Goal: Task Accomplishment & Management: Use online tool/utility

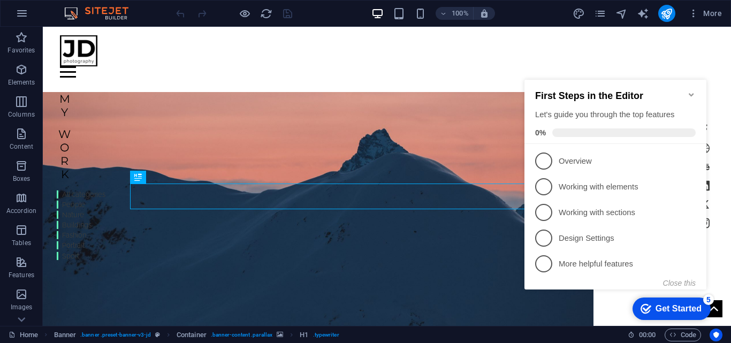
drag, startPoint x: 677, startPoint y: 62, endPoint x: 200, endPoint y: 37, distance: 477.6
click at [677, 62] on div "Home Work About Pricing News Contact" at bounding box center [387, 52] width 689 height 51
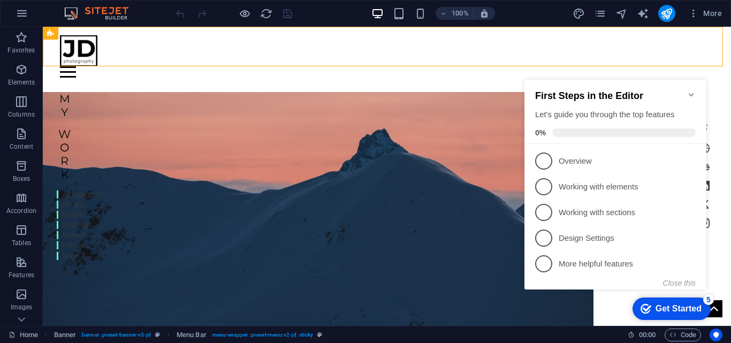
click at [691, 91] on icon "Minimize checklist" at bounding box center [691, 94] width 9 height 9
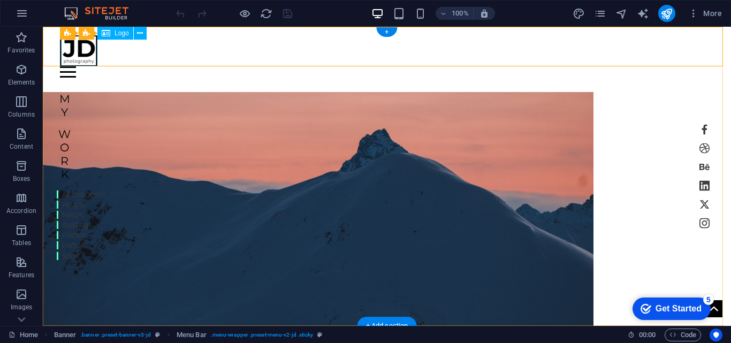
click at [84, 52] on div at bounding box center [387, 50] width 654 height 31
click at [86, 52] on div at bounding box center [387, 50] width 654 height 31
click at [77, 49] on div at bounding box center [387, 50] width 654 height 31
select select "px"
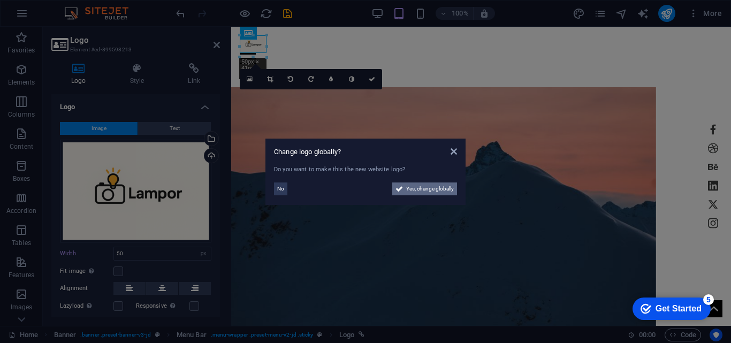
click at [416, 190] on span "Yes, change globally" at bounding box center [430, 189] width 48 height 13
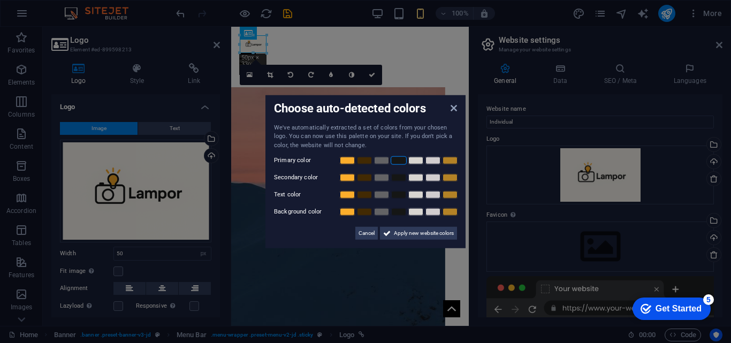
click at [400, 162] on link at bounding box center [399, 160] width 16 height 9
click at [349, 179] on link at bounding box center [347, 177] width 16 height 9
click at [444, 196] on link at bounding box center [450, 195] width 16 height 9
click at [378, 214] on link at bounding box center [382, 212] width 16 height 9
click at [404, 232] on span "Apply new website colors" at bounding box center [424, 233] width 60 height 13
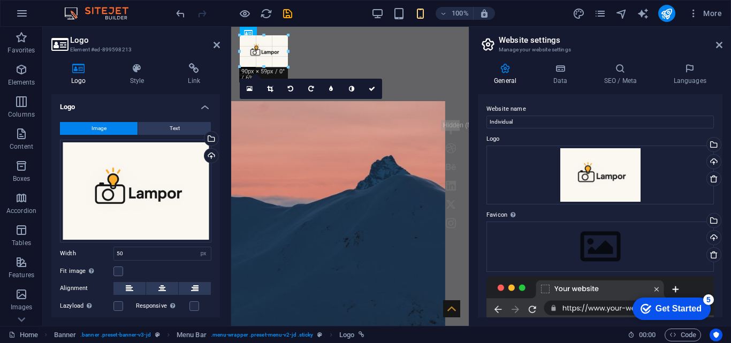
drag, startPoint x: 269, startPoint y: 46, endPoint x: 289, endPoint y: 50, distance: 20.4
drag, startPoint x: 719, startPoint y: 43, endPoint x: 486, endPoint y: 17, distance: 234.8
click at [719, 43] on icon at bounding box center [719, 45] width 6 height 9
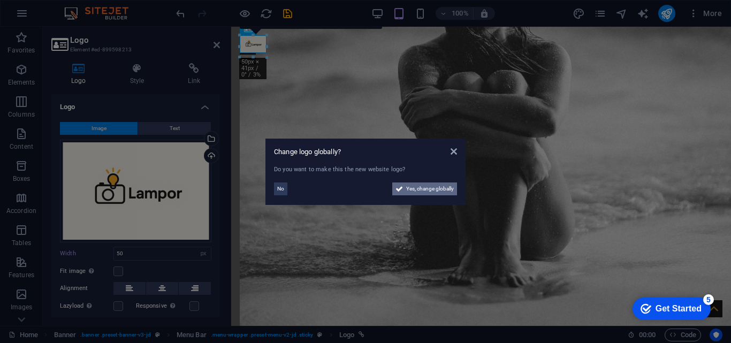
click at [429, 193] on span "Yes, change globally" at bounding box center [430, 189] width 48 height 13
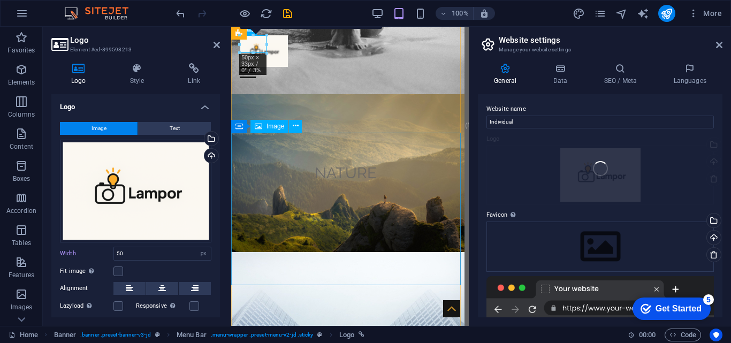
type input "90"
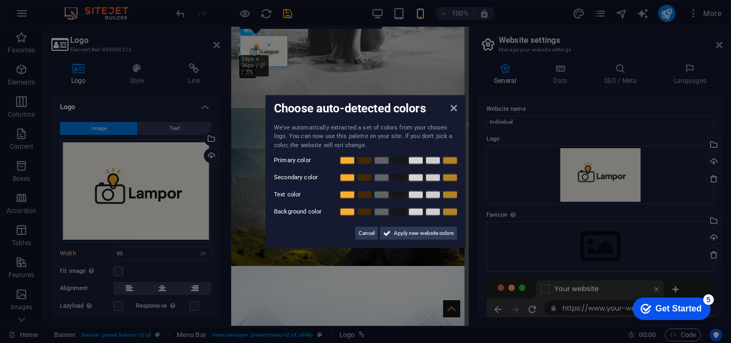
scroll to position [62, 0]
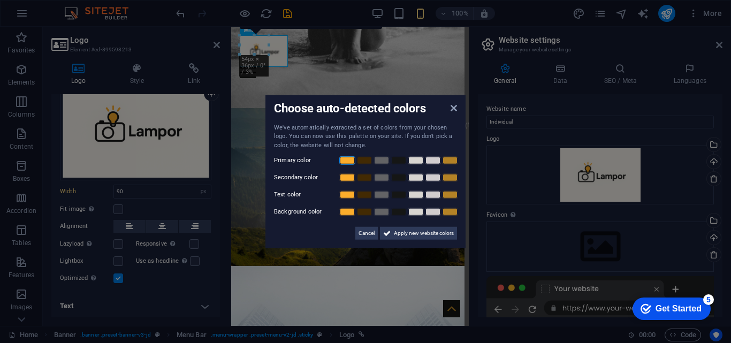
click at [350, 160] on link at bounding box center [347, 160] width 16 height 9
click at [344, 161] on link at bounding box center [347, 160] width 16 height 9
click at [397, 157] on link at bounding box center [399, 160] width 16 height 9
click at [400, 161] on link at bounding box center [399, 160] width 16 height 9
click at [399, 161] on link at bounding box center [399, 160] width 16 height 9
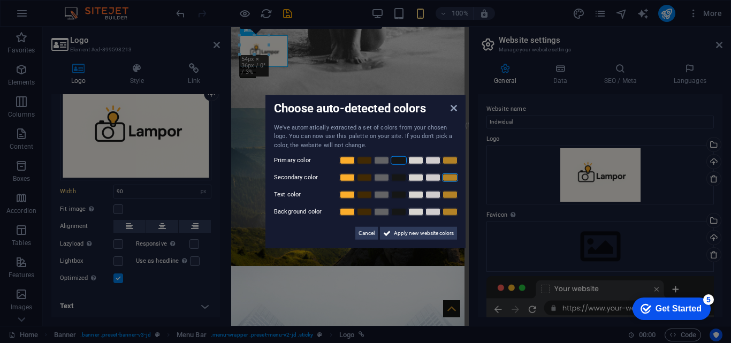
click at [449, 177] on link at bounding box center [450, 177] width 16 height 9
click at [397, 198] on link at bounding box center [399, 195] width 16 height 9
click at [345, 213] on link at bounding box center [347, 212] width 16 height 9
click at [422, 236] on span "Apply new website colors" at bounding box center [424, 233] width 60 height 13
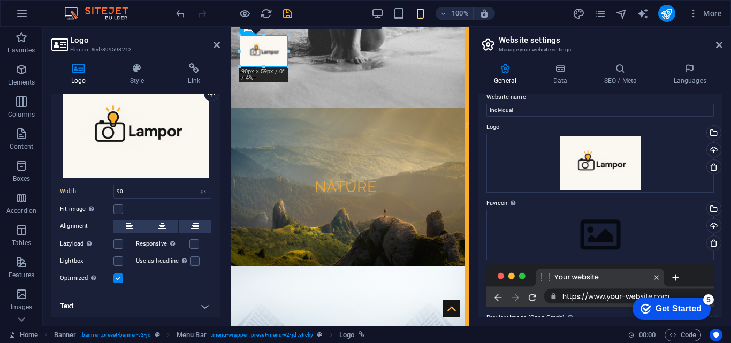
scroll to position [0, 0]
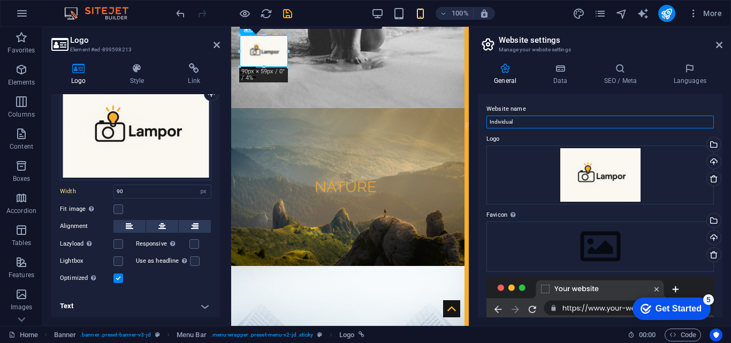
click at [549, 120] on input "Individual" at bounding box center [601, 122] width 228 height 13
type input "I"
type input "L"
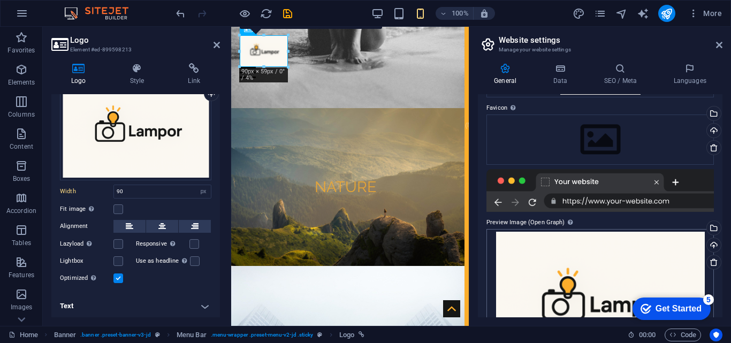
scroll to position [172, 0]
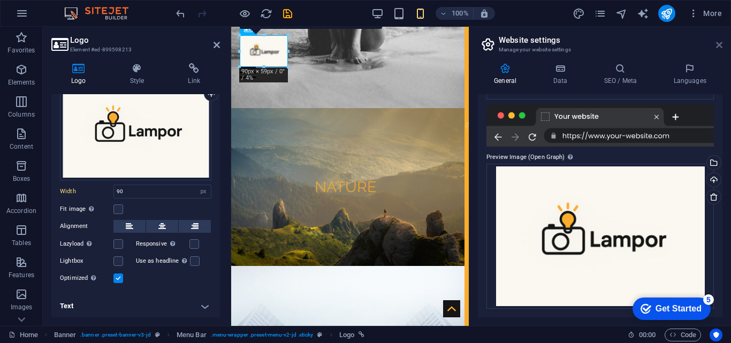
type input "lampor"
click at [718, 44] on icon at bounding box center [719, 45] width 6 height 9
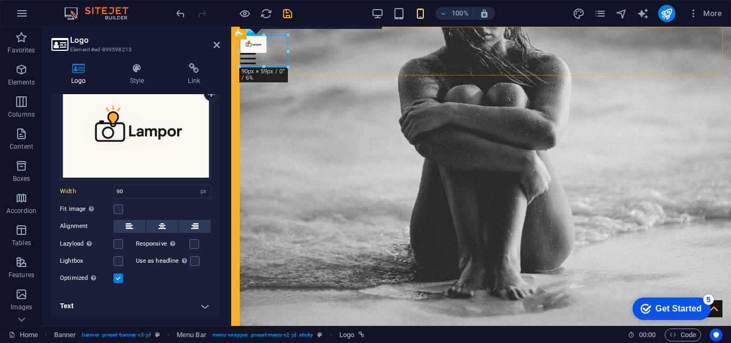
type input "50"
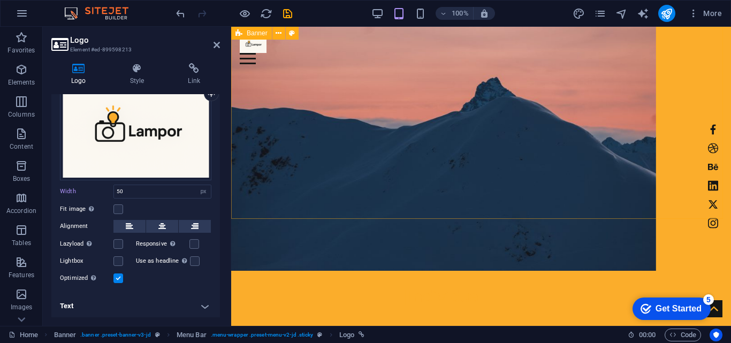
scroll to position [0, 0]
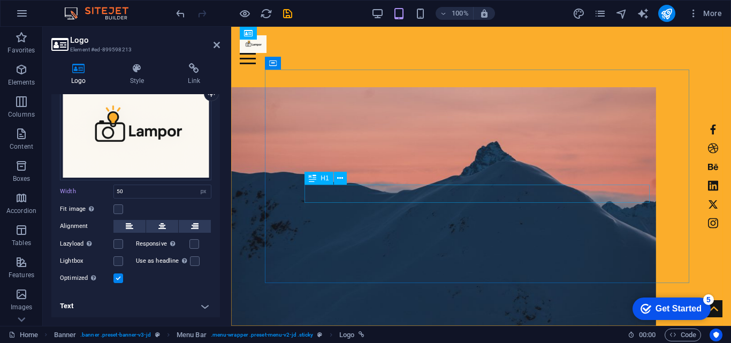
drag, startPoint x: 474, startPoint y: 194, endPoint x: 662, endPoint y: 194, distance: 187.4
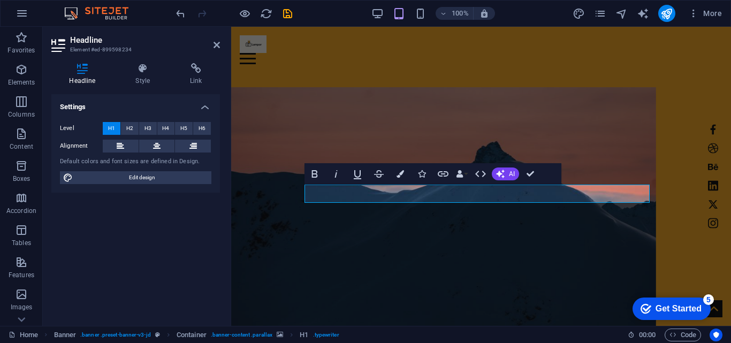
click at [139, 246] on div "Settings Level H1 H2 H3 H4 H5 H6 Alignment Default colors and font sizes are de…" at bounding box center [135, 205] width 169 height 223
click at [548, 180] on div "Bold Italic Underline Strikethrough Colors Icons Link Data Bindings Company Fir…" at bounding box center [433, 173] width 257 height 21
click at [506, 173] on button "AI" at bounding box center [505, 174] width 27 height 13
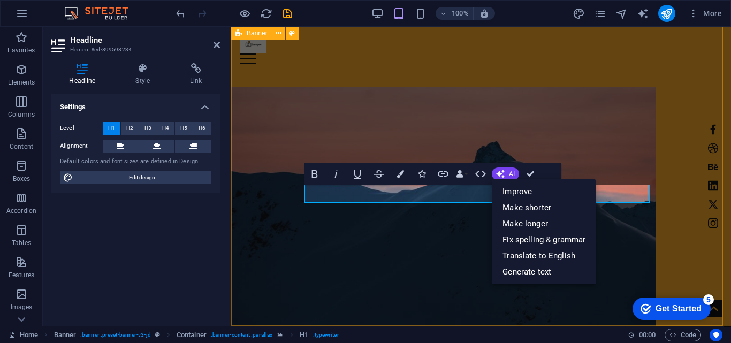
click at [656, 121] on figure at bounding box center [443, 211] width 425 height 248
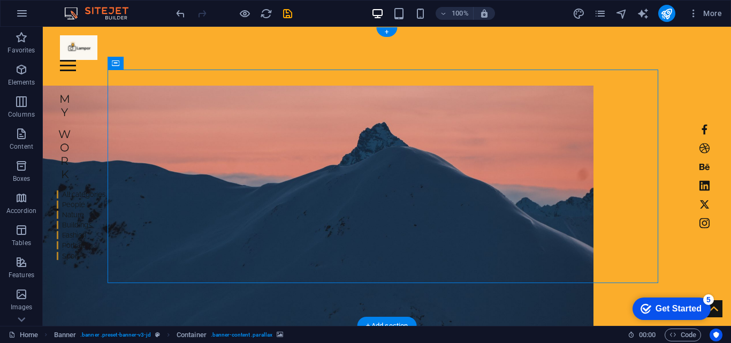
click at [246, 137] on figure at bounding box center [318, 210] width 551 height 248
select select "vw"
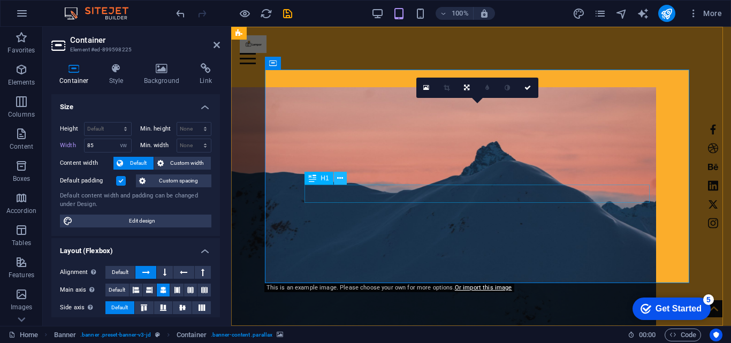
click at [345, 178] on button at bounding box center [340, 178] width 13 height 13
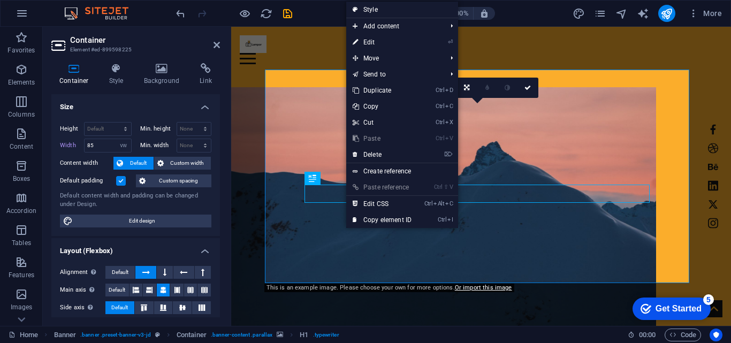
click at [270, 106] on figure at bounding box center [443, 211] width 425 height 248
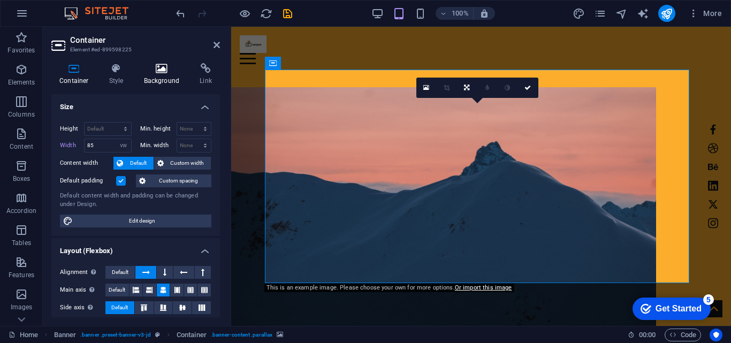
click at [163, 70] on icon at bounding box center [162, 68] width 52 height 11
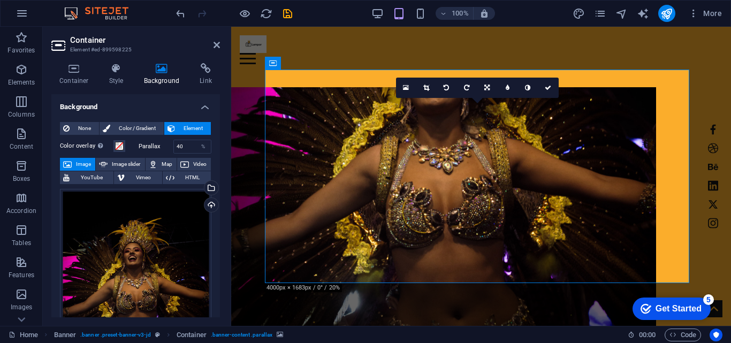
drag, startPoint x: 585, startPoint y: 141, endPoint x: 588, endPoint y: 177, distance: 36.1
click at [588, 177] on figure at bounding box center [443, 211] width 425 height 248
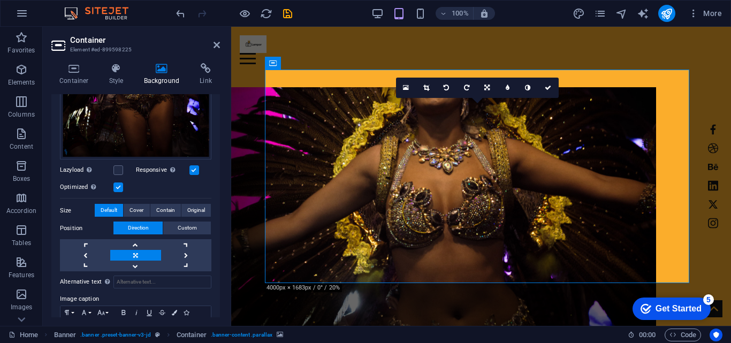
scroll to position [201, 0]
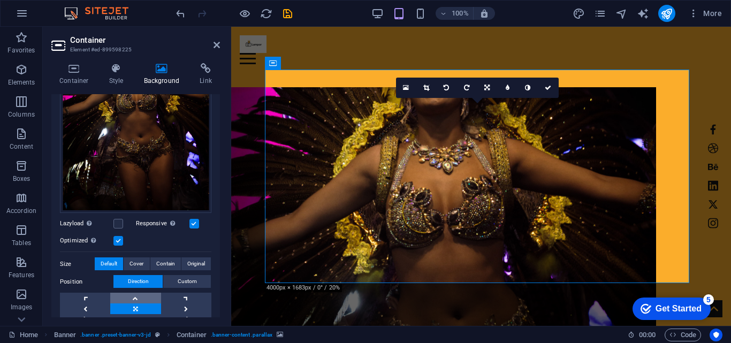
click at [131, 296] on link at bounding box center [135, 298] width 50 height 11
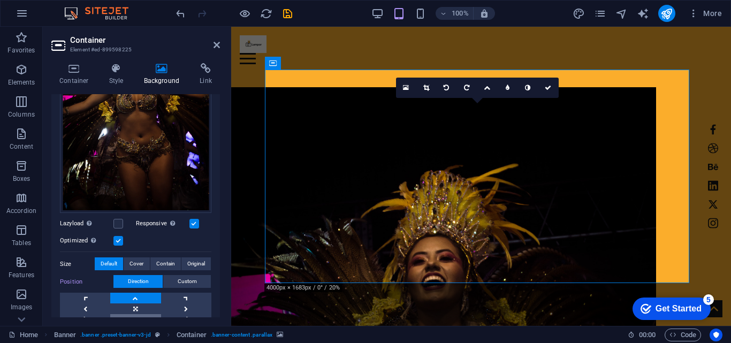
click at [133, 314] on link at bounding box center [135, 319] width 50 height 11
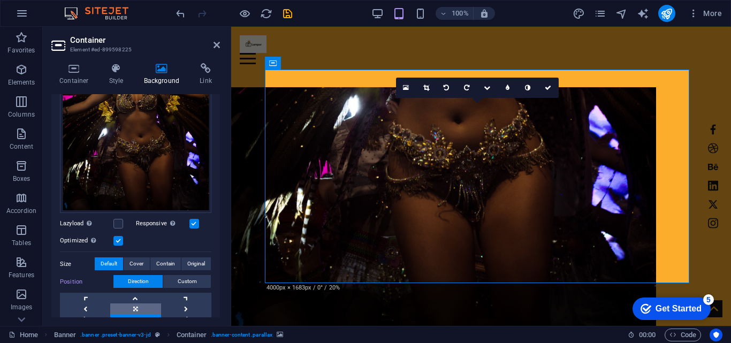
click at [139, 306] on link at bounding box center [135, 309] width 50 height 11
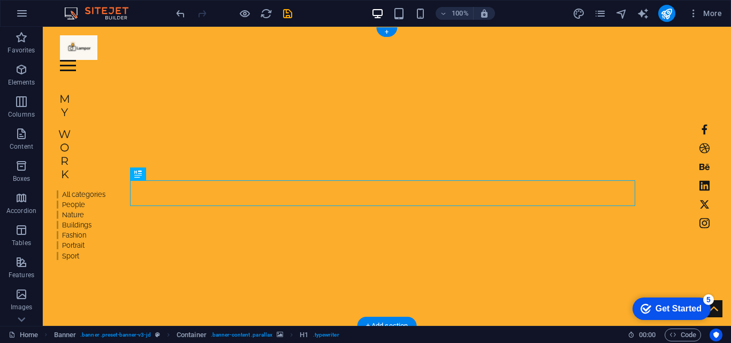
drag, startPoint x: 369, startPoint y: 201, endPoint x: 324, endPoint y: 199, distance: 44.5
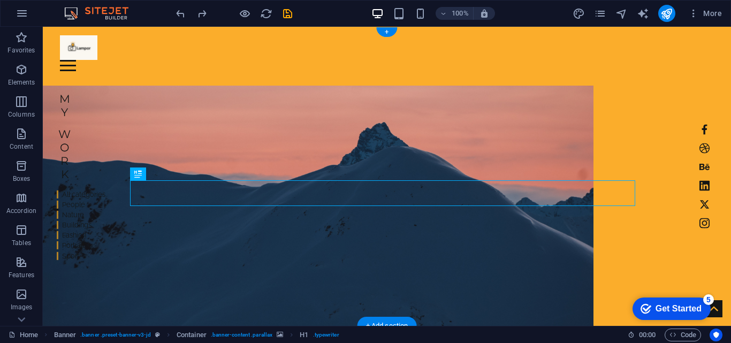
click at [213, 105] on figure at bounding box center [318, 210] width 551 height 248
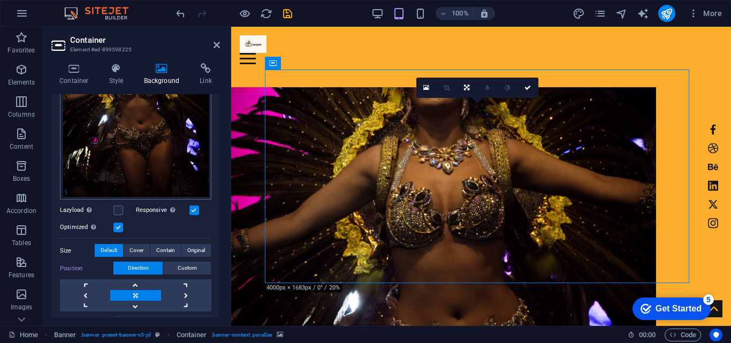
scroll to position [308, 0]
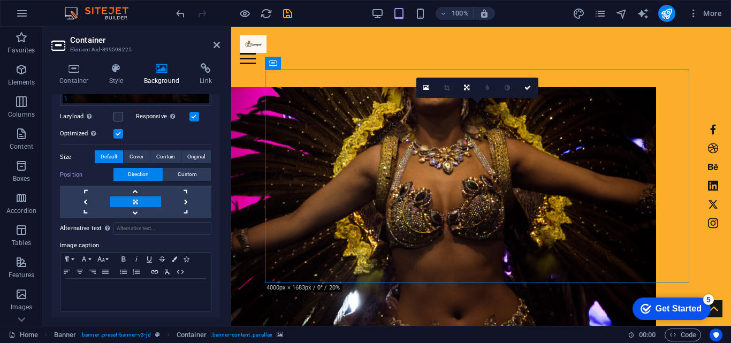
click at [137, 197] on link at bounding box center [135, 201] width 50 height 11
click at [134, 197] on link at bounding box center [135, 201] width 50 height 11
click at [185, 187] on link at bounding box center [186, 191] width 50 height 11
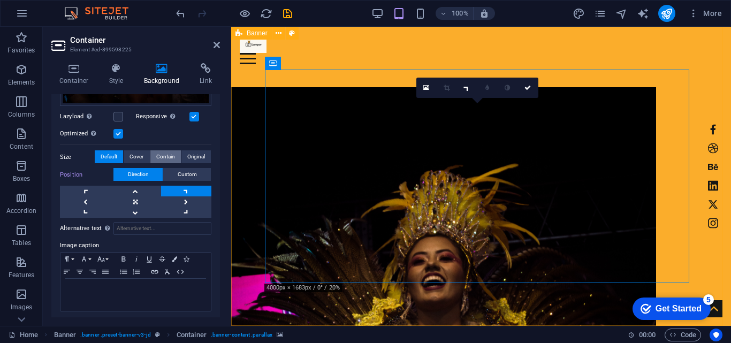
click at [176, 152] on button "Contain" at bounding box center [165, 156] width 31 height 13
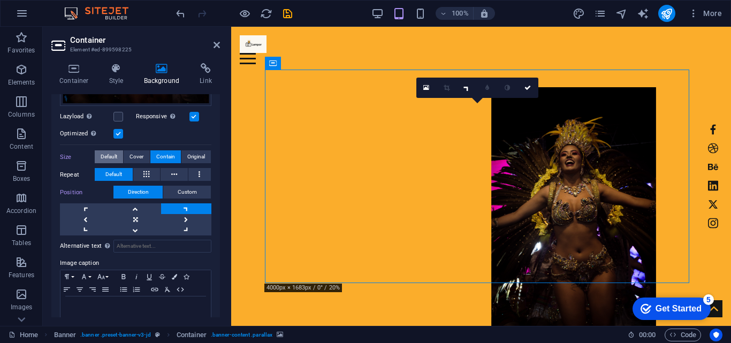
click at [105, 153] on span "Default" at bounding box center [109, 156] width 17 height 13
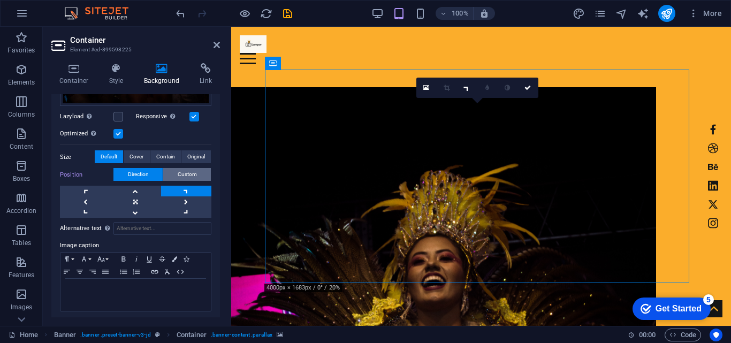
click at [190, 174] on span "Custom" at bounding box center [187, 174] width 19 height 13
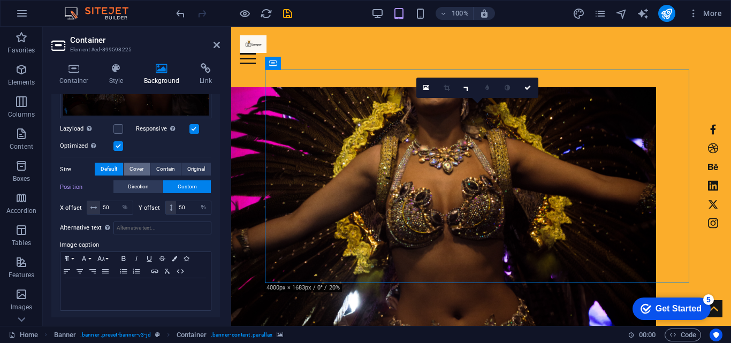
click at [137, 165] on span "Cover" at bounding box center [137, 169] width 14 height 13
click at [110, 163] on span "Default" at bounding box center [109, 169] width 17 height 13
click at [139, 180] on span "Direction" at bounding box center [138, 186] width 21 height 13
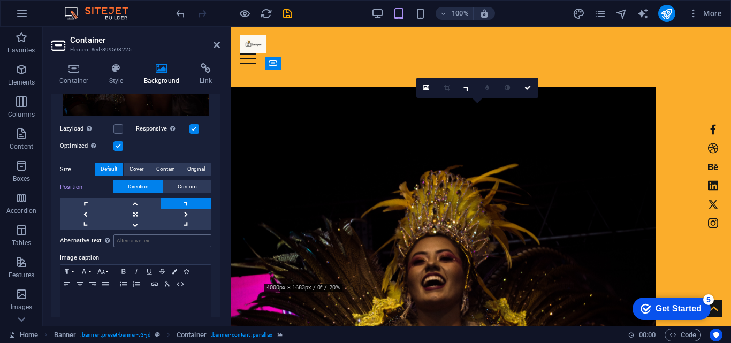
scroll to position [308, 0]
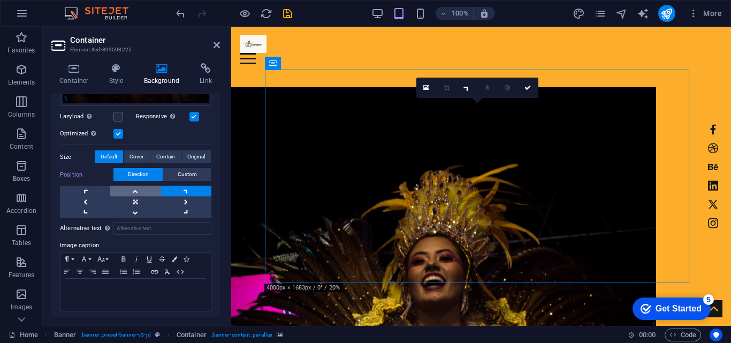
click at [135, 188] on link at bounding box center [135, 191] width 50 height 11
click at [136, 209] on link at bounding box center [135, 212] width 50 height 11
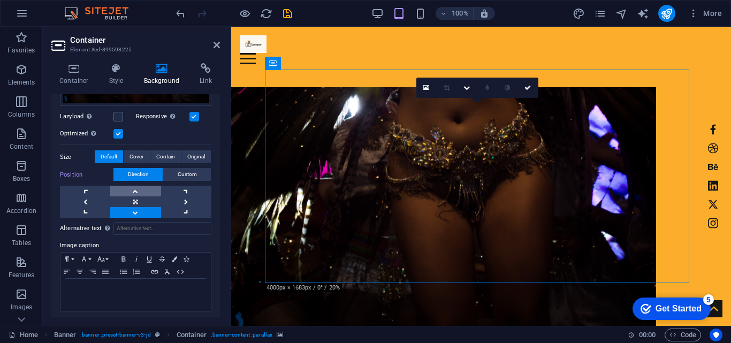
click at [140, 192] on link at bounding box center [135, 191] width 50 height 11
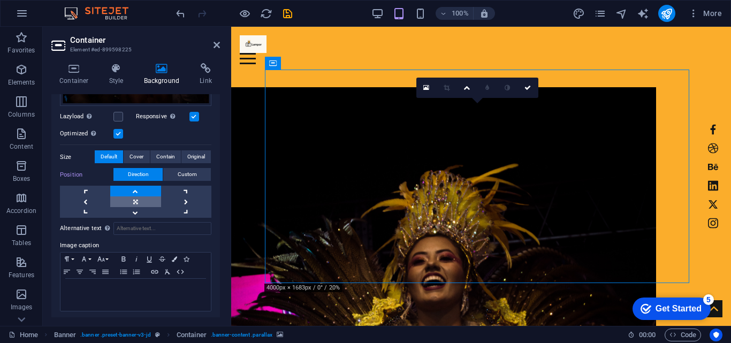
click at [133, 201] on link at bounding box center [135, 201] width 50 height 11
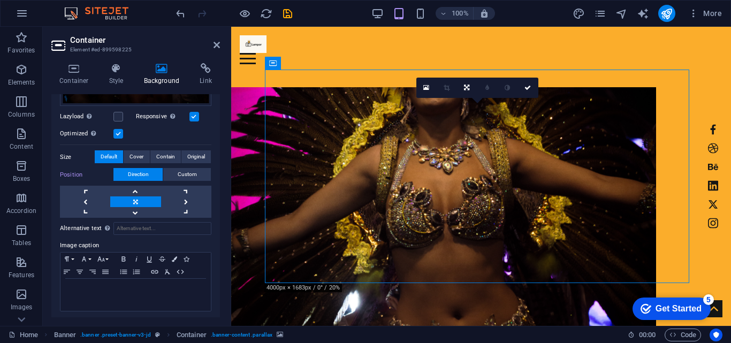
drag, startPoint x: 313, startPoint y: 159, endPoint x: 317, endPoint y: 188, distance: 29.2
click at [317, 189] on div "| Individual My Work All categories People Nature Buildings Fashion Portrait Sp…" at bounding box center [443, 263] width 425 height 387
click at [320, 138] on figure at bounding box center [443, 211] width 425 height 248
click at [322, 126] on figure at bounding box center [443, 211] width 425 height 248
drag, startPoint x: 322, startPoint y: 126, endPoint x: 313, endPoint y: 160, distance: 34.3
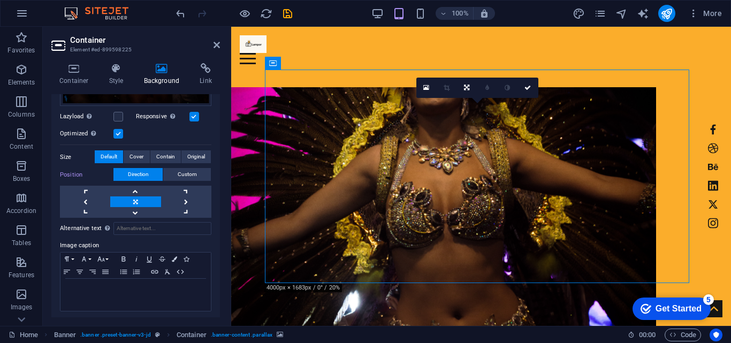
click at [313, 160] on figure at bounding box center [443, 211] width 425 height 248
click at [461, 93] on link at bounding box center [467, 88] width 20 height 20
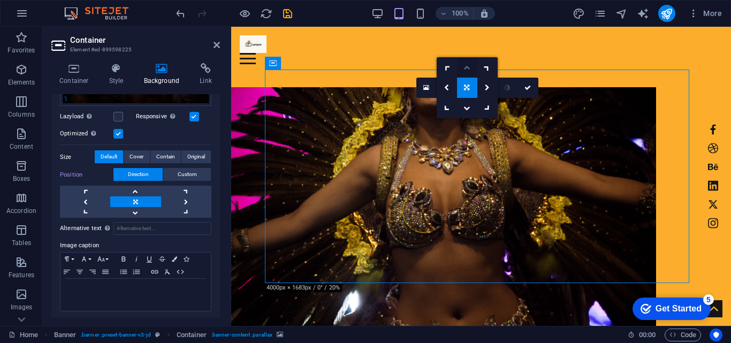
click at [465, 70] on icon at bounding box center [467, 67] width 6 height 6
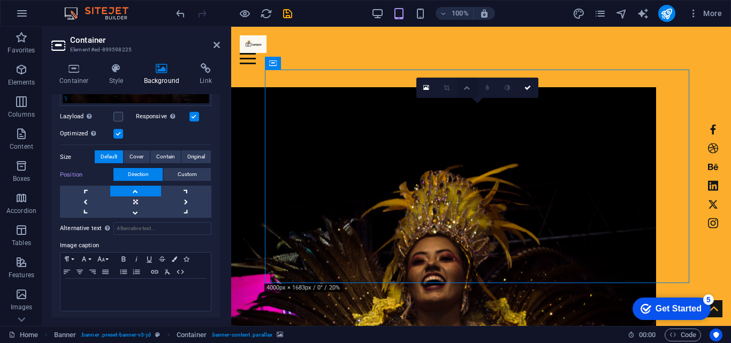
click at [462, 91] on link at bounding box center [467, 88] width 20 height 20
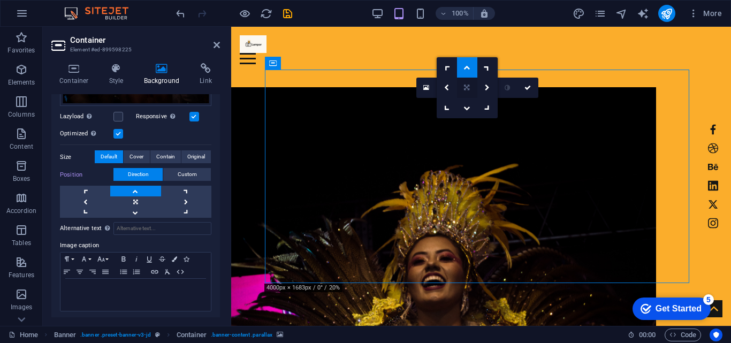
click at [466, 92] on link at bounding box center [467, 88] width 20 height 20
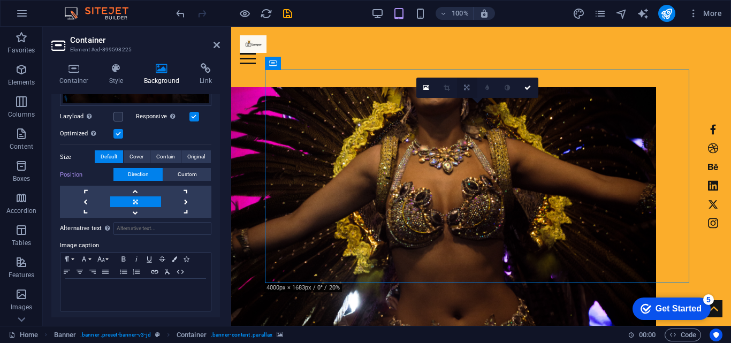
click at [466, 89] on icon at bounding box center [466, 88] width 5 height 6
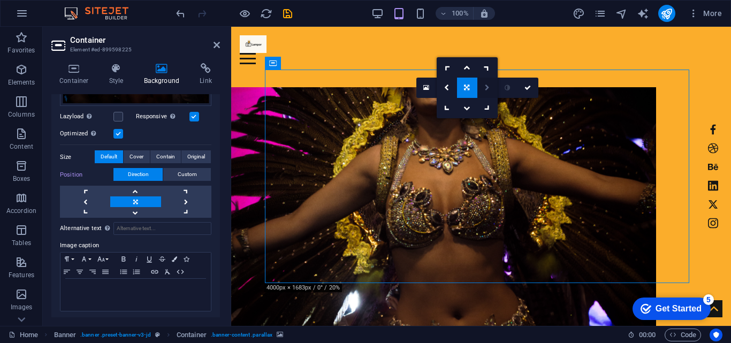
click at [482, 88] on link at bounding box center [488, 88] width 20 height 20
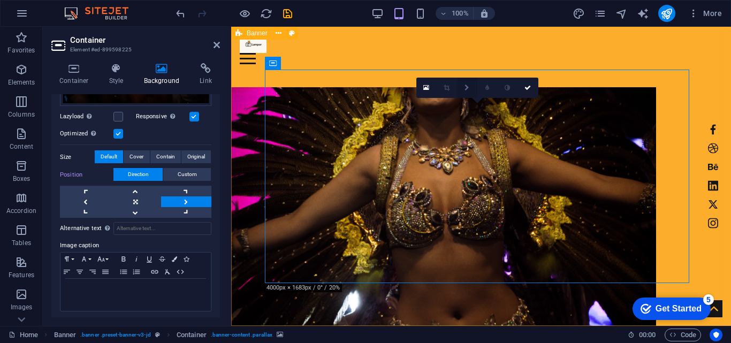
click at [464, 84] on link at bounding box center [467, 88] width 20 height 20
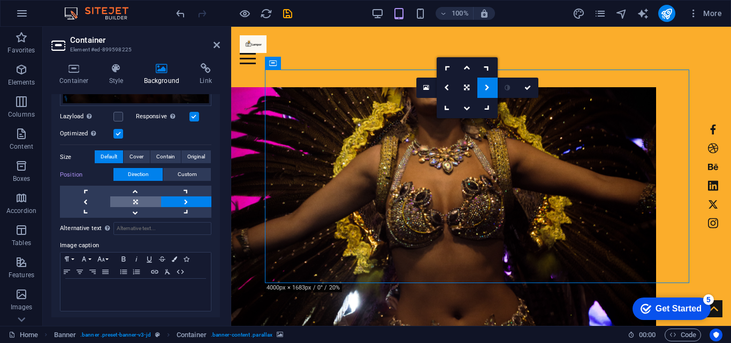
click at [131, 196] on link at bounding box center [135, 201] width 50 height 11
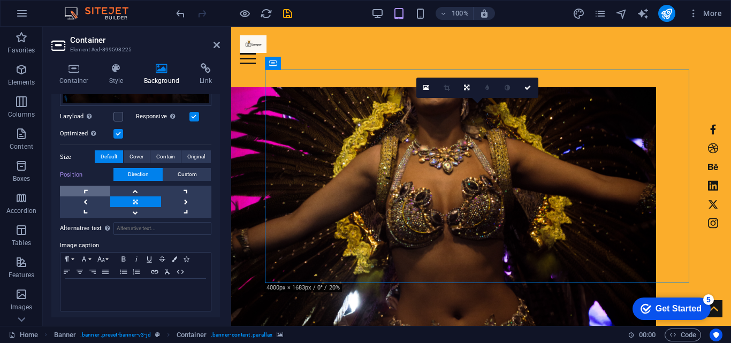
click at [91, 189] on link at bounding box center [85, 191] width 50 height 11
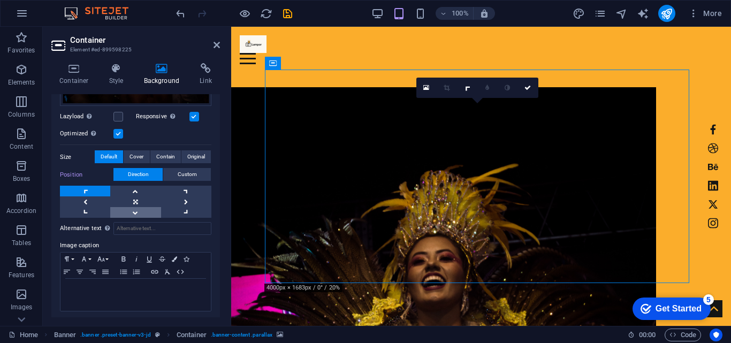
click at [138, 207] on link at bounding box center [135, 212] width 50 height 11
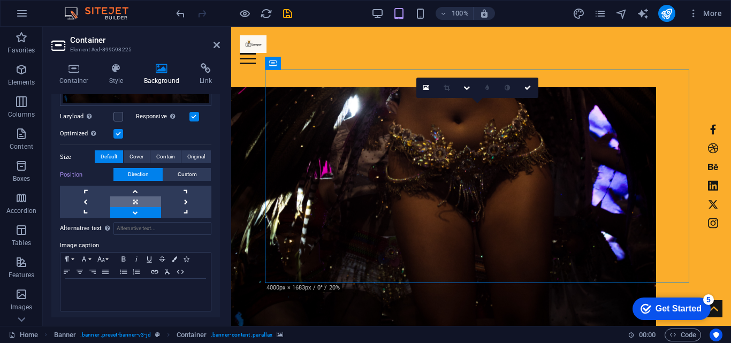
click at [138, 198] on link at bounding box center [135, 201] width 50 height 11
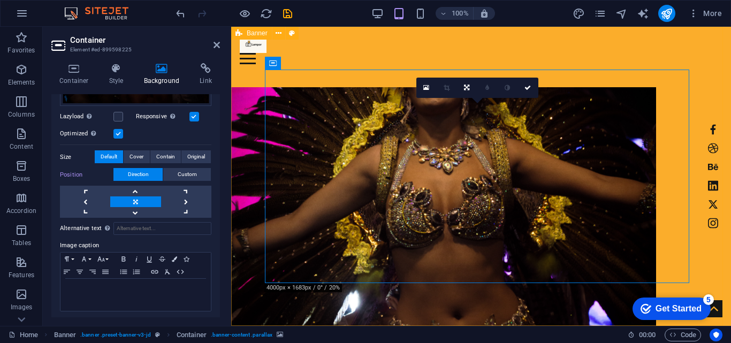
click at [142, 197] on link at bounding box center [135, 201] width 50 height 11
click at [333, 164] on figure at bounding box center [443, 211] width 425 height 248
click at [428, 88] on icon at bounding box center [426, 87] width 6 height 7
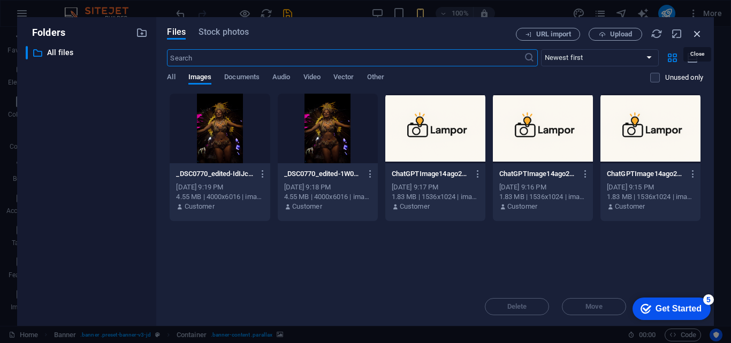
click at [699, 35] on icon "button" at bounding box center [698, 34] width 12 height 12
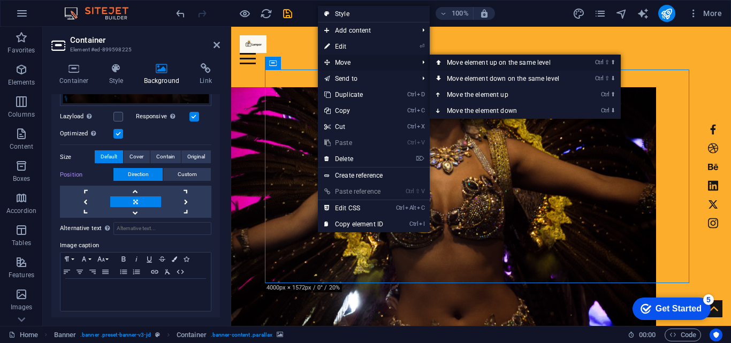
click at [521, 68] on link "Ctrl ⇧ ⬆ Move element up on the same level" at bounding box center [505, 63] width 151 height 16
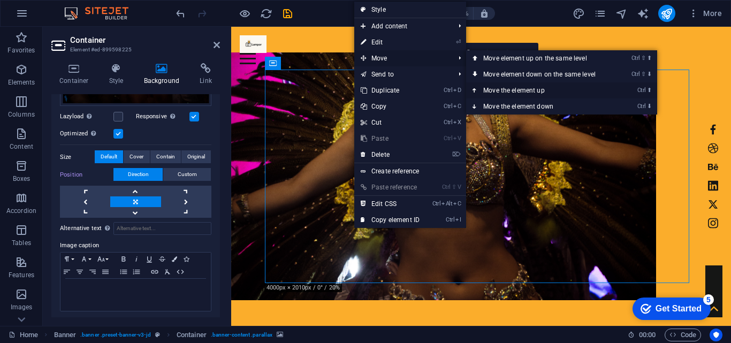
click at [551, 92] on link "Ctrl ⬆ Move the element up" at bounding box center [541, 90] width 151 height 16
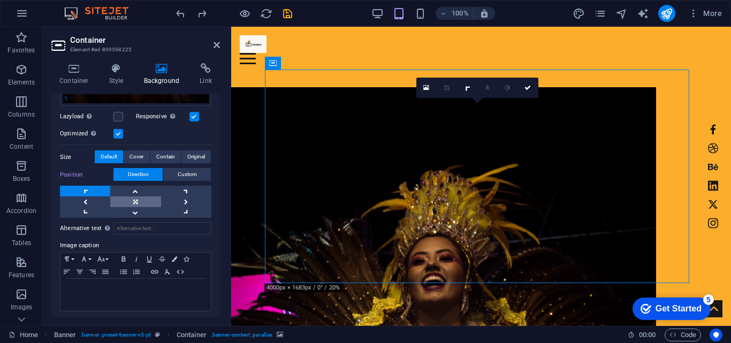
click at [135, 199] on link at bounding box center [135, 201] width 50 height 11
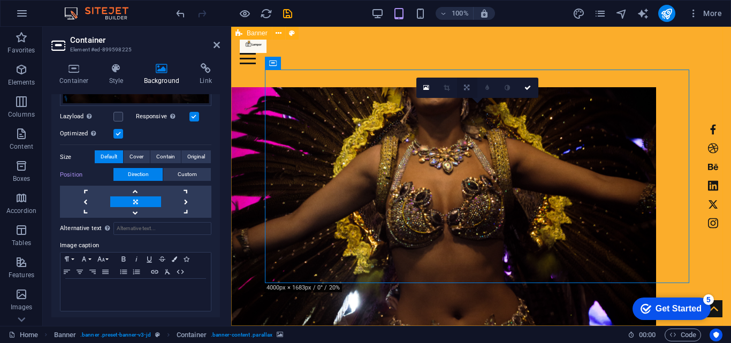
click at [466, 84] on link at bounding box center [467, 88] width 20 height 20
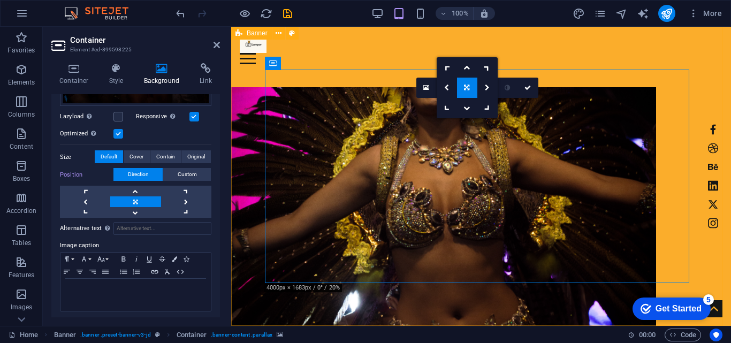
drag, startPoint x: 466, startPoint y: 83, endPoint x: 471, endPoint y: 89, distance: 7.6
click at [472, 89] on link at bounding box center [467, 88] width 20 height 20
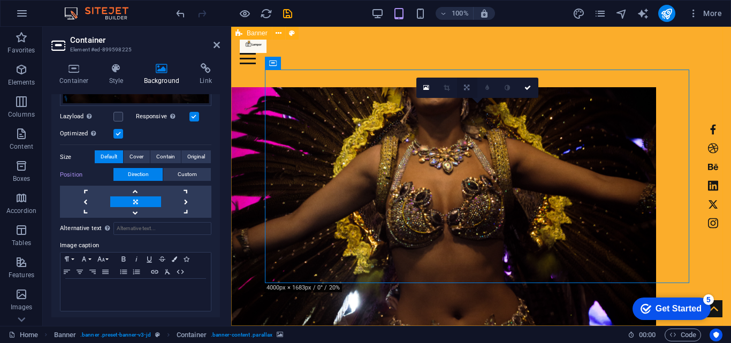
click at [466, 87] on icon at bounding box center [466, 88] width 5 height 6
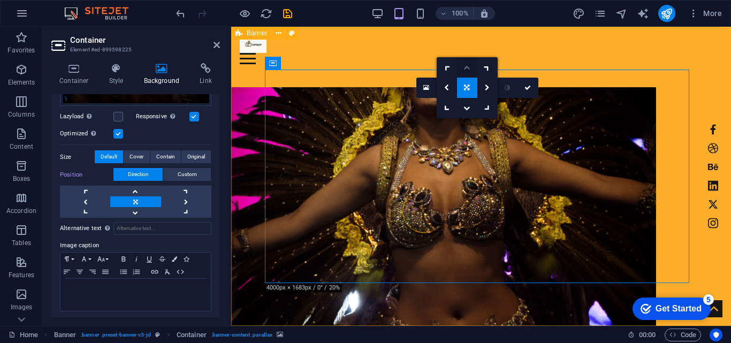
drag, startPoint x: 472, startPoint y: 70, endPoint x: 240, endPoint y: 43, distance: 233.4
click at [472, 70] on link at bounding box center [467, 67] width 20 height 20
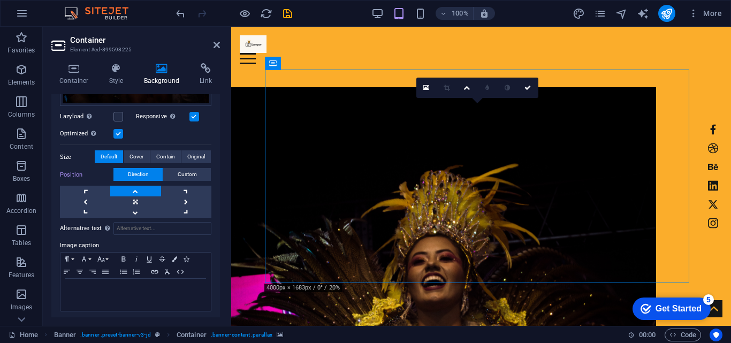
scroll to position [54, 0]
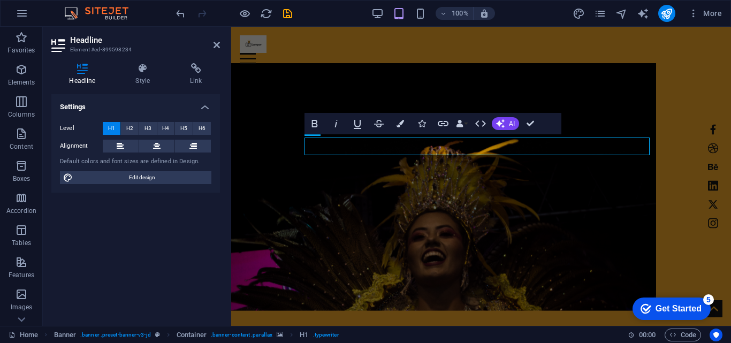
scroll to position [50, 0]
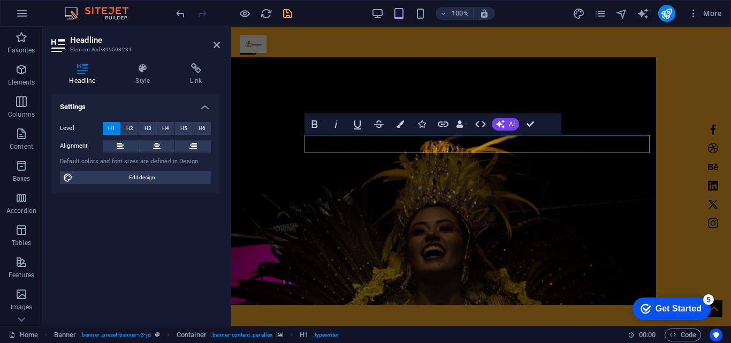
click at [177, 245] on div "Settings Level H1 H2 H3 H4 H5 H6 Alignment Default colors and font sizes are de…" at bounding box center [135, 205] width 169 height 223
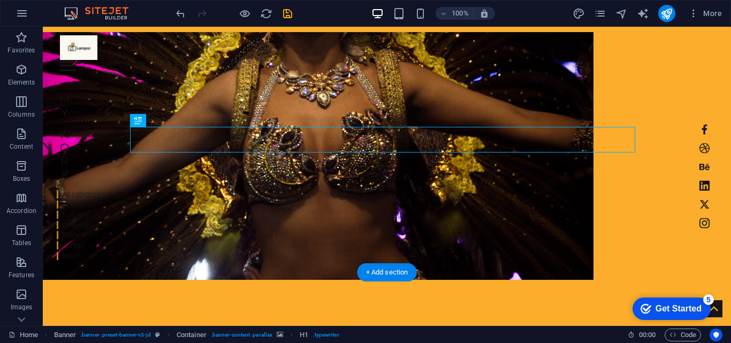
scroll to position [0, 0]
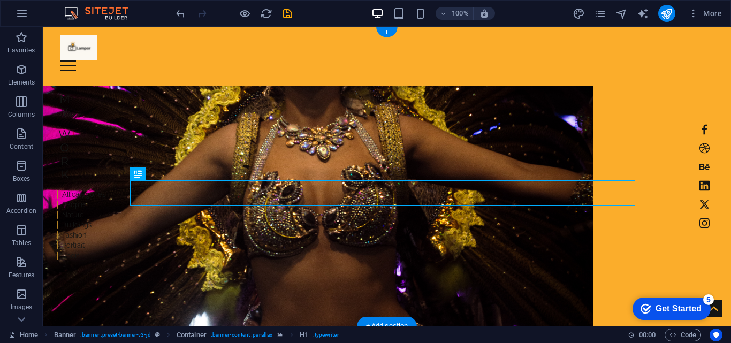
click at [355, 109] on figure at bounding box center [318, 210] width 551 height 248
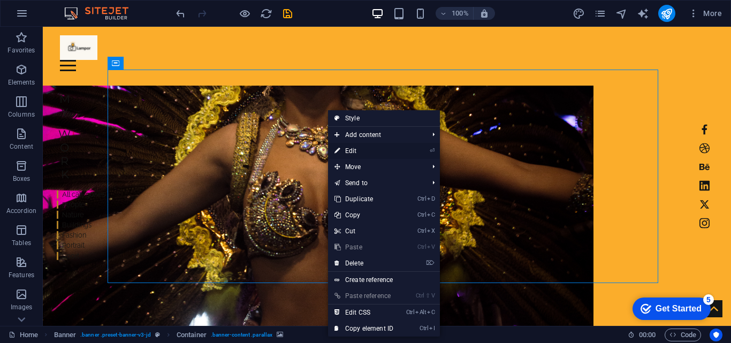
click at [415, 150] on li "⏎ Edit" at bounding box center [384, 151] width 112 height 16
click at [370, 152] on link "⏎ Edit" at bounding box center [364, 151] width 72 height 16
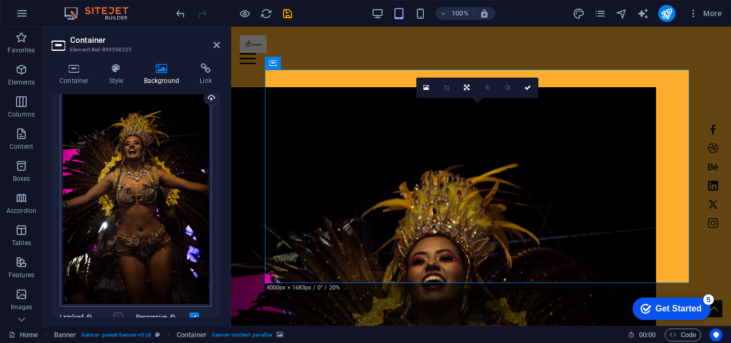
scroll to position [161, 0]
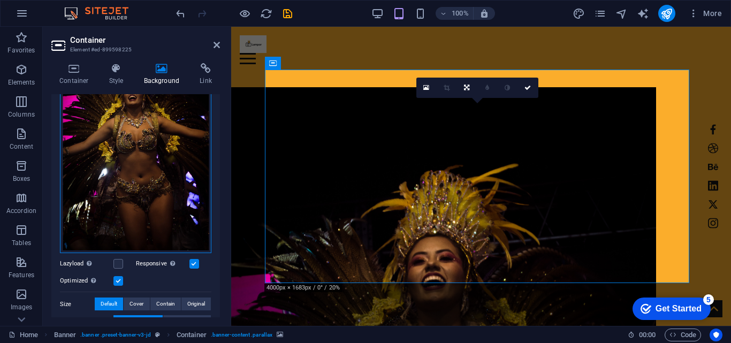
click at [147, 231] on div "Drag files here, click to choose files or select files from Files or our free s…" at bounding box center [136, 140] width 152 height 225
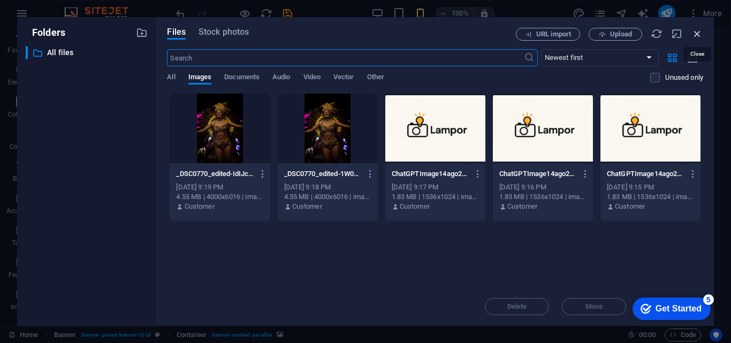
drag, startPoint x: 699, startPoint y: 36, endPoint x: 453, endPoint y: 14, distance: 246.2
click at [699, 36] on icon "button" at bounding box center [698, 34] width 12 height 12
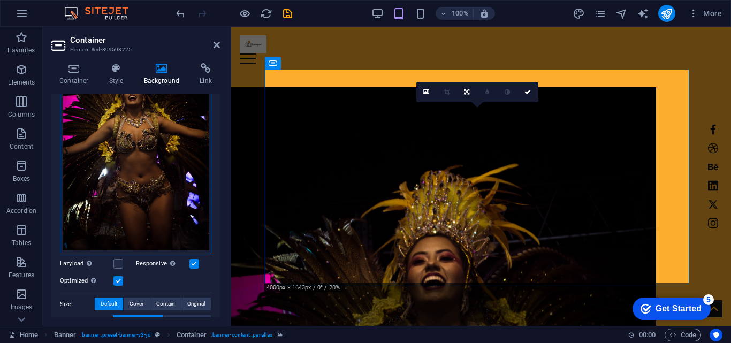
drag, startPoint x: 209, startPoint y: 248, endPoint x: 156, endPoint y: 157, distance: 105.3
click at [156, 157] on div "Drag files here, click to choose files or select files from Files or our free s…" at bounding box center [136, 140] width 152 height 225
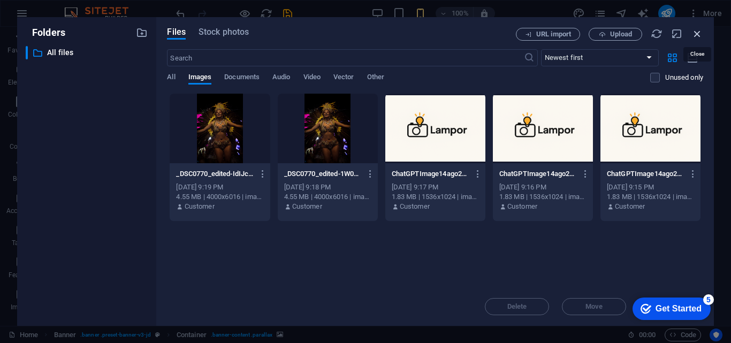
drag, startPoint x: 700, startPoint y: 32, endPoint x: 111, endPoint y: 95, distance: 592.4
click at [700, 32] on icon "button" at bounding box center [698, 34] width 12 height 12
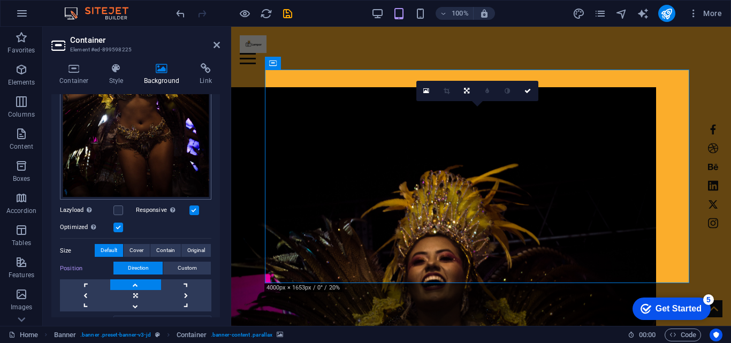
scroll to position [268, 0]
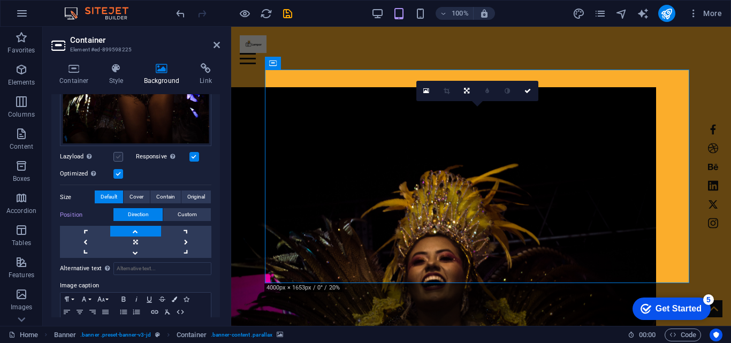
click at [119, 157] on label at bounding box center [119, 157] width 10 height 10
click at [0, 0] on input "Lazyload Loading images after the page loads improves page speed." at bounding box center [0, 0] width 0 height 0
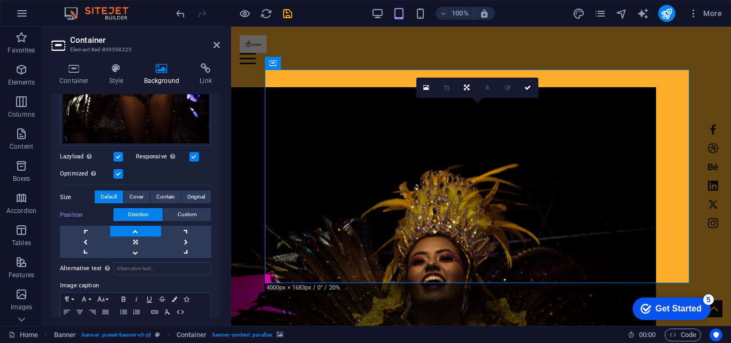
click at [119, 157] on label at bounding box center [119, 157] width 10 height 10
click at [0, 0] on input "Lazyload Loading images after the page loads improves page speed." at bounding box center [0, 0] width 0 height 0
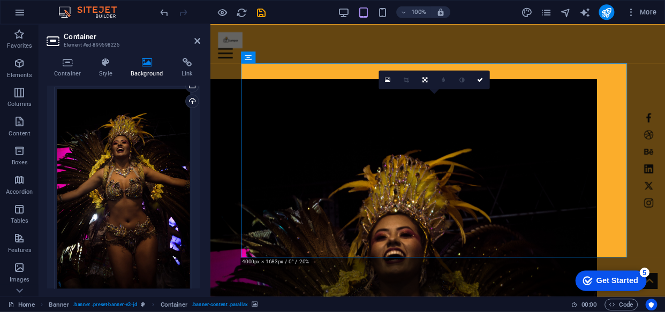
scroll to position [0, 0]
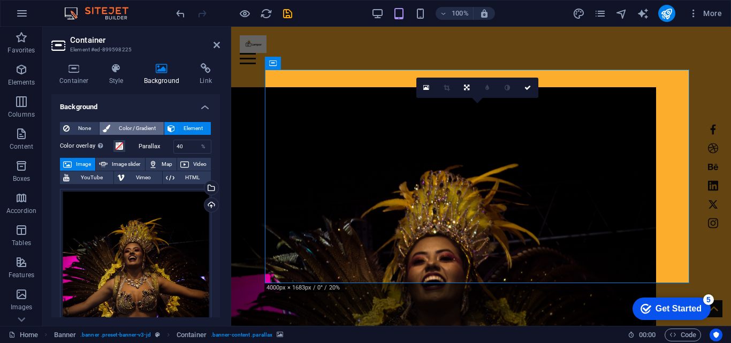
click at [138, 129] on span "Color / Gradient" at bounding box center [137, 128] width 47 height 13
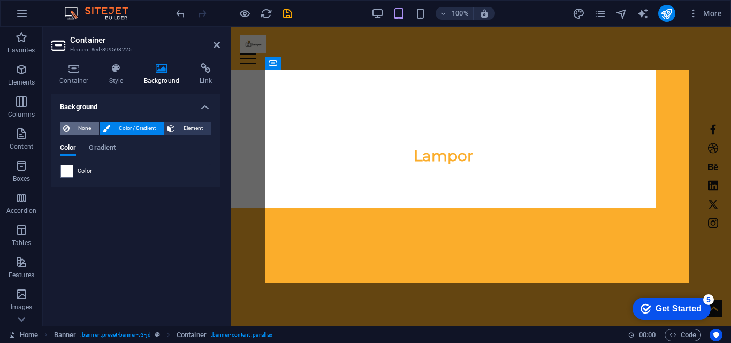
click at [89, 126] on span "None" at bounding box center [84, 128] width 23 height 13
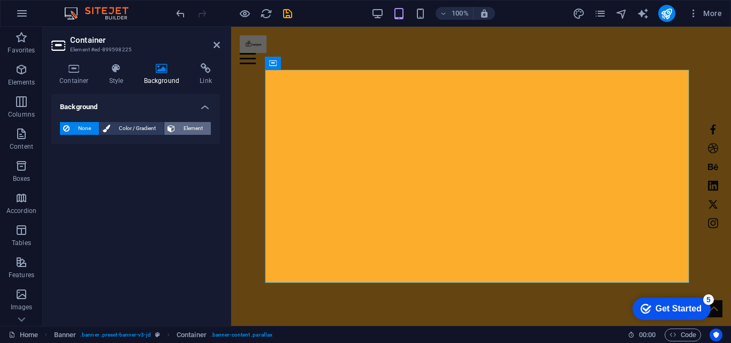
click at [170, 127] on icon at bounding box center [171, 128] width 7 height 13
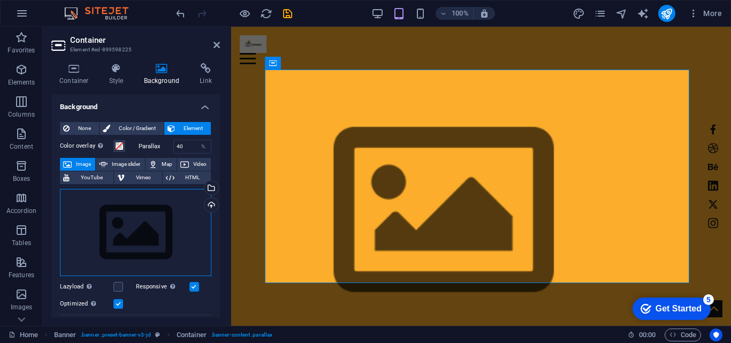
click at [160, 232] on div "Drag files here, click to choose files or select files from Files or our free s…" at bounding box center [136, 233] width 152 height 88
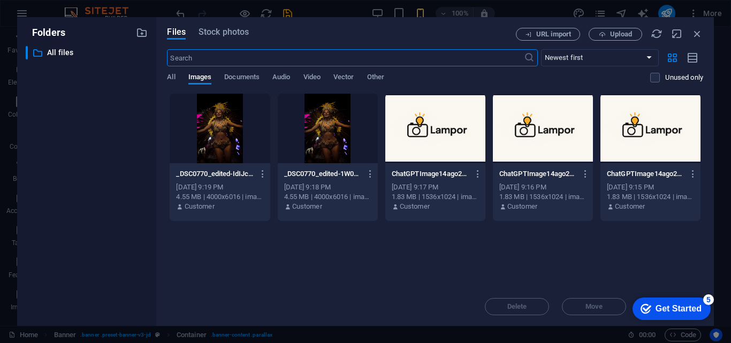
click at [333, 149] on div at bounding box center [328, 129] width 100 height 70
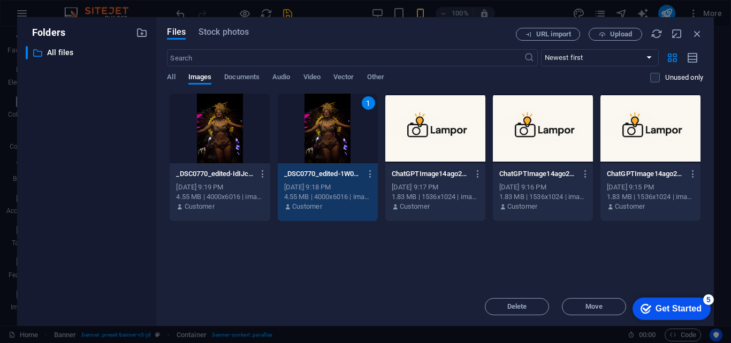
click at [656, 312] on div "Get Started" at bounding box center [679, 309] width 46 height 10
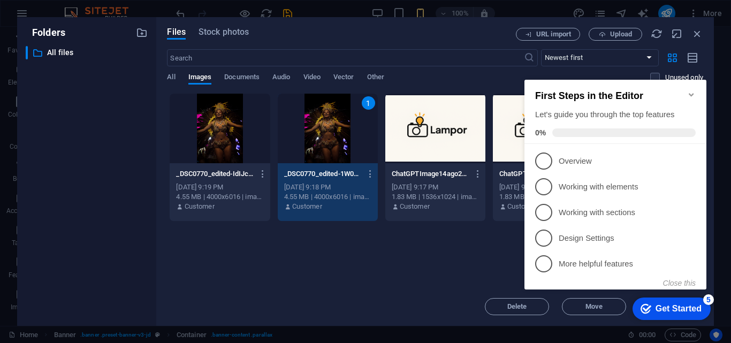
click at [353, 281] on div "Drop files here to upload them instantly _DSC0770_edited-IdIJcPkm9RQKOLo6wRJMUA…" at bounding box center [435, 190] width 536 height 194
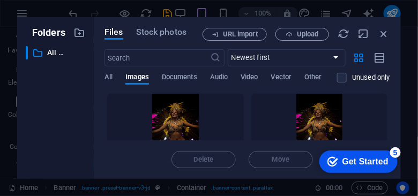
click at [207, 106] on div at bounding box center [175, 129] width 136 height 70
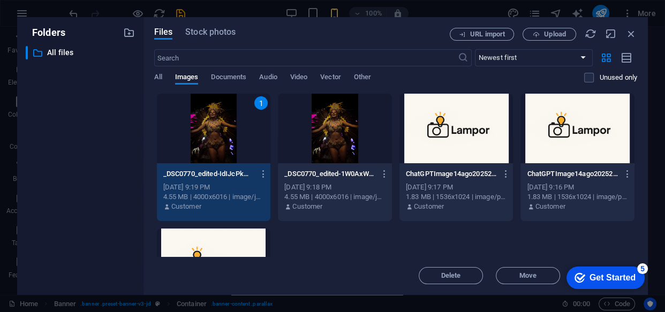
click at [213, 154] on div "1" at bounding box center [214, 129] width 114 height 70
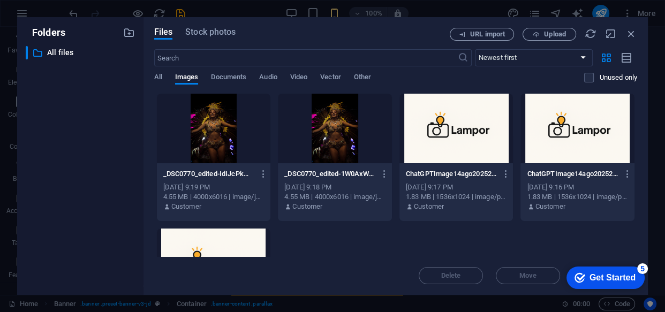
click at [213, 154] on div at bounding box center [214, 129] width 114 height 70
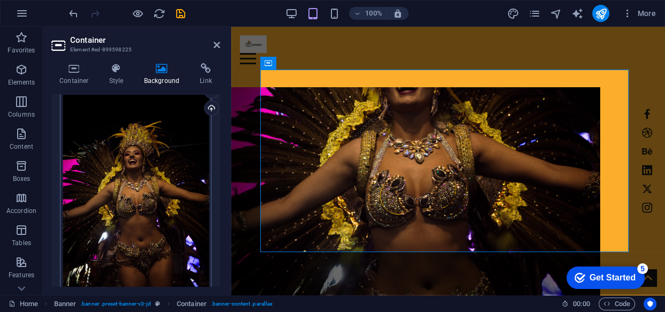
scroll to position [48, 0]
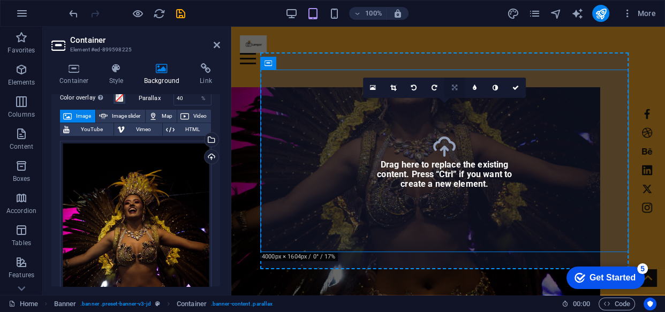
click at [452, 88] on icon at bounding box center [454, 88] width 5 height 6
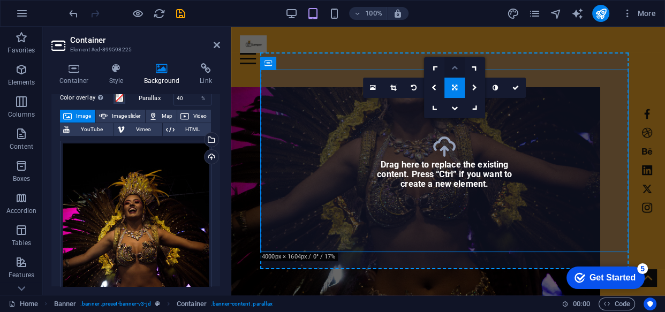
click at [451, 68] on icon at bounding box center [454, 67] width 6 height 6
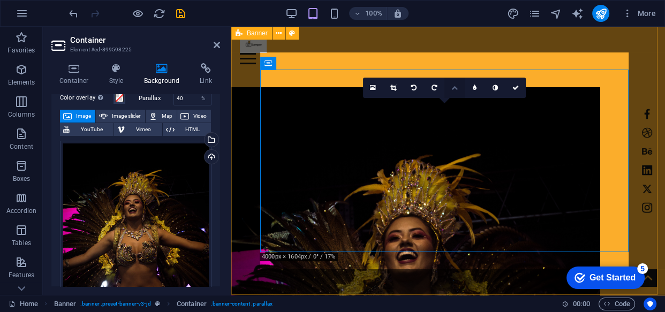
click at [451, 86] on icon at bounding box center [454, 88] width 6 height 6
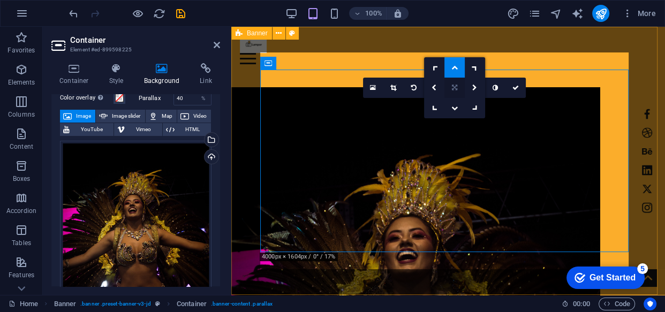
click at [452, 88] on icon at bounding box center [454, 88] width 5 height 6
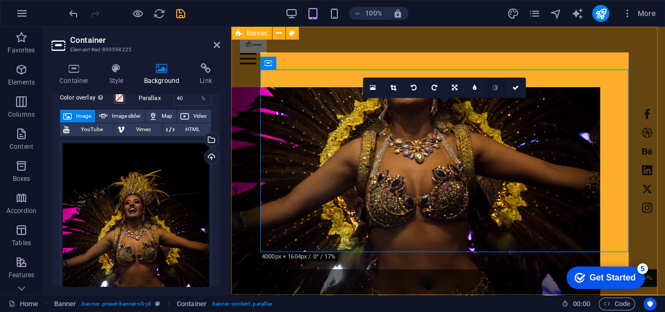
click at [500, 84] on link at bounding box center [495, 88] width 20 height 20
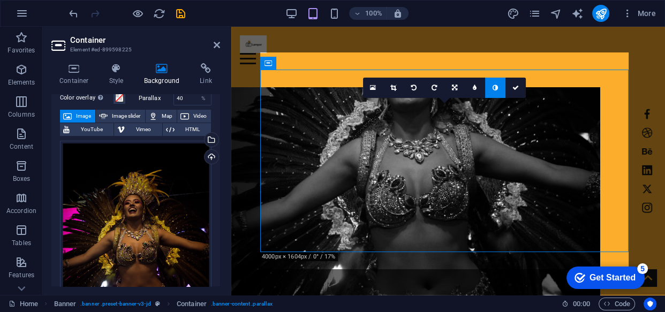
click at [493, 83] on link at bounding box center [495, 88] width 20 height 20
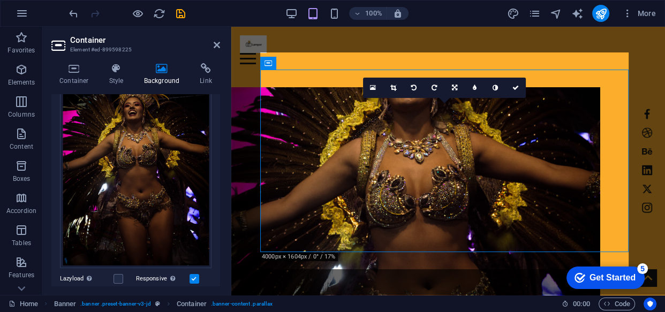
scroll to position [243, 0]
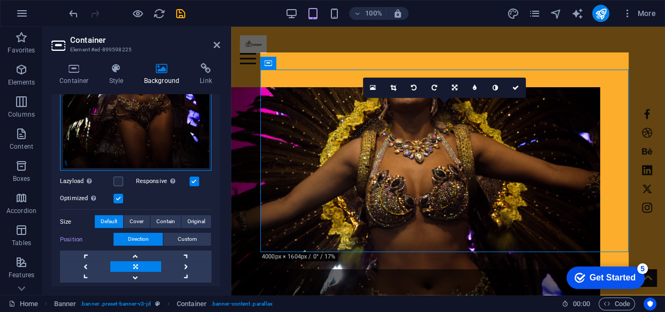
drag, startPoint x: 166, startPoint y: 113, endPoint x: 136, endPoint y: 116, distance: 30.2
click at [136, 116] on div "Drag files here, click to choose files or select files from Files or our free s…" at bounding box center [136, 58] width 152 height 225
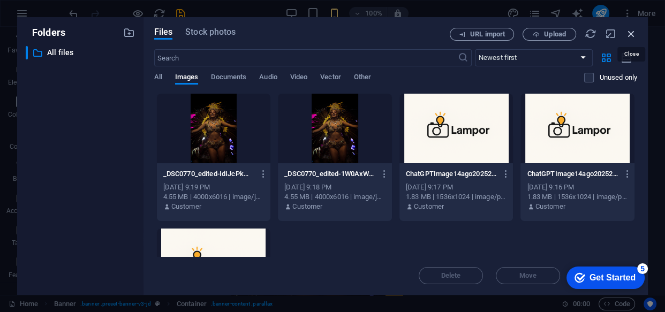
drag, startPoint x: 634, startPoint y: 32, endPoint x: 74, endPoint y: 107, distance: 565.1
click at [634, 32] on icon "button" at bounding box center [631, 34] width 12 height 12
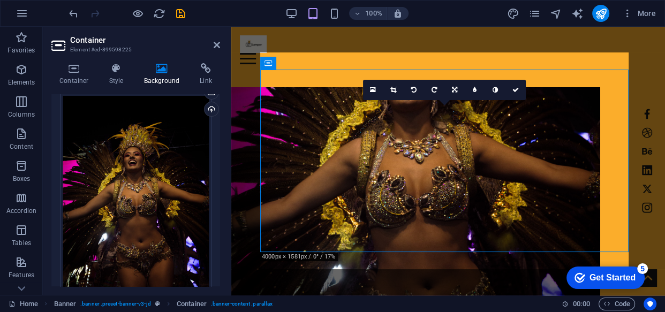
scroll to position [0, 0]
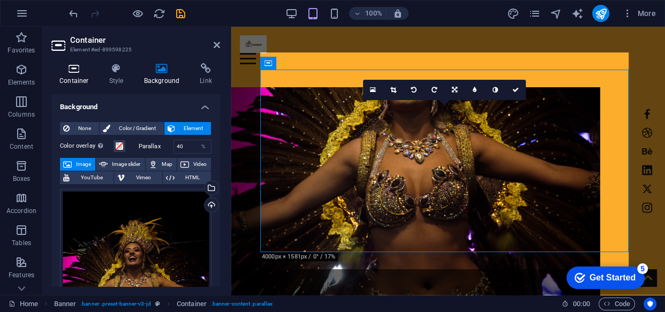
click at [77, 73] on icon at bounding box center [74, 68] width 46 height 11
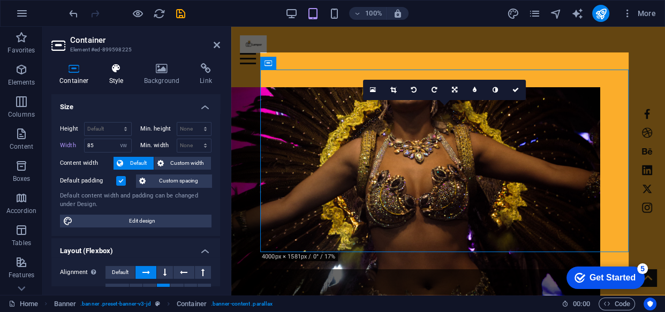
click at [112, 70] on icon at bounding box center [116, 68] width 31 height 11
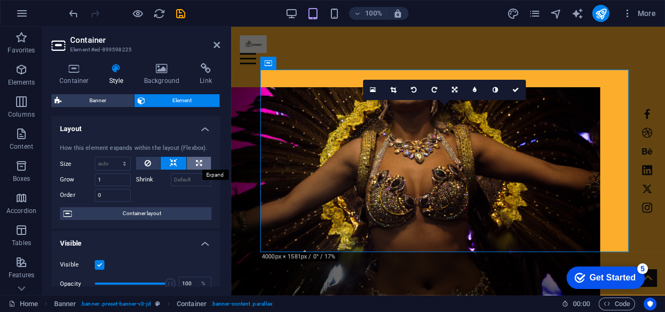
click at [196, 163] on icon at bounding box center [199, 163] width 6 height 13
type input "100"
select select "%"
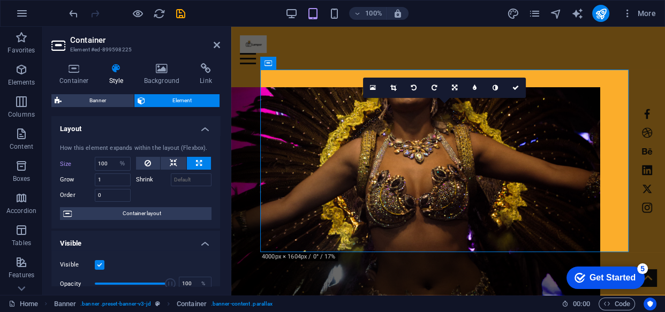
click at [196, 162] on icon at bounding box center [199, 163] width 6 height 13
drag, startPoint x: 196, startPoint y: 162, endPoint x: 198, endPoint y: 168, distance: 6.1
click at [198, 168] on icon at bounding box center [199, 163] width 6 height 13
click at [450, 93] on link at bounding box center [454, 88] width 20 height 20
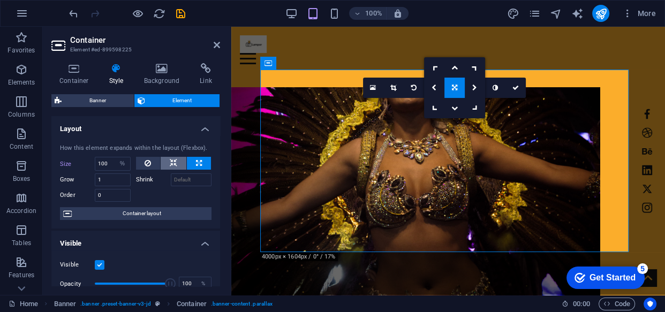
click at [167, 165] on button at bounding box center [174, 163] width 26 height 13
select select "DISABLED_OPTION_VALUE"
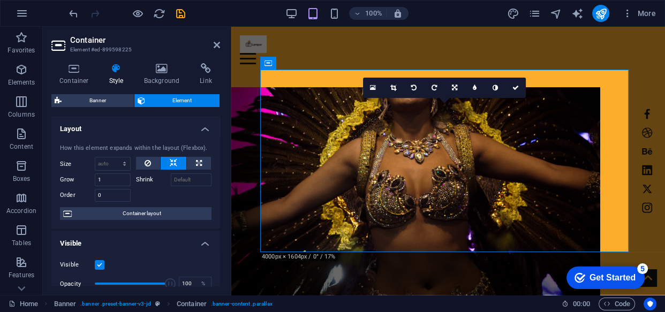
click at [170, 163] on icon at bounding box center [173, 163] width 7 height 13
click at [145, 165] on icon at bounding box center [148, 163] width 6 height 13
click at [196, 165] on icon at bounding box center [199, 163] width 6 height 13
type input "100"
select select "%"
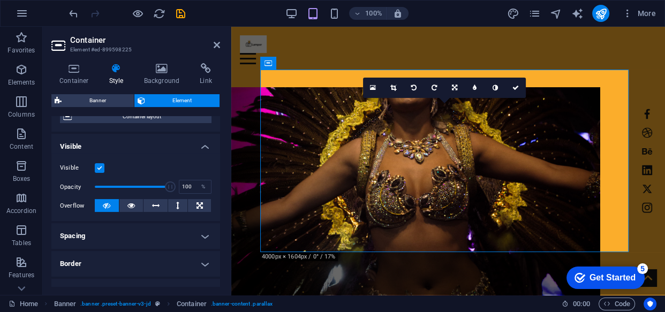
scroll to position [146, 0]
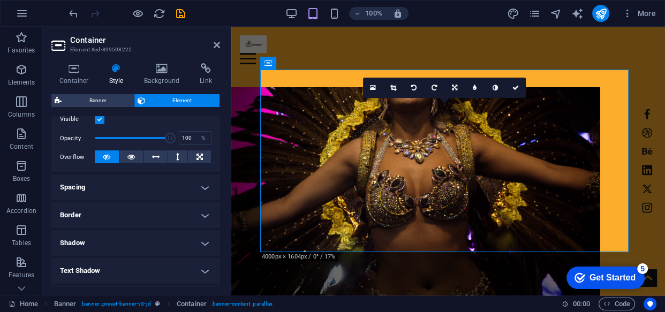
click at [144, 189] on h4 "Spacing" at bounding box center [135, 188] width 169 height 26
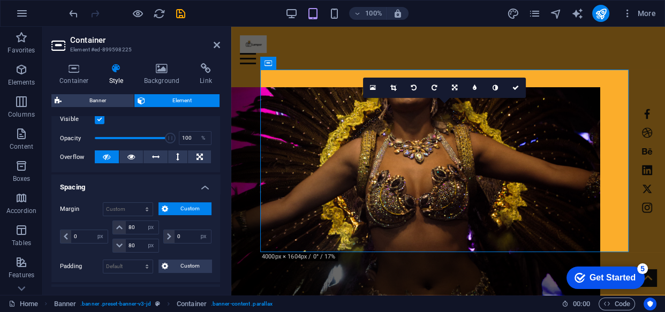
click at [162, 180] on h4 "Spacing" at bounding box center [135, 184] width 169 height 19
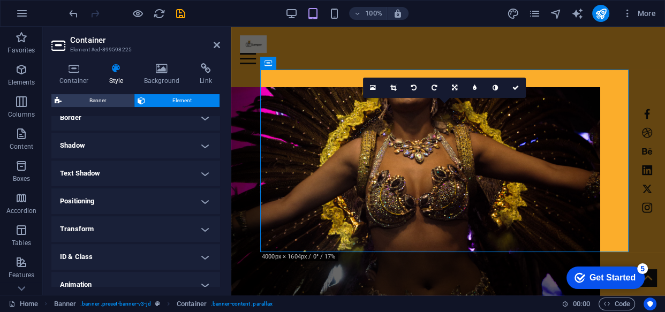
scroll to position [282, 0]
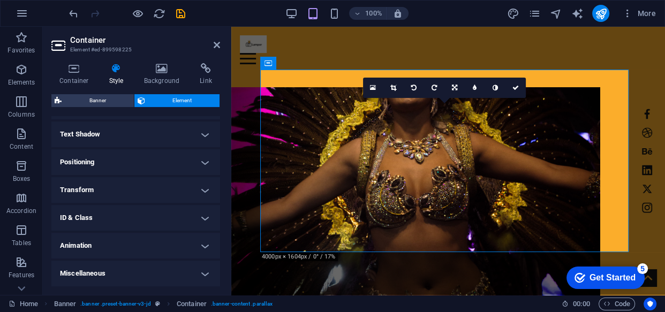
click at [127, 248] on h4 "Animation" at bounding box center [135, 246] width 169 height 26
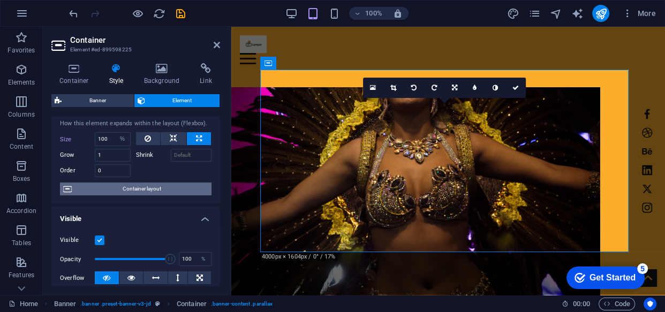
scroll to position [0, 0]
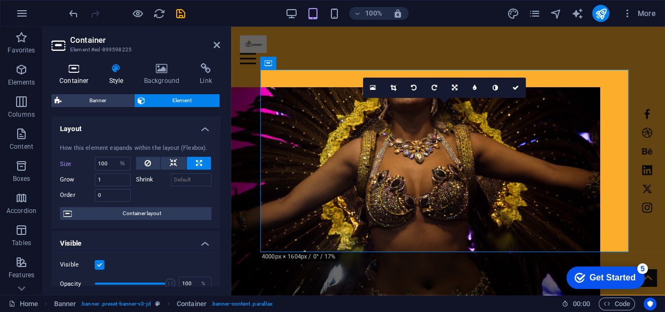
click at [75, 74] on h4 "Container" at bounding box center [76, 74] width 50 height 22
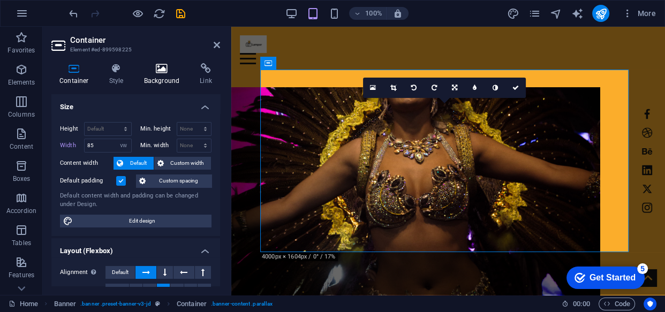
click at [155, 73] on icon at bounding box center [162, 68] width 52 height 11
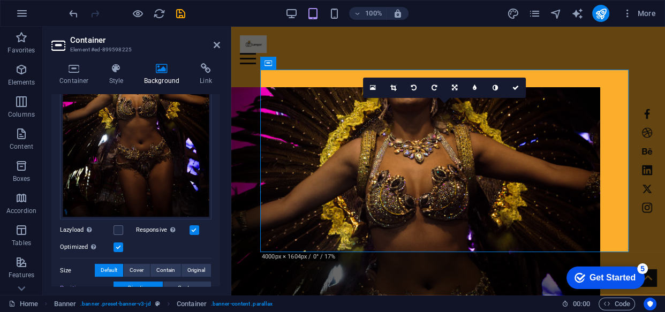
scroll to position [292, 0]
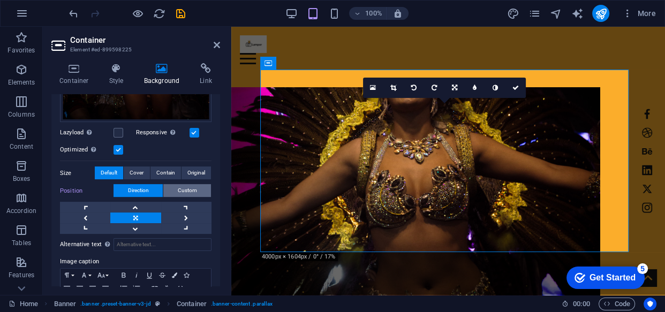
click at [179, 188] on span "Custom" at bounding box center [187, 190] width 19 height 13
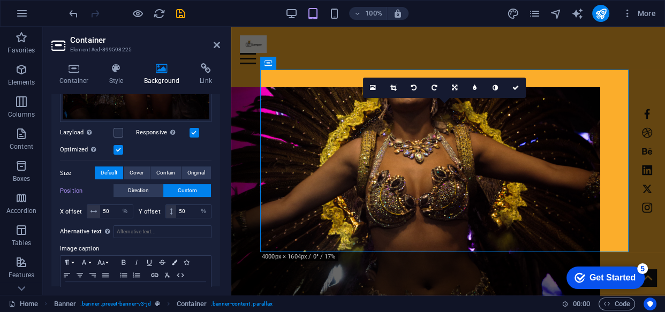
scroll to position [327, 0]
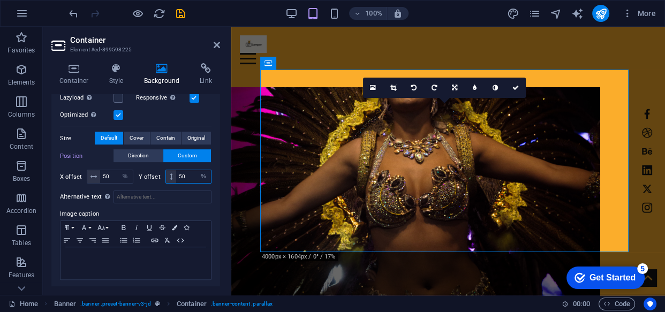
click at [185, 174] on input "50" at bounding box center [193, 176] width 35 height 13
type input "5"
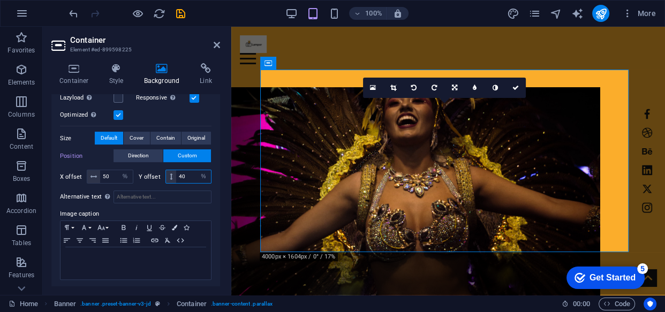
click at [188, 177] on input "40" at bounding box center [193, 176] width 35 height 13
type input "4"
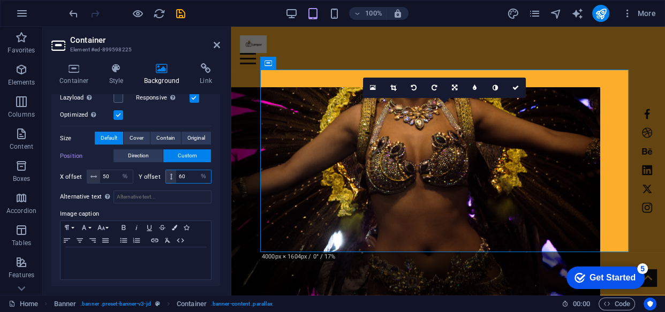
type input "6"
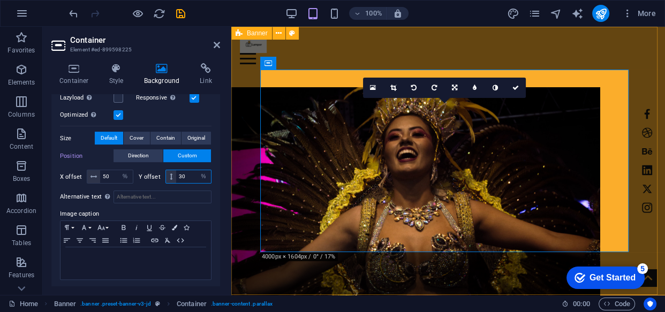
type input "30"
click at [241, 220] on div "Home Work About Pricing News Contact Lampor My Work All categories People Natur…" at bounding box center [448, 247] width 434 height 441
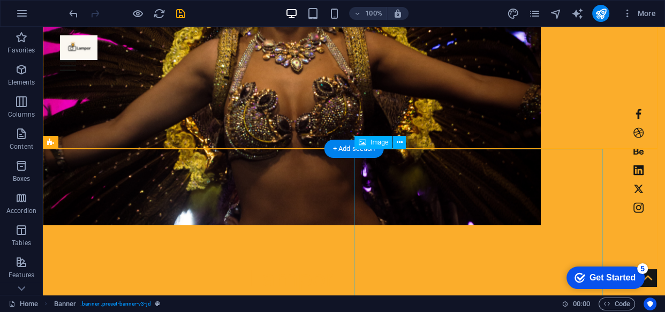
scroll to position [0, 0]
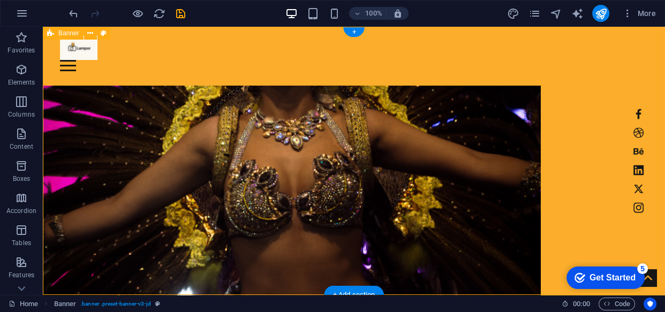
click at [217, 118] on figure at bounding box center [292, 194] width 498 height 217
select select "%"
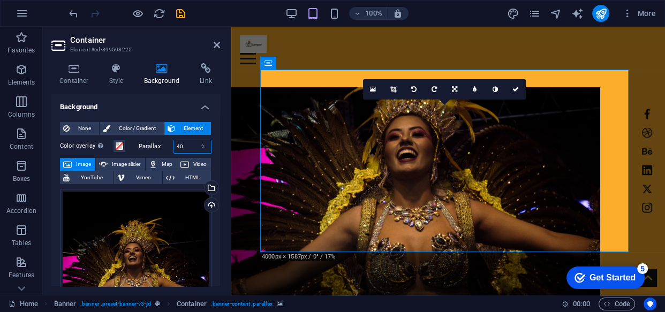
click at [188, 146] on input "40" at bounding box center [192, 146] width 37 height 13
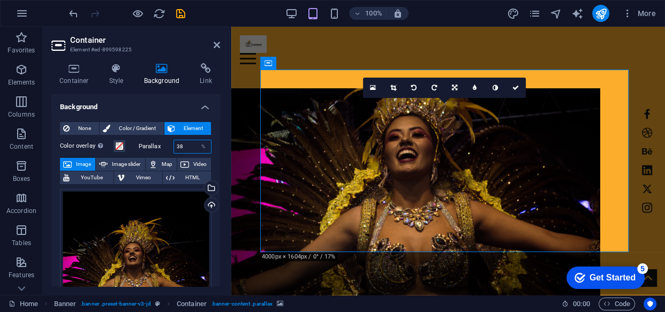
type input "38"
click at [180, 128] on span "Element" at bounding box center [192, 128] width 29 height 13
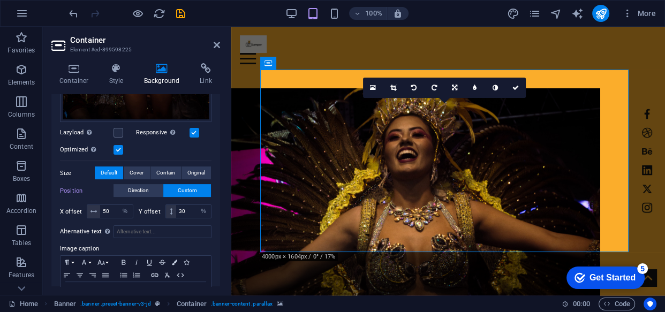
scroll to position [327, 0]
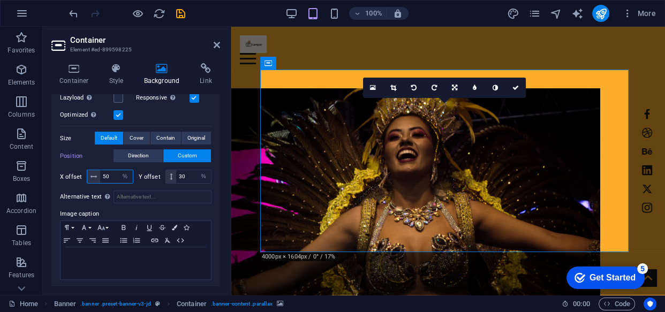
click at [114, 171] on input "50" at bounding box center [116, 176] width 33 height 13
type input "5"
type input "70"
click at [190, 177] on input "30" at bounding box center [193, 176] width 35 height 13
type input "3"
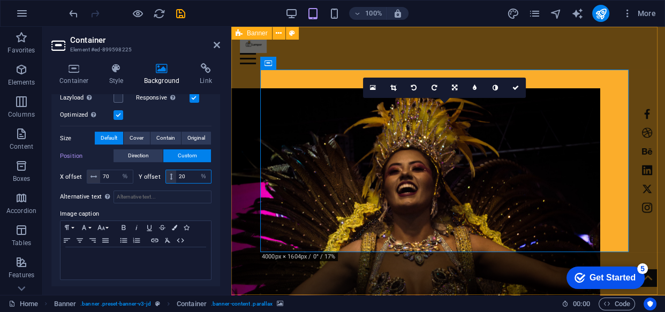
type input "20"
click at [415, 50] on div "Home Work About Pricing News Contact" at bounding box center [448, 50] width 434 height 46
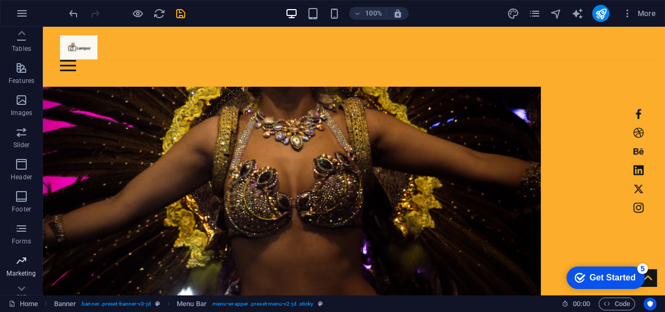
scroll to position [214, 0]
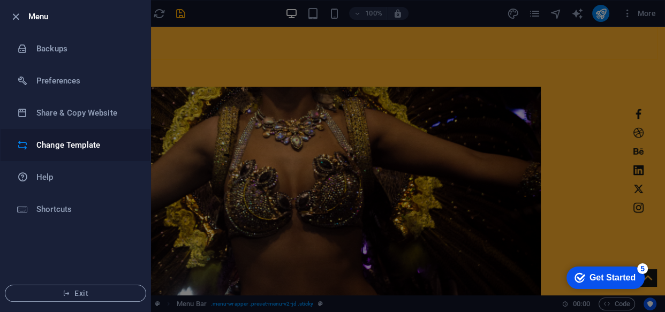
click at [79, 146] on h6 "Change Template" at bounding box center [85, 145] width 99 height 13
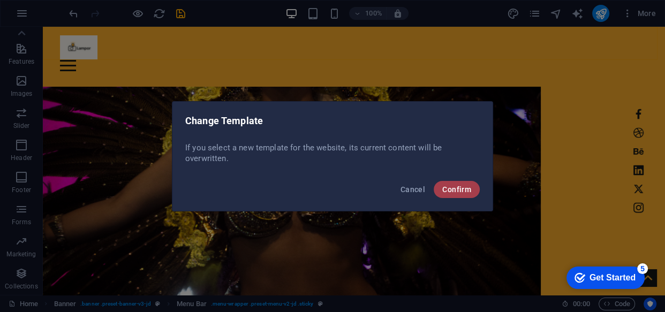
click at [459, 188] on span "Confirm" at bounding box center [456, 189] width 29 height 9
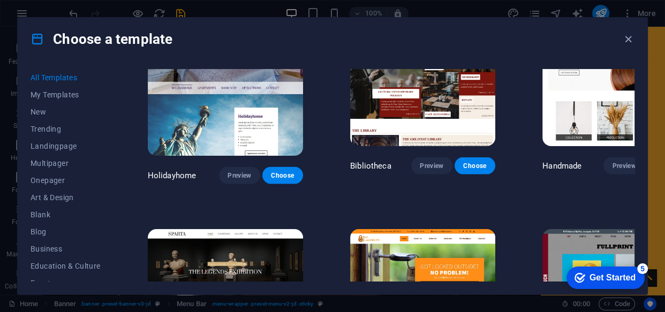
scroll to position [5743, 0]
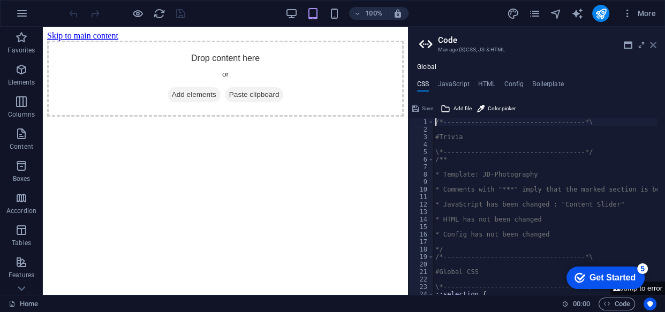
click at [653, 42] on icon at bounding box center [653, 45] width 6 height 9
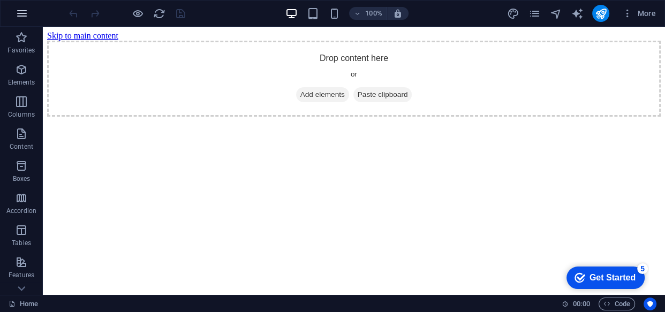
click at [20, 11] on icon "button" at bounding box center [22, 13] width 13 height 13
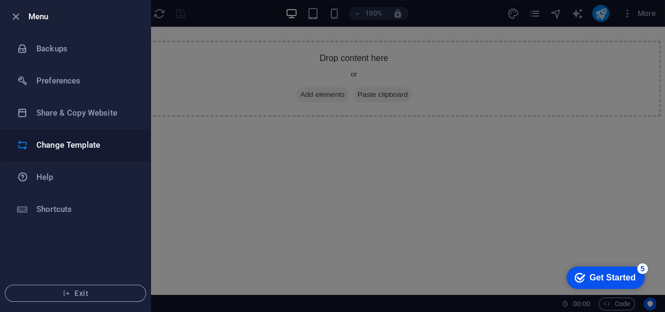
click at [87, 150] on h6 "Change Template" at bounding box center [85, 145] width 99 height 13
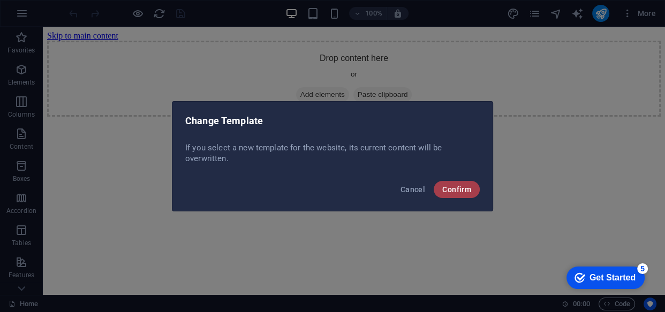
click at [452, 188] on span "Confirm" at bounding box center [456, 189] width 29 height 9
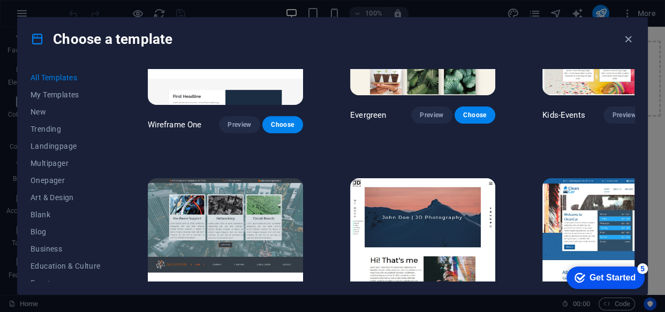
scroll to position [3699, 0]
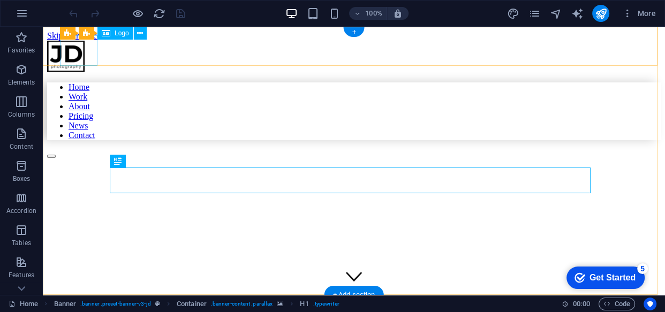
click at [73, 45] on div at bounding box center [354, 57] width 614 height 33
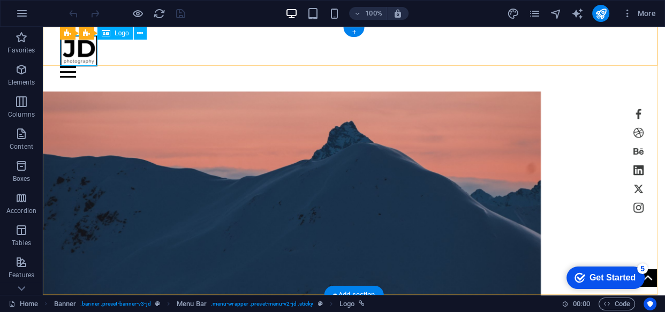
click at [82, 57] on div at bounding box center [354, 50] width 588 height 31
click at [82, 55] on div at bounding box center [354, 50] width 588 height 31
click at [142, 36] on icon at bounding box center [140, 33] width 6 height 11
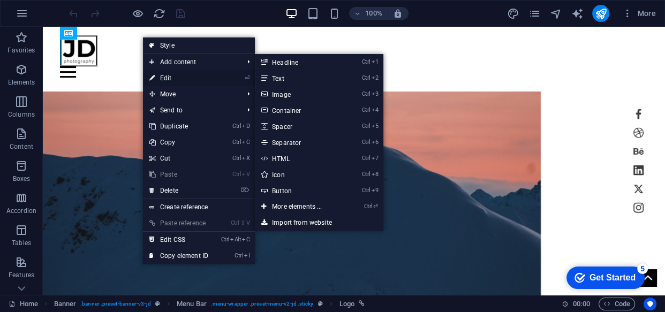
click at [188, 75] on link "⏎ Edit" at bounding box center [179, 78] width 72 height 16
select select "px"
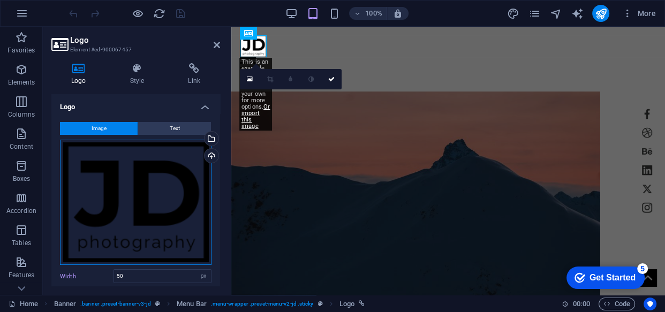
click at [161, 187] on div "Drag files here, click to choose files or select files from Files or our free s…" at bounding box center [136, 202] width 152 height 125
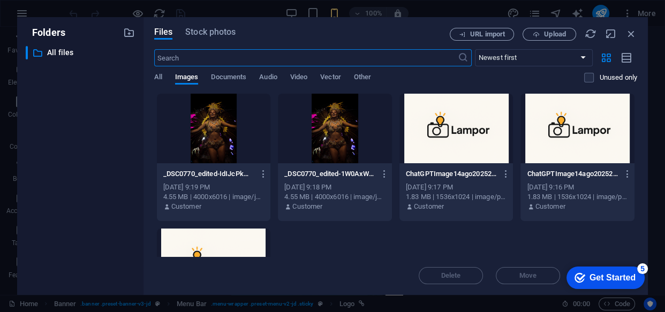
click at [459, 141] on div at bounding box center [456, 129] width 114 height 70
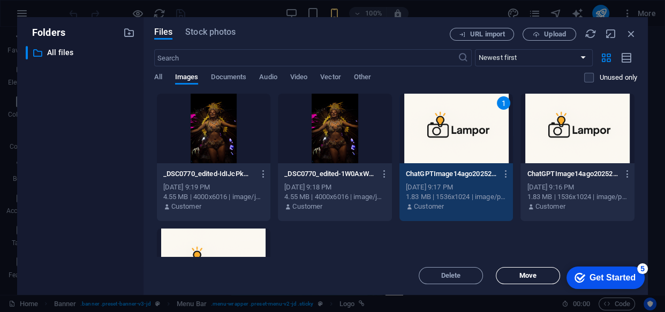
click at [521, 275] on span "Move" at bounding box center [527, 276] width 17 height 6
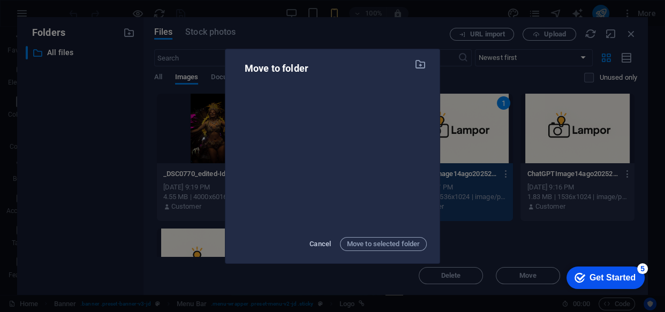
click at [324, 244] on span "Cancel" at bounding box center [319, 244] width 21 height 13
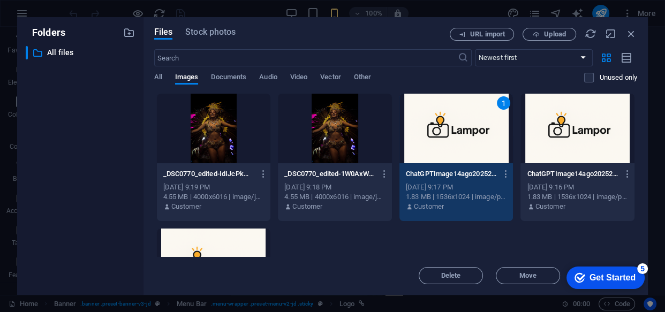
click at [474, 147] on div "1" at bounding box center [456, 129] width 114 height 70
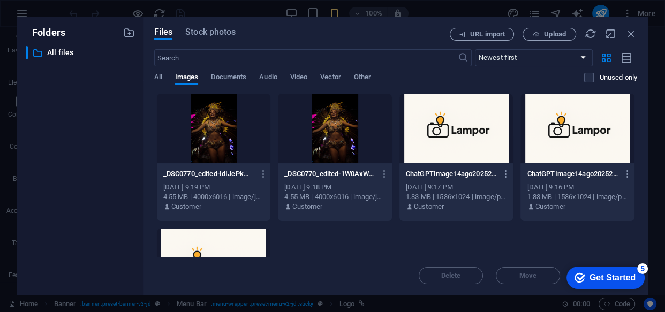
click at [474, 147] on div at bounding box center [456, 129] width 114 height 70
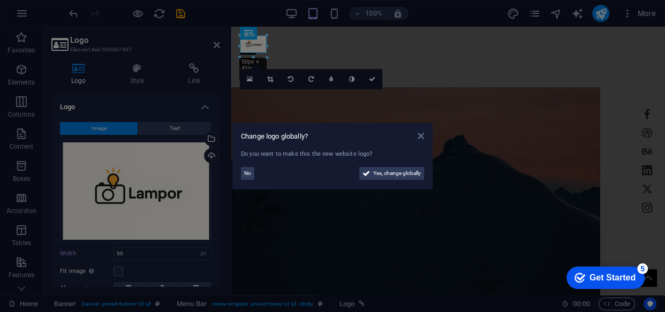
click at [421, 134] on icon at bounding box center [421, 136] width 6 height 9
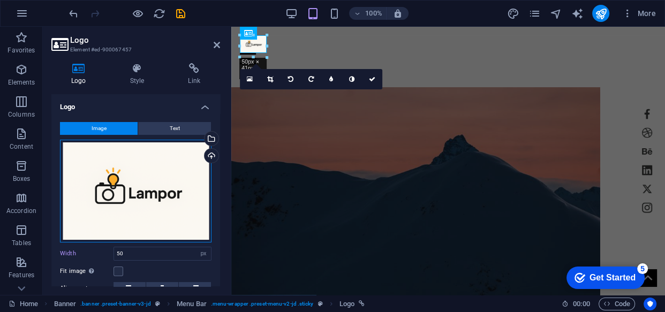
click at [169, 184] on div "Drag files here, click to choose files or select files from Files or our free s…" at bounding box center [136, 191] width 152 height 103
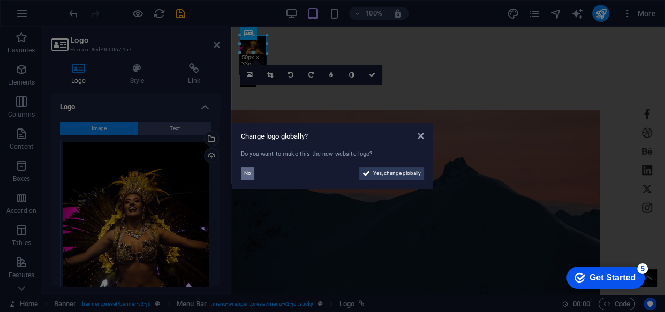
click at [251, 172] on button "No" at bounding box center [247, 173] width 13 height 13
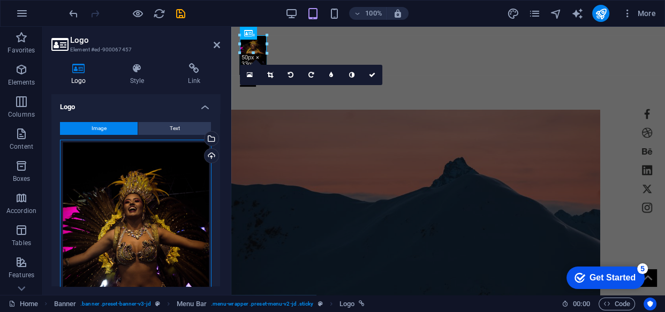
click at [155, 172] on div "Drag files here, click to choose files or select files from Files or our free s…" at bounding box center [136, 252] width 152 height 225
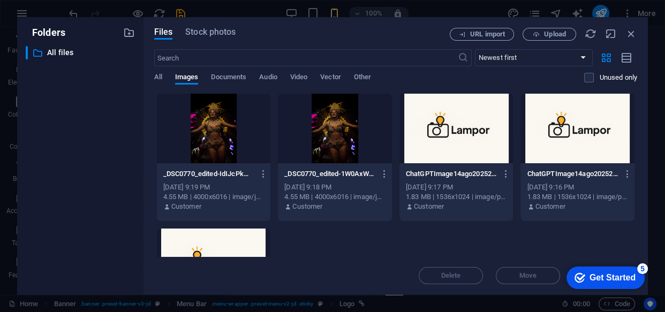
click at [155, 172] on div "_DSC0770_edited-IdIJcPkm9RQKOLo6wRJMUA.jpg _DSC0770_edited-IdIJcPkm9RQKOLo6wRJM…" at bounding box center [395, 224] width 483 height 263
click at [482, 137] on div at bounding box center [456, 129] width 114 height 70
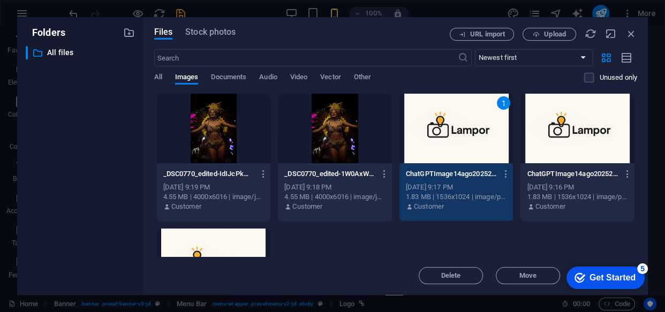
click at [482, 139] on div "1" at bounding box center [456, 129] width 114 height 70
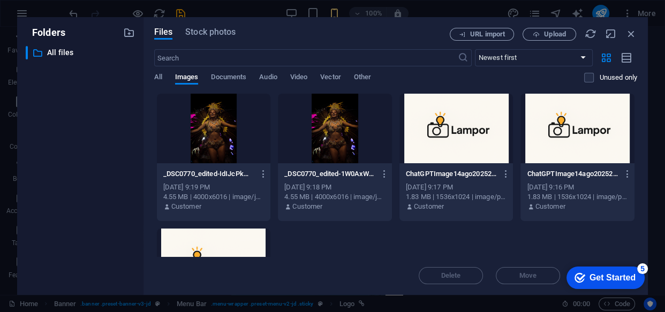
click at [482, 139] on div at bounding box center [456, 129] width 114 height 70
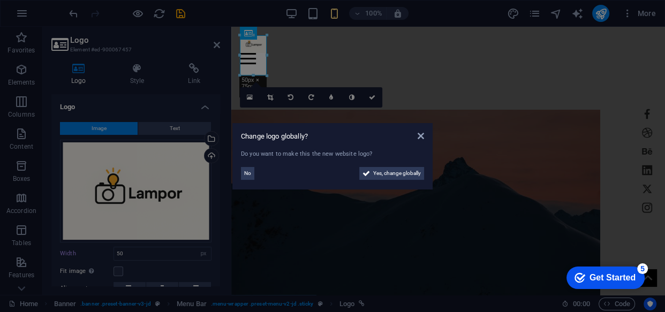
click at [482, 139] on figure at bounding box center [415, 218] width 369 height 217
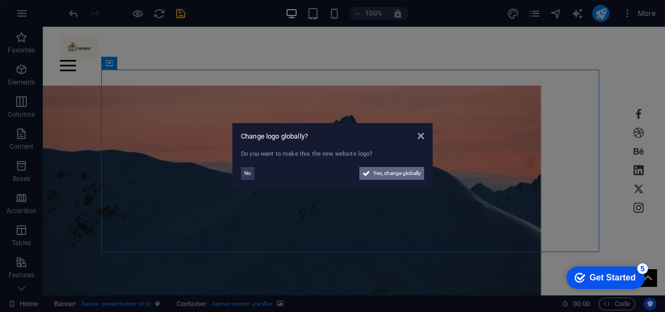
click at [409, 173] on span "Yes, change globally" at bounding box center [397, 173] width 48 height 13
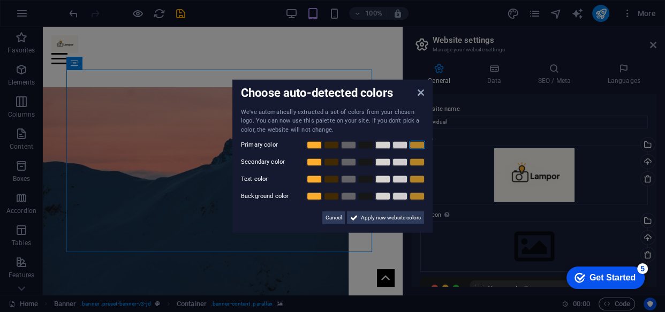
click at [412, 143] on link at bounding box center [417, 145] width 16 height 9
click at [363, 164] on link at bounding box center [366, 162] width 16 height 9
click at [395, 179] on link at bounding box center [400, 179] width 16 height 9
click at [327, 196] on link at bounding box center [331, 196] width 16 height 9
click at [380, 221] on span "Apply new website colors" at bounding box center [391, 217] width 60 height 13
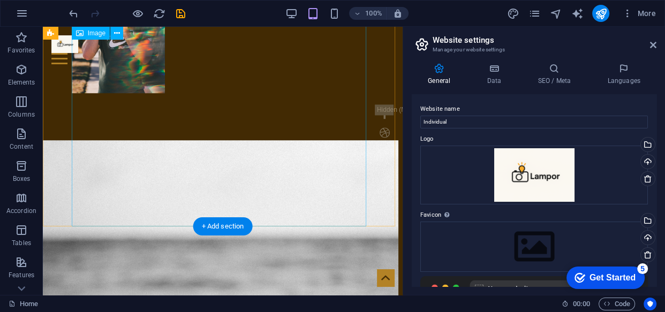
scroll to position [717, 0]
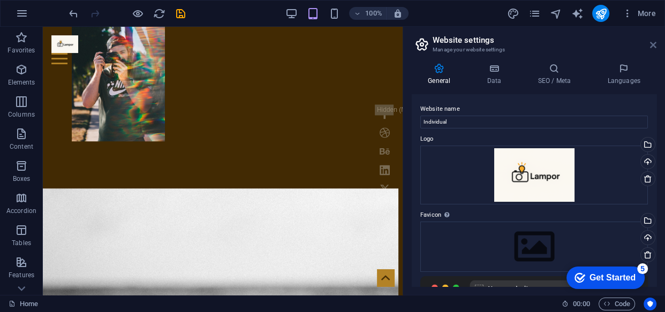
click at [653, 46] on icon at bounding box center [653, 45] width 6 height 9
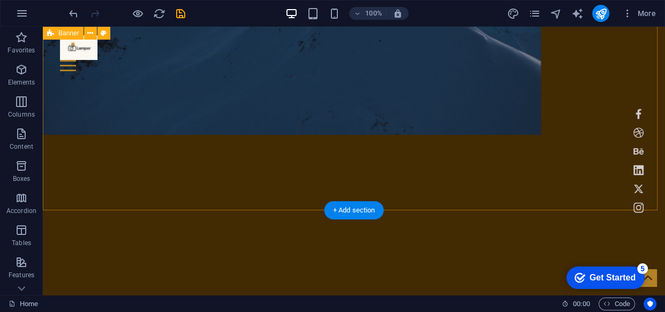
scroll to position [0, 0]
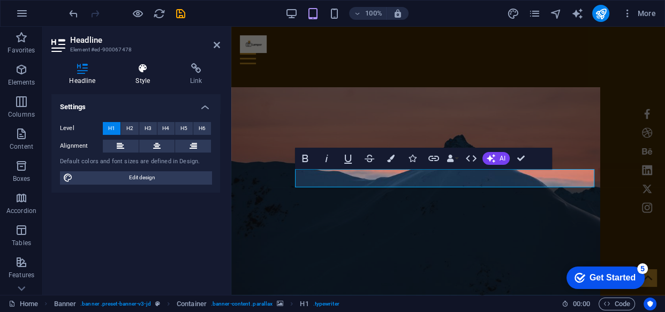
click at [138, 75] on h4 "Style" at bounding box center [145, 74] width 55 height 22
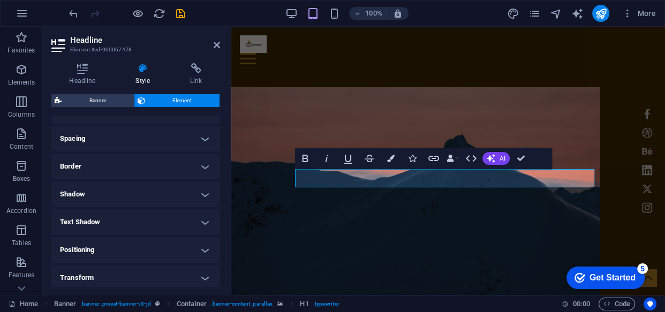
scroll to position [146, 0]
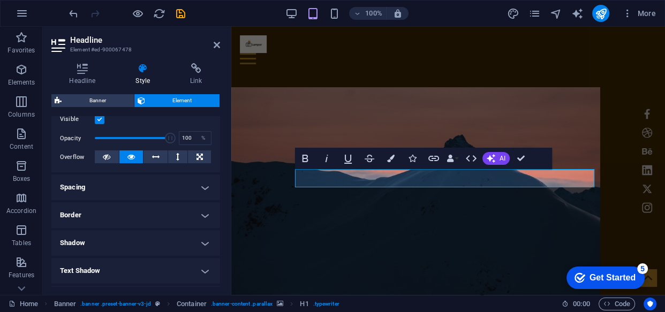
click at [123, 214] on h4 "Border" at bounding box center [135, 215] width 169 height 26
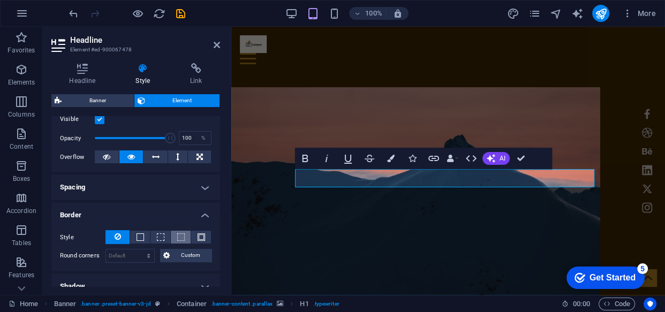
click at [187, 234] on button at bounding box center [181, 237] width 20 height 13
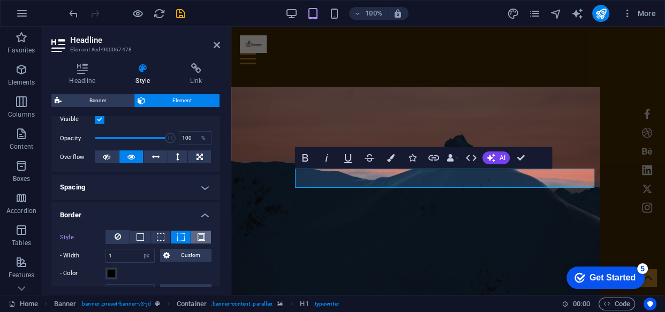
click at [200, 233] on span at bounding box center [201, 236] width 7 height 7
click at [202, 236] on span at bounding box center [201, 236] width 7 height 7
click at [118, 233] on icon at bounding box center [118, 236] width 6 height 13
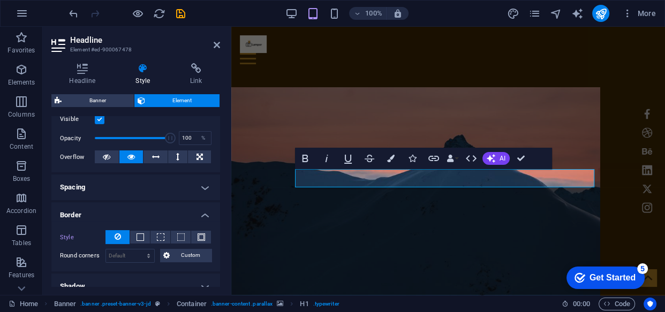
scroll to position [243, 0]
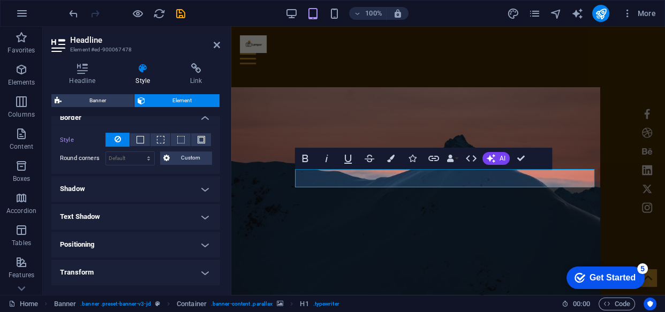
click at [119, 193] on h4 "Shadow" at bounding box center [135, 189] width 169 height 26
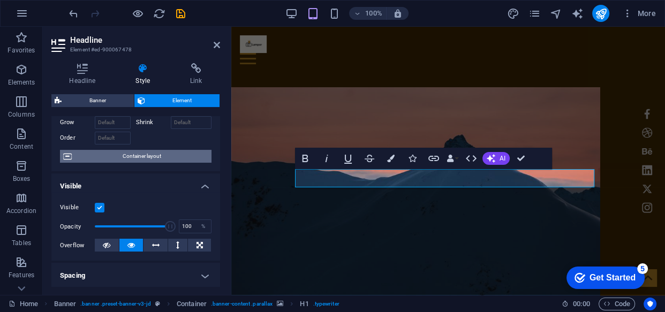
scroll to position [0, 0]
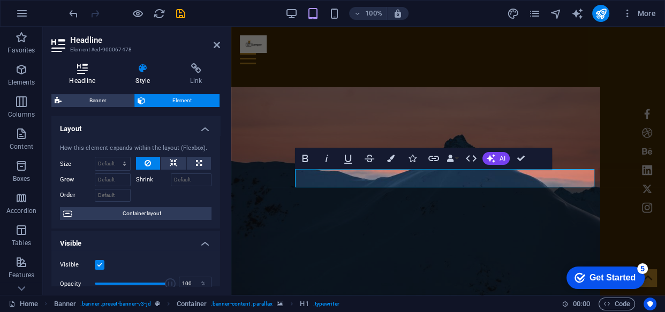
click at [88, 65] on icon at bounding box center [82, 68] width 62 height 11
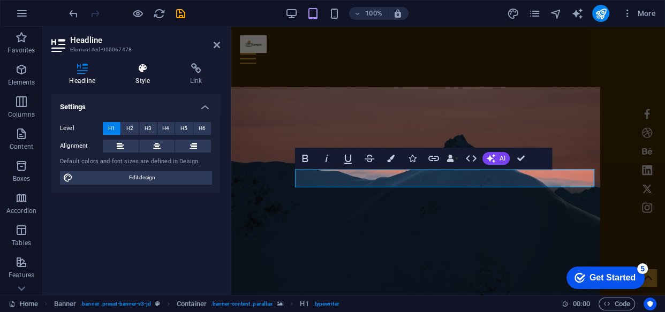
click at [137, 77] on h4 "Style" at bounding box center [145, 74] width 55 height 22
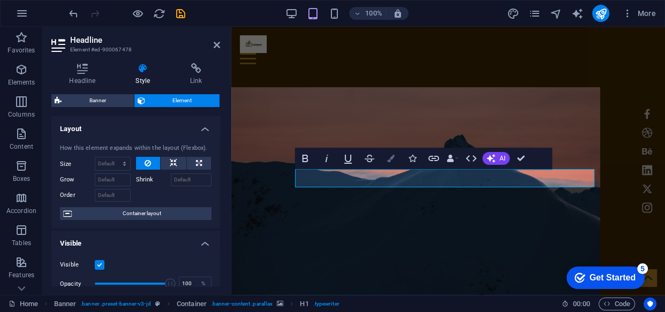
click at [390, 161] on icon "button" at bounding box center [390, 158] width 7 height 7
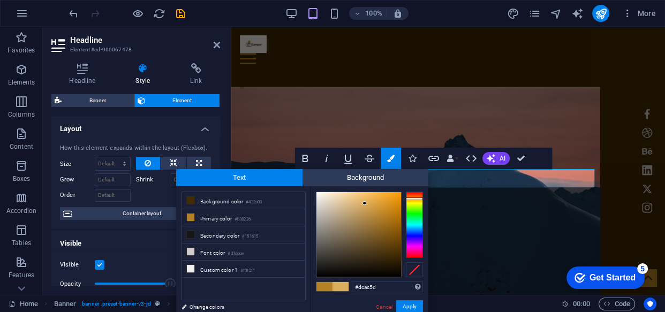
drag, startPoint x: 394, startPoint y: 252, endPoint x: 365, endPoint y: 203, distance: 56.2
click at [365, 203] on div at bounding box center [358, 234] width 85 height 85
click at [407, 306] on button "Apply" at bounding box center [409, 306] width 27 height 13
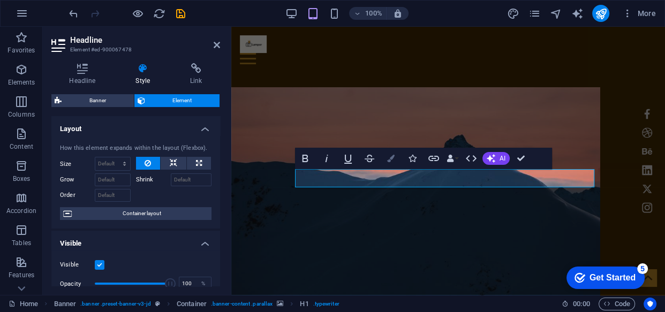
click at [389, 160] on icon "button" at bounding box center [390, 158] width 7 height 7
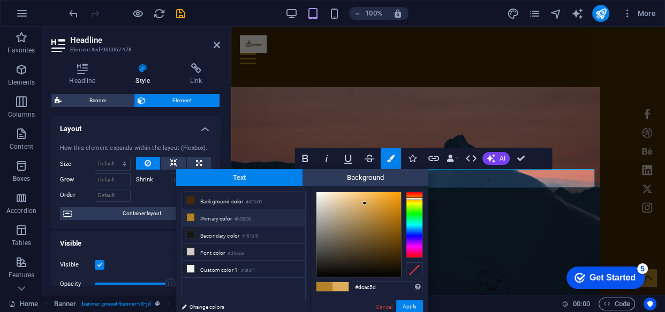
click at [255, 217] on li "Primary color #b38226" at bounding box center [243, 217] width 123 height 17
drag, startPoint x: 383, startPoint y: 214, endPoint x: 371, endPoint y: 205, distance: 15.3
click at [370, 205] on div at bounding box center [358, 234] width 85 height 85
click at [407, 304] on button "Apply" at bounding box center [409, 306] width 27 height 13
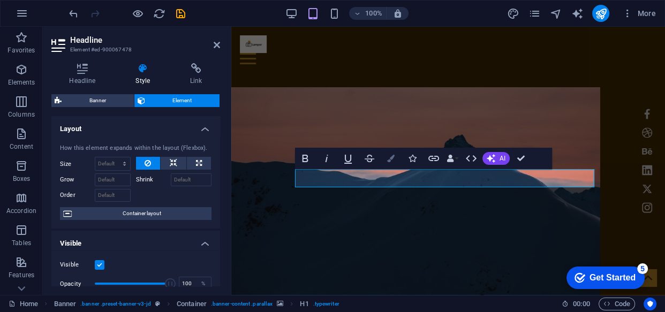
click at [387, 161] on icon "button" at bounding box center [390, 158] width 7 height 7
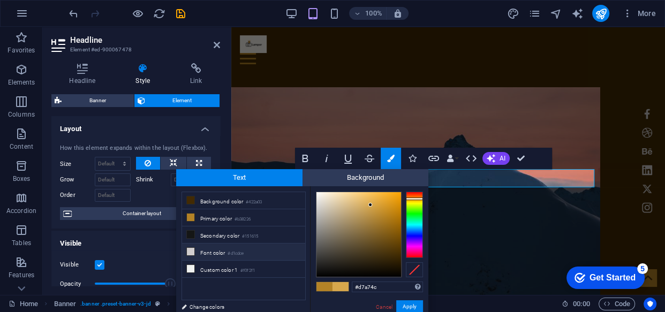
click at [259, 250] on li "Font color #d1cdce" at bounding box center [243, 252] width 123 height 17
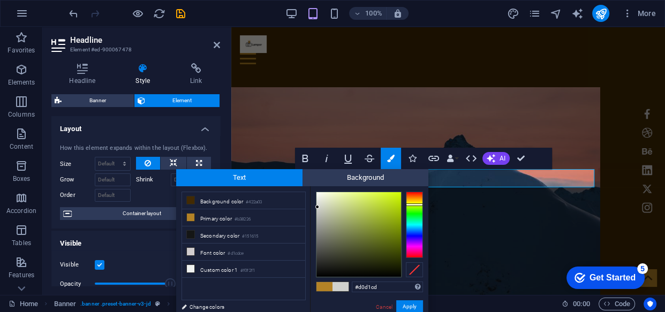
drag, startPoint x: 417, startPoint y: 253, endPoint x: 416, endPoint y: 205, distance: 48.7
click at [416, 205] on div at bounding box center [414, 204] width 17 height 3
type input "#c3dc4b"
drag, startPoint x: 317, startPoint y: 205, endPoint x: 372, endPoint y: 203, distance: 54.1
click at [372, 203] on div at bounding box center [371, 203] width 4 height 4
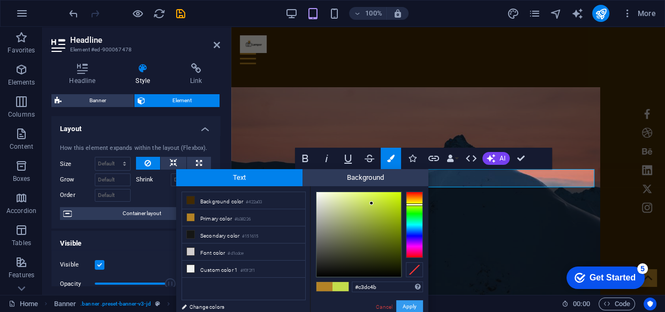
click at [410, 305] on button "Apply" at bounding box center [409, 306] width 27 height 13
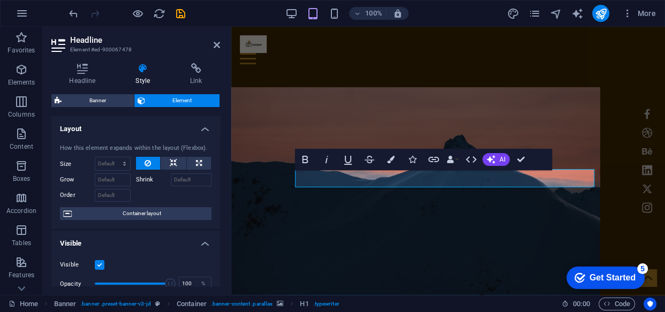
click at [600, 108] on figure at bounding box center [415, 195] width 369 height 217
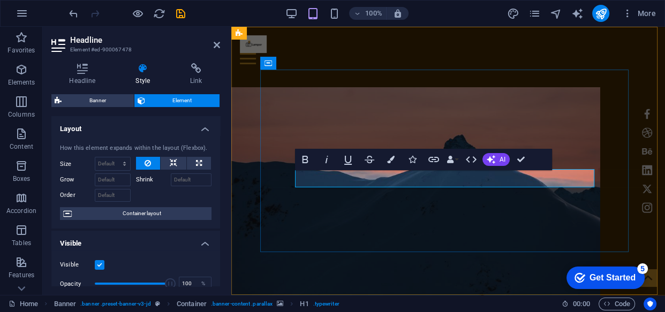
drag, startPoint x: 476, startPoint y: 180, endPoint x: 414, endPoint y: 181, distance: 62.6
click at [385, 162] on button "Colors" at bounding box center [391, 159] width 20 height 21
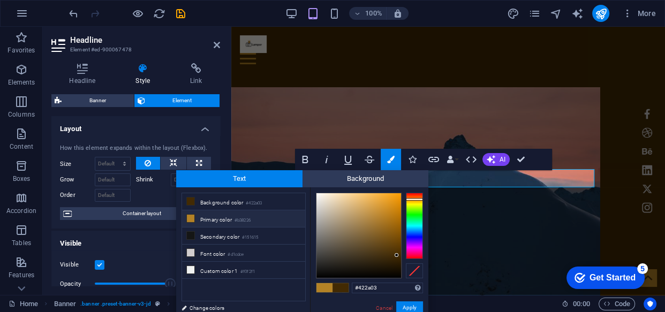
type input "#c39954"
click at [364, 213] on div at bounding box center [358, 235] width 85 height 85
click at [414, 305] on button "Apply" at bounding box center [409, 307] width 27 height 13
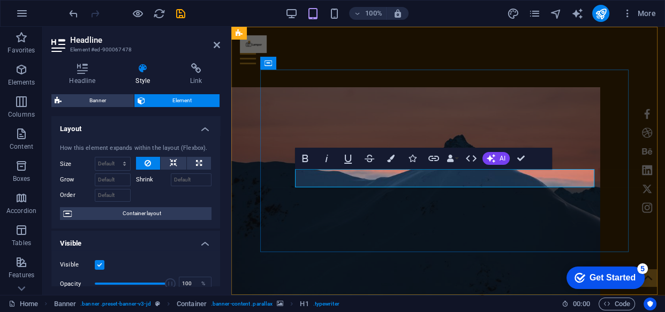
click at [585, 88] on figure at bounding box center [415, 195] width 369 height 217
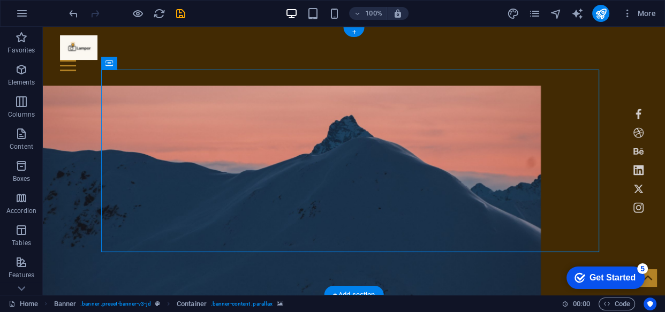
click at [319, 116] on figure at bounding box center [292, 194] width 498 height 217
click at [195, 116] on figure at bounding box center [292, 194] width 498 height 217
select select "vw"
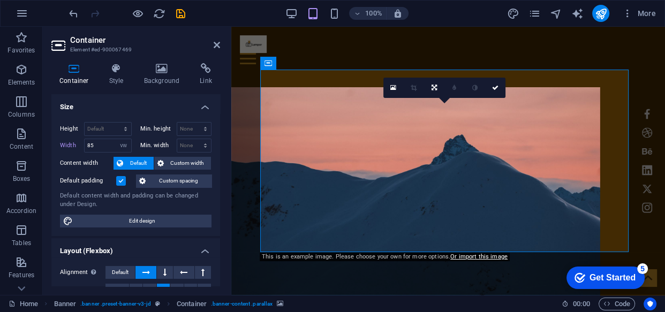
scroll to position [222, 0]
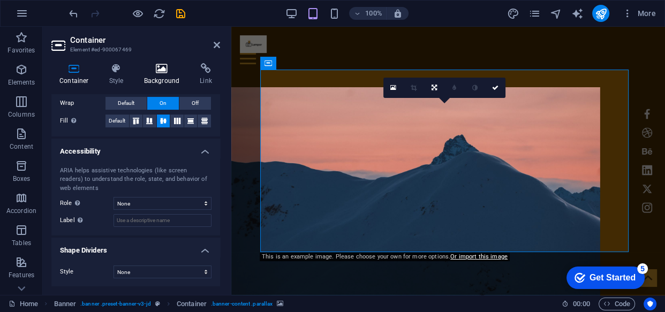
click at [156, 70] on icon at bounding box center [162, 68] width 52 height 11
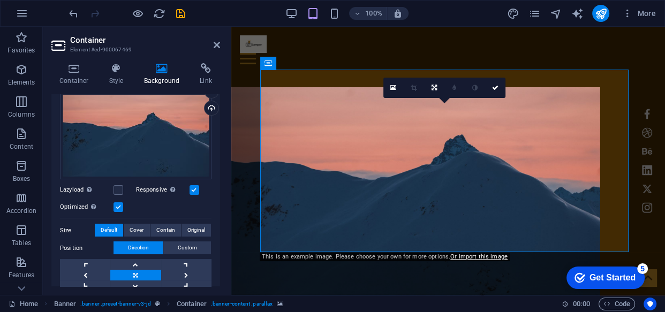
scroll to position [194, 0]
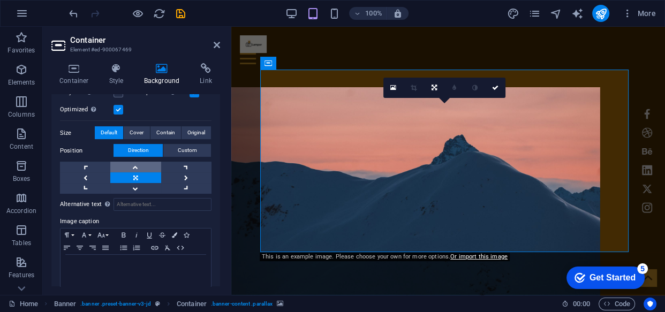
click at [137, 166] on link at bounding box center [135, 167] width 50 height 11
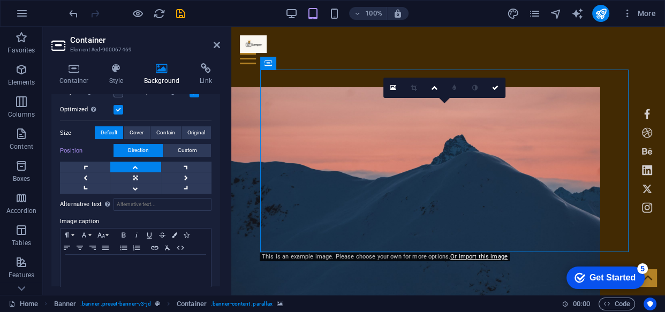
click at [145, 119] on div "Drag files here, click to choose files or select files from Files or our free s…" at bounding box center [136, 92] width 152 height 204
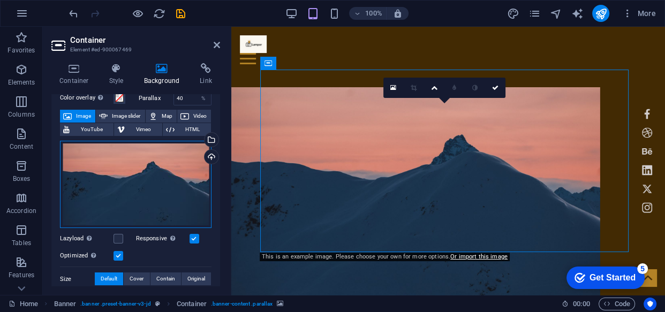
click at [150, 189] on div "Drag files here, click to choose files or select files from Files or our free s…" at bounding box center [136, 185] width 152 height 88
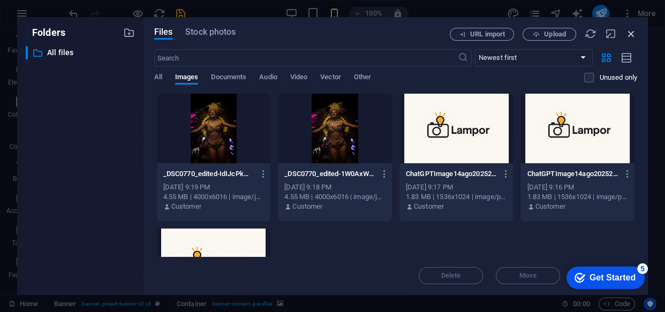
click at [631, 37] on icon "button" at bounding box center [631, 34] width 12 height 12
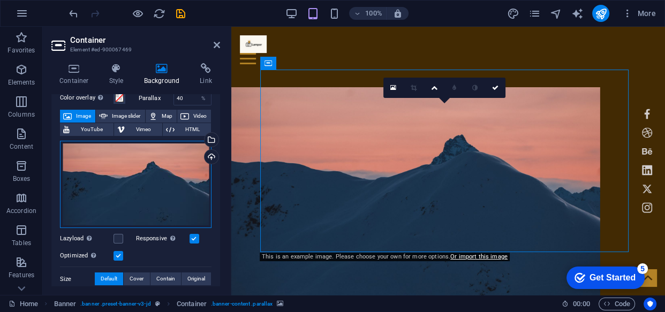
drag, startPoint x: 169, startPoint y: 180, endPoint x: 100, endPoint y: 214, distance: 77.1
click at [100, 214] on div "Drag files here, click to choose files or select files from Files or our free s…" at bounding box center [136, 185] width 152 height 88
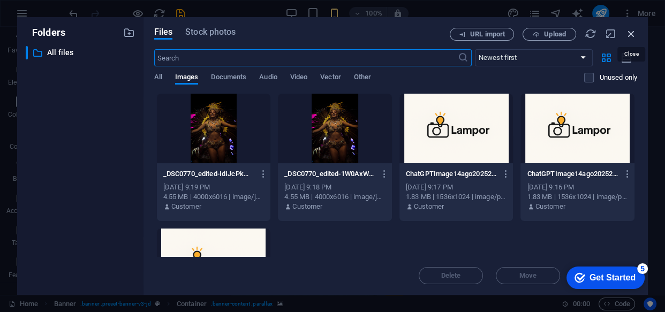
click at [634, 32] on icon "button" at bounding box center [631, 34] width 12 height 12
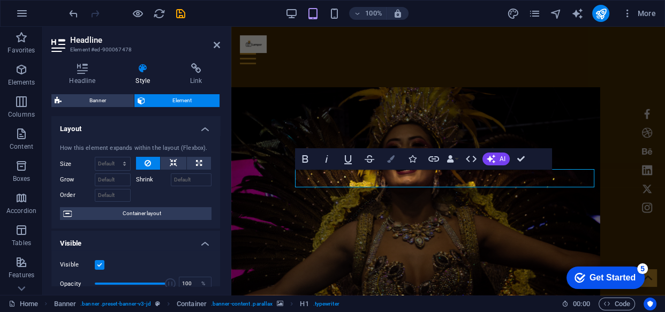
click at [388, 161] on icon "button" at bounding box center [390, 158] width 7 height 7
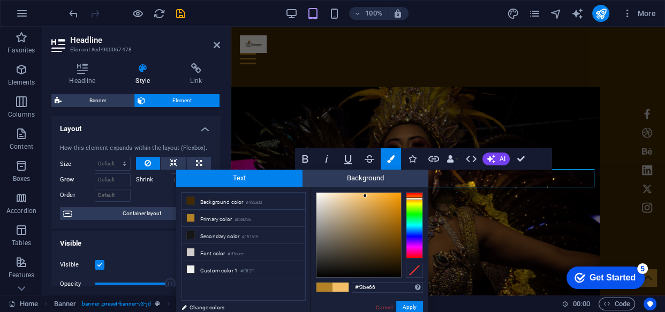
type input "#f5bf66"
drag, startPoint x: 381, startPoint y: 210, endPoint x: 365, endPoint y: 195, distance: 21.2
click at [365, 195] on div at bounding box center [358, 235] width 85 height 85
click at [404, 305] on button "Apply" at bounding box center [409, 307] width 27 height 13
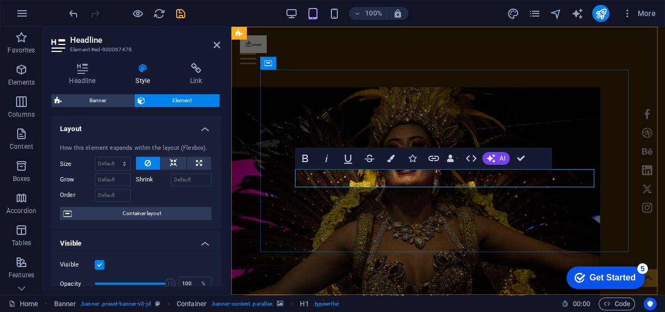
click at [369, 283] on div "Home Work About Pricing News Contact Lampor My Work All categories People Natur…" at bounding box center [448, 247] width 434 height 441
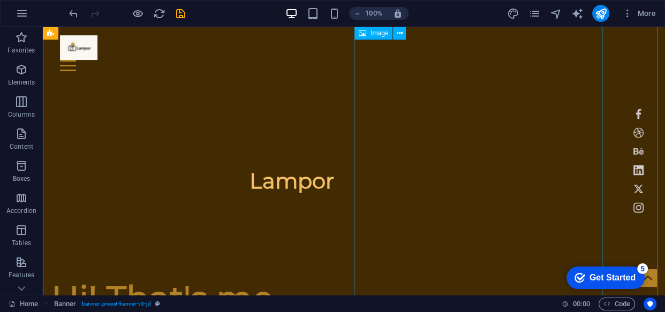
scroll to position [292, 0]
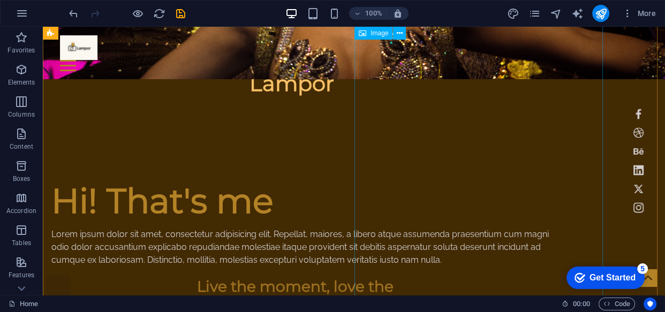
select select "%"
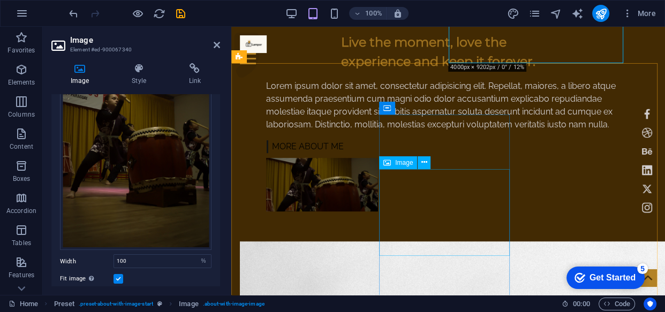
scroll to position [681, 0]
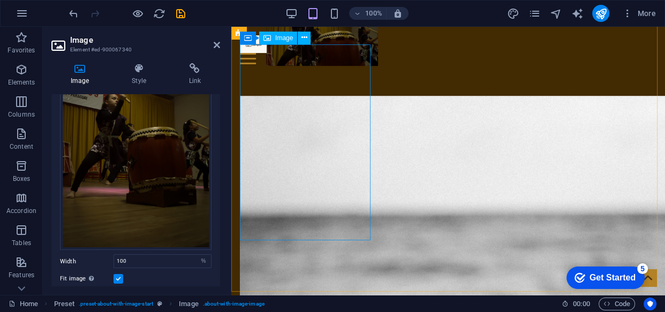
drag, startPoint x: 305, startPoint y: 197, endPoint x: 307, endPoint y: 160, distance: 37.0
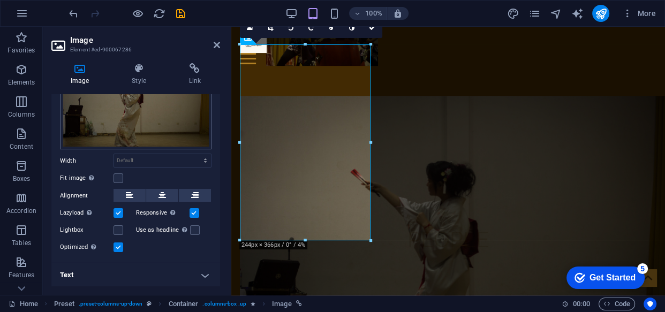
scroll to position [0, 0]
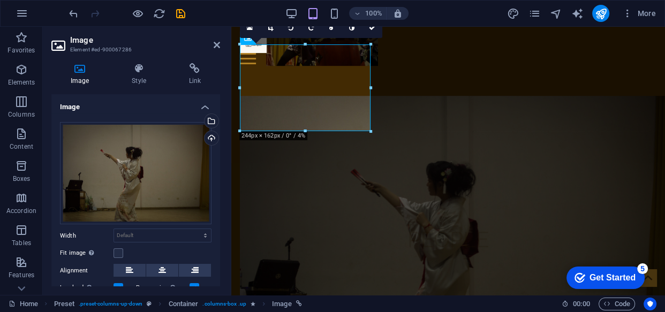
click at [224, 210] on div "Image Style Link Image Drag files here, click to choose files or select files f…" at bounding box center [136, 175] width 186 height 240
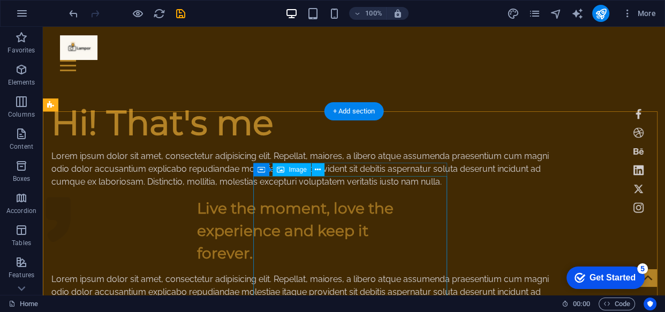
scroll to position [565, 0]
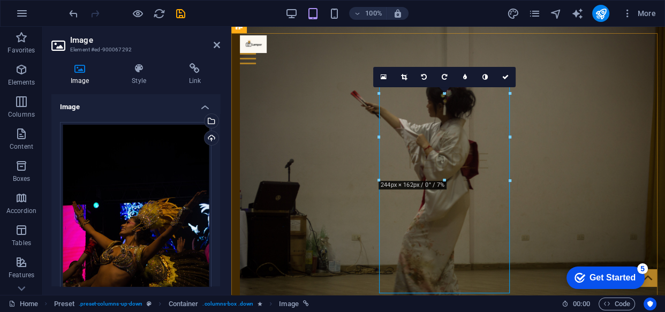
scroll to position [662, 0]
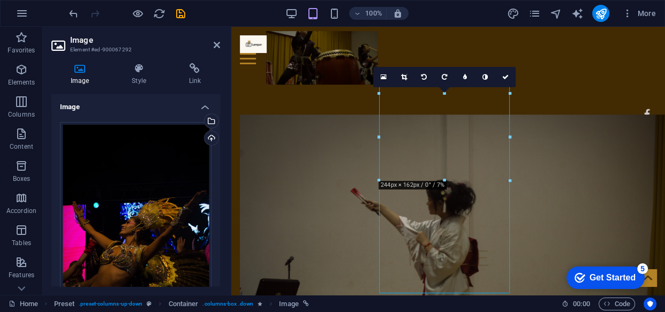
drag, startPoint x: 742, startPoint y: 119, endPoint x: 502, endPoint y: 102, distance: 240.5
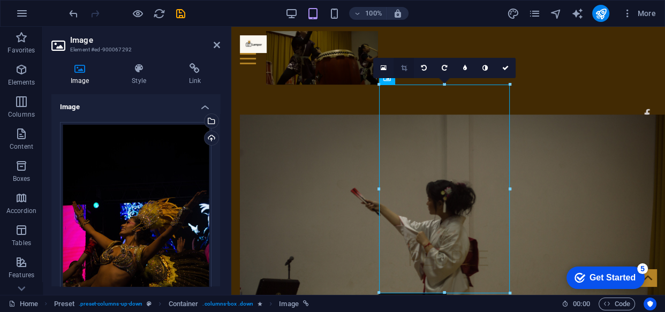
click at [405, 67] on icon at bounding box center [404, 68] width 6 height 6
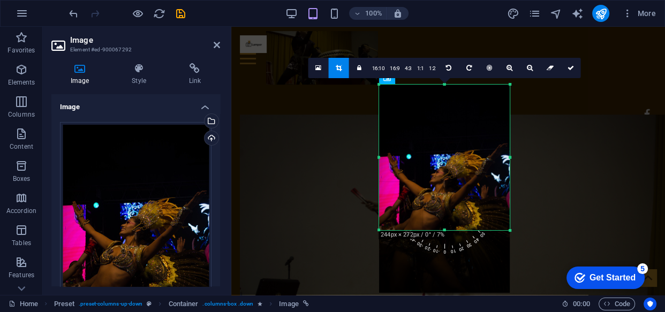
drag, startPoint x: 445, startPoint y: 289, endPoint x: 450, endPoint y: 230, distance: 58.6
click at [450, 230] on div at bounding box center [444, 231] width 131 height 4
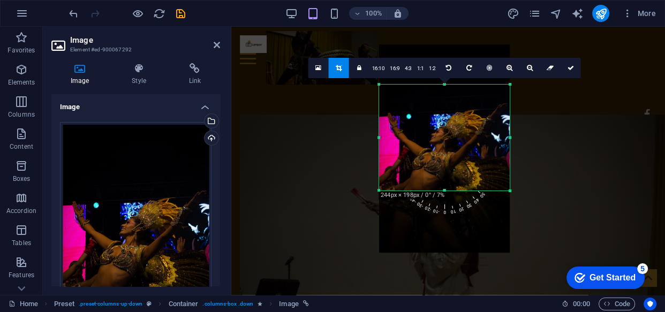
drag, startPoint x: 447, startPoint y: 84, endPoint x: 447, endPoint y: 123, distance: 39.6
click at [447, 123] on div "180 170 160 150 140 130 120 110 100 90 80 70 60 50 40 30 20 10 0 -10 -20 -30 -4…" at bounding box center [444, 138] width 131 height 106
click at [445, 195] on div at bounding box center [444, 195] width 131 height 4
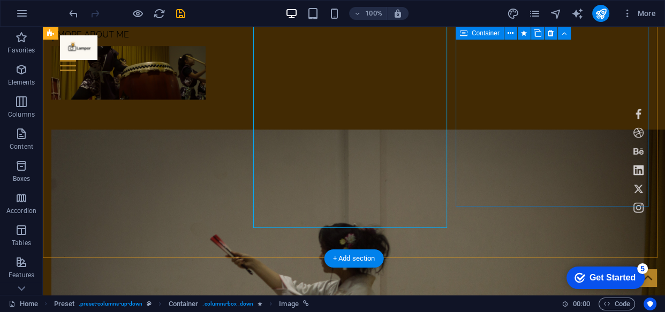
scroll to position [808, 0]
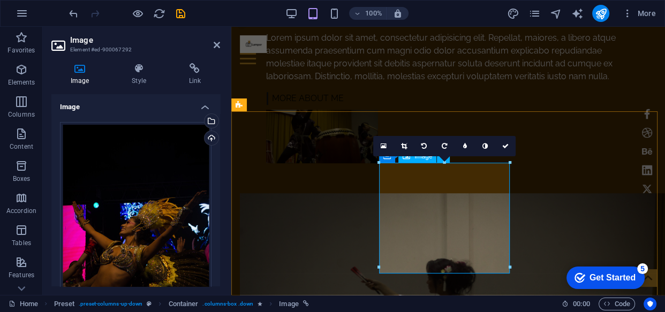
scroll to position [632, 0]
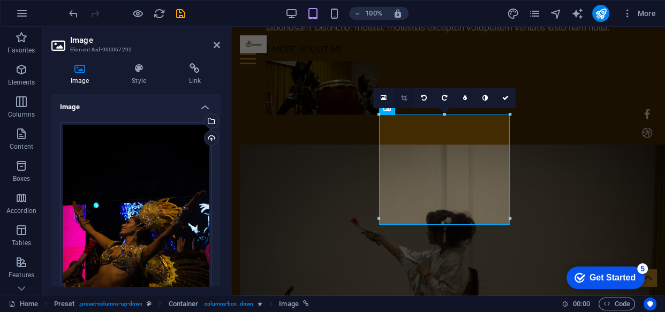
click at [404, 101] on icon at bounding box center [404, 98] width 6 height 6
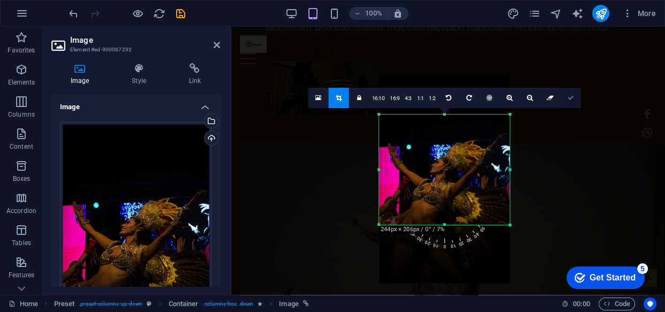
click at [568, 97] on icon at bounding box center [571, 98] width 6 height 6
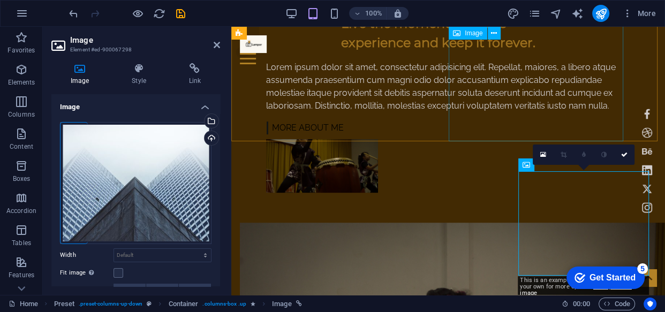
scroll to position [603, 0]
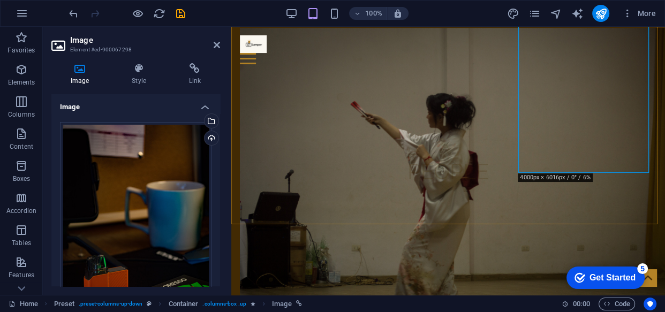
scroll to position [700, 0]
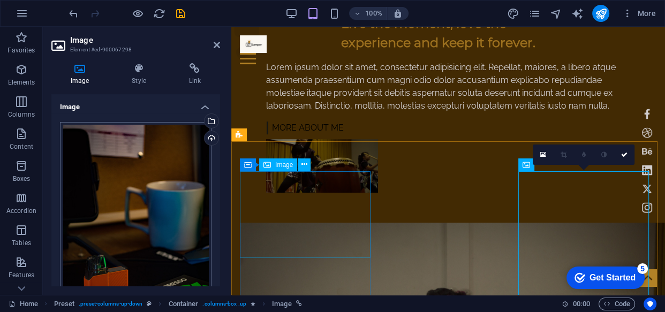
scroll to position [97, 0]
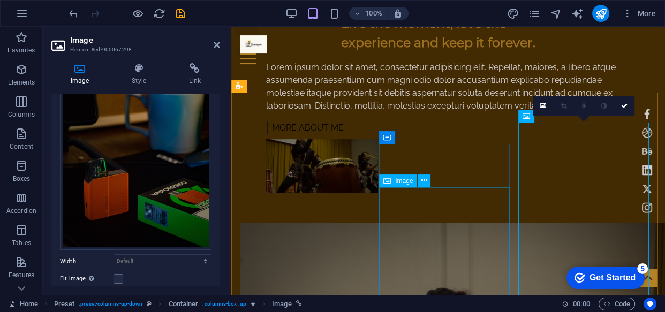
scroll to position [603, 0]
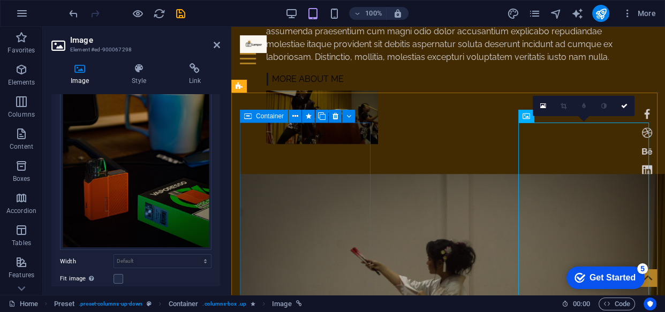
click at [281, 256] on div "People" at bounding box center [448, 318] width 417 height 289
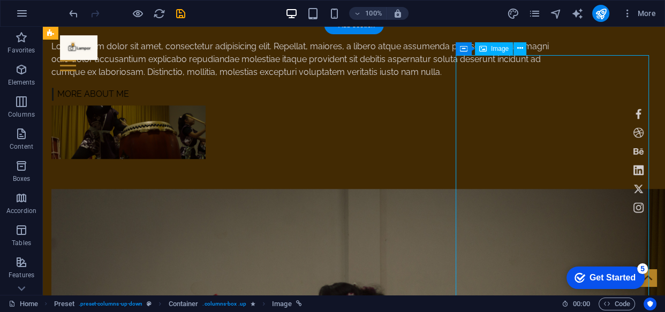
scroll to position [749, 0]
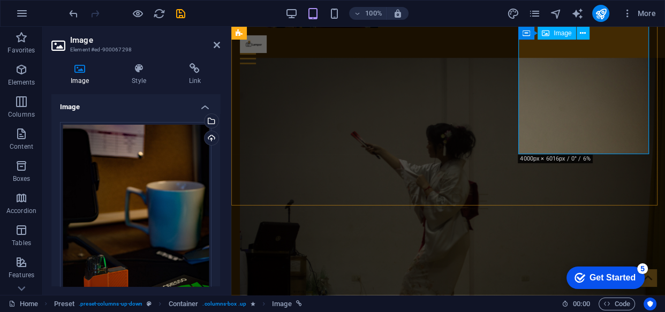
scroll to position [670, 0]
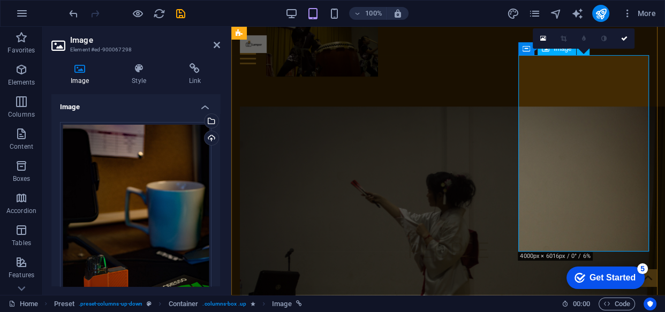
click at [542, 37] on icon at bounding box center [543, 38] width 6 height 7
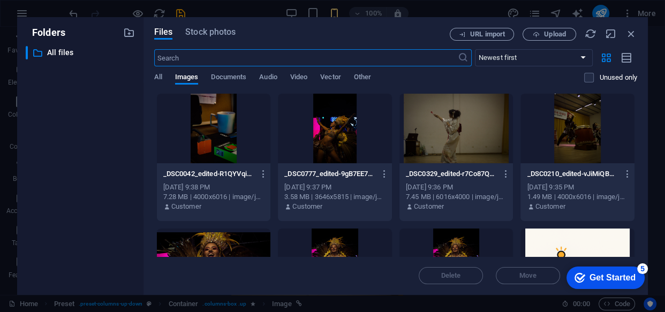
scroll to position [1203, 0]
drag, startPoint x: 632, startPoint y: 28, endPoint x: 351, endPoint y: 107, distance: 291.4
click at [632, 28] on icon "button" at bounding box center [631, 34] width 12 height 12
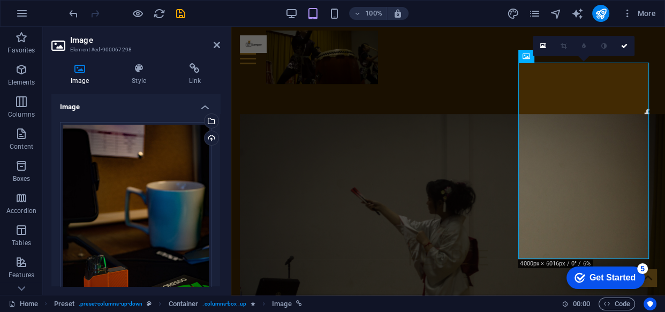
click at [562, 48] on icon at bounding box center [564, 46] width 6 height 6
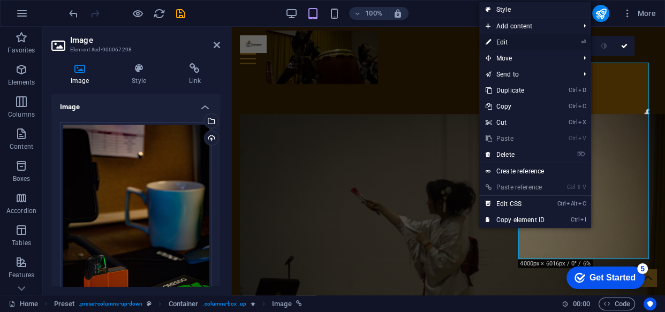
click at [522, 38] on link "⏎ Edit" at bounding box center [515, 42] width 72 height 16
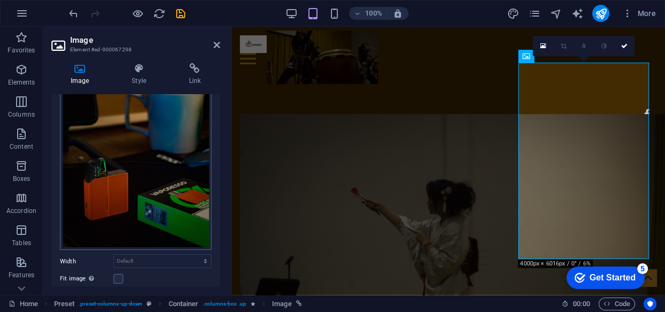
scroll to position [146, 0]
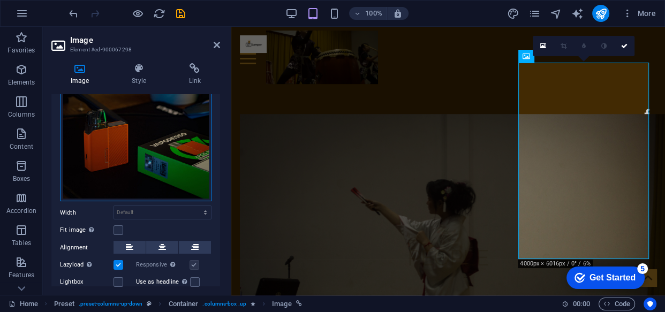
click at [137, 173] on div "Drag files here, click to choose files or select files from Files or our free s…" at bounding box center [136, 88] width 152 height 225
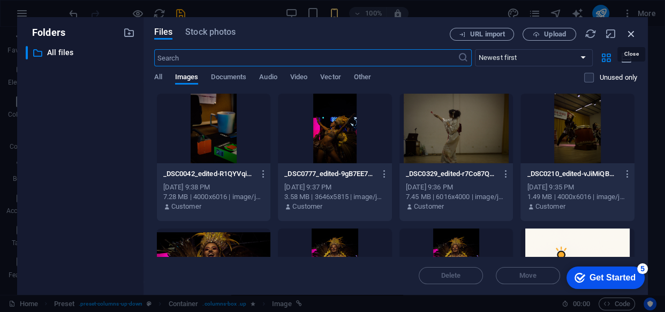
click at [632, 31] on icon "button" at bounding box center [631, 34] width 12 height 12
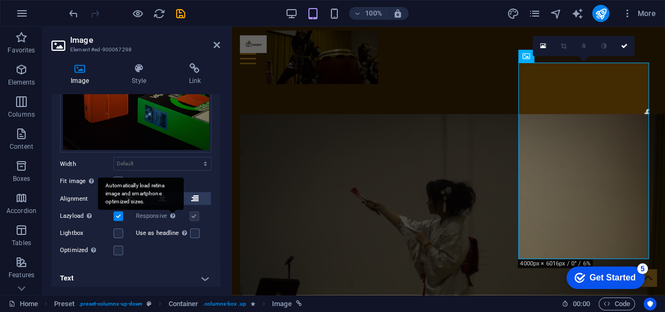
scroll to position [196, 0]
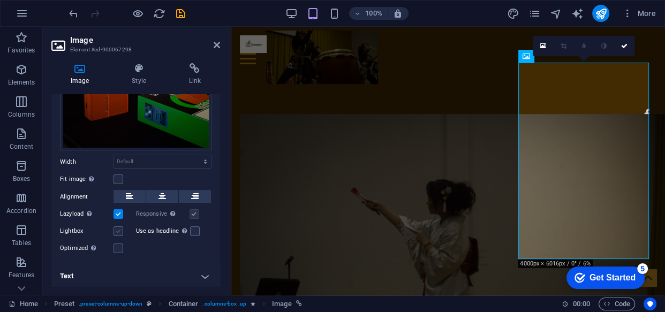
click at [114, 229] on label at bounding box center [119, 231] width 10 height 10
click at [0, 0] on input "Lightbox" at bounding box center [0, 0] width 0 height 0
click at [114, 228] on label at bounding box center [119, 231] width 10 height 10
click at [0, 0] on input "Lightbox" at bounding box center [0, 0] width 0 height 0
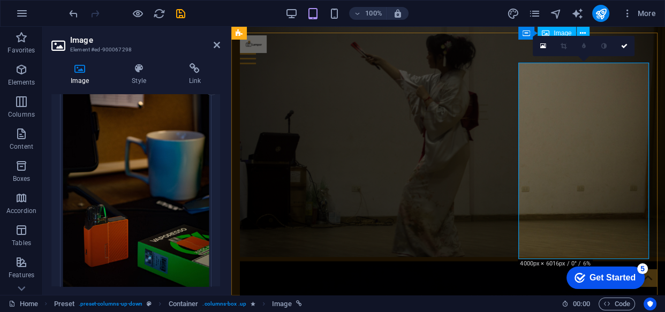
scroll to position [614, 0]
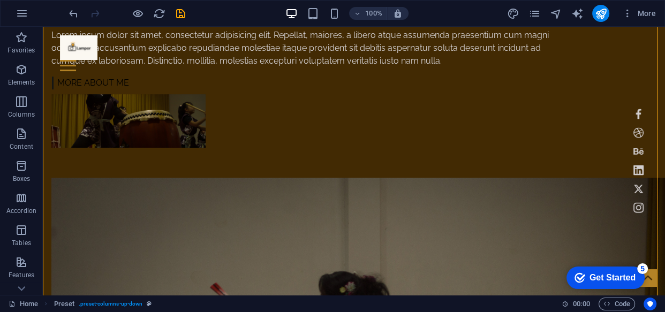
drag, startPoint x: 460, startPoint y: 110, endPoint x: 589, endPoint y: 124, distance: 130.3
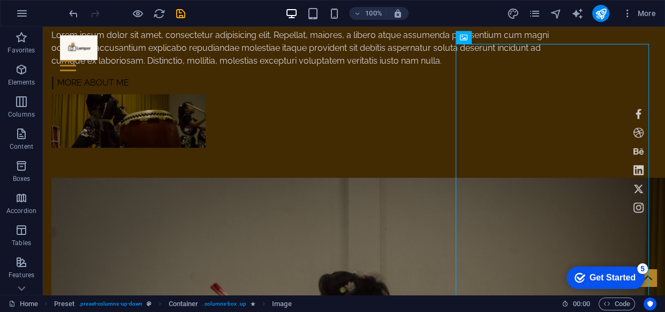
drag, startPoint x: 539, startPoint y: 88, endPoint x: 532, endPoint y: 132, distance: 43.8
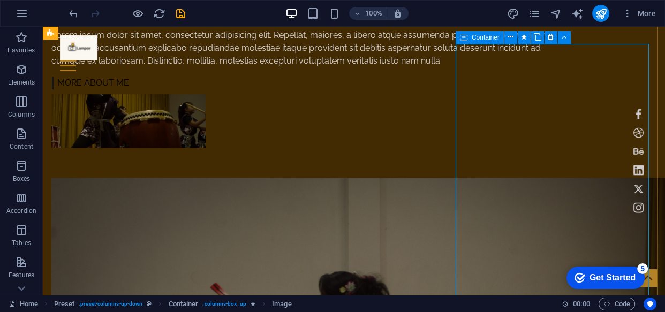
click at [460, 37] on icon at bounding box center [463, 37] width 7 height 13
click at [485, 37] on span "Container" at bounding box center [486, 37] width 28 height 6
drag, startPoint x: 538, startPoint y: 193, endPoint x: 546, endPoint y: 168, distance: 25.9
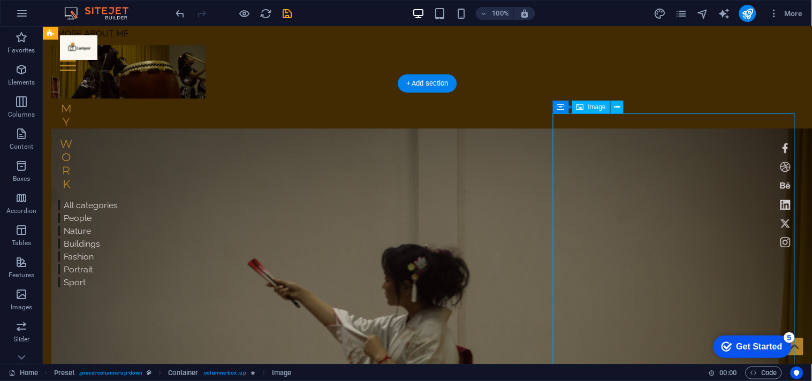
scroll to position [614, 0]
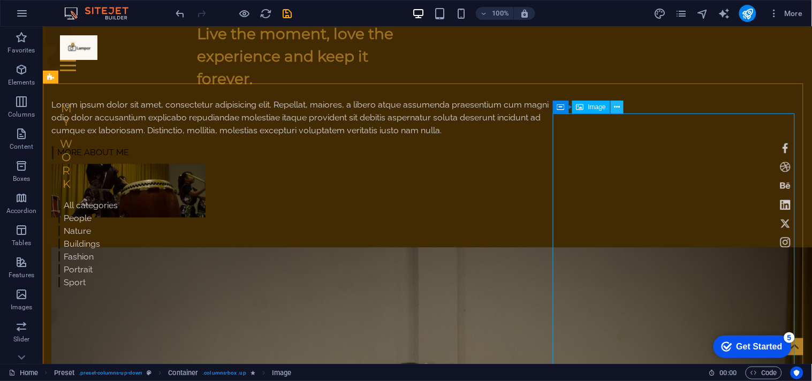
click at [615, 105] on icon at bounding box center [618, 107] width 6 height 11
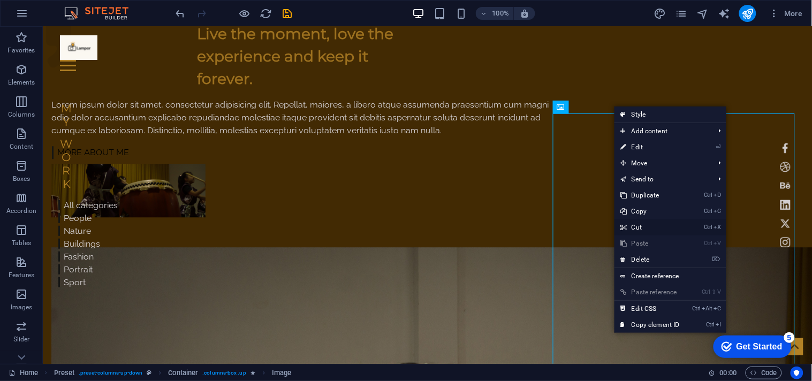
click at [664, 225] on link "Ctrl X Cut" at bounding box center [651, 228] width 72 height 16
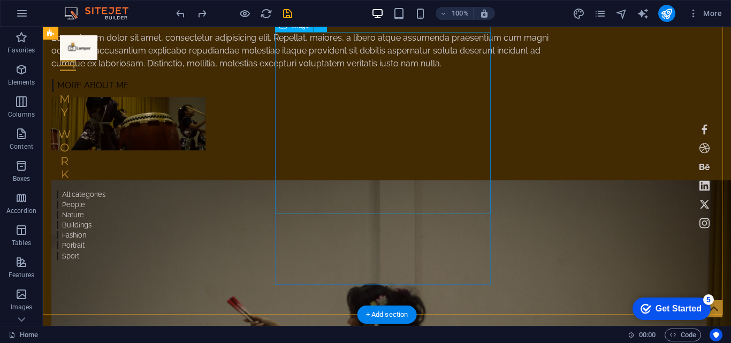
scroll to position [750, 0]
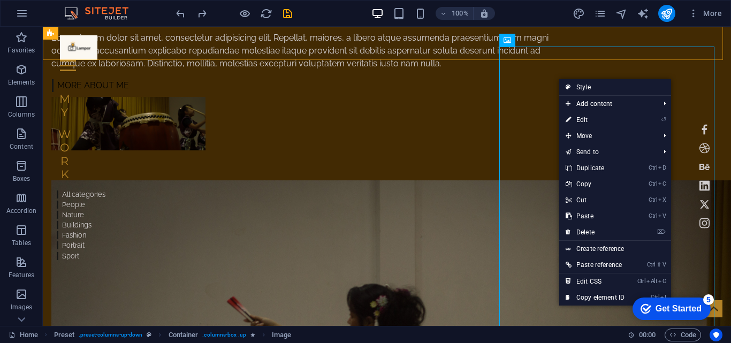
click at [500, 56] on div "Home Work About Pricing News Contact" at bounding box center [387, 49] width 689 height 44
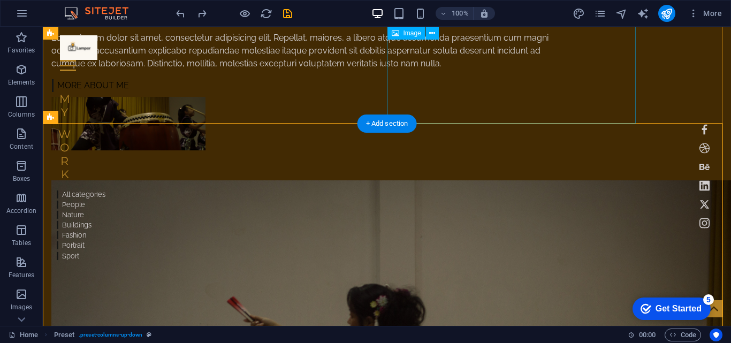
scroll to position [535, 0]
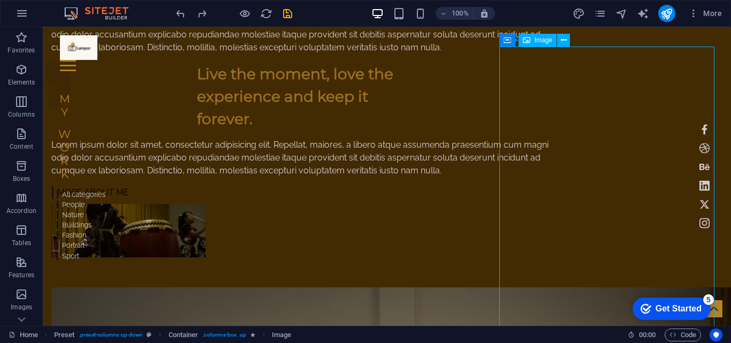
scroll to position [750, 0]
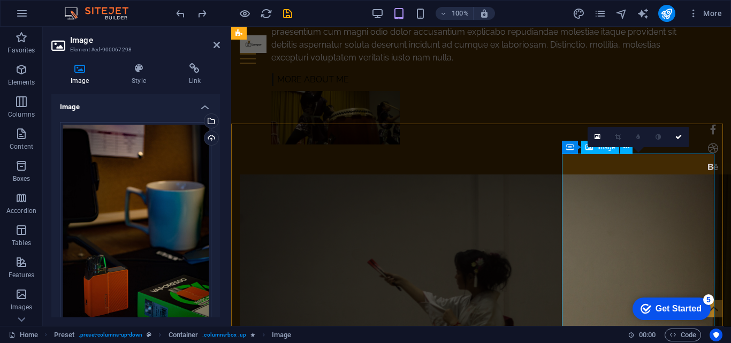
scroll to position [526, 0]
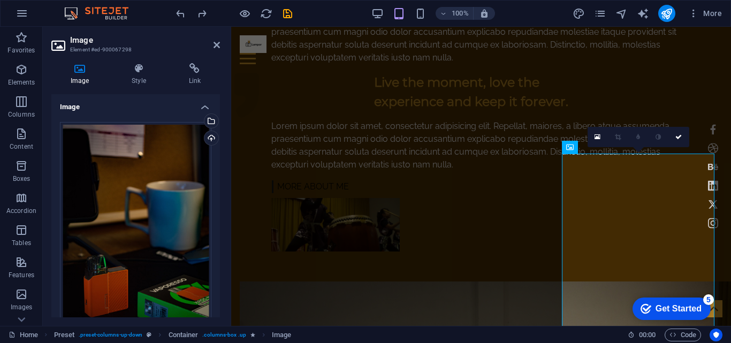
click at [618, 139] on icon at bounding box center [618, 137] width 6 height 6
click at [599, 139] on icon at bounding box center [598, 136] width 6 height 7
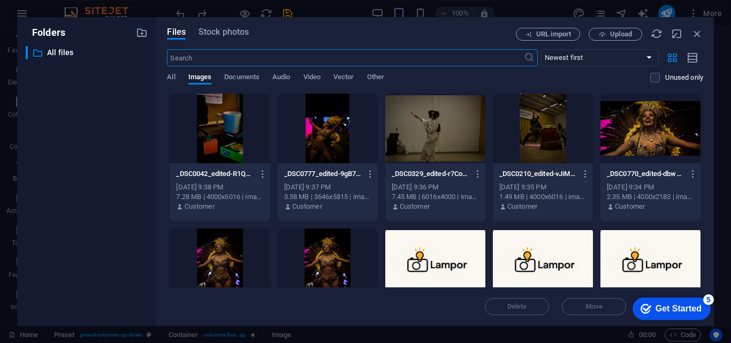
scroll to position [1310, 0]
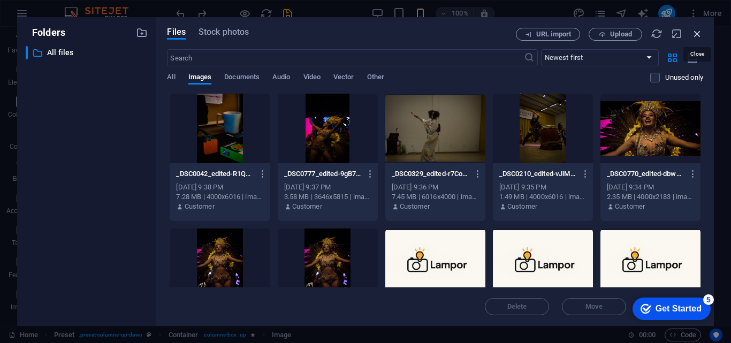
drag, startPoint x: 700, startPoint y: 31, endPoint x: 282, endPoint y: 91, distance: 422.4
click at [664, 31] on icon "button" at bounding box center [698, 34] width 12 height 12
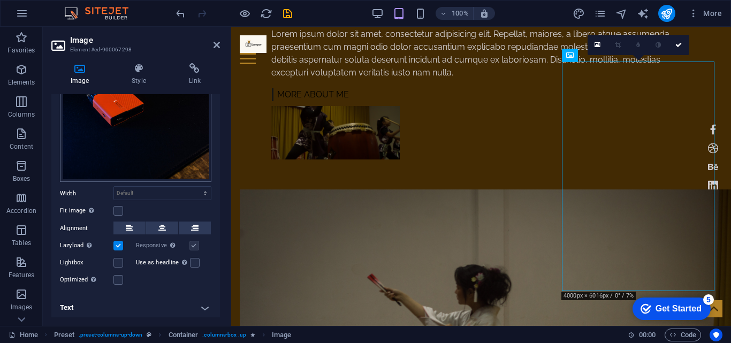
scroll to position [0, 0]
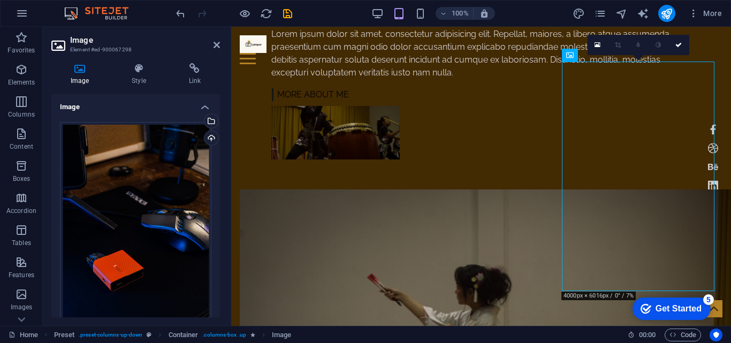
click at [136, 61] on div "Image Style Link Image Drag files here, click to choose files or select files f…" at bounding box center [136, 190] width 186 height 271
click at [138, 70] on icon at bounding box center [138, 68] width 52 height 11
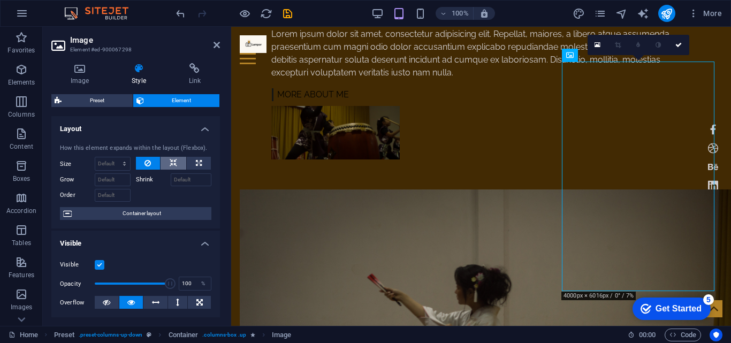
click at [176, 164] on button at bounding box center [174, 163] width 26 height 13
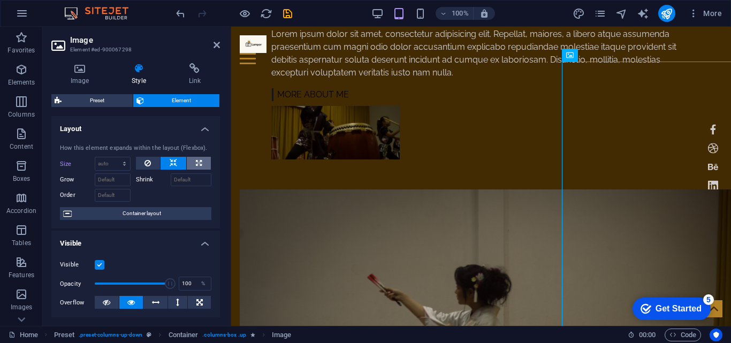
click at [203, 160] on button at bounding box center [199, 163] width 24 height 13
type input "100"
select select "%"
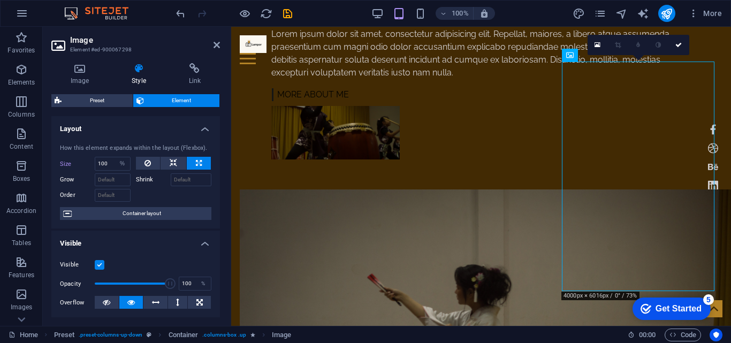
scroll to position [54, 0]
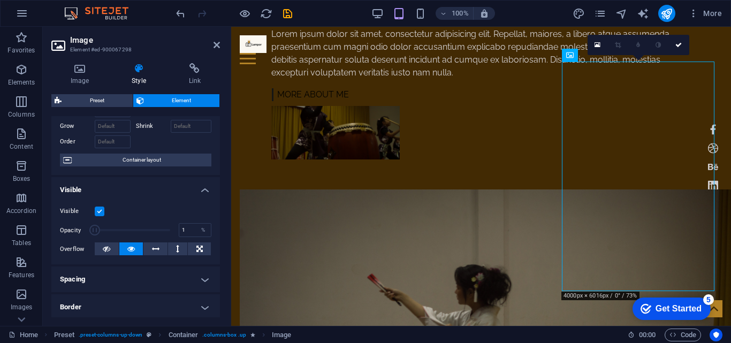
drag, startPoint x: 161, startPoint y: 229, endPoint x: 64, endPoint y: 224, distance: 97.5
click at [64, 224] on div "Opacity 1 %" at bounding box center [136, 230] width 152 height 16
type input "100"
drag, startPoint x: 103, startPoint y: 224, endPoint x: 214, endPoint y: 231, distance: 111.5
click at [214, 231] on div "Visible Opacity 100 % Overflow" at bounding box center [135, 230] width 169 height 68
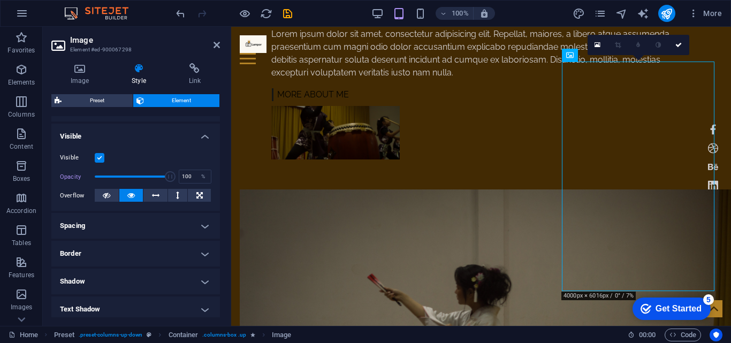
scroll to position [161, 0]
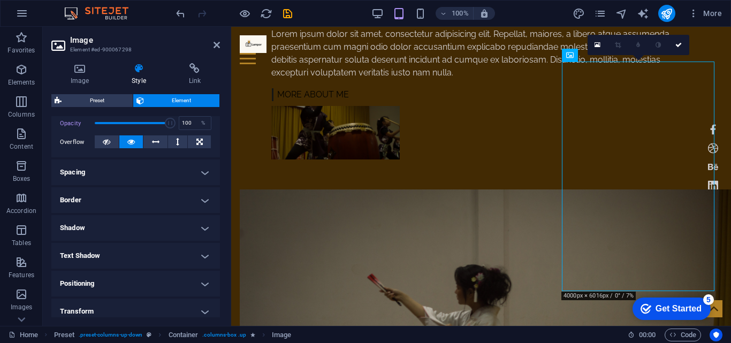
click at [142, 198] on h4 "Border" at bounding box center [135, 200] width 169 height 26
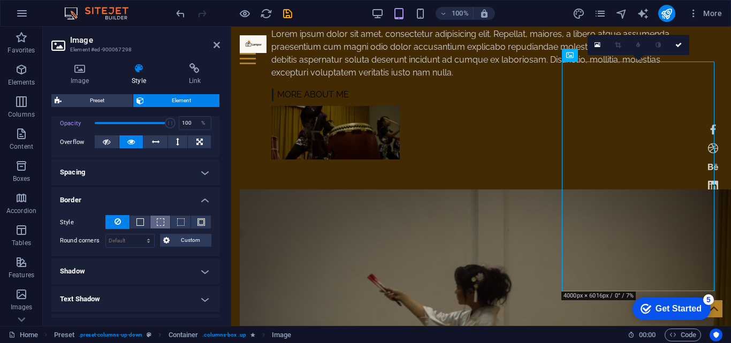
click at [159, 220] on span at bounding box center [160, 221] width 7 height 7
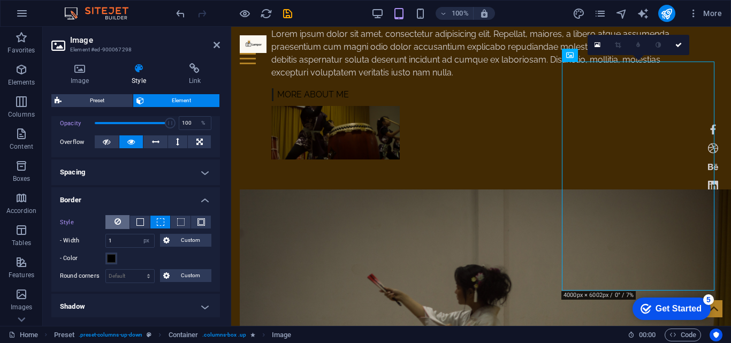
click at [123, 221] on button at bounding box center [117, 222] width 24 height 14
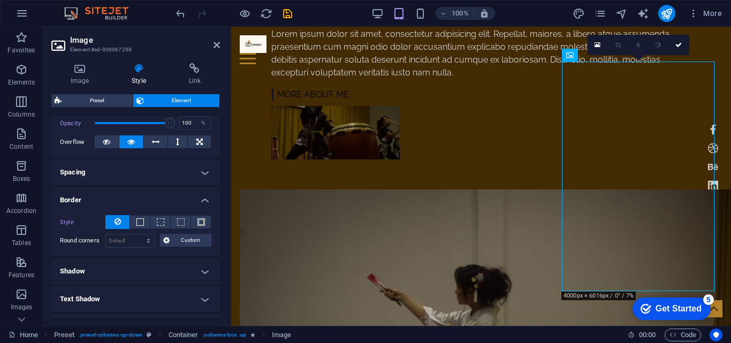
scroll to position [0, 0]
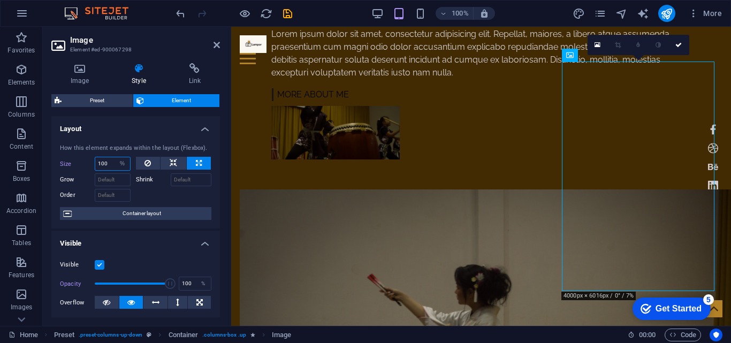
click at [110, 164] on input "100" at bounding box center [112, 163] width 35 height 13
type input "1"
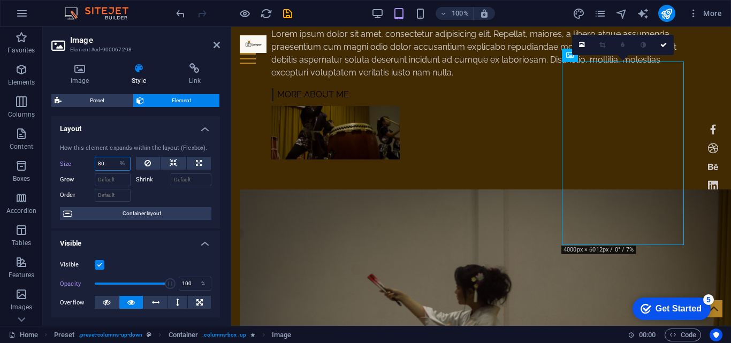
type input "8"
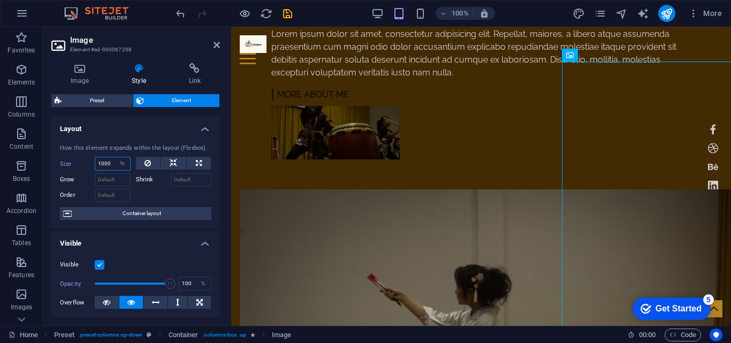
type input "100"
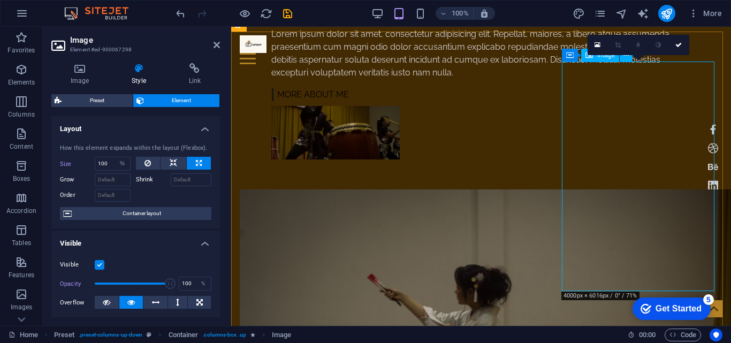
click at [570, 58] on icon at bounding box center [569, 55] width 7 height 13
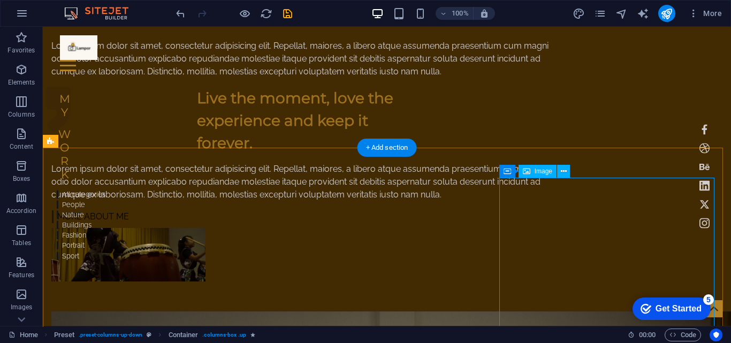
scroll to position [565, 0]
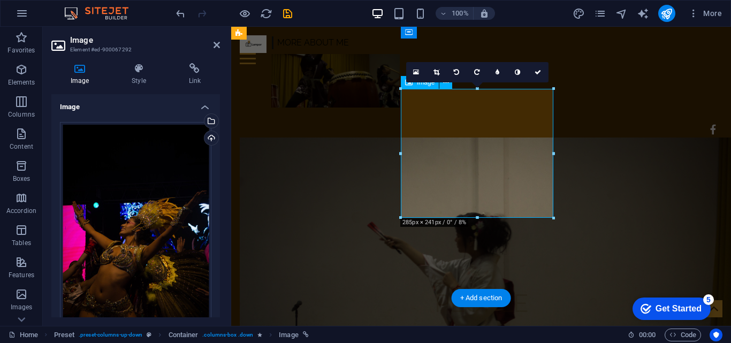
scroll to position [663, 0]
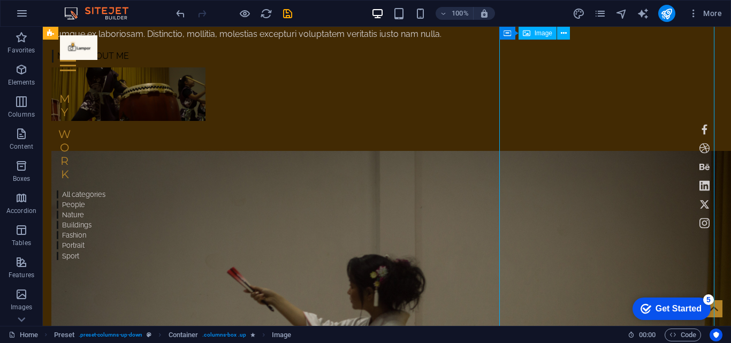
select select "%"
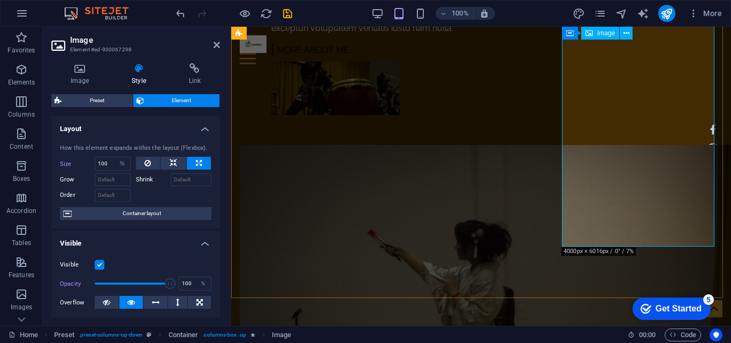
scroll to position [556, 0]
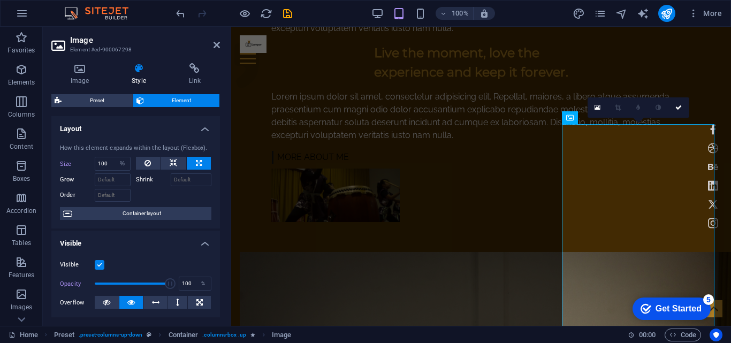
click at [617, 110] on icon at bounding box center [618, 107] width 6 height 6
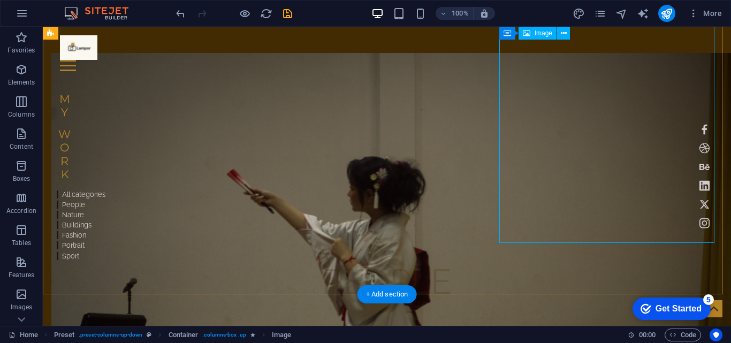
select select "%"
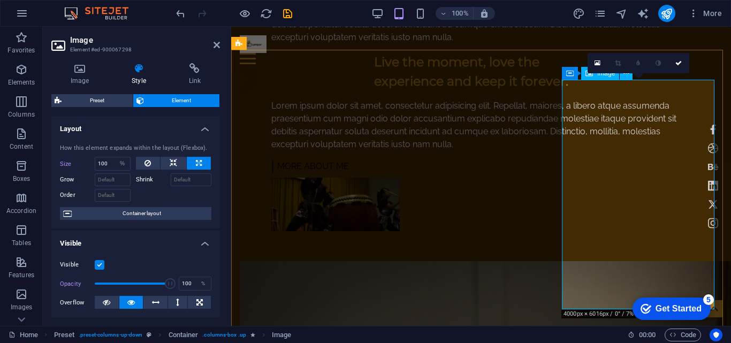
scroll to position [600, 0]
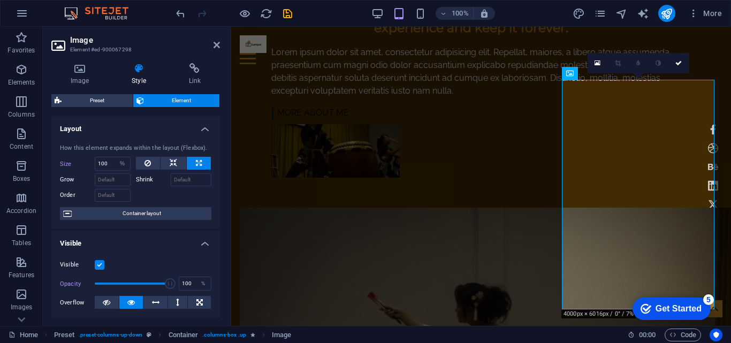
click at [618, 64] on icon at bounding box center [618, 63] width 6 height 6
click at [80, 76] on h4 "Image" at bounding box center [81, 74] width 61 height 22
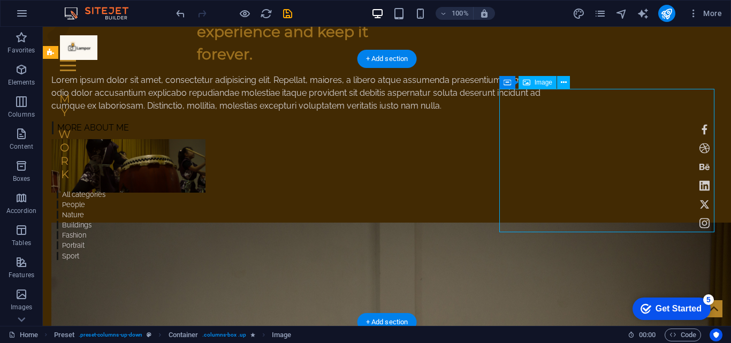
drag, startPoint x: 561, startPoint y: 161, endPoint x: 603, endPoint y: 172, distance: 43.6
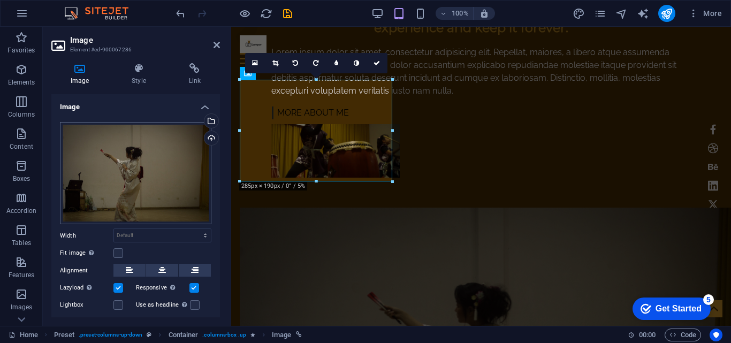
scroll to position [44, 0]
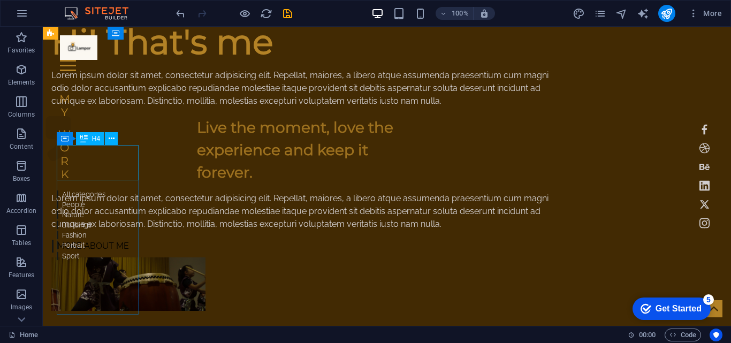
scroll to position [375, 0]
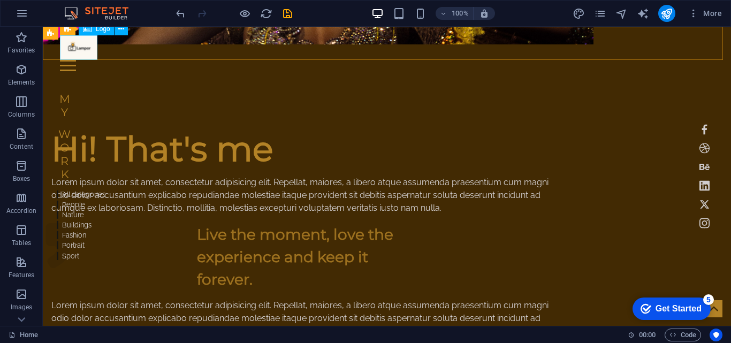
click at [85, 48] on div at bounding box center [387, 47] width 654 height 25
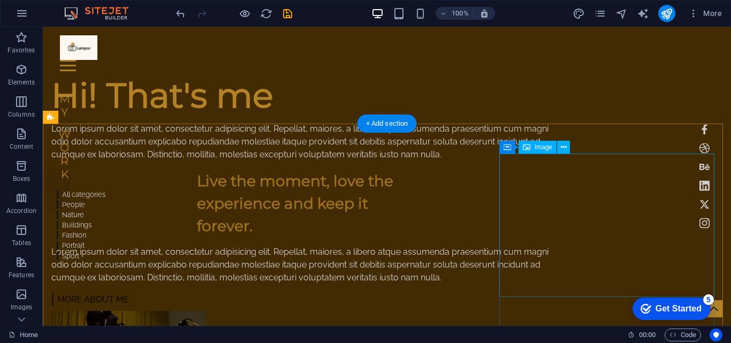
scroll to position [535, 0]
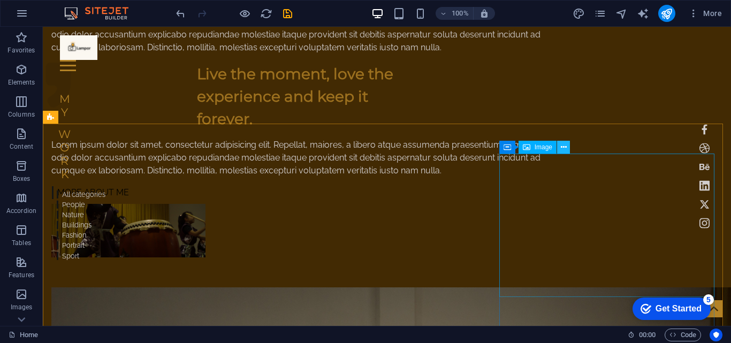
click at [564, 150] on icon at bounding box center [564, 147] width 6 height 11
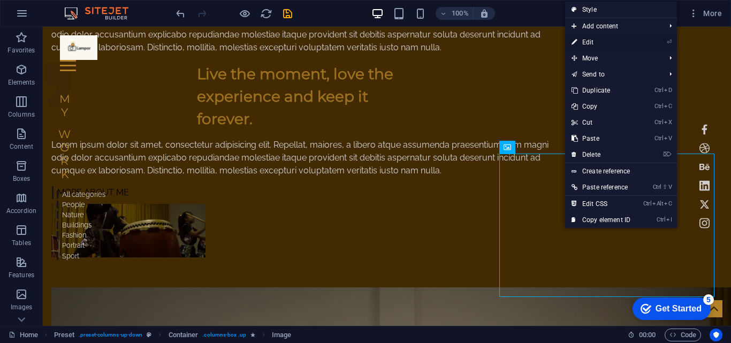
click at [608, 39] on link "⏎ Edit" at bounding box center [601, 42] width 72 height 16
select select "%"
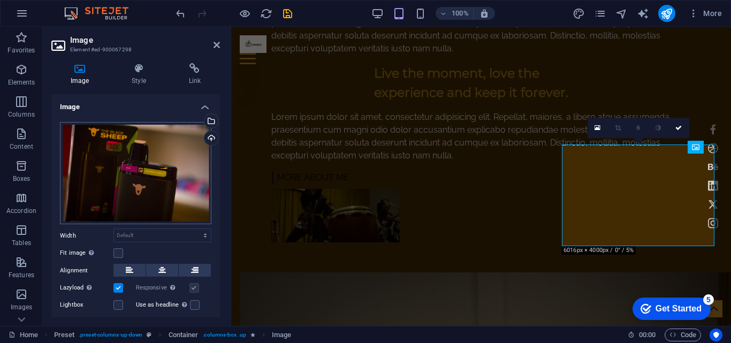
scroll to position [44, 0]
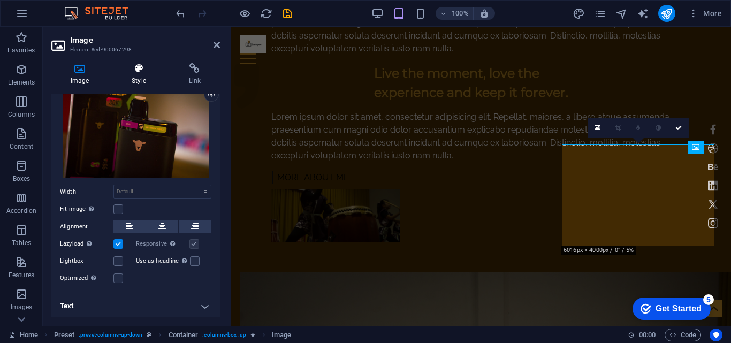
click at [130, 71] on icon at bounding box center [138, 68] width 52 height 11
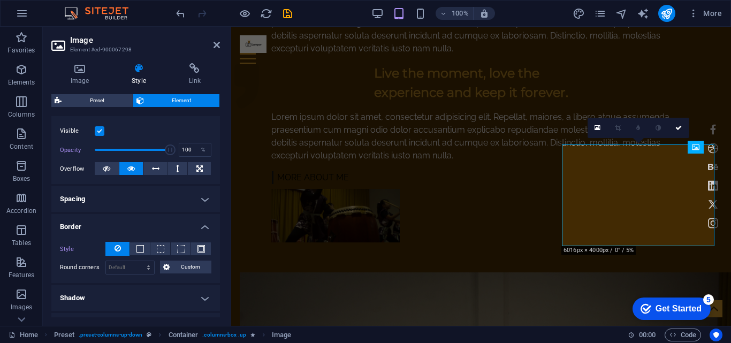
scroll to position [27, 0]
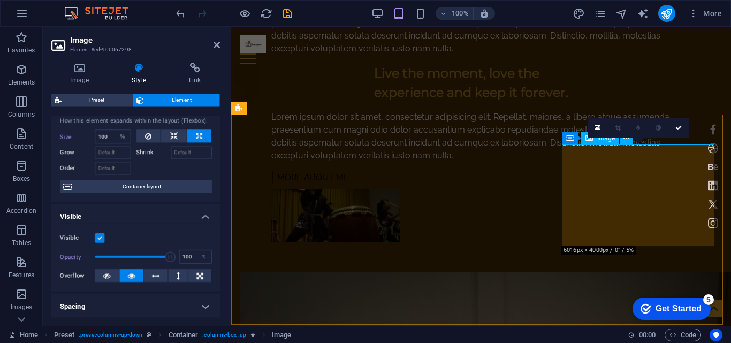
click at [78, 82] on h4 "Image" at bounding box center [81, 74] width 61 height 22
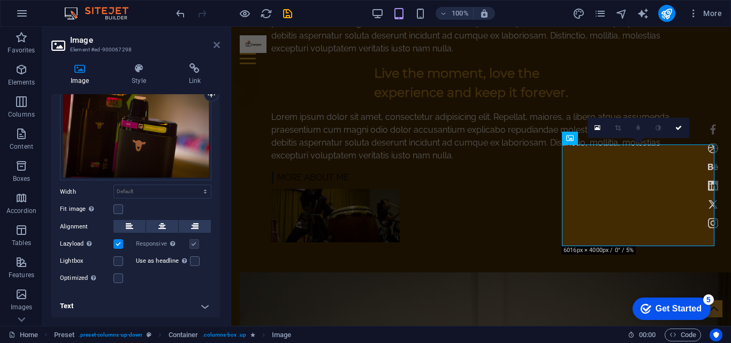
click at [218, 45] on icon at bounding box center [217, 45] width 6 height 9
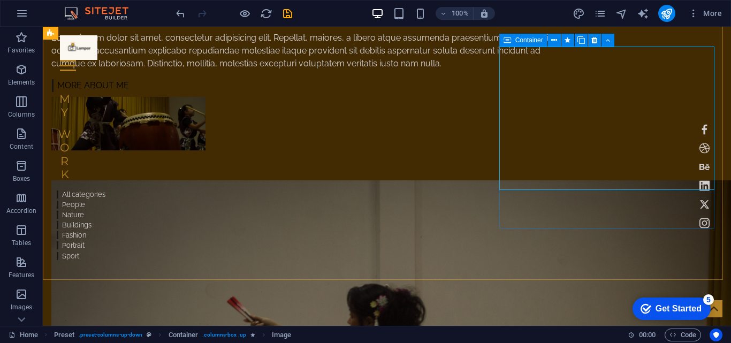
click at [511, 41] on div "Container" at bounding box center [524, 40] width 48 height 13
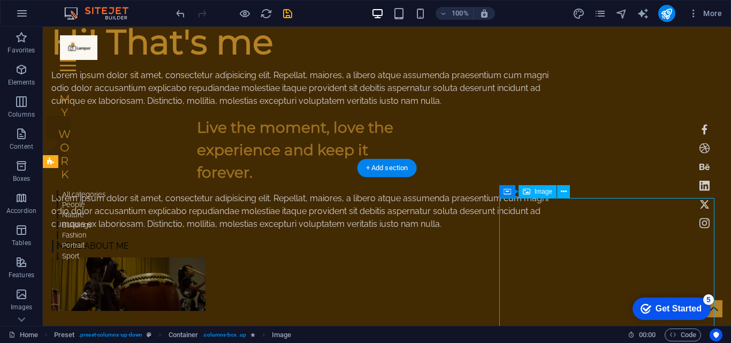
scroll to position [491, 0]
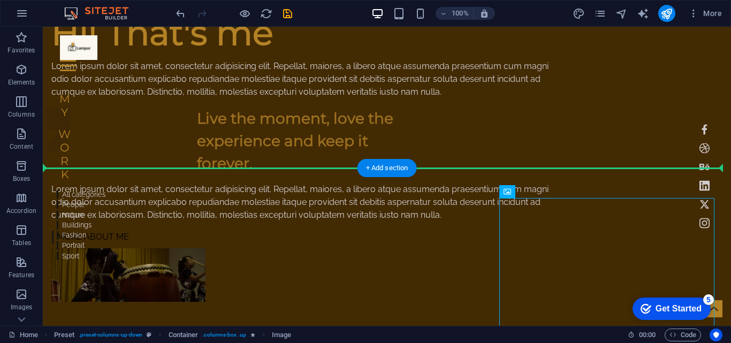
drag, startPoint x: 594, startPoint y: 313, endPoint x: 417, endPoint y: 201, distance: 209.3
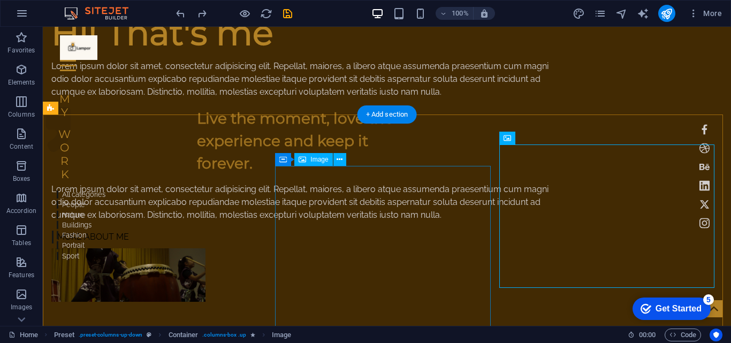
scroll to position [544, 0]
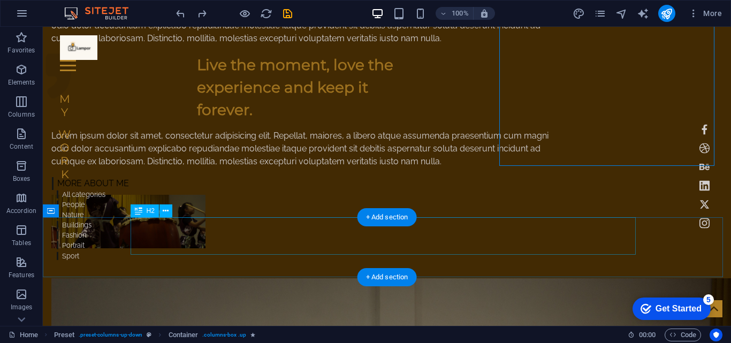
scroll to position [705, 0]
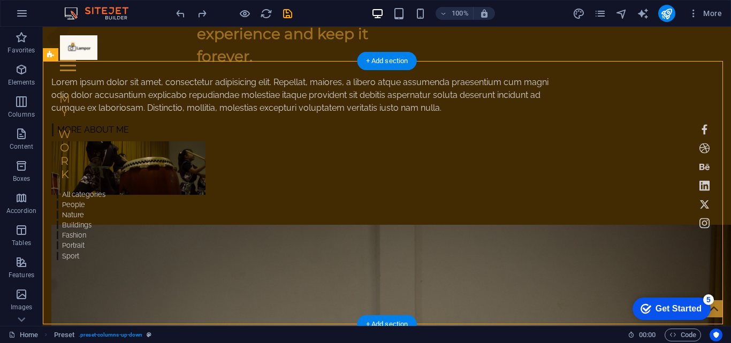
drag, startPoint x: 534, startPoint y: 288, endPoint x: 412, endPoint y: 128, distance: 200.9
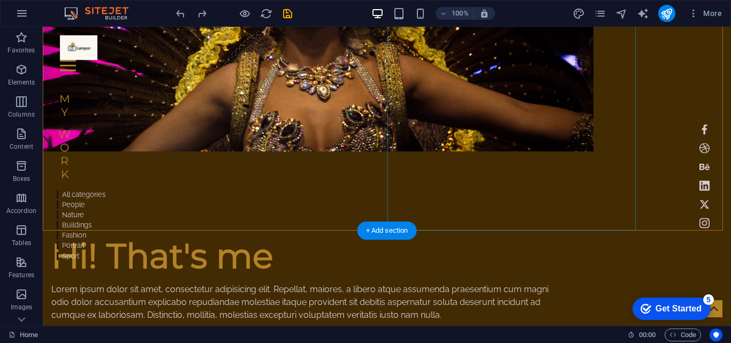
scroll to position [535, 0]
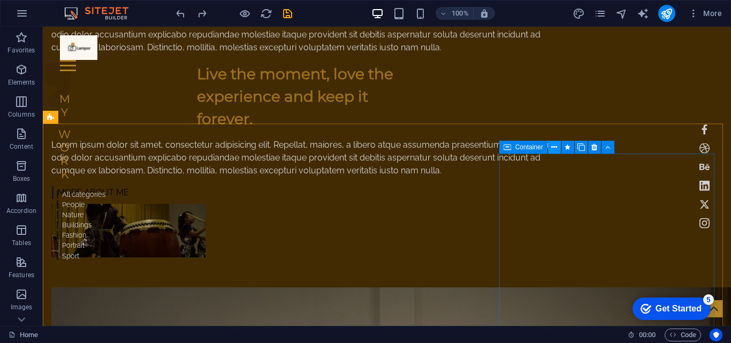
click at [555, 149] on icon at bounding box center [554, 147] width 6 height 11
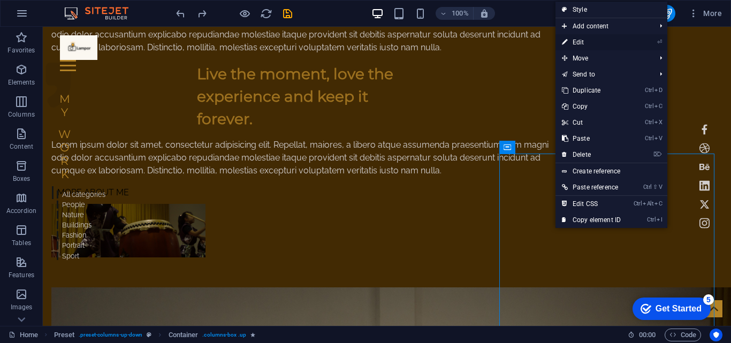
click at [591, 41] on link "⏎ Edit" at bounding box center [592, 42] width 72 height 16
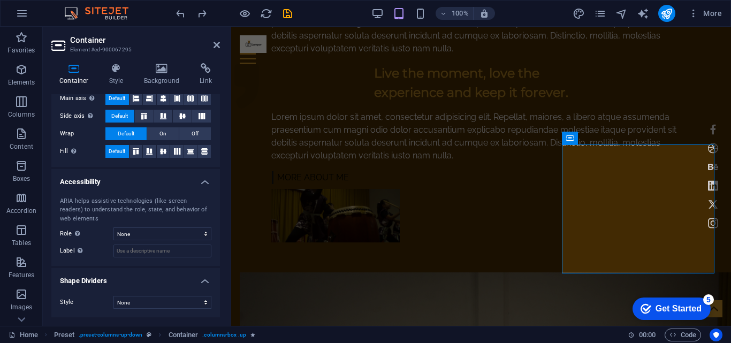
scroll to position [0, 0]
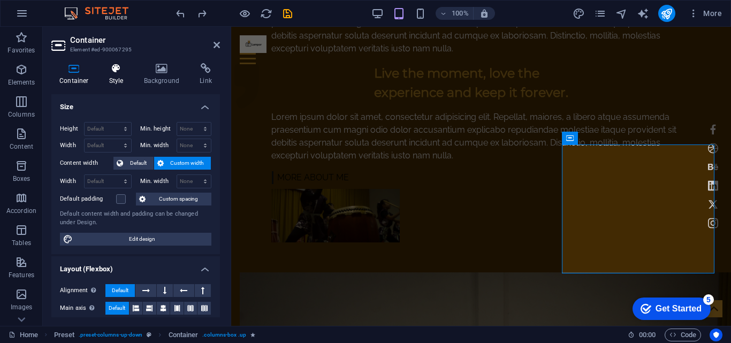
click at [114, 77] on h4 "Style" at bounding box center [118, 74] width 35 height 22
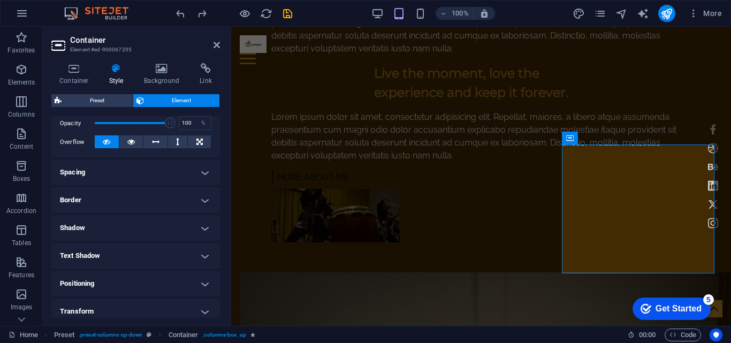
scroll to position [214, 0]
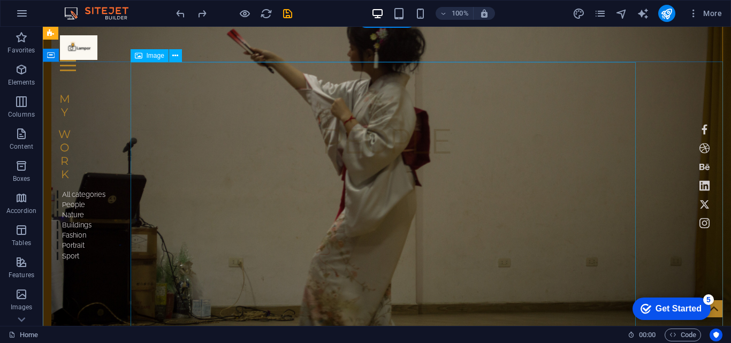
scroll to position [1017, 0]
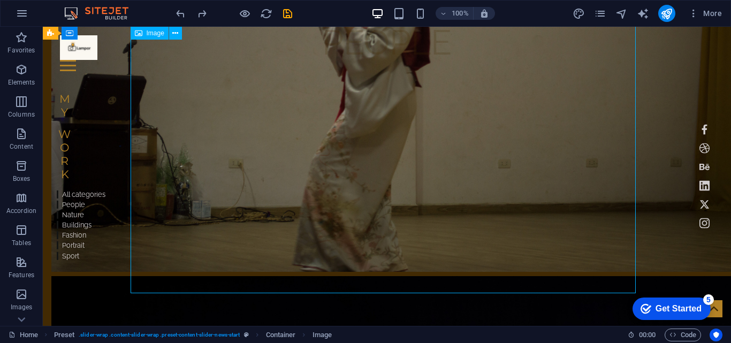
select select "%"
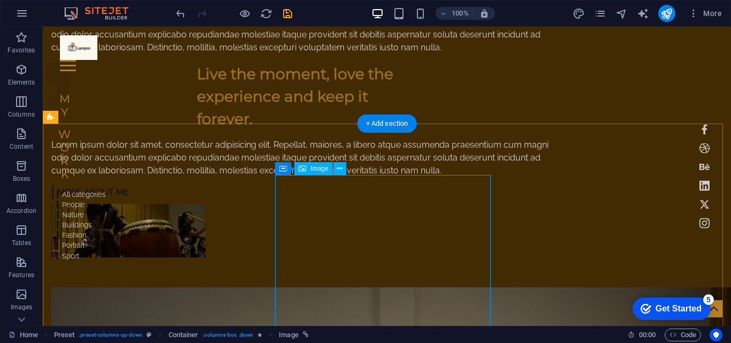
scroll to position [589, 0]
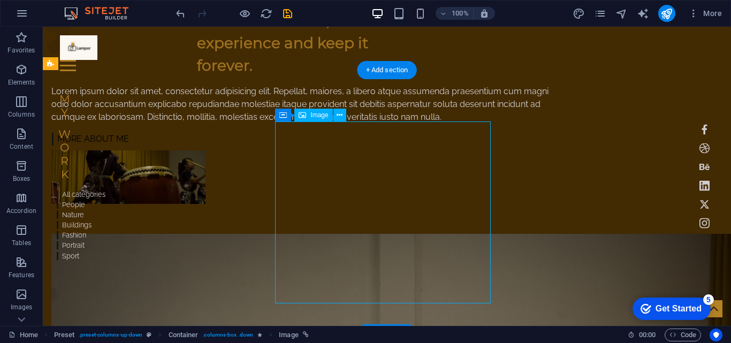
drag, startPoint x: 416, startPoint y: 217, endPoint x: 407, endPoint y: 125, distance: 92.5
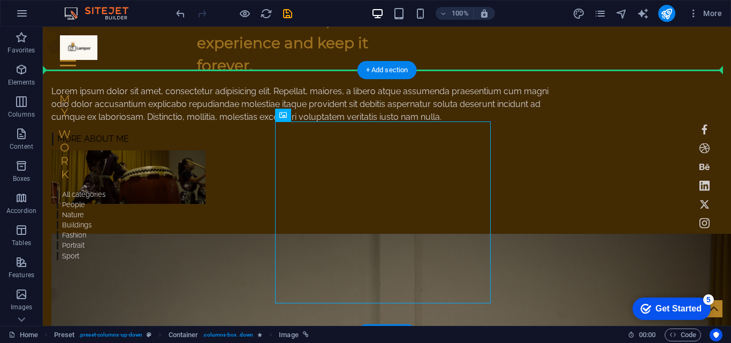
drag, startPoint x: 430, startPoint y: 164, endPoint x: 535, endPoint y: 80, distance: 134.5
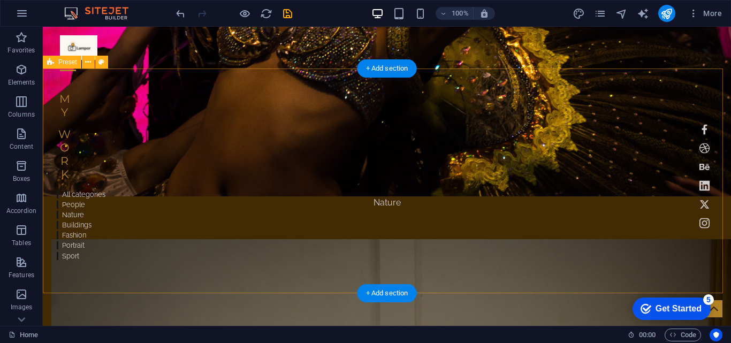
scroll to position [1071, 0]
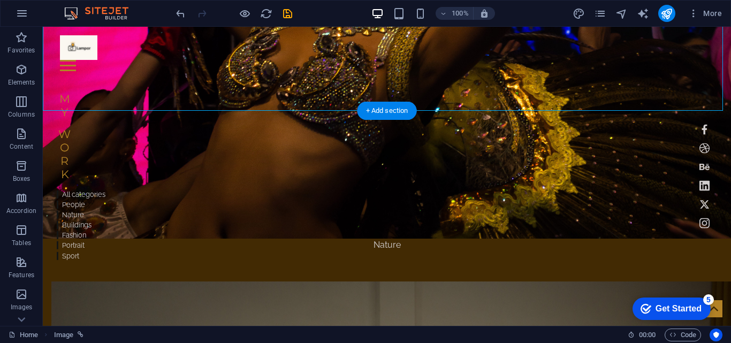
drag, startPoint x: 434, startPoint y: 100, endPoint x: 380, endPoint y: 230, distance: 140.7
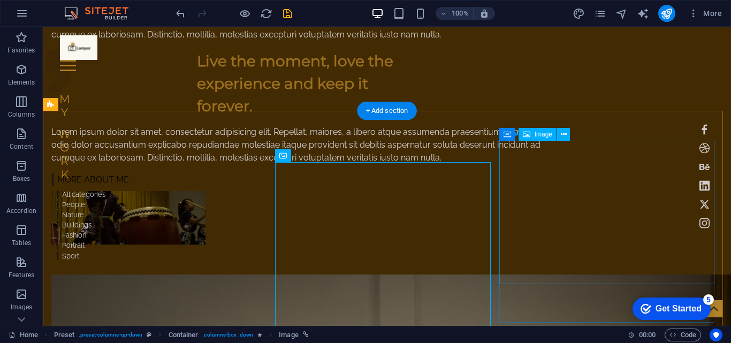
scroll to position [655, 0]
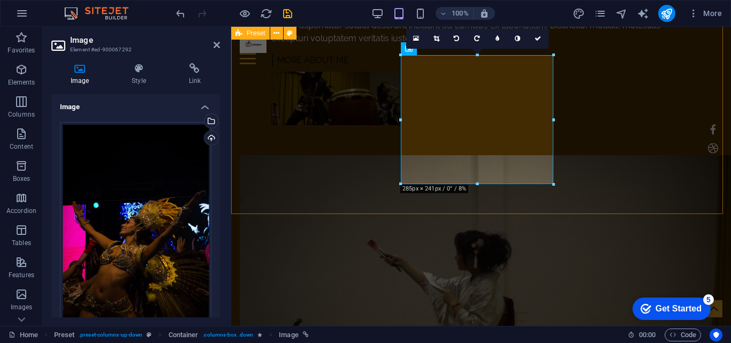
scroll to position [646, 0]
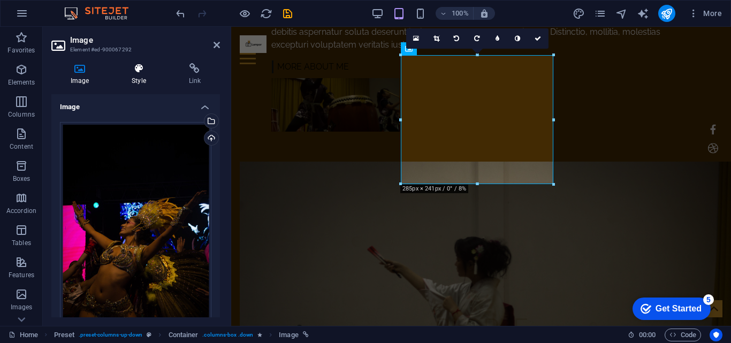
click at [142, 77] on h4 "Style" at bounding box center [140, 74] width 57 height 22
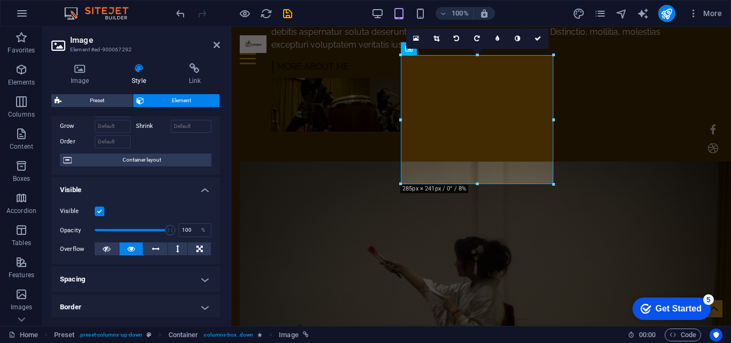
scroll to position [107, 0]
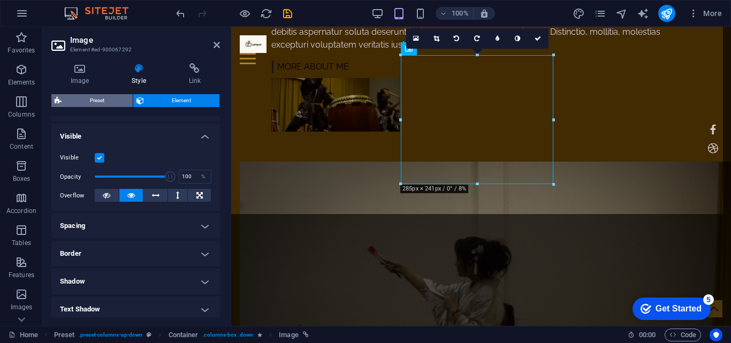
click at [102, 101] on span "Preset" at bounding box center [97, 100] width 65 height 13
select select "px"
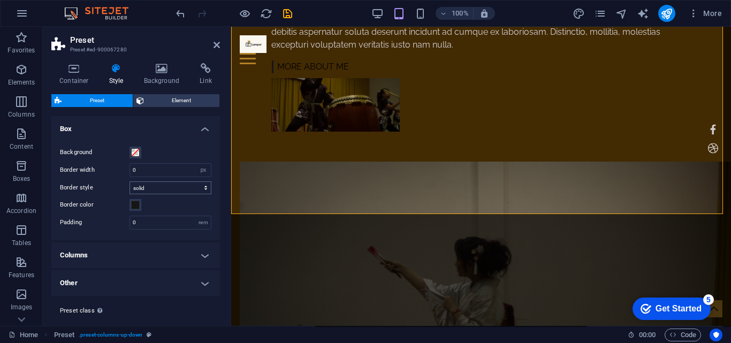
scroll to position [21, 0]
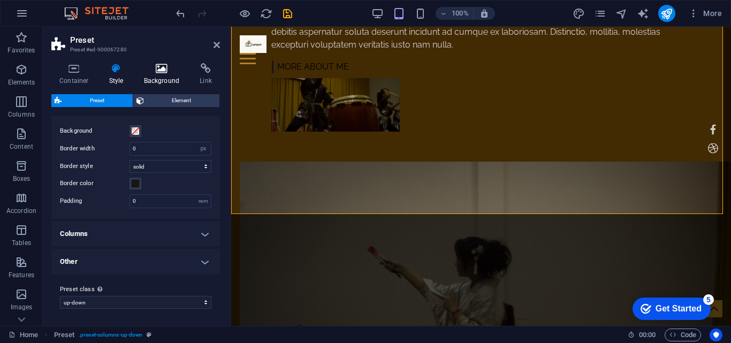
click at [161, 77] on h4 "Background" at bounding box center [164, 74] width 56 height 22
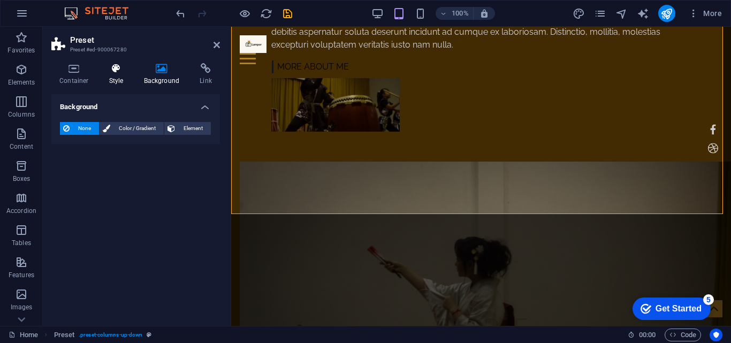
click at [123, 73] on icon at bounding box center [116, 68] width 31 height 11
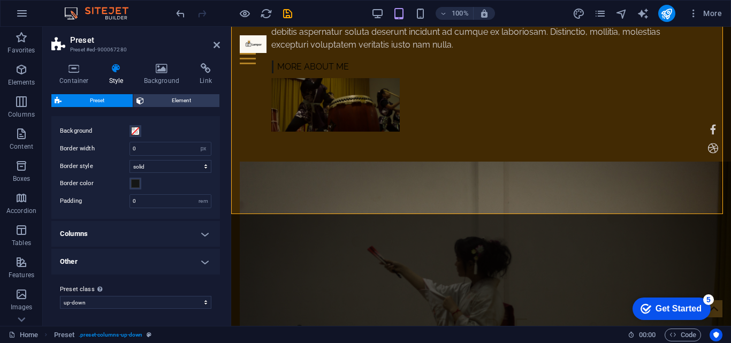
click at [125, 255] on h4 "Other" at bounding box center [135, 262] width 169 height 26
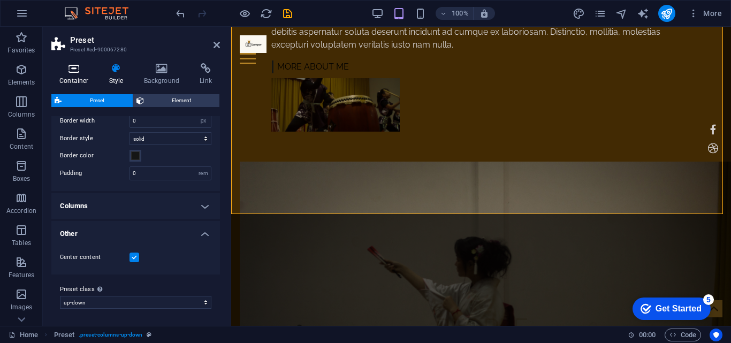
click at [72, 77] on h4 "Container" at bounding box center [76, 74] width 50 height 22
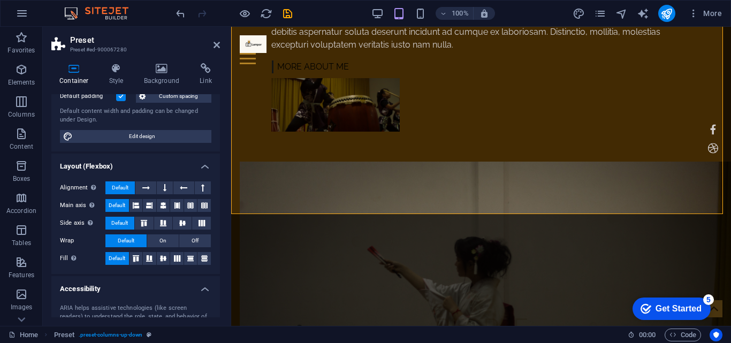
scroll to position [0, 0]
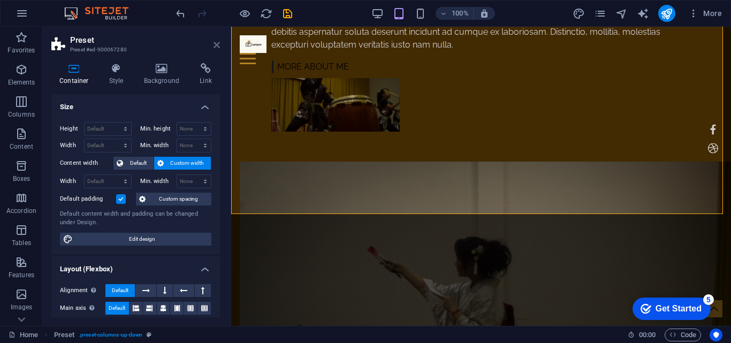
click at [218, 48] on icon at bounding box center [217, 45] width 6 height 9
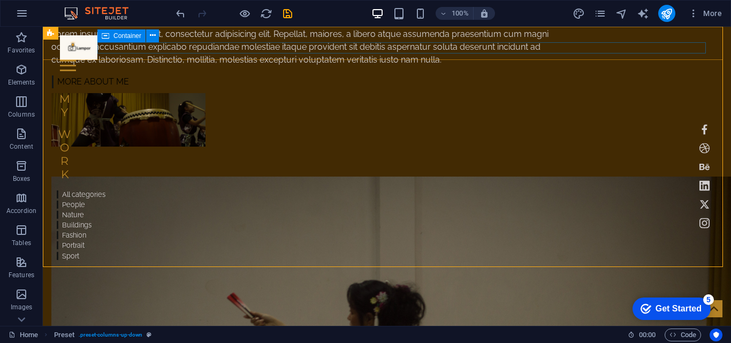
scroll to position [655, 0]
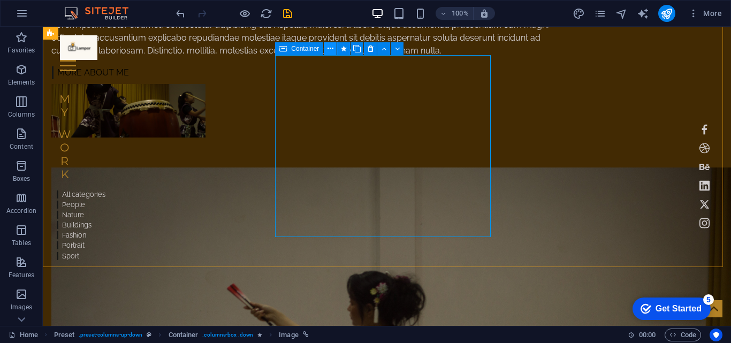
click at [329, 46] on icon at bounding box center [331, 48] width 6 height 11
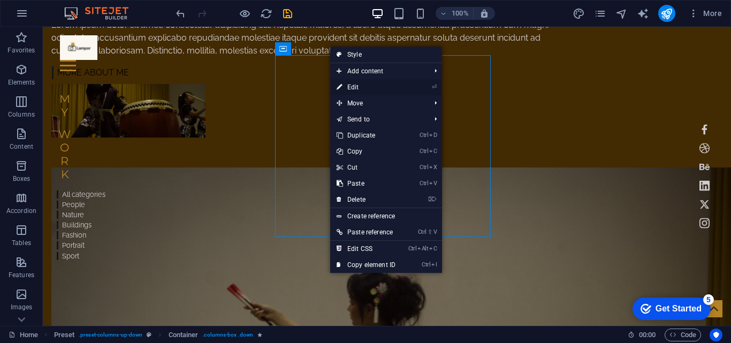
click at [414, 89] on li "⏎ Edit" at bounding box center [386, 87] width 112 height 16
click at [409, 86] on li "⏎ Edit" at bounding box center [386, 87] width 112 height 16
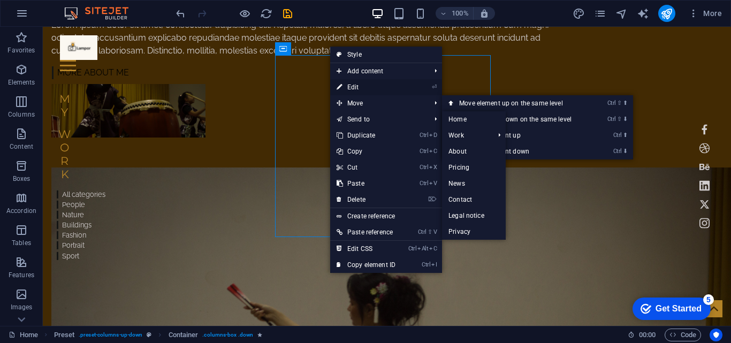
click at [346, 89] on link "⏎ Edit" at bounding box center [366, 87] width 72 height 16
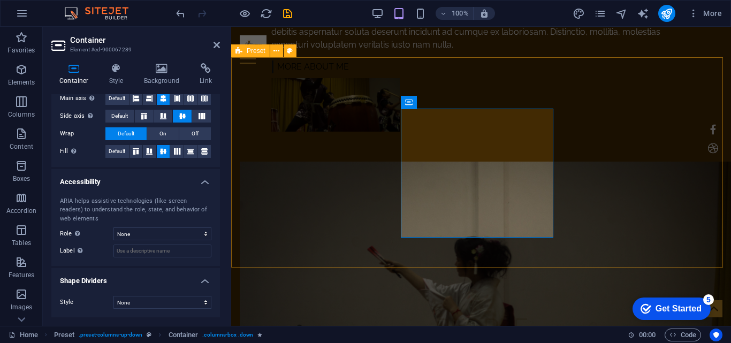
scroll to position [593, 0]
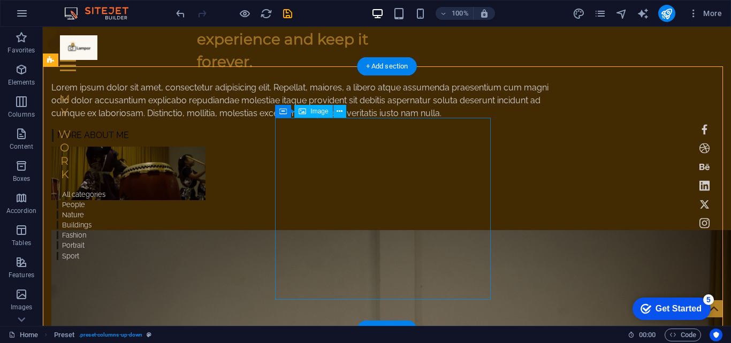
scroll to position [700, 0]
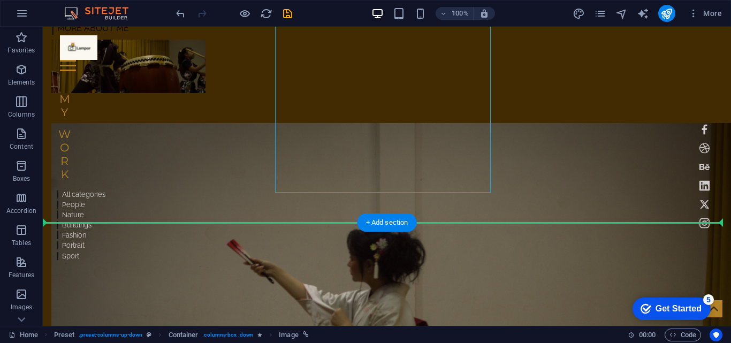
drag, startPoint x: 451, startPoint y: 172, endPoint x: 555, endPoint y: 175, distance: 103.4
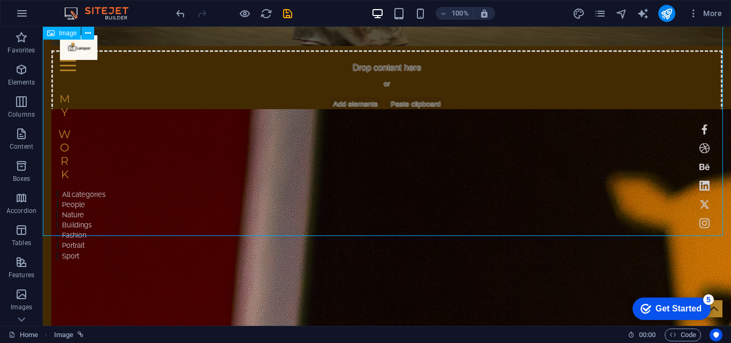
scroll to position [1396, 0]
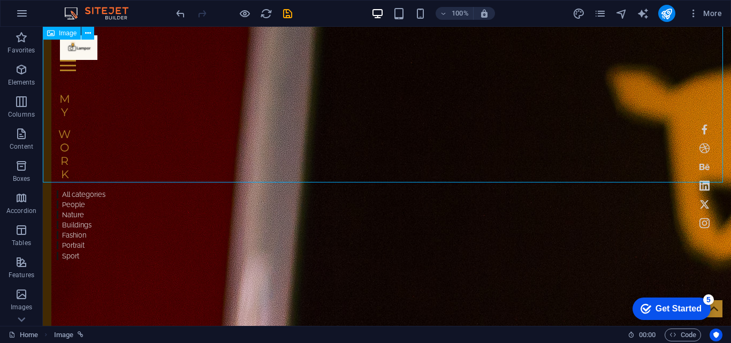
scroll to position [1235, 0]
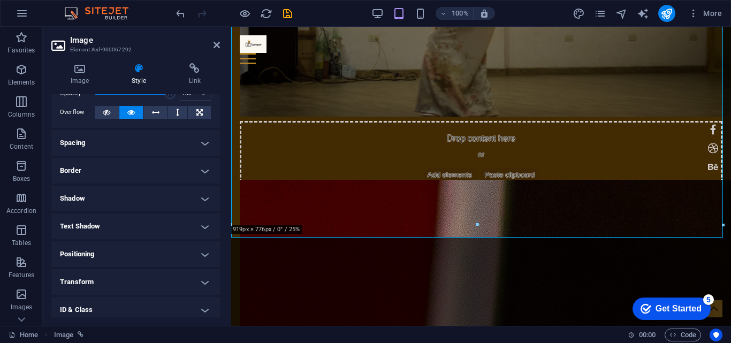
scroll to position [107, 0]
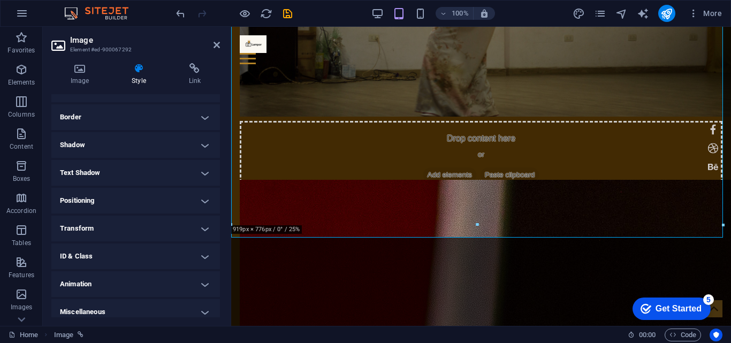
click at [124, 176] on h4 "Text Shadow" at bounding box center [135, 173] width 169 height 26
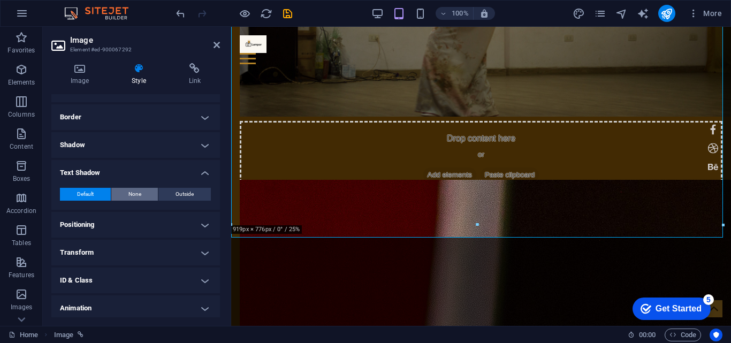
scroll to position [0, 0]
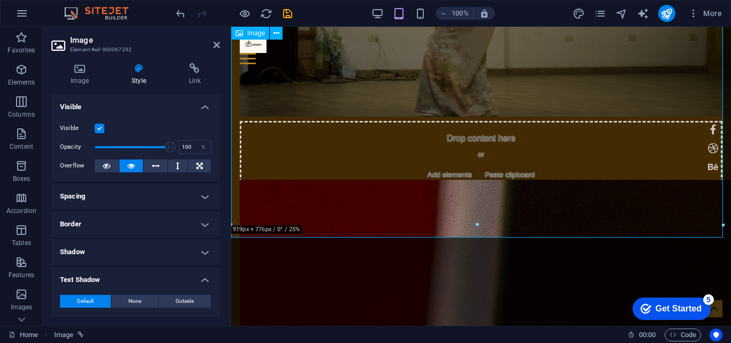
click at [475, 226] on div at bounding box center [477, 225] width 492 height 4
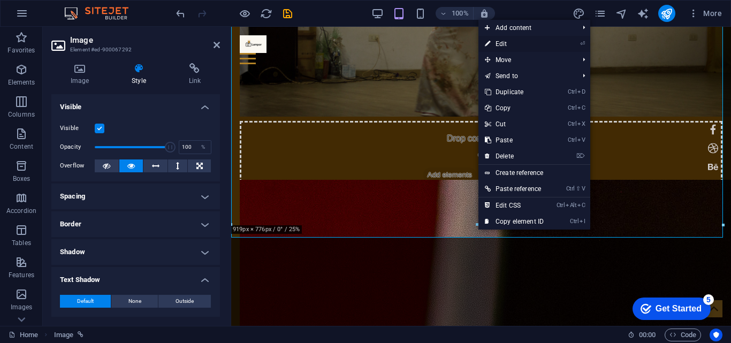
click at [504, 43] on link "⏎ Edit" at bounding box center [515, 44] width 72 height 16
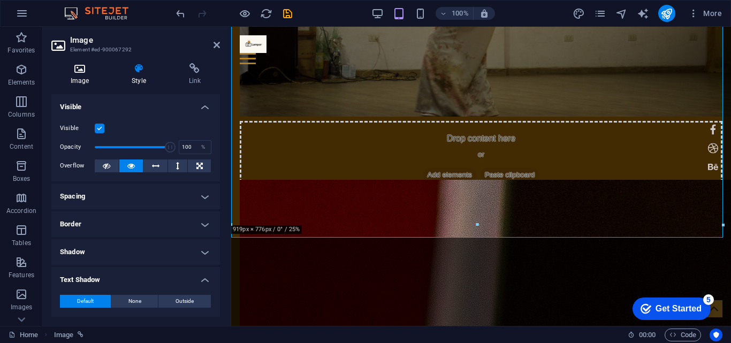
click at [81, 73] on icon at bounding box center [79, 68] width 57 height 11
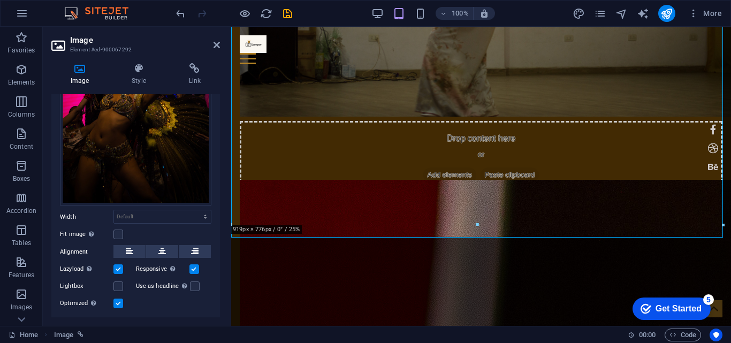
scroll to position [208, 0]
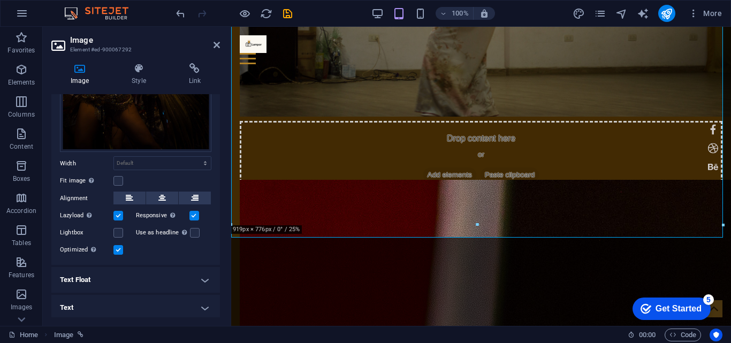
click at [117, 295] on h4 "Text" at bounding box center [135, 308] width 169 height 26
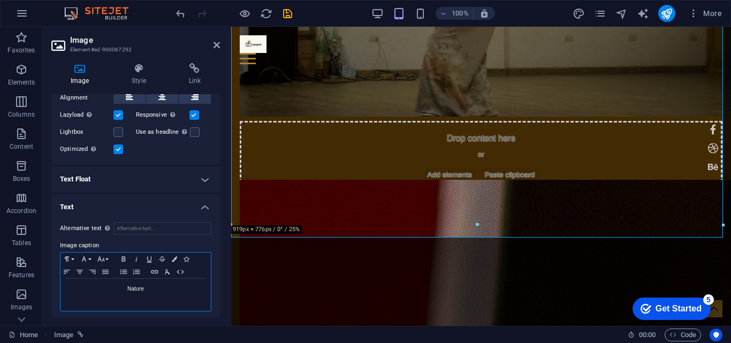
click at [157, 285] on p "Nature" at bounding box center [136, 289] width 140 height 10
click at [202, 240] on label "Image caption" at bounding box center [136, 245] width 152 height 13
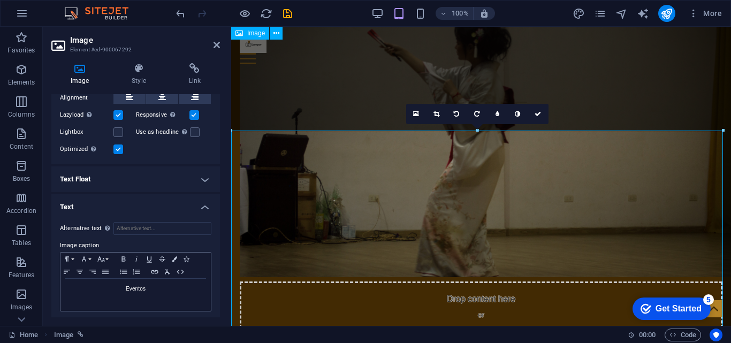
scroll to position [649, 0]
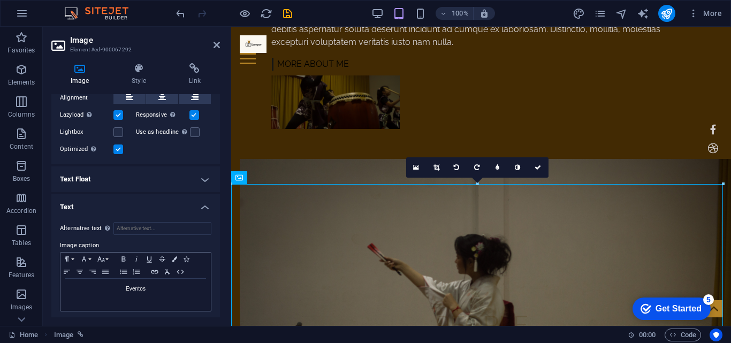
drag, startPoint x: 434, startPoint y: 260, endPoint x: 459, endPoint y: 96, distance: 166.3
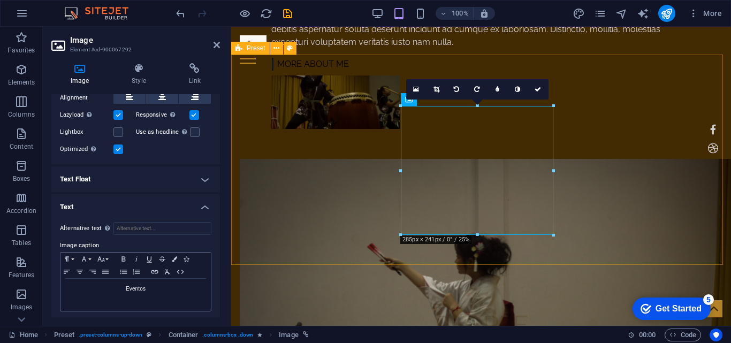
scroll to position [542, 0]
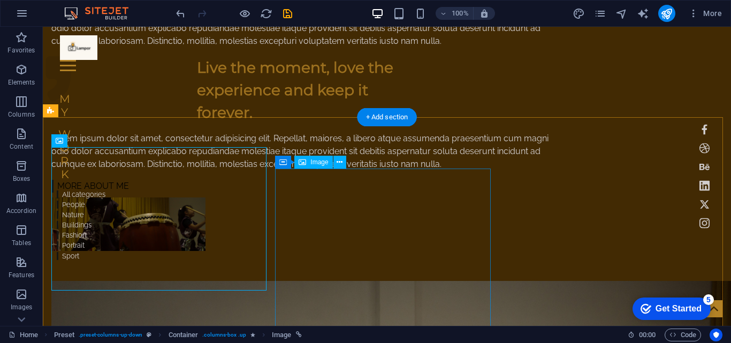
scroll to position [595, 0]
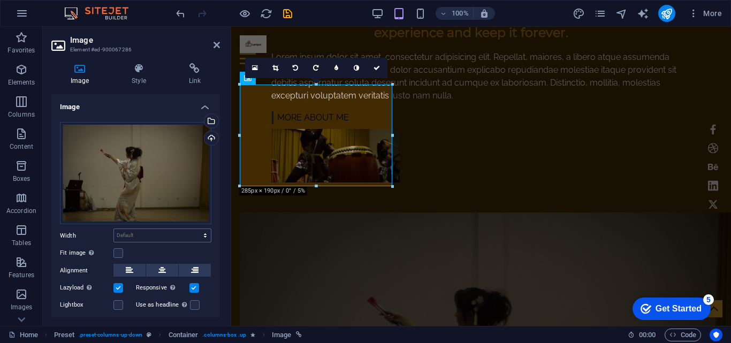
scroll to position [44, 0]
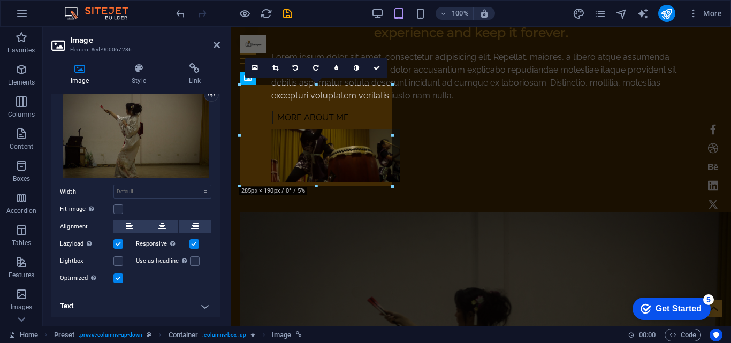
click at [193, 307] on h4 "Text" at bounding box center [135, 306] width 169 height 26
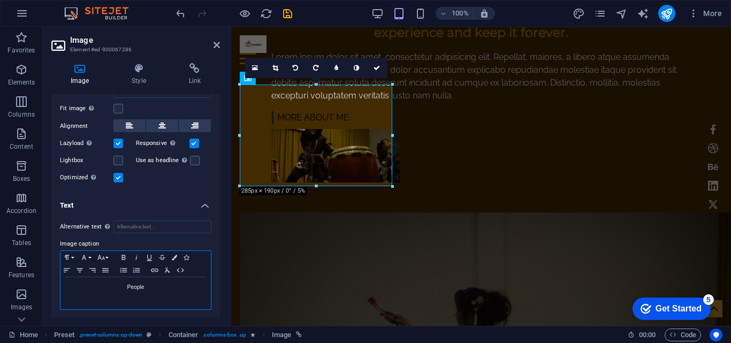
click at [151, 290] on p "People" at bounding box center [136, 288] width 140 height 10
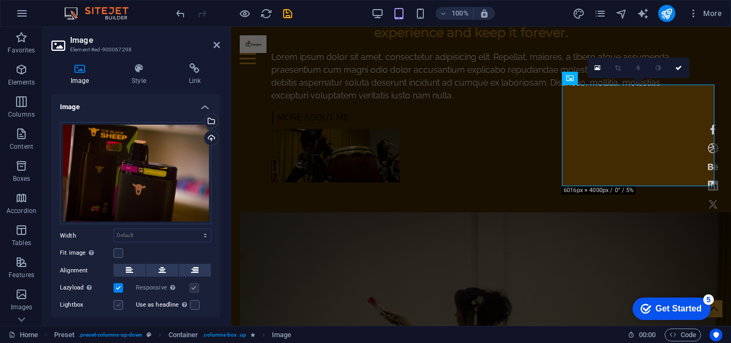
scroll to position [44, 0]
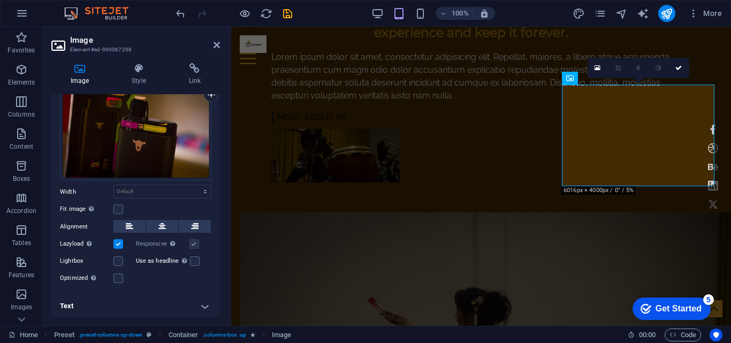
click at [119, 302] on h4 "Text" at bounding box center [135, 306] width 169 height 26
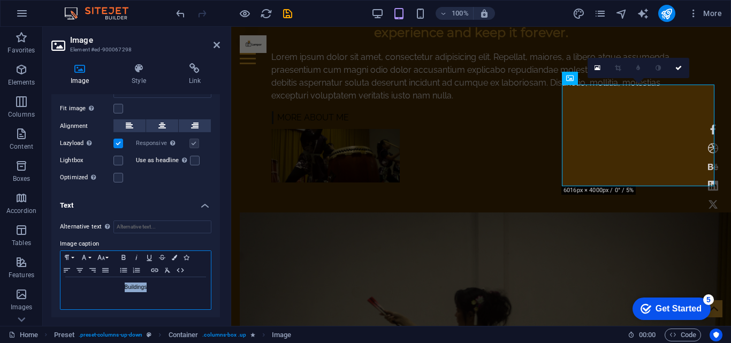
drag, startPoint x: 150, startPoint y: 284, endPoint x: 81, endPoint y: 290, distance: 68.8
click at [81, 290] on p "Buildings" at bounding box center [136, 288] width 140 height 10
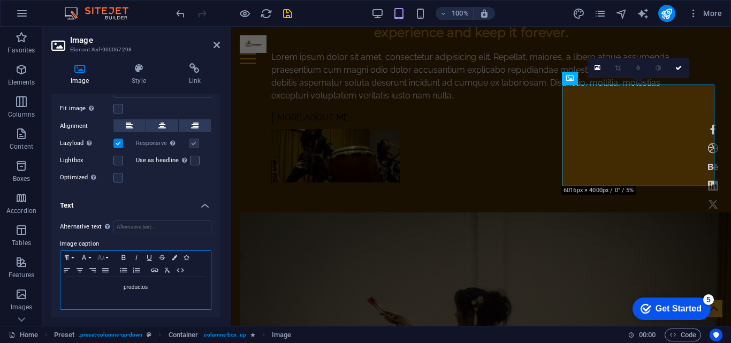
click at [102, 256] on icon "button" at bounding box center [101, 257] width 13 height 9
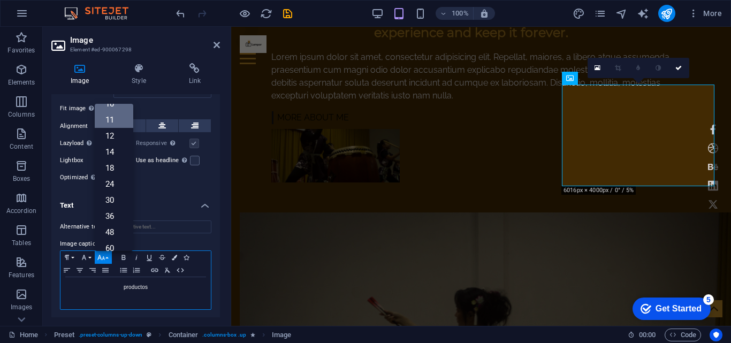
scroll to position [0, 0]
click at [120, 130] on link "9" at bounding box center [114, 132] width 39 height 16
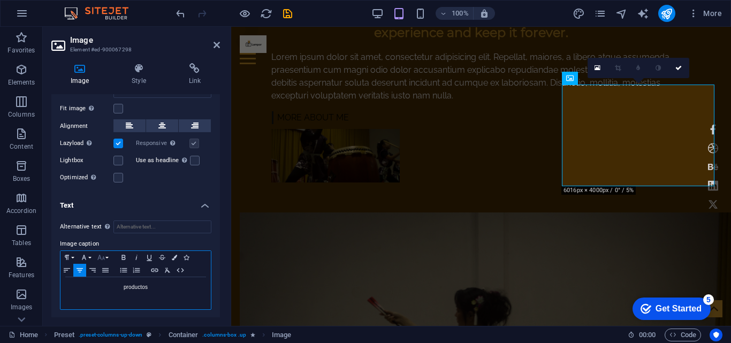
click at [107, 256] on button "Font Size" at bounding box center [103, 257] width 17 height 13
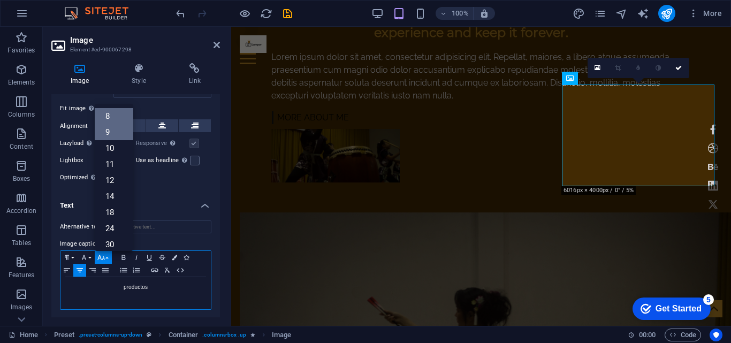
click at [118, 115] on link "8" at bounding box center [114, 116] width 39 height 16
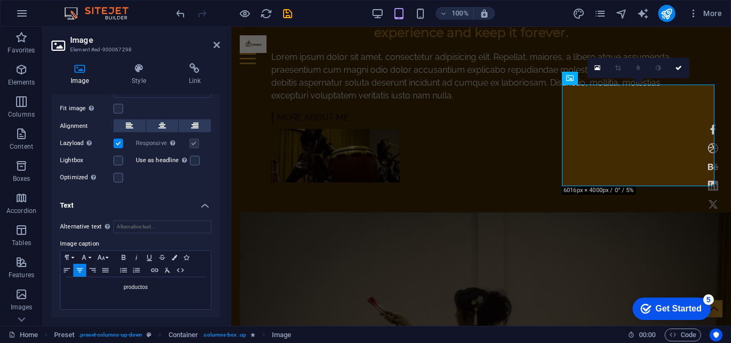
click at [110, 207] on h4 "Text" at bounding box center [135, 202] width 169 height 19
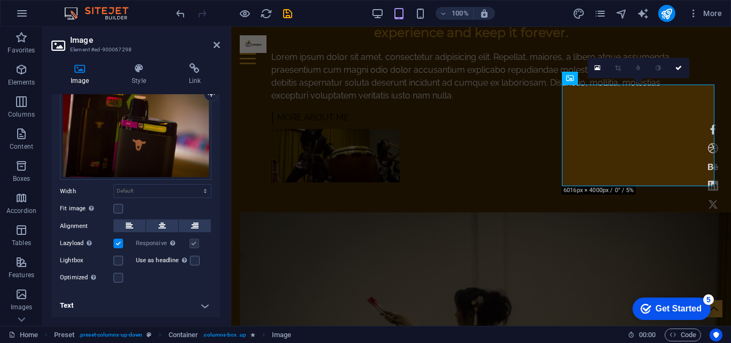
scroll to position [44, 0]
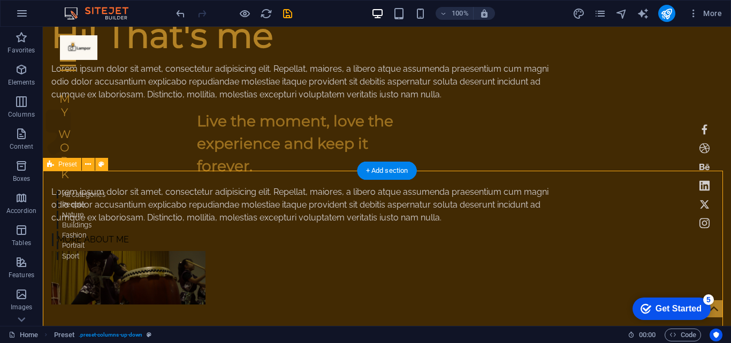
scroll to position [595, 0]
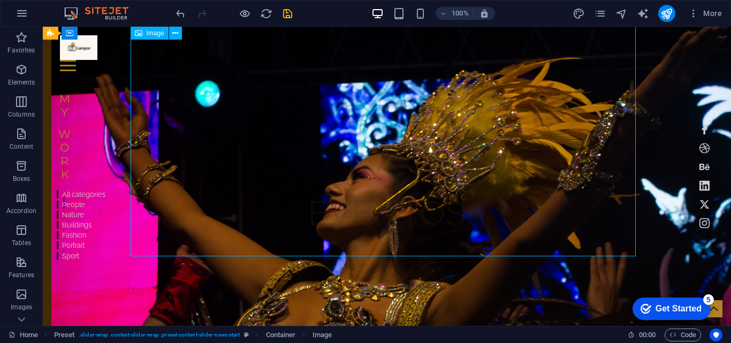
select select "%"
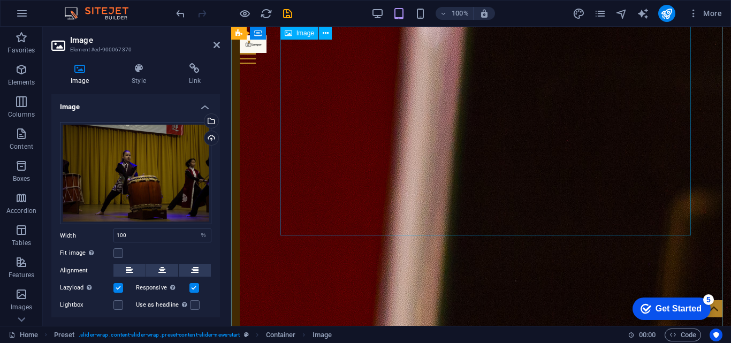
scroll to position [1753, 0]
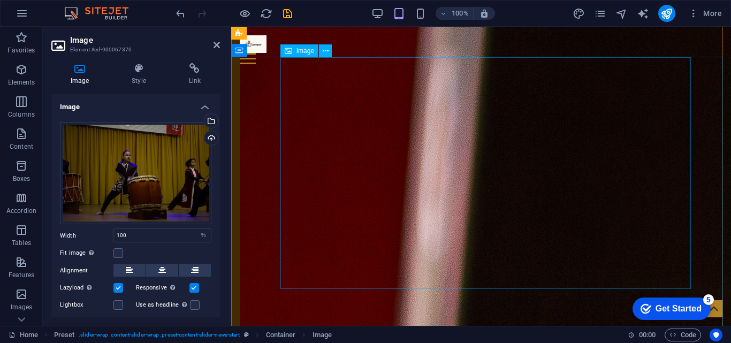
select select "%"
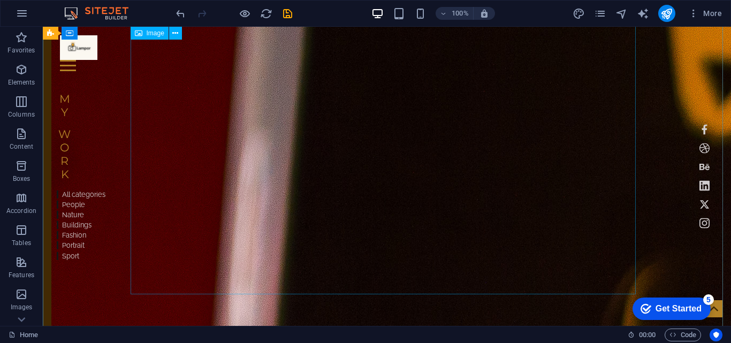
scroll to position [2185, 0]
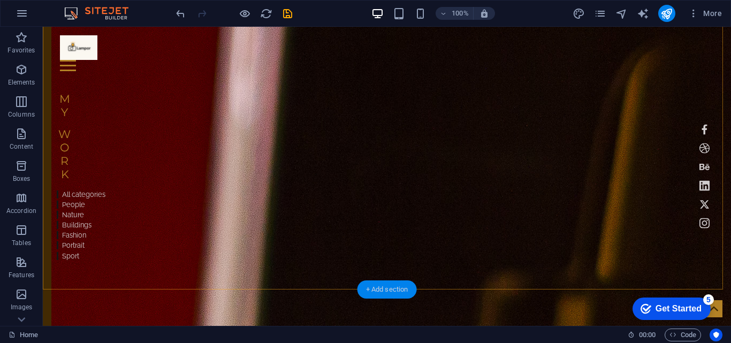
click at [384, 288] on div "+ Add section" at bounding box center [387, 290] width 59 height 18
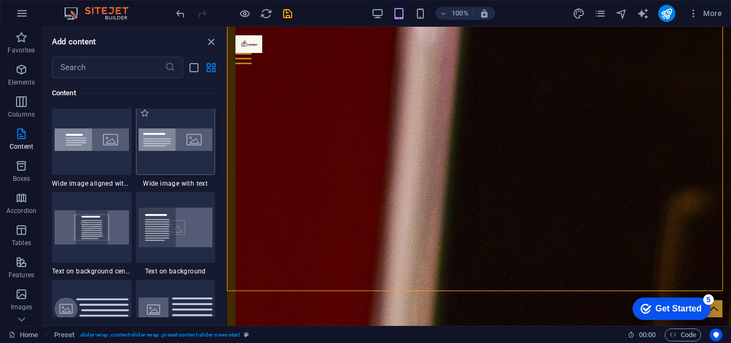
scroll to position [2034, 0]
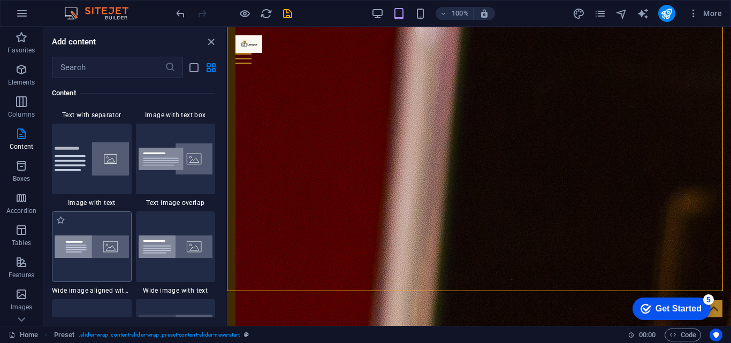
click at [115, 248] on img at bounding box center [92, 247] width 74 height 22
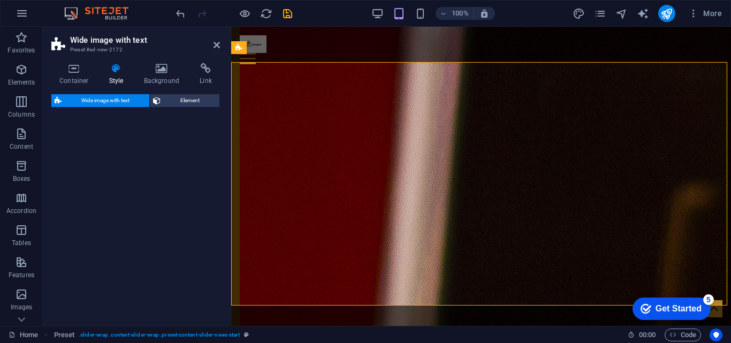
scroll to position [2205, 0]
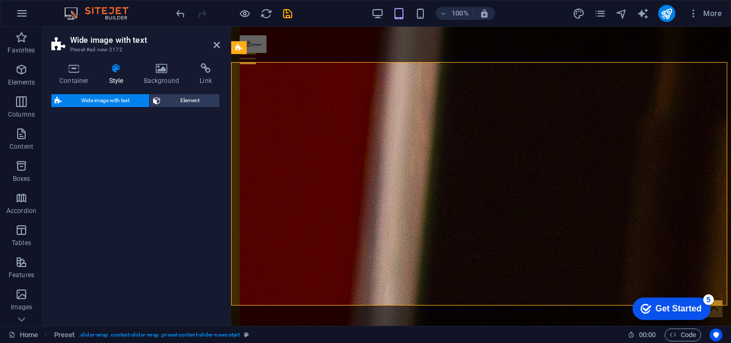
select select "%"
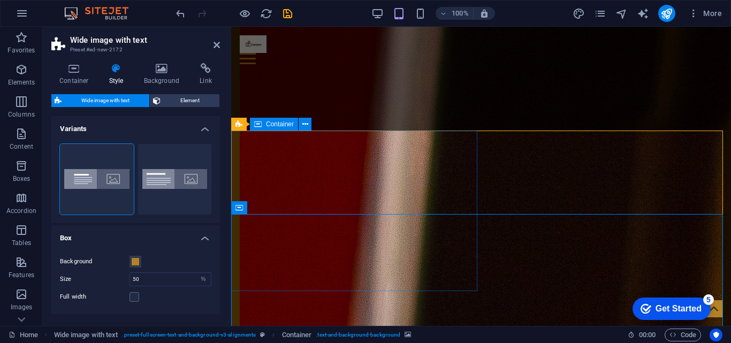
scroll to position [2128, 0]
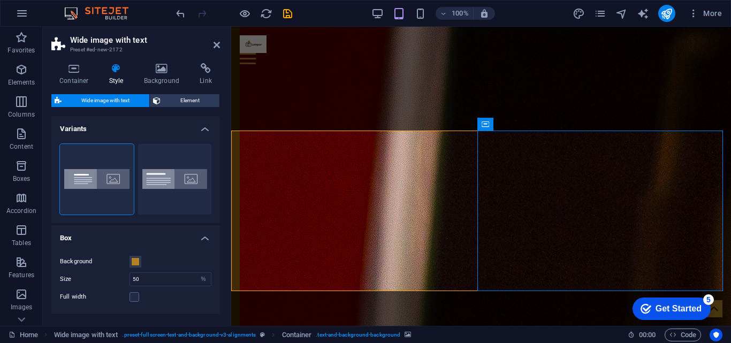
select select "px"
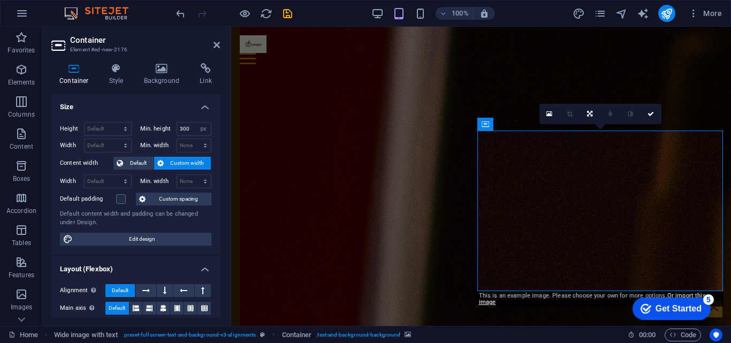
click at [159, 68] on icon at bounding box center [162, 68] width 52 height 11
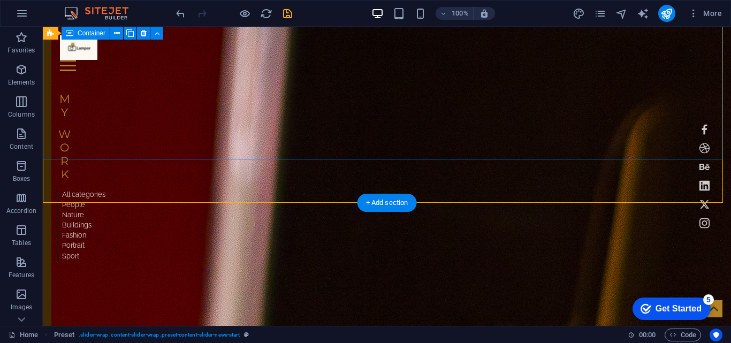
scroll to position [2272, 0]
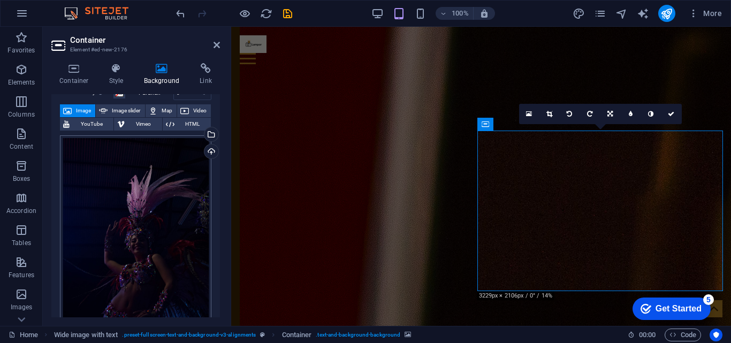
scroll to position [107, 0]
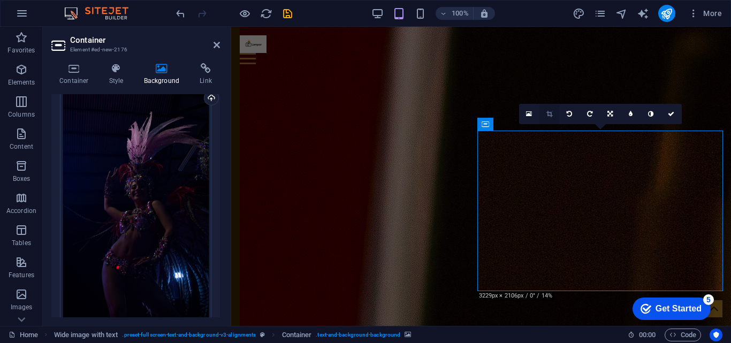
click at [549, 110] on link at bounding box center [550, 114] width 20 height 20
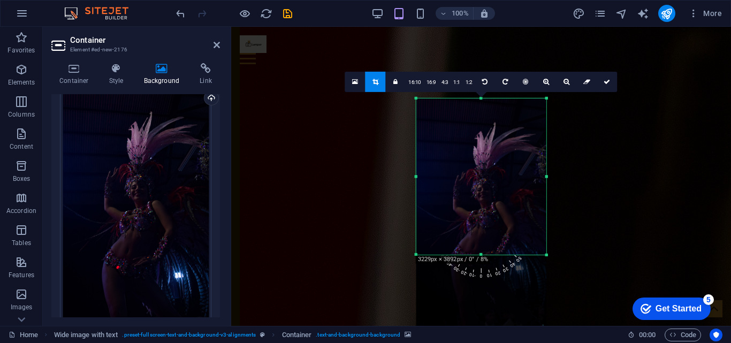
scroll to position [2130, 0]
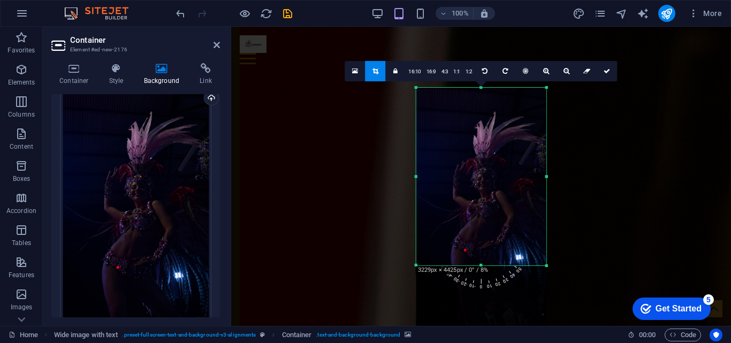
drag, startPoint x: 484, startPoint y: 297, endPoint x: 484, endPoint y: 235, distance: 61.6
click at [484, 235] on div "180 170 160 150 140 130 120 110 100 90 80 70 60 50 40 30 20 10 0 -10 -20 -30 -4…" at bounding box center [482, 176] width 130 height 178
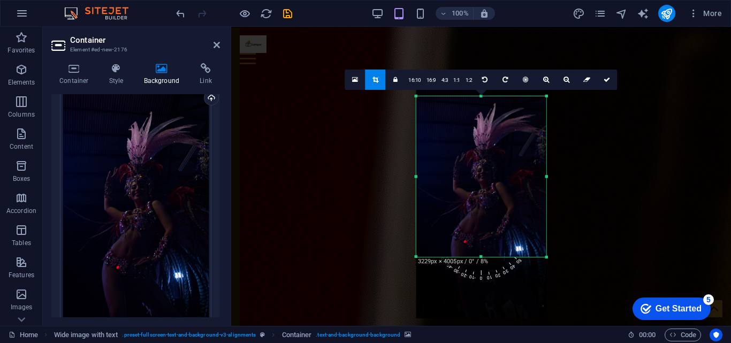
scroll to position [2128, 0]
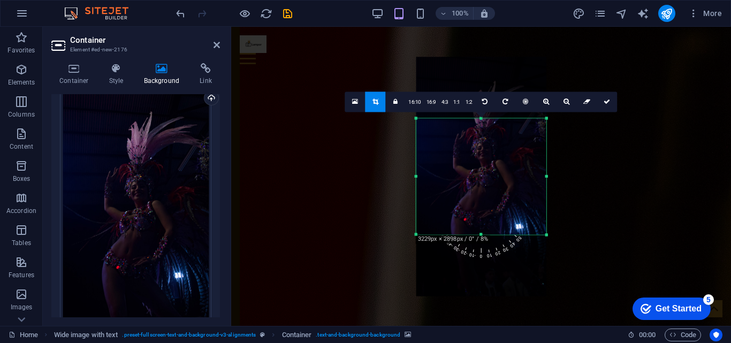
drag, startPoint x: 482, startPoint y: 89, endPoint x: 478, endPoint y: 150, distance: 61.7
click at [478, 150] on div "180 170 160 150 140 130 120 110 100 90 80 70 60 50 40 30 20 10 0 -10 -20 -30 -4…" at bounding box center [482, 176] width 130 height 116
click at [483, 231] on div at bounding box center [482, 233] width 130 height 4
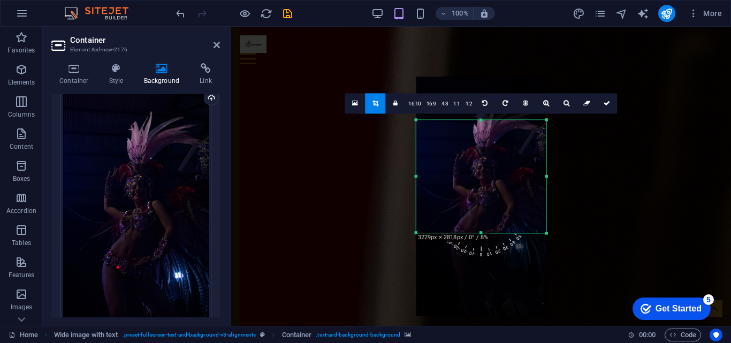
drag, startPoint x: 482, startPoint y: 122, endPoint x: 483, endPoint y: 140, distance: 18.8
click at [483, 140] on div at bounding box center [482, 196] width 130 height 239
click at [604, 107] on link at bounding box center [607, 103] width 20 height 20
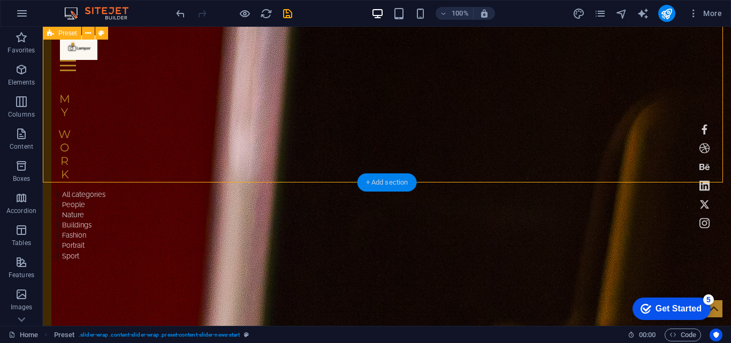
scroll to position [2346, 0]
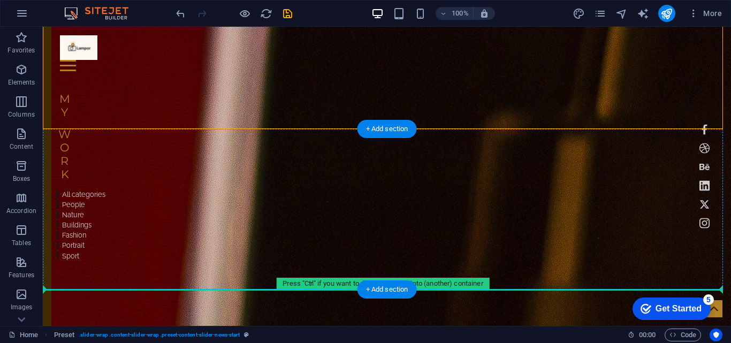
drag, startPoint x: 211, startPoint y: 112, endPoint x: 426, endPoint y: 214, distance: 238.1
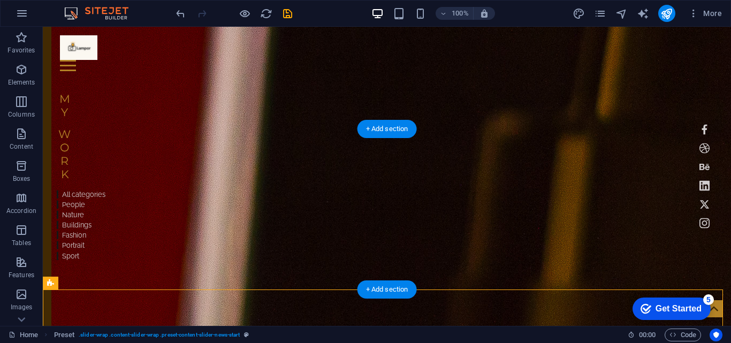
scroll to position [853, 0]
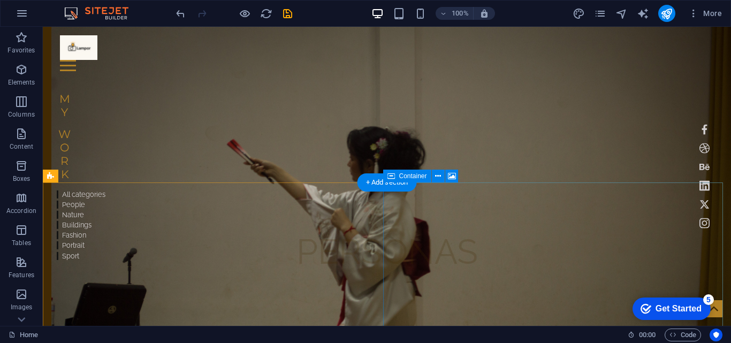
scroll to position [907, 0]
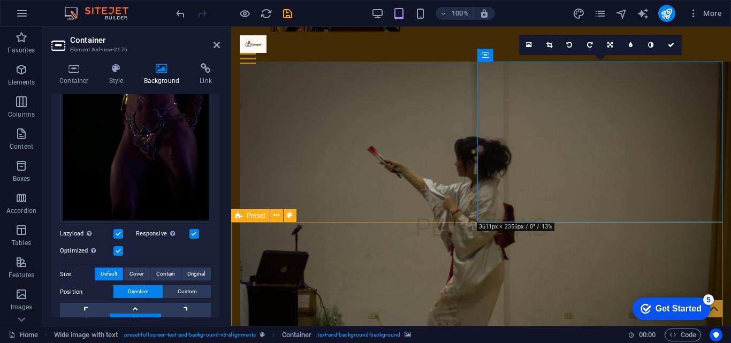
scroll to position [853, 0]
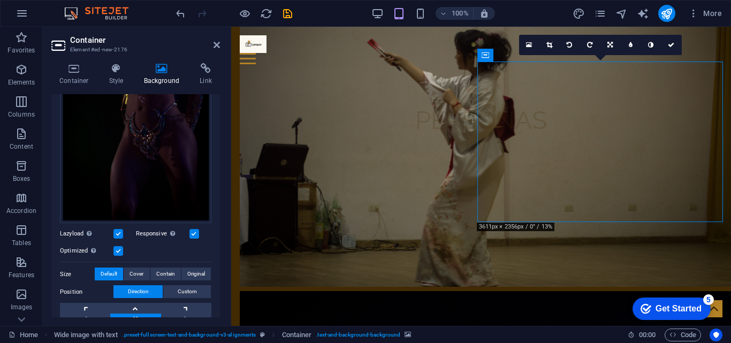
click at [547, 42] on icon at bounding box center [550, 45] width 6 height 6
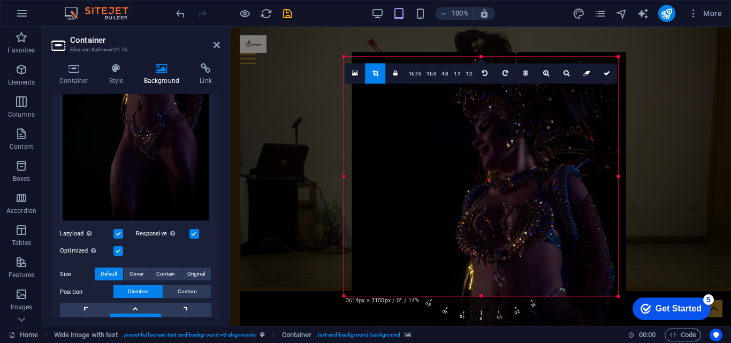
drag, startPoint x: 541, startPoint y: 164, endPoint x: 546, endPoint y: 266, distance: 102.4
click at [546, 266] on div at bounding box center [489, 280] width 274 height 457
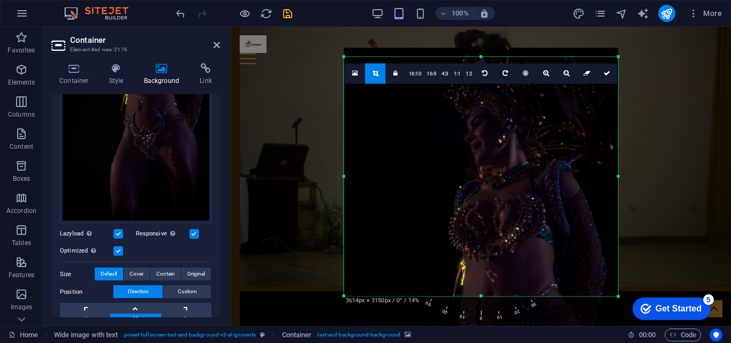
click at [551, 256] on div at bounding box center [481, 276] width 274 height 457
click at [605, 71] on icon at bounding box center [607, 73] width 6 height 6
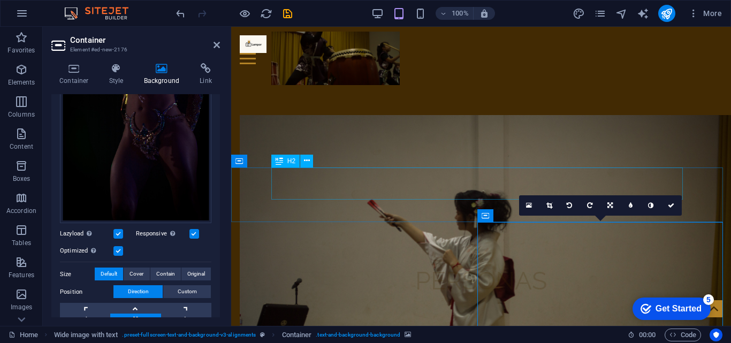
scroll to position [800, 0]
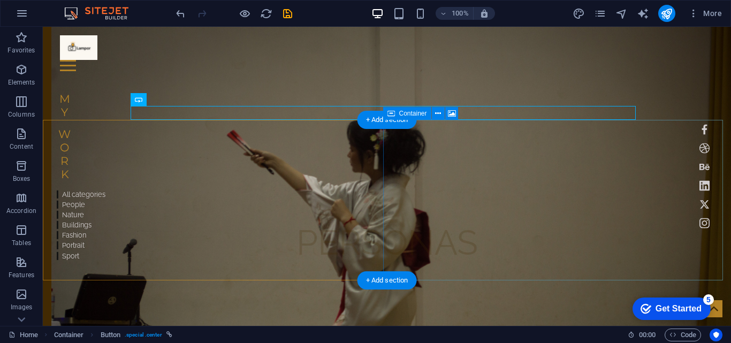
scroll to position [916, 0]
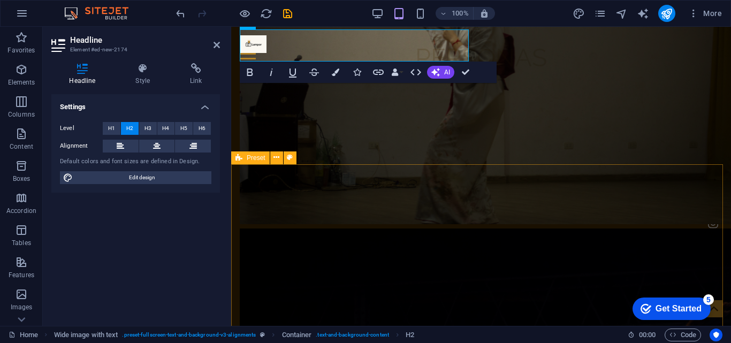
scroll to position [911, 0]
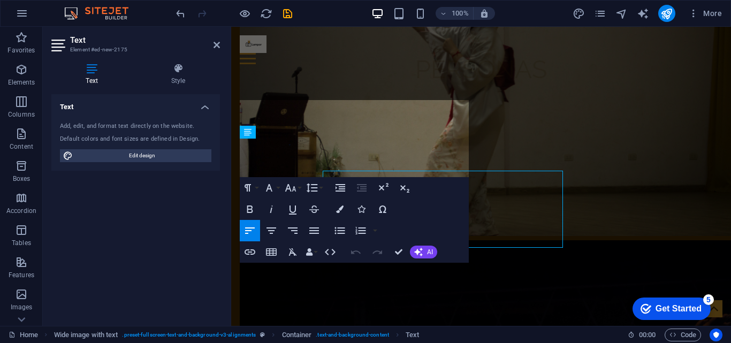
scroll to position [873, 0]
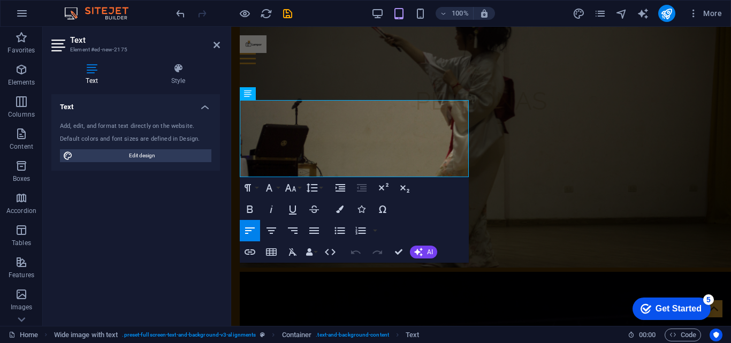
drag, startPoint x: 395, startPoint y: 172, endPoint x: 156, endPoint y: 89, distance: 252.5
drag, startPoint x: 376, startPoint y: 172, endPoint x: 250, endPoint y: 110, distance: 140.3
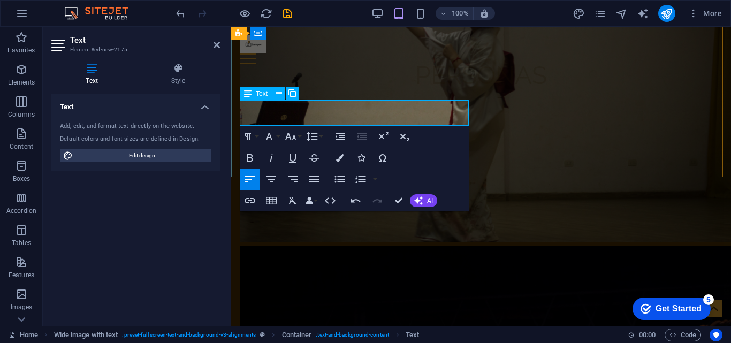
scroll to position [892, 0]
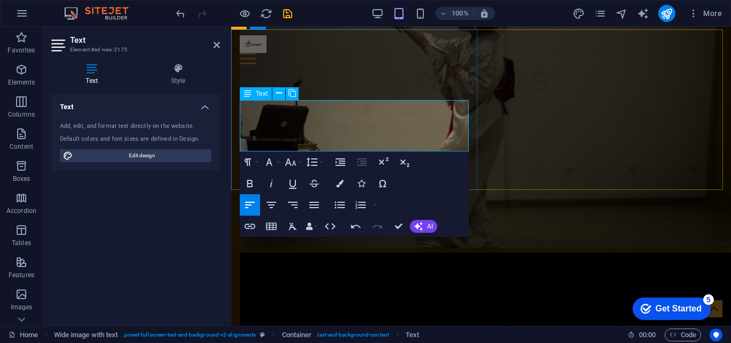
scroll to position [886, 0]
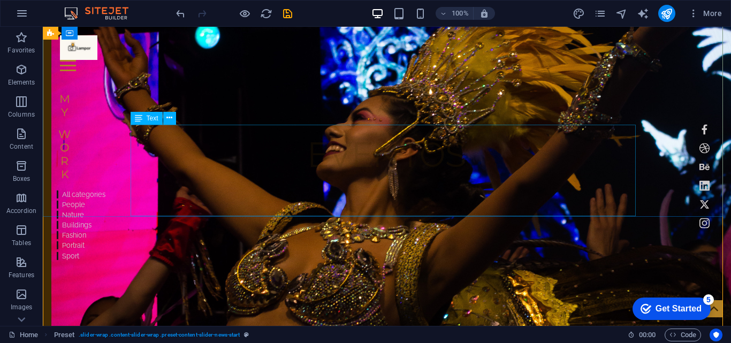
scroll to position [1260, 0]
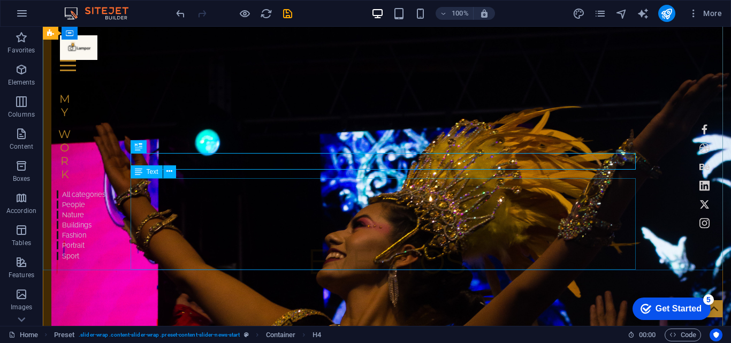
scroll to position [1367, 0]
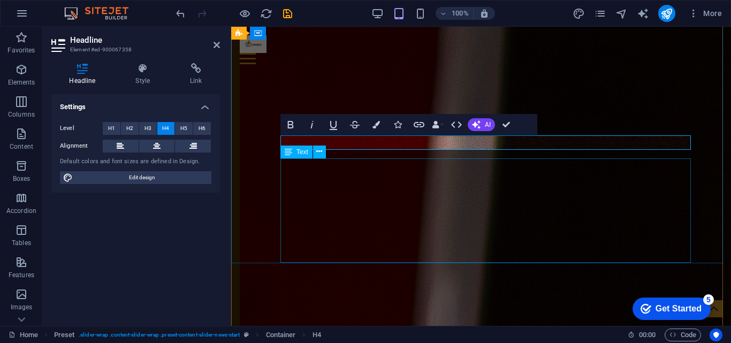
scroll to position [1207, 0]
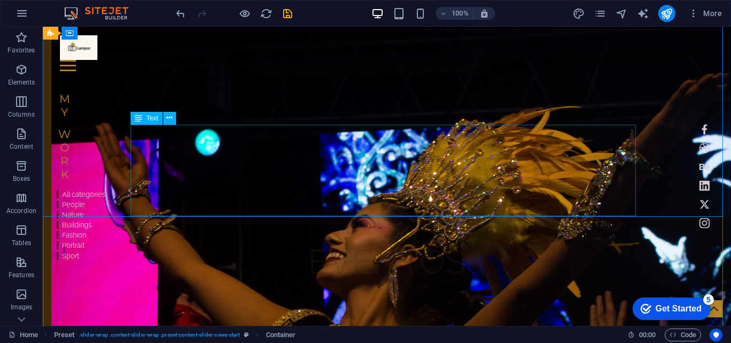
scroll to position [1421, 0]
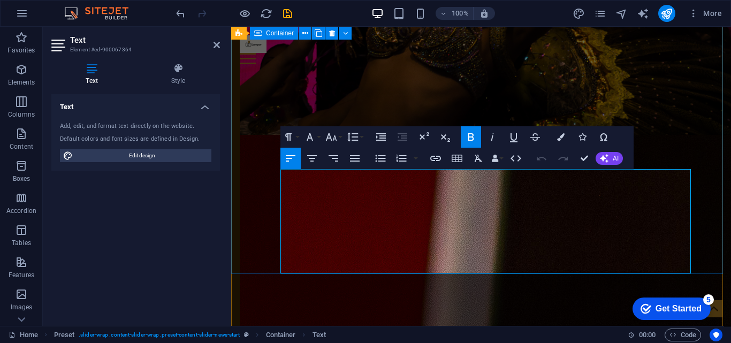
scroll to position [1250, 0]
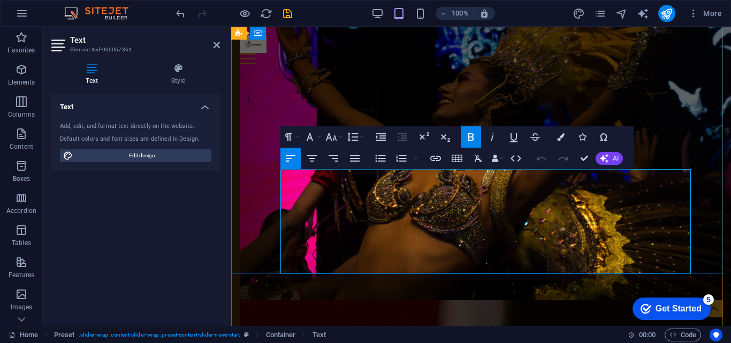
drag, startPoint x: 320, startPoint y: 173, endPoint x: 283, endPoint y: 176, distance: 37.0
drag, startPoint x: 589, startPoint y: 253, endPoint x: 280, endPoint y: 191, distance: 315.1
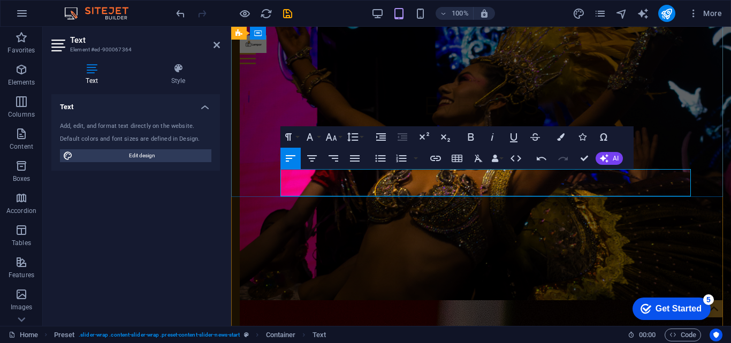
drag, startPoint x: 485, startPoint y: 175, endPoint x: 464, endPoint y: 187, distance: 24.1
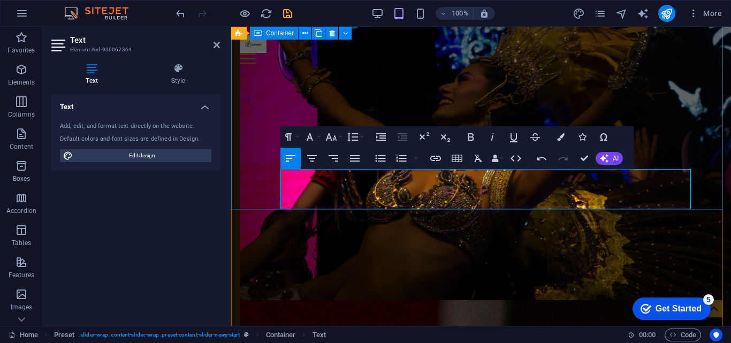
drag, startPoint x: 326, startPoint y: 190, endPoint x: 278, endPoint y: 176, distance: 49.6
click at [464, 137] on button "Bold" at bounding box center [471, 136] width 20 height 21
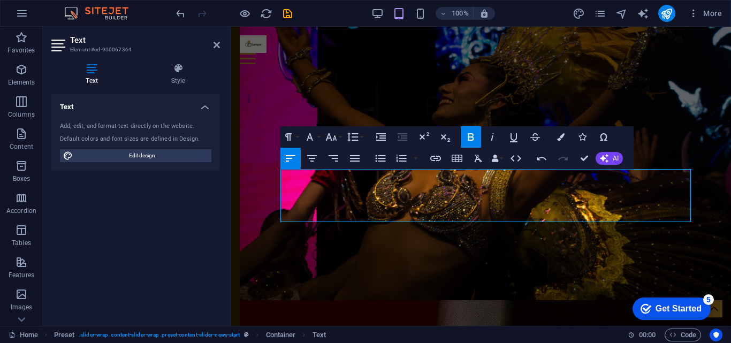
click at [470, 134] on icon "button" at bounding box center [471, 136] width 6 height 7
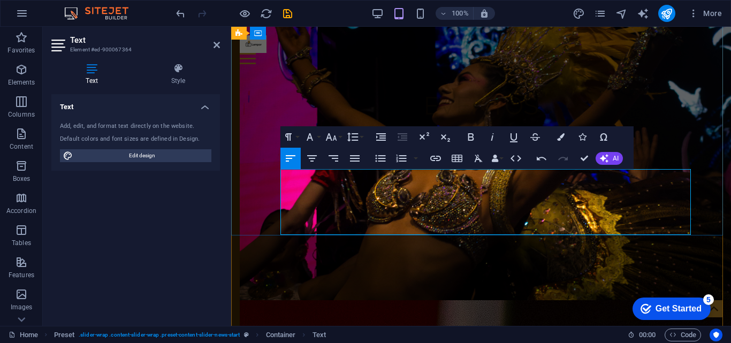
drag, startPoint x: 299, startPoint y: 214, endPoint x: 354, endPoint y: 219, distance: 55.4
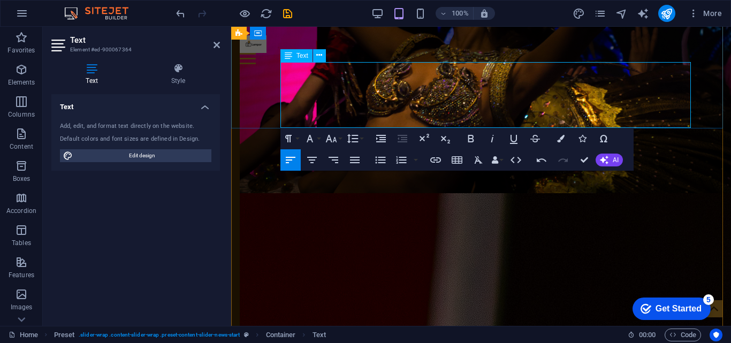
drag, startPoint x: 303, startPoint y: 106, endPoint x: 610, endPoint y: 109, distance: 306.8
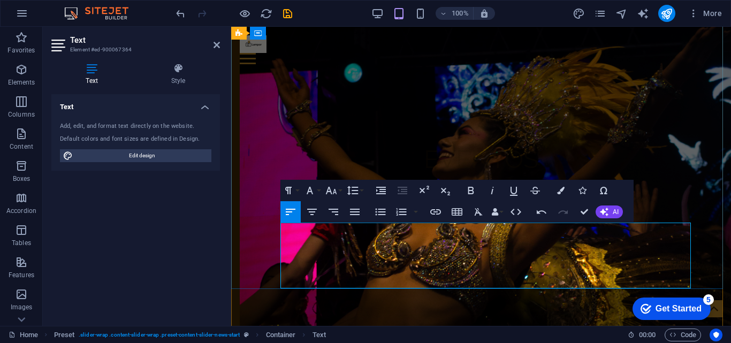
scroll to position [1250, 0]
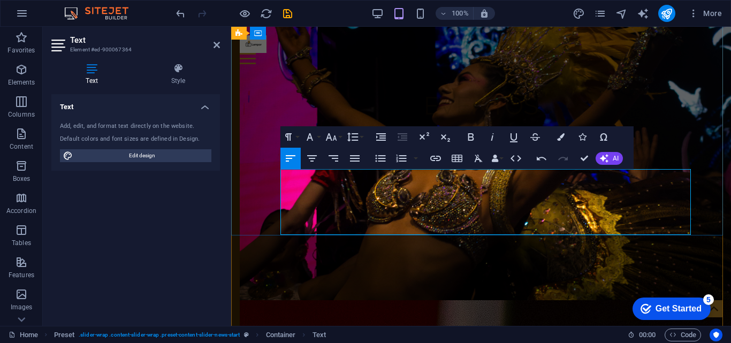
drag, startPoint x: 663, startPoint y: 213, endPoint x: 599, endPoint y: 215, distance: 64.3
click at [510, 138] on icon "button" at bounding box center [514, 137] width 13 height 13
click at [470, 137] on icon "button" at bounding box center [471, 136] width 6 height 7
click at [510, 135] on icon "button" at bounding box center [514, 137] width 13 height 13
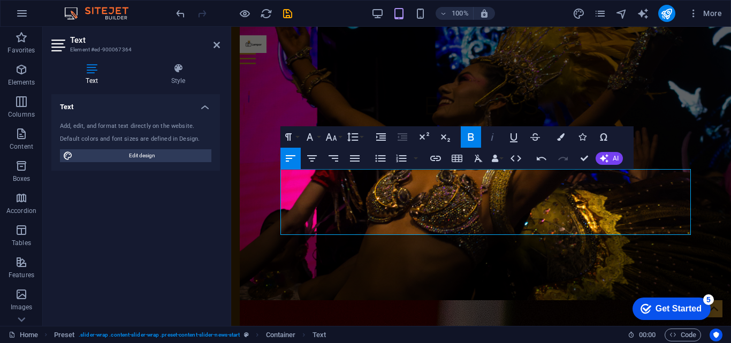
click at [494, 139] on icon "button" at bounding box center [492, 137] width 13 height 13
click at [600, 137] on icon "button" at bounding box center [603, 137] width 13 height 13
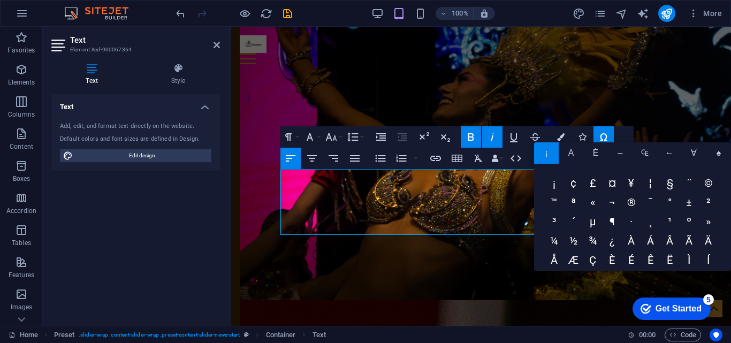
click at [623, 132] on div "Paragraph Format Normal Heading 1 Heading 2 Heading 3 Heading 4 Heading 5 Headi…" at bounding box center [457, 147] width 353 height 43
click at [602, 136] on icon "button" at bounding box center [603, 137] width 13 height 13
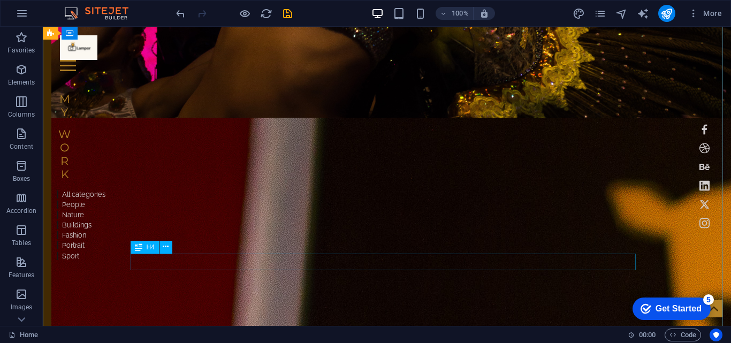
scroll to position [1839, 0]
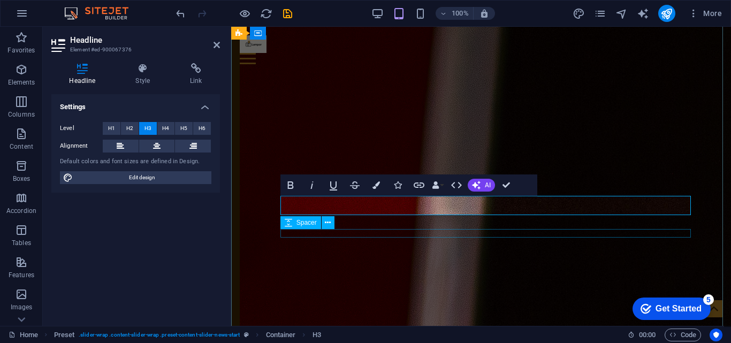
scroll to position [1697, 0]
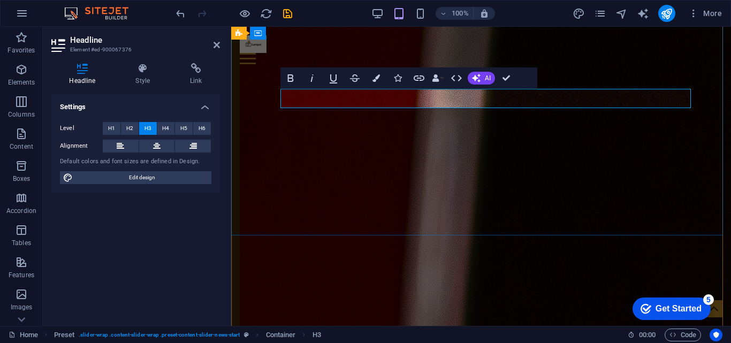
drag, startPoint x: 427, startPoint y: 95, endPoint x: 426, endPoint y: 153, distance: 58.4
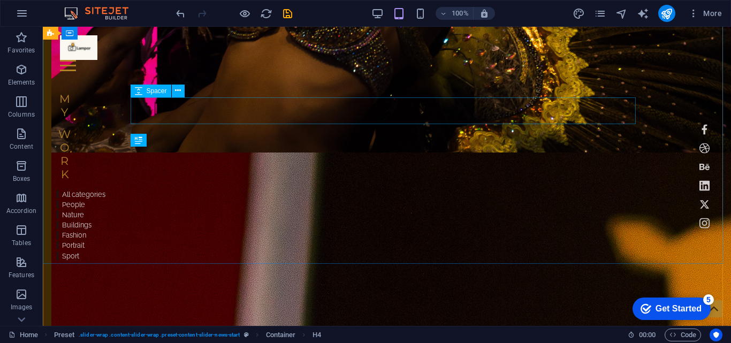
select select "px"
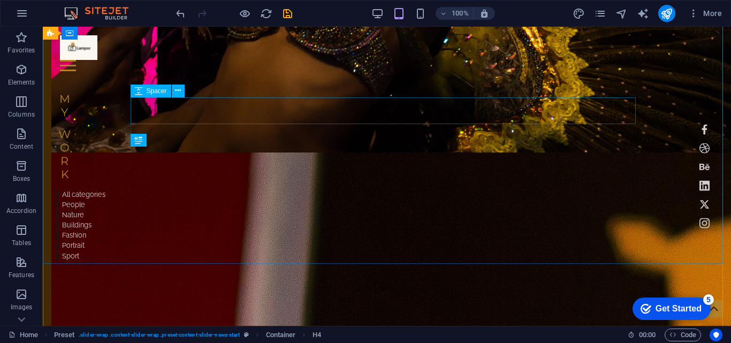
select select "px"
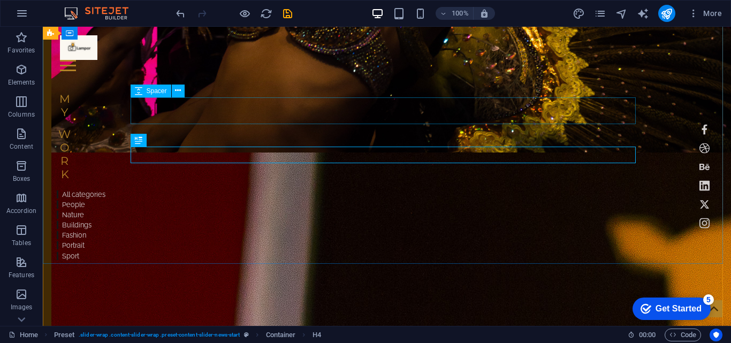
scroll to position [1839, 0]
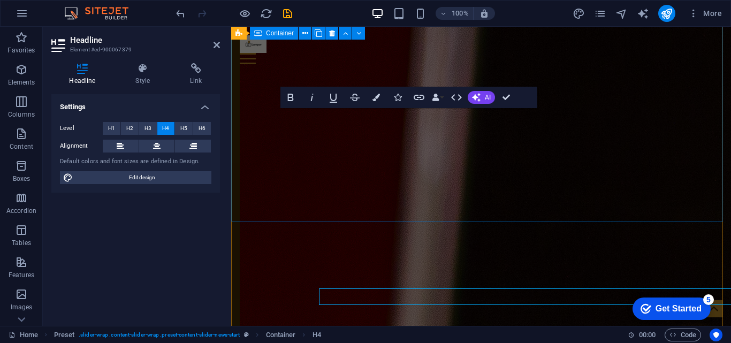
scroll to position [1697, 0]
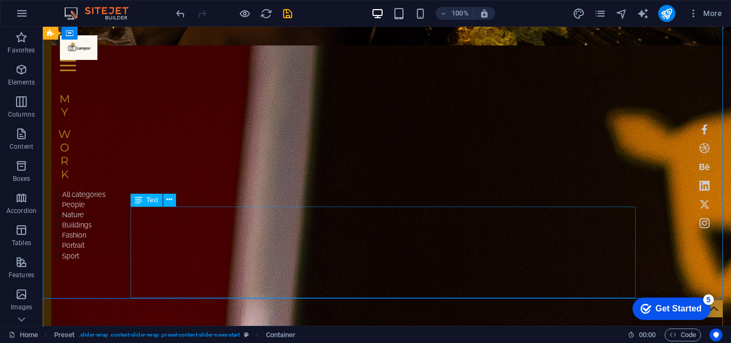
scroll to position [1857, 0]
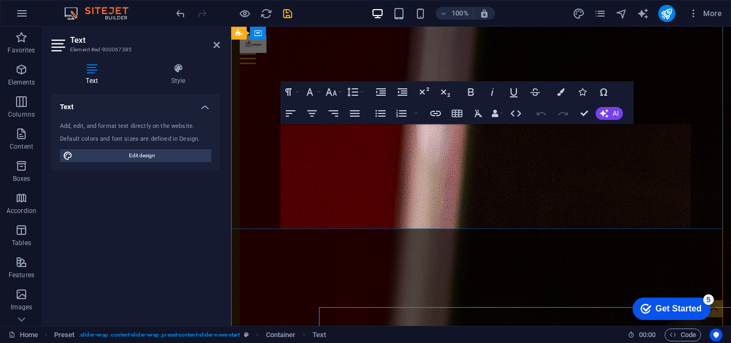
scroll to position [1703, 0]
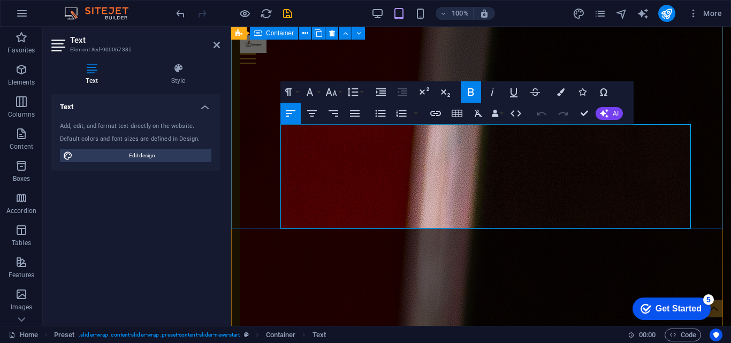
drag, startPoint x: 583, startPoint y: 208, endPoint x: 277, endPoint y: 131, distance: 314.9
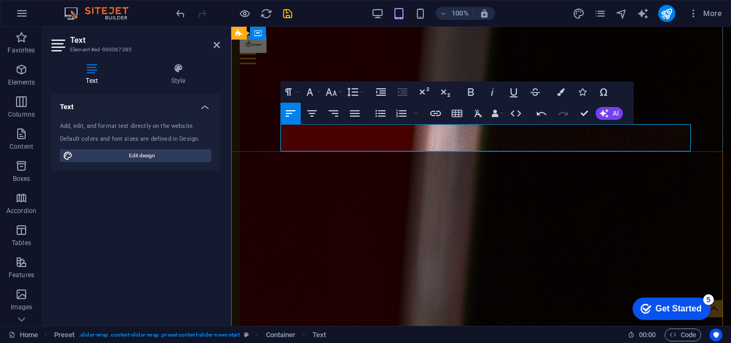
drag, startPoint x: 352, startPoint y: 132, endPoint x: 348, endPoint y: 126, distance: 7.0
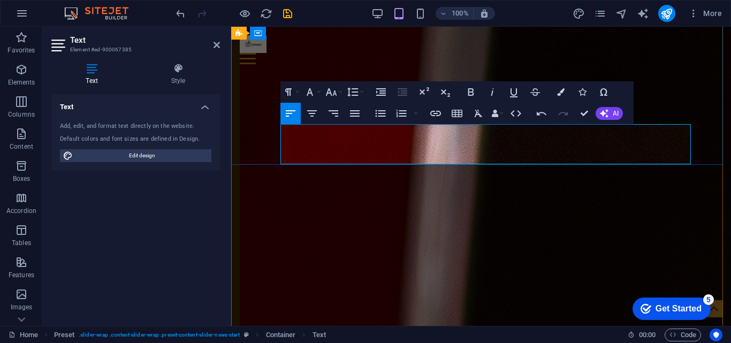
drag, startPoint x: 639, startPoint y: 131, endPoint x: 281, endPoint y: 133, distance: 358.2
click at [474, 94] on icon "button" at bounding box center [471, 91] width 6 height 7
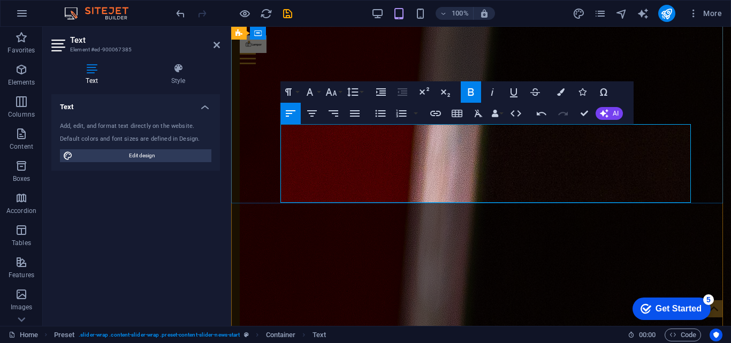
drag, startPoint x: 323, startPoint y: 169, endPoint x: 509, endPoint y: 158, distance: 186.1
drag, startPoint x: 508, startPoint y: 157, endPoint x: 281, endPoint y: 145, distance: 227.8
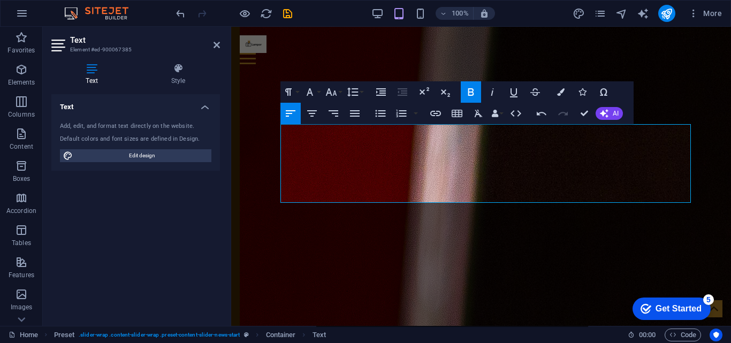
click at [470, 91] on icon "button" at bounding box center [471, 92] width 13 height 13
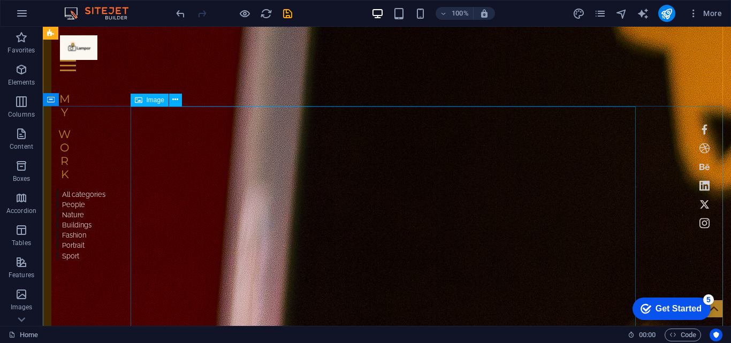
scroll to position [2024, 0]
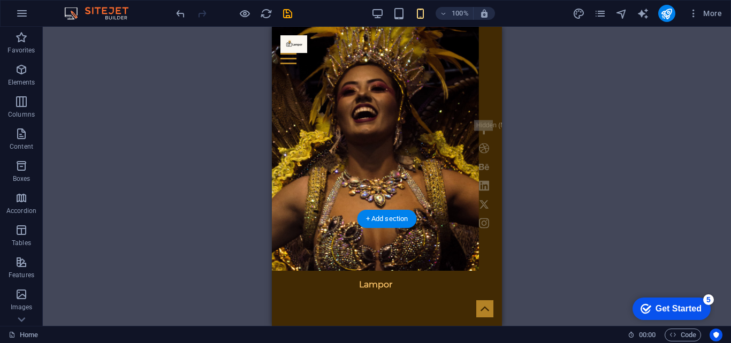
scroll to position [0, 0]
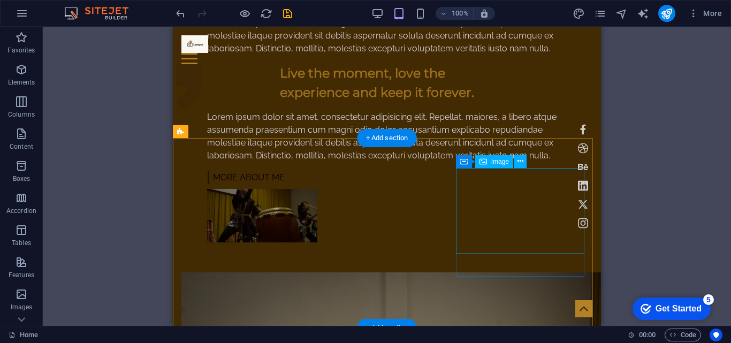
scroll to position [589, 0]
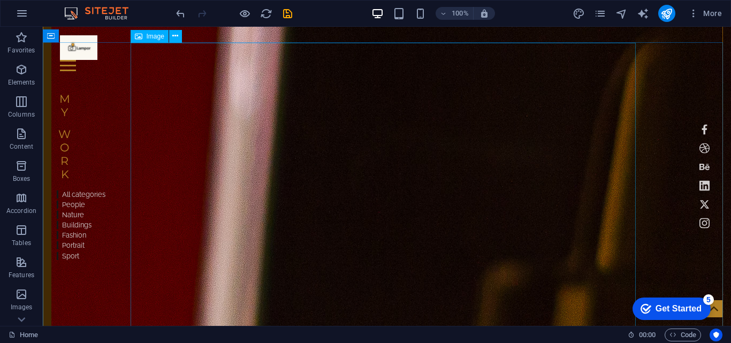
scroll to position [2282, 0]
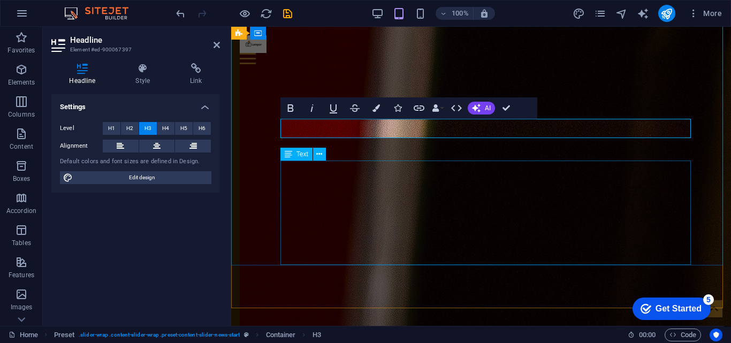
scroll to position [2047, 0]
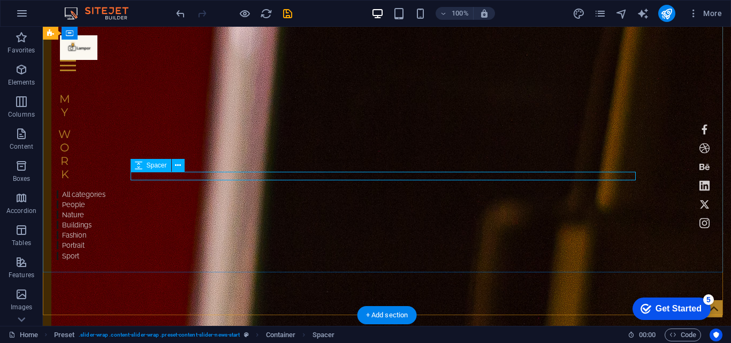
drag, startPoint x: 383, startPoint y: 175, endPoint x: 193, endPoint y: 175, distance: 189.5
select select "px"
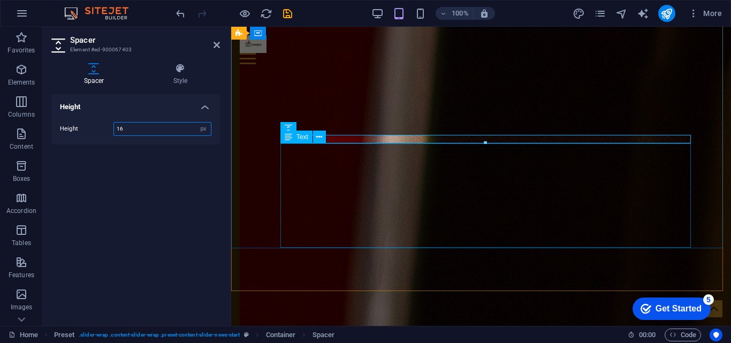
scroll to position [2064, 0]
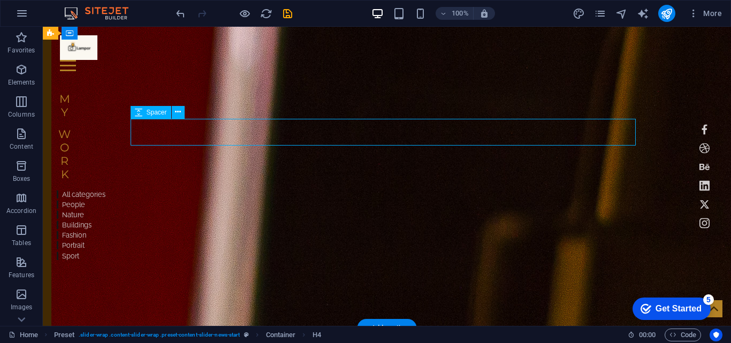
select select "px"
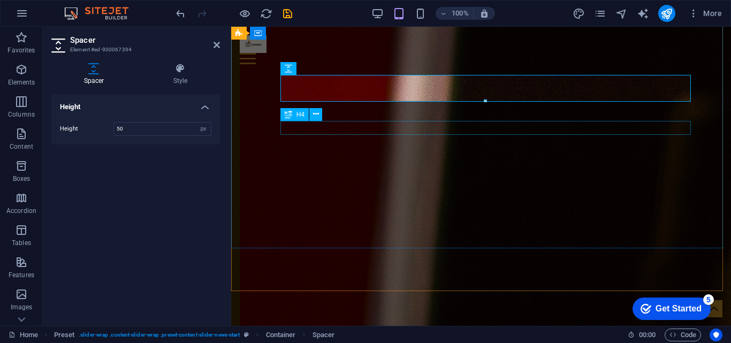
select select "px"
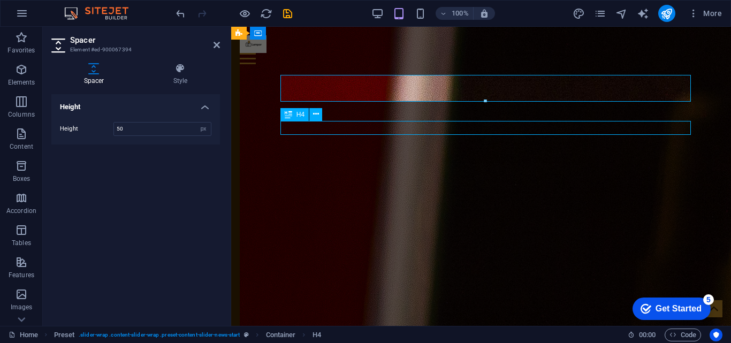
scroll to position [2243, 0]
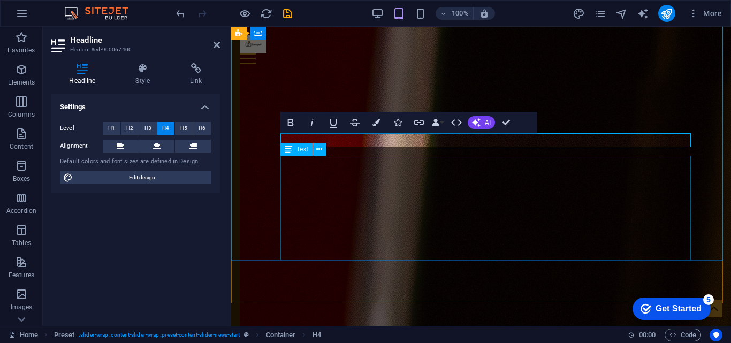
scroll to position [2052, 0]
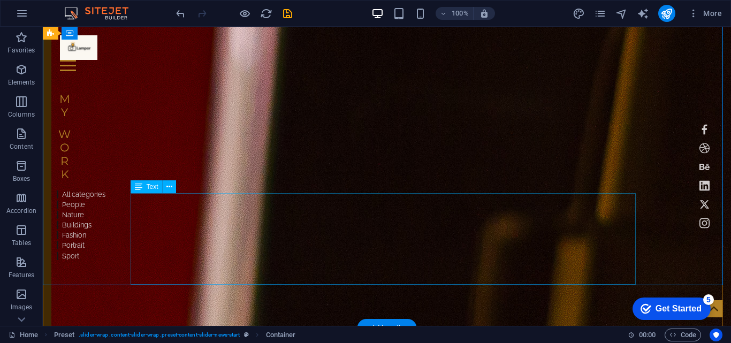
scroll to position [2282, 0]
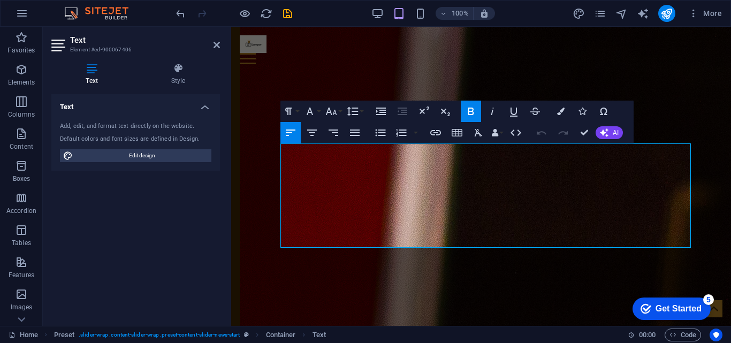
scroll to position [2064, 0]
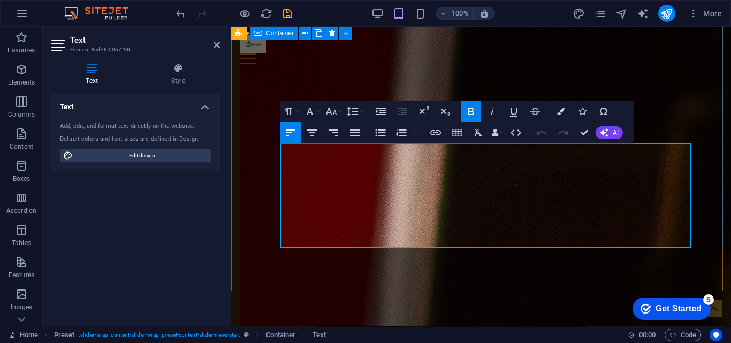
drag, startPoint x: 611, startPoint y: 230, endPoint x: 278, endPoint y: 151, distance: 342.2
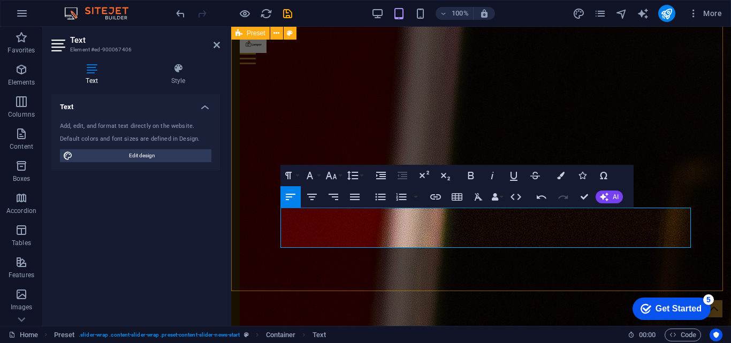
scroll to position [2013, 0]
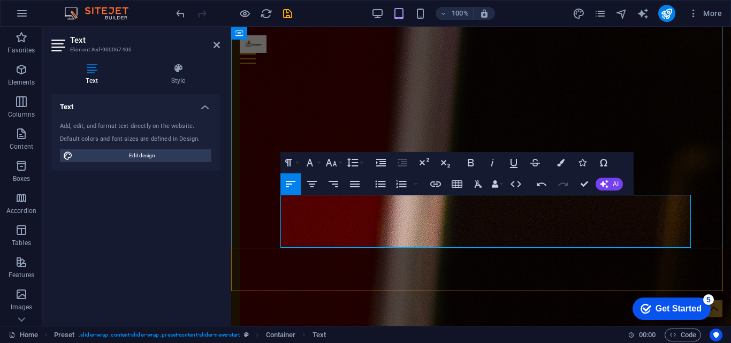
drag, startPoint x: 520, startPoint y: 227, endPoint x: 646, endPoint y: 229, distance: 126.4
drag, startPoint x: 254, startPoint y: 171, endPoint x: 469, endPoint y: 221, distance: 220.9
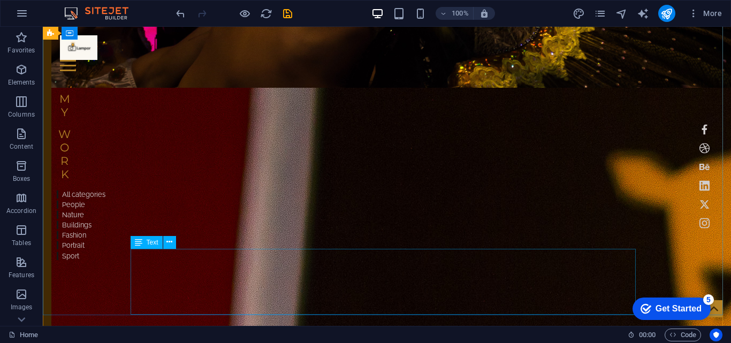
scroll to position [2083, 0]
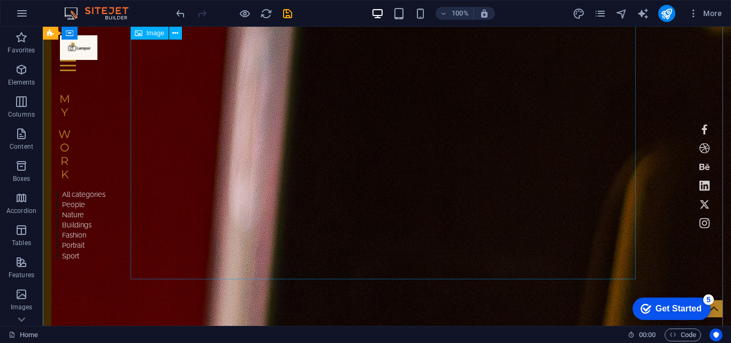
select select "%"
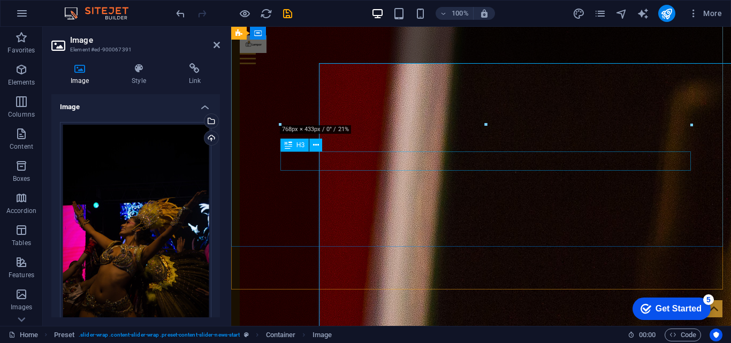
scroll to position [2013, 0]
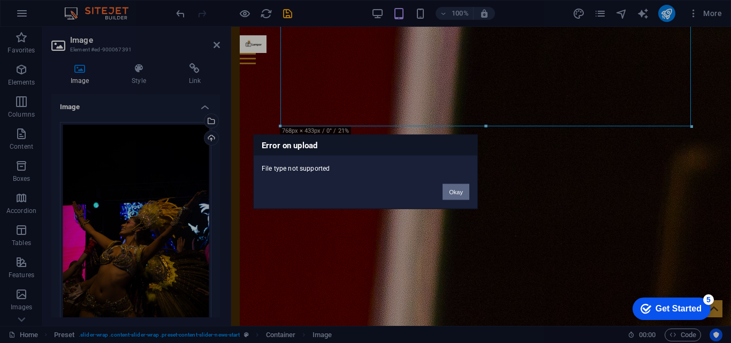
click at [450, 191] on button "Okay" at bounding box center [456, 192] width 27 height 16
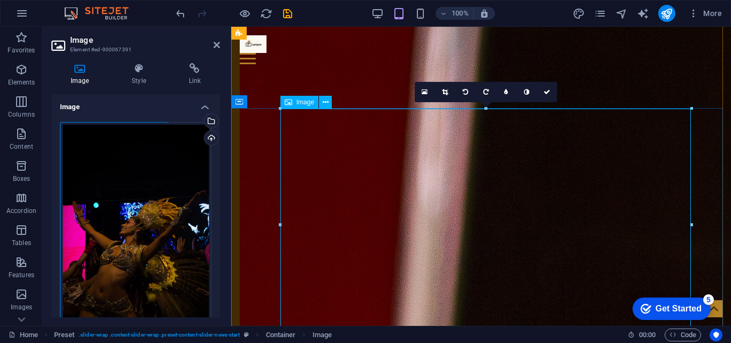
scroll to position [1852, 0]
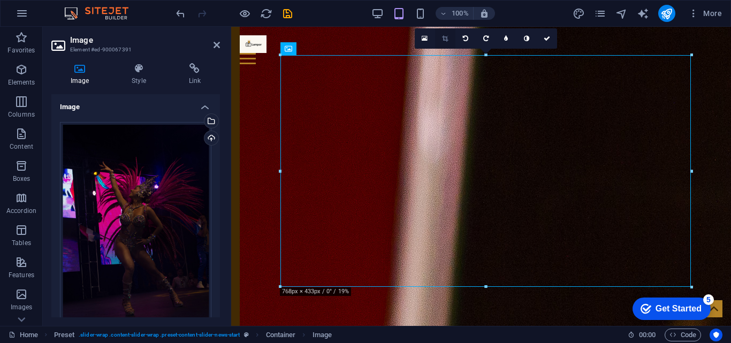
click at [443, 41] on icon at bounding box center [445, 38] width 6 height 6
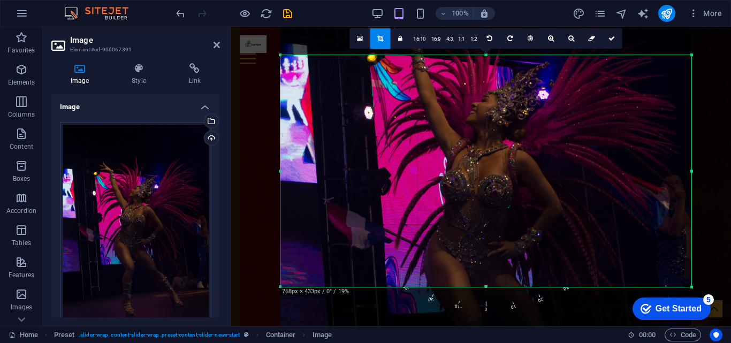
drag, startPoint x: 578, startPoint y: 309, endPoint x: 578, endPoint y: 364, distance: 55.1
click at [578, 312] on html "Individual Home Favorites Elements Columns Content Boxes Accordion Tables Featu…" at bounding box center [365, 171] width 731 height 343
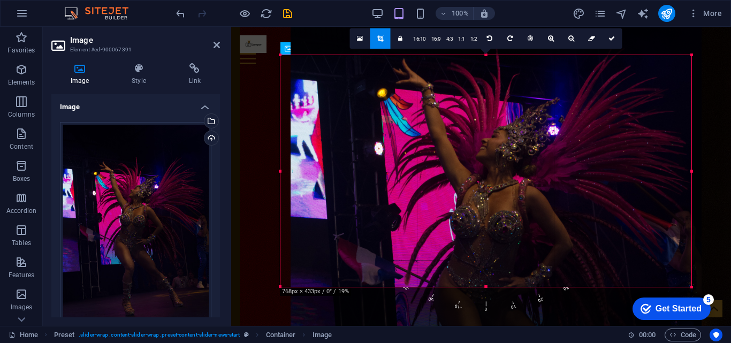
drag, startPoint x: 576, startPoint y: 316, endPoint x: 585, endPoint y: 352, distance: 37.0
click at [585, 312] on html "Individual Home Favorites Elements Columns Content Boxes Accordion Tables Featu…" at bounding box center [365, 171] width 731 height 343
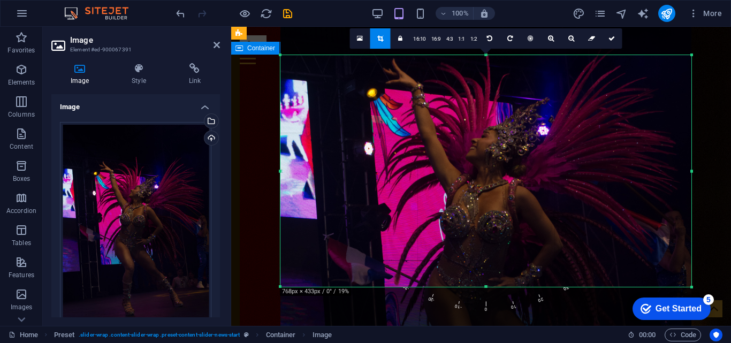
type input "944"
select select "px"
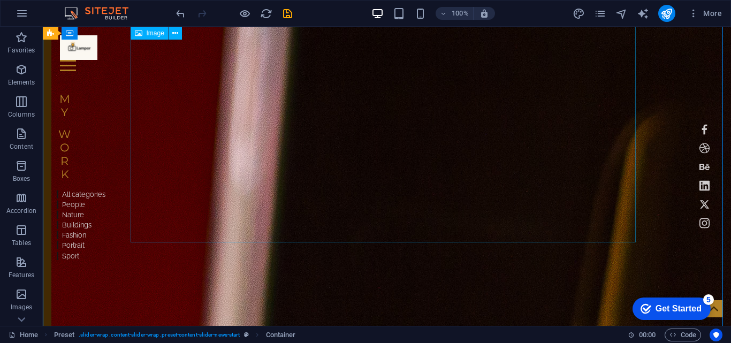
select select "px"
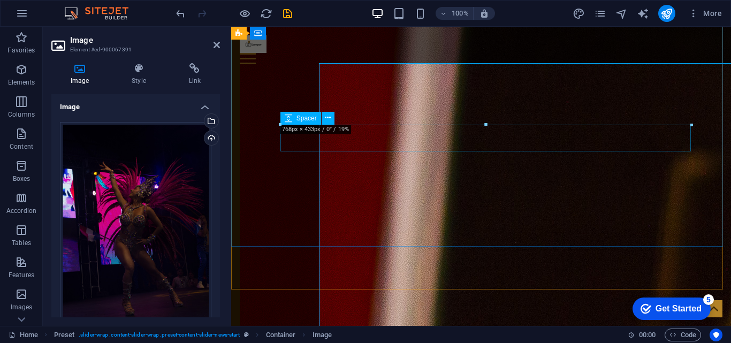
type input "99.9"
select select "%"
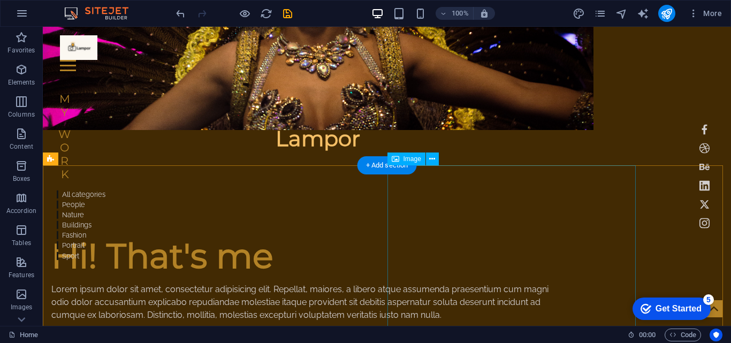
scroll to position [161, 0]
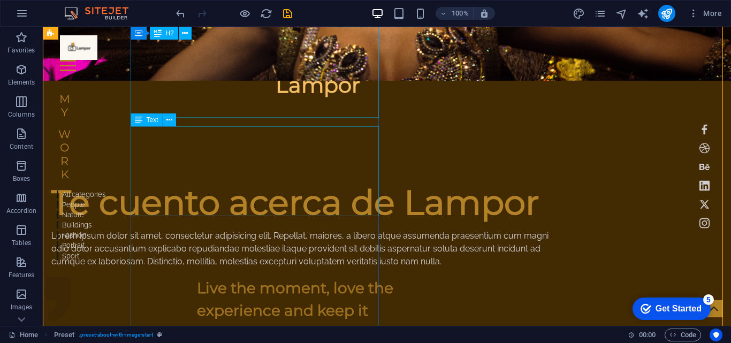
click at [288, 230] on div "Lorem ipsum dolor sit amet, consectetur adipisicing elit. Repellat, maiores, a …" at bounding box center [303, 249] width 505 height 39
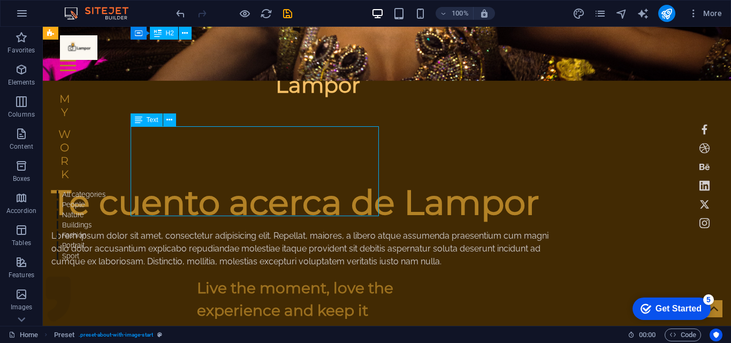
click at [288, 230] on div "Lorem ipsum dolor sit amet, consectetur adipisicing elit. Repellat, maiores, a …" at bounding box center [303, 249] width 505 height 39
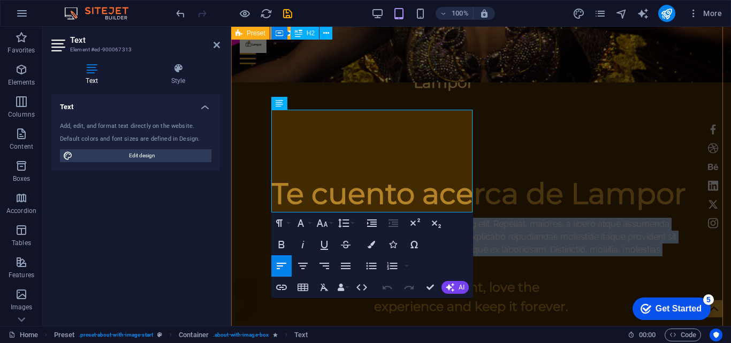
drag, startPoint x: 368, startPoint y: 203, endPoint x: 266, endPoint y: 108, distance: 140.5
click at [266, 178] on div "Te cuento acerca de Lampor Lorem ipsum dolor sit amet, consectetur adipisicing …" at bounding box center [481, 317] width 500 height 279
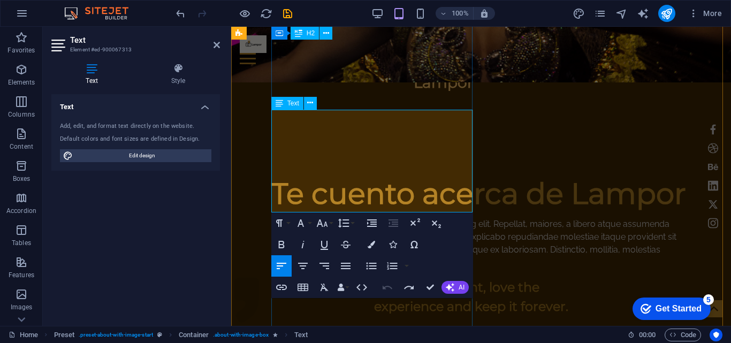
click at [377, 218] on p "Lorem ipsum dolor sit amet, consectetur adipisicing elit. Repellat, maiores, a …" at bounding box center [481, 243] width 420 height 51
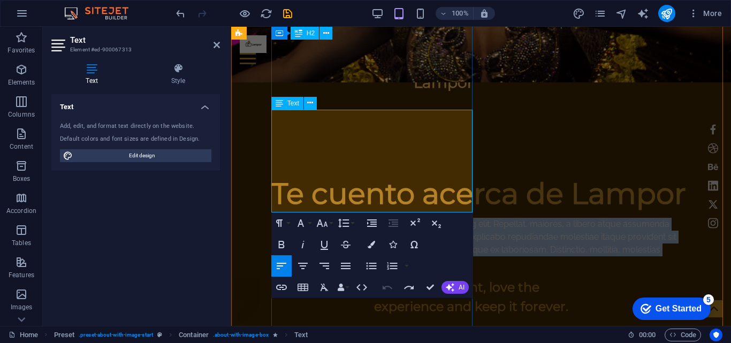
drag, startPoint x: 356, startPoint y: 186, endPoint x: 277, endPoint y: 119, distance: 103.3
click at [277, 218] on p "Lorem ipsum dolor sit amet, consectetur adipisicing elit. Repellat, maiores, a …" at bounding box center [481, 243] width 420 height 51
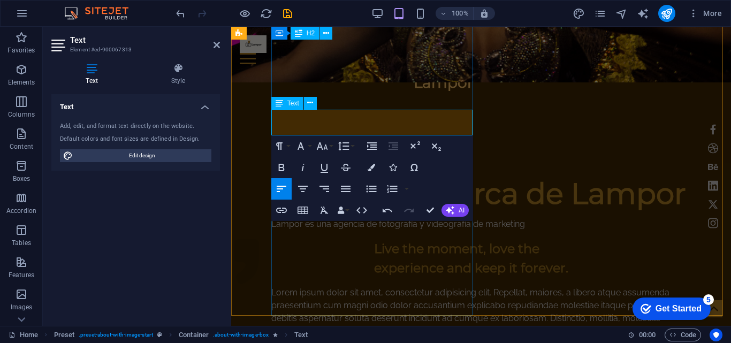
click at [341, 218] on p "Lampor es una agencia de fotografía y videografía de marketing" at bounding box center [481, 224] width 420 height 13
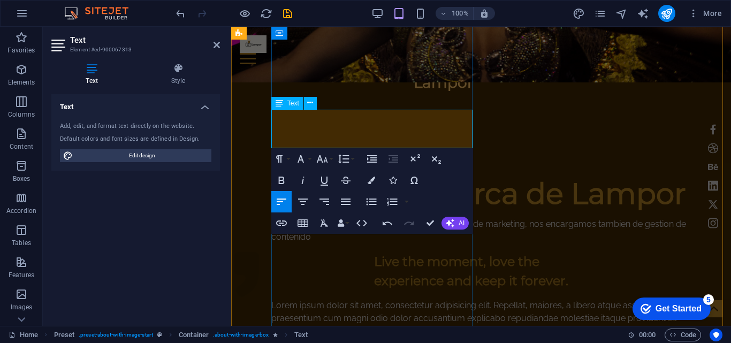
click at [472, 218] on p "Lampor es una agencia de fotografía y videografía de marketing, nos encargamos …" at bounding box center [481, 231] width 420 height 26
click at [411, 218] on p "Lampor es una agencia de fotografía y videografía de marketing, nos encargamos …" at bounding box center [481, 231] width 420 height 26
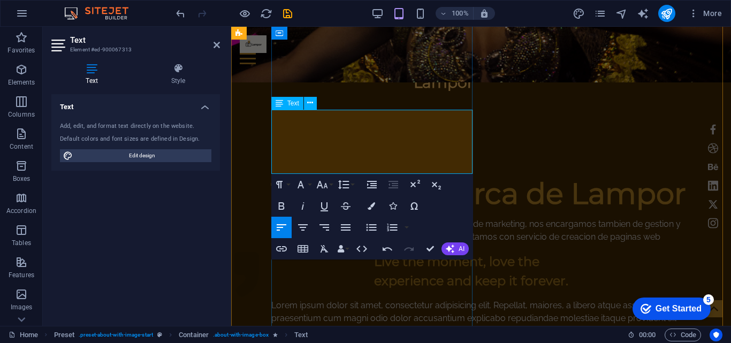
click at [411, 218] on p "Lampor es una agencia de fotografía y videografía de marketing, nos encargamos …" at bounding box center [481, 231] width 420 height 26
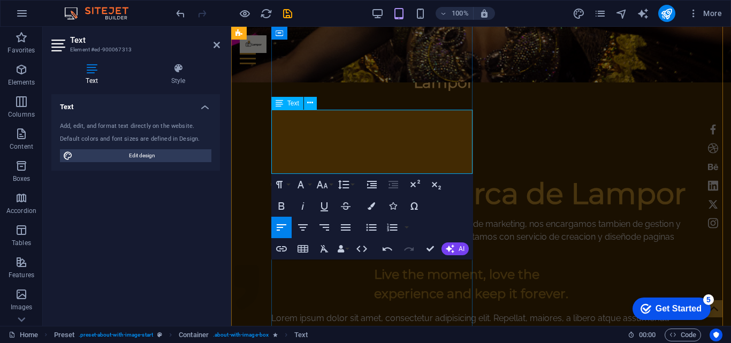
click at [396, 218] on p "Lampor es una agencia de fotografía y videografía de marketing, nos encargamos …" at bounding box center [481, 237] width 420 height 39
click at [351, 218] on p "Lampor es una agencia de fotografía y videografía de marketing, nos encargamos …" at bounding box center [481, 237] width 420 height 39
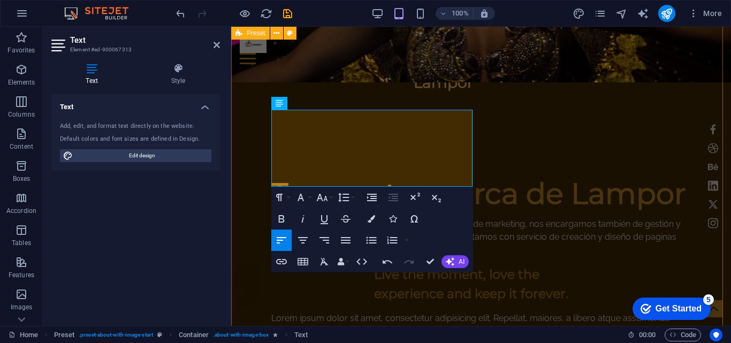
click at [245, 178] on div "Te cuento acerca de Lampor Lampor es una agencia de fotografía y videografía de…" at bounding box center [481, 311] width 500 height 266
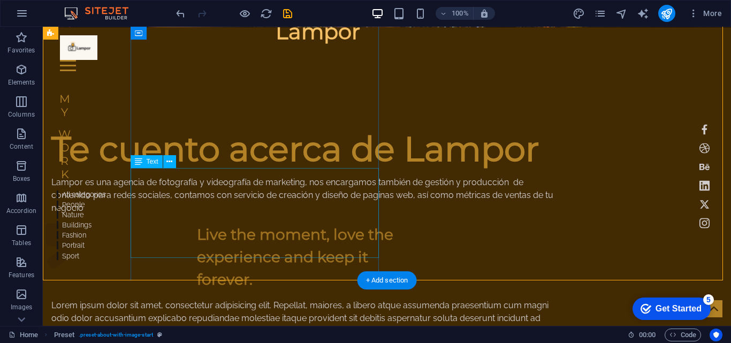
scroll to position [428, 0]
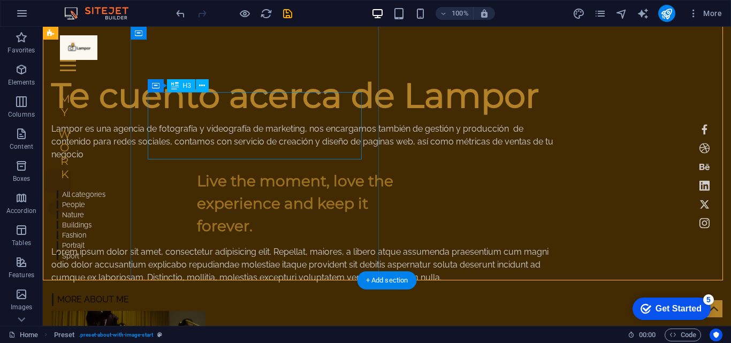
click at [252, 170] on div "Live the moment, love the experience and keep it forever." at bounding box center [304, 203] width 214 height 67
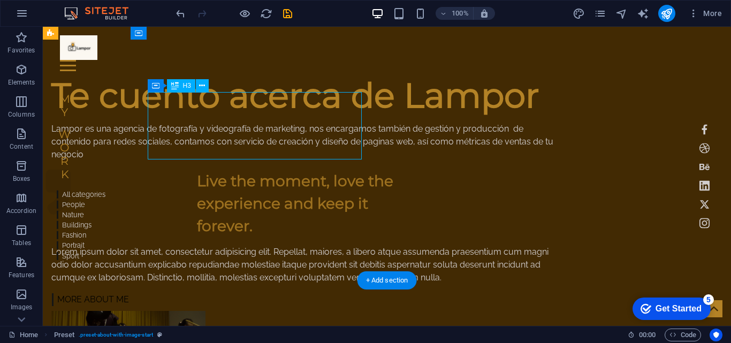
click at [252, 170] on div "Live the moment, love the experience and keep it forever." at bounding box center [304, 203] width 214 height 67
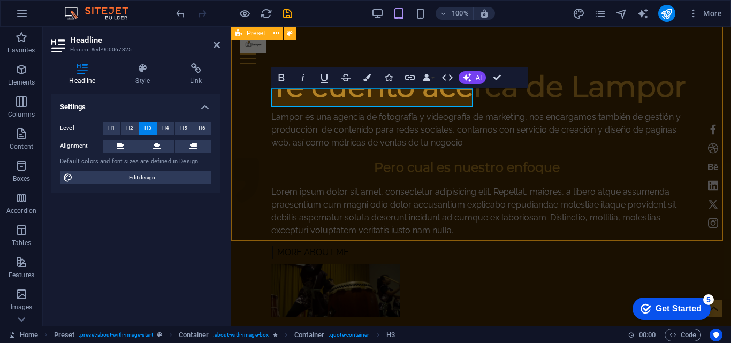
click at [234, 153] on div "Te cuento acerca de Lampor Lampor es una agencia de fotografía y videografía de…" at bounding box center [481, 194] width 500 height 247
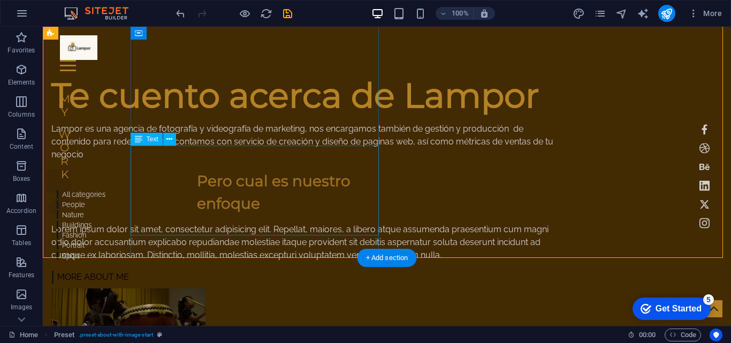
click at [275, 223] on div "Lorem ipsum dolor sit amet, consectetur adipisicing elit. Repellat, maiores, a …" at bounding box center [303, 242] width 505 height 39
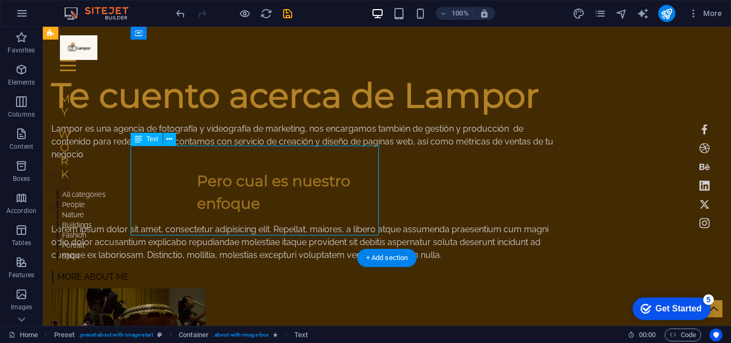
drag, startPoint x: 275, startPoint y: 194, endPoint x: 313, endPoint y: 236, distance: 56.5
click at [276, 223] on div "Lorem ipsum dolor sit amet, consectetur adipisicing elit. Repellat, maiores, a …" at bounding box center [303, 242] width 505 height 39
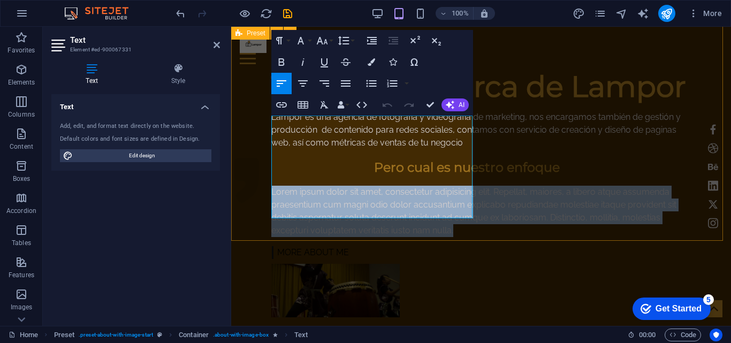
drag, startPoint x: 379, startPoint y: 207, endPoint x: 269, endPoint y: 123, distance: 137.8
click at [269, 123] on div "Te cuento acerca de Lampor Lampor es una agencia de fotografía y videografía de…" at bounding box center [481, 194] width 500 height 247
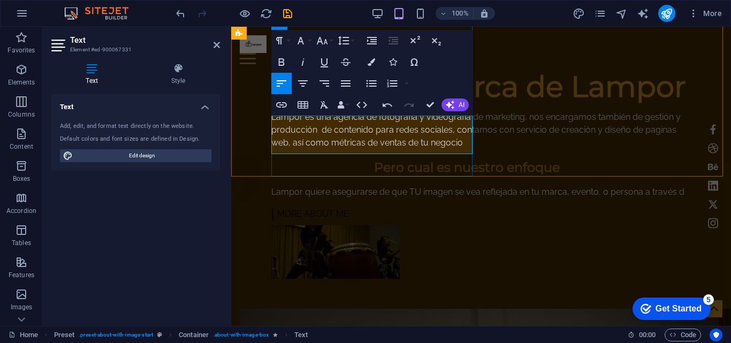
click at [331, 186] on p "Lampor quiere asegurarse de que TU imagen se vea reflejada en tu marca, evento,…" at bounding box center [481, 192] width 420 height 13
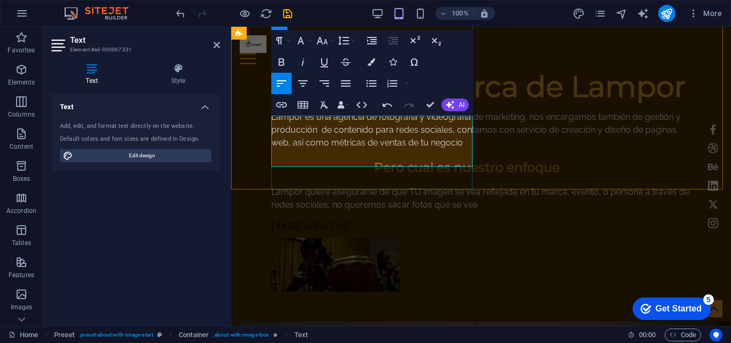
click at [470, 186] on p "Lampor quiere asegurarse de que TU imagen se vea reflejada en tu marca, evento,…" at bounding box center [481, 199] width 420 height 26
click at [403, 186] on p "Lampor quiere asegurarse de que TU imagen se vea reflejada en tu marca, evento,…" at bounding box center [481, 199] width 420 height 26
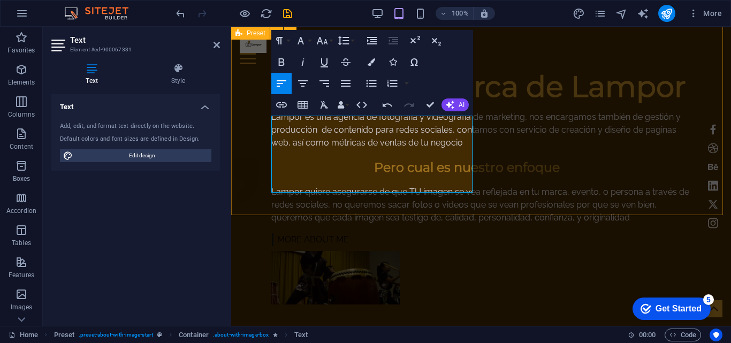
click at [245, 156] on div "Te cuento acerca de Lampor Lampor es una agencia de fotografía y videografía de…" at bounding box center [481, 188] width 500 height 235
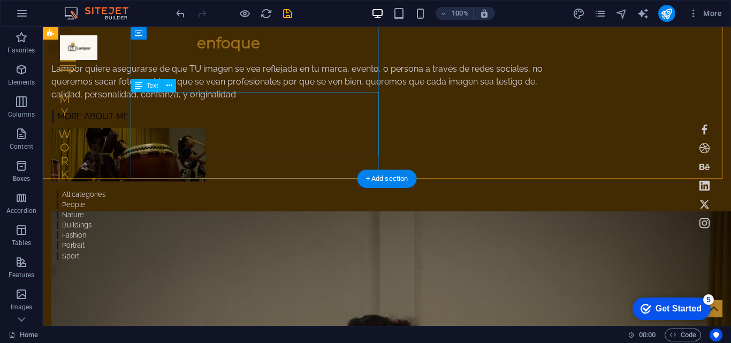
scroll to position [482, 0]
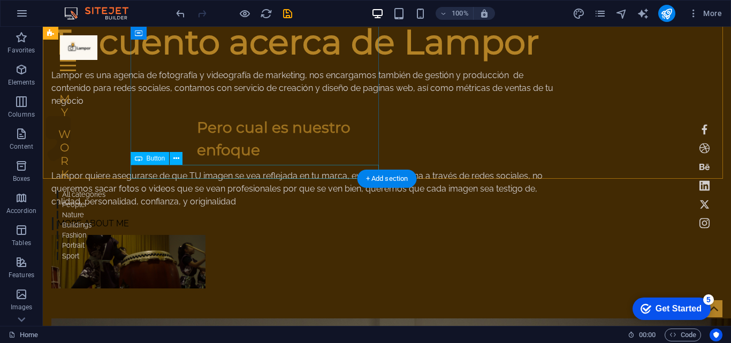
click at [193, 217] on div "more about me" at bounding box center [303, 224] width 505 height 14
drag, startPoint x: 202, startPoint y: 171, endPoint x: 247, endPoint y: 199, distance: 53.3
click at [202, 217] on div "more about me" at bounding box center [303, 224] width 505 height 14
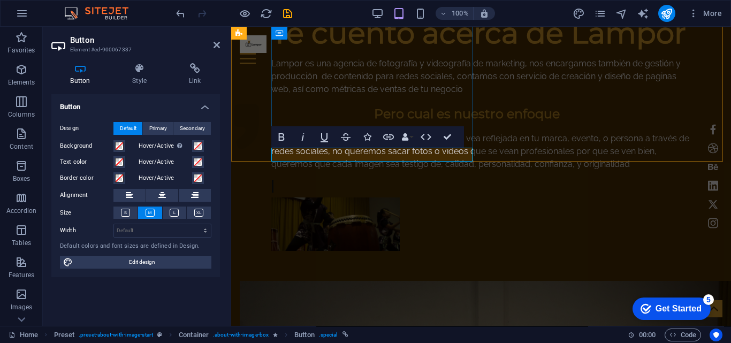
click at [352, 179] on div "​" at bounding box center [481, 186] width 420 height 14
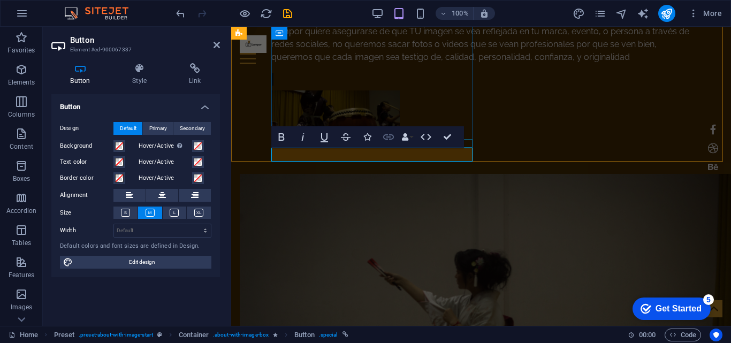
scroll to position [428, 0]
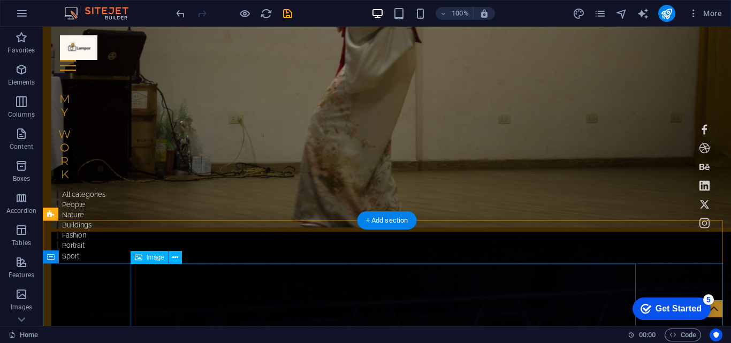
scroll to position [750, 0]
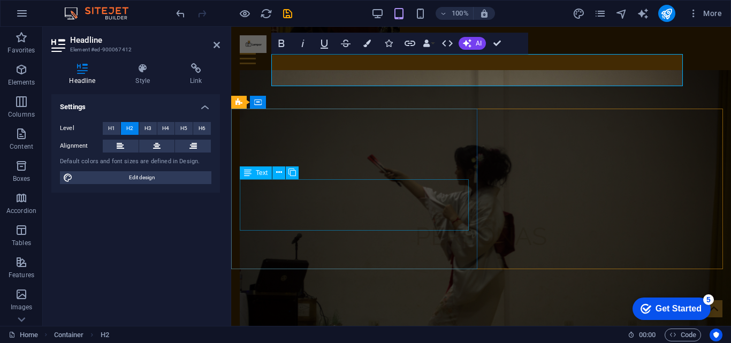
scroll to position [786, 0]
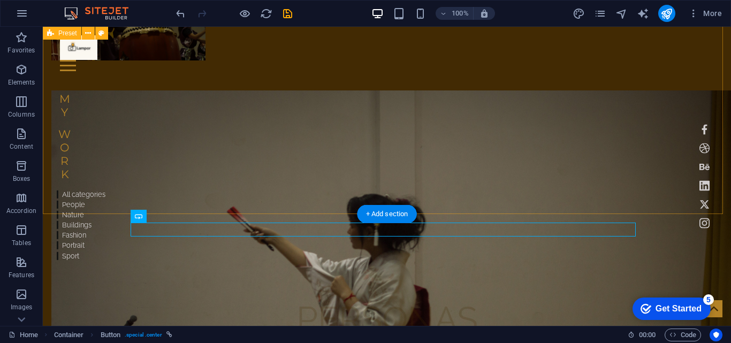
scroll to position [750, 0]
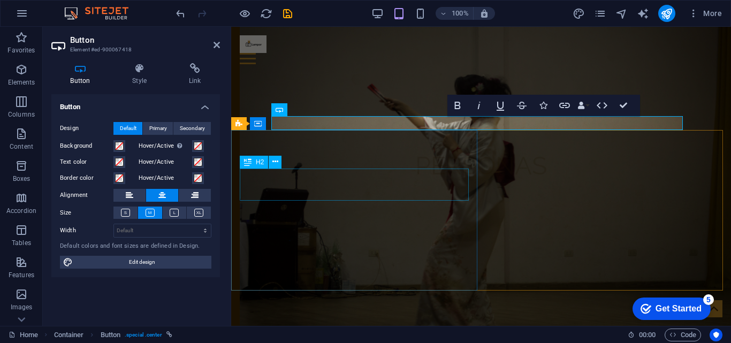
scroll to position [732, 0]
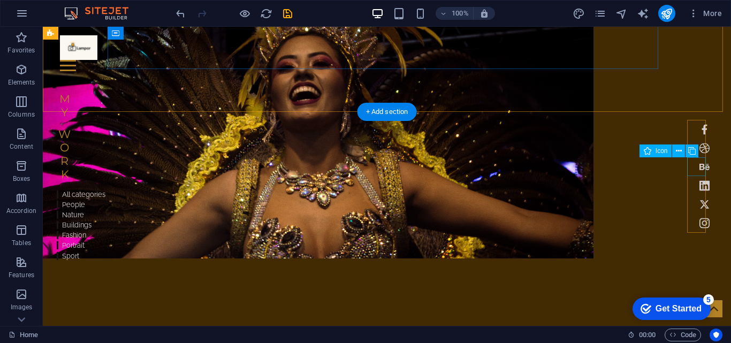
scroll to position [214, 0]
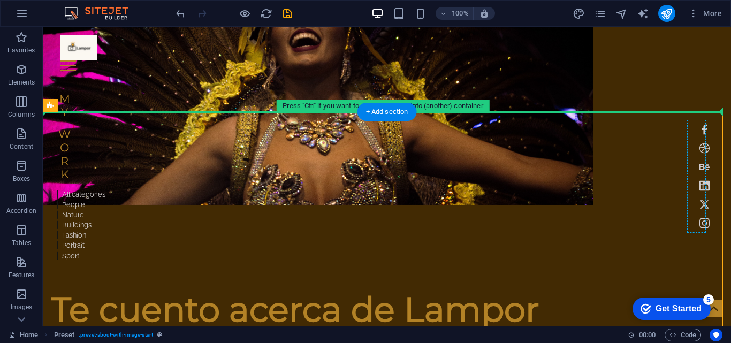
drag, startPoint x: 704, startPoint y: 244, endPoint x: 697, endPoint y: 137, distance: 106.8
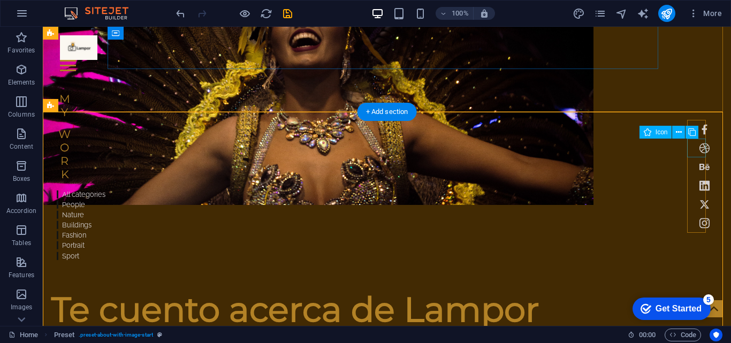
click at [664, 142] on figure at bounding box center [704, 148] width 19 height 19
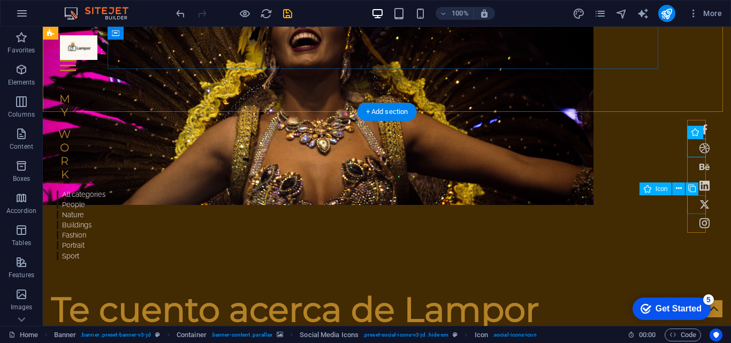
click at [664, 213] on figure at bounding box center [704, 204] width 19 height 19
click at [664, 193] on div "Icon" at bounding box center [673, 189] width 66 height 13
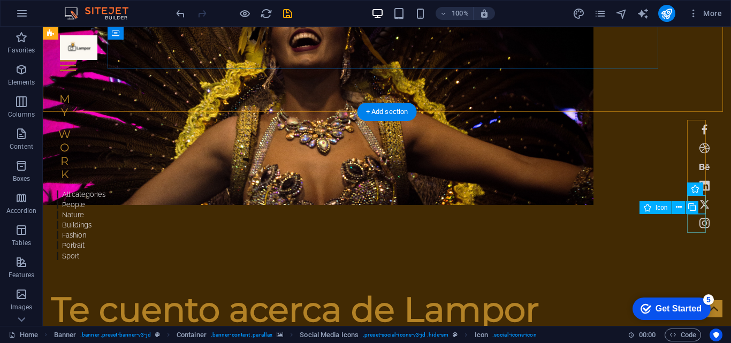
click at [664, 220] on figure at bounding box center [704, 223] width 19 height 19
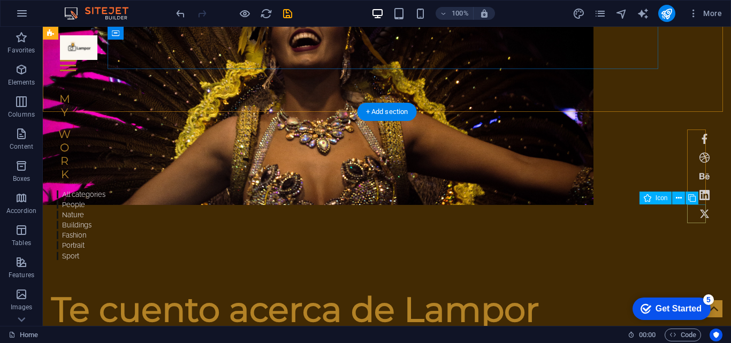
click at [664, 222] on figure at bounding box center [704, 214] width 19 height 19
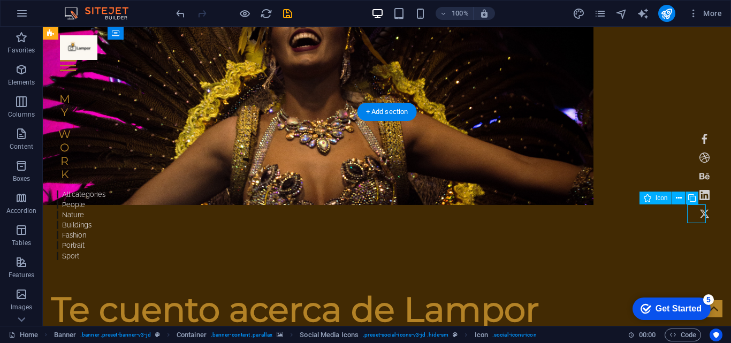
click at [664, 216] on figure at bounding box center [704, 214] width 19 height 19
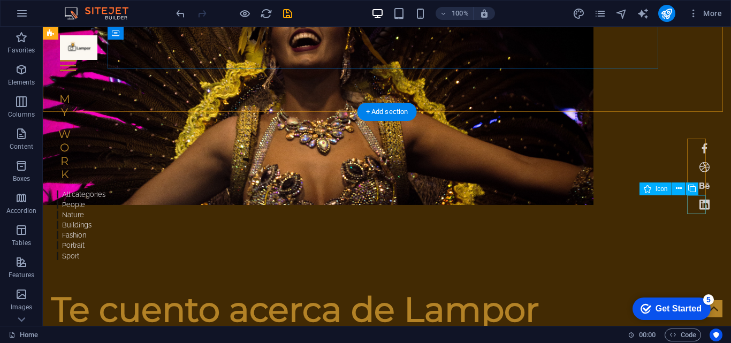
click at [664, 197] on figure at bounding box center [704, 204] width 19 height 19
click at [664, 194] on figure at bounding box center [704, 195] width 19 height 19
click at [664, 185] on figure at bounding box center [704, 186] width 19 height 19
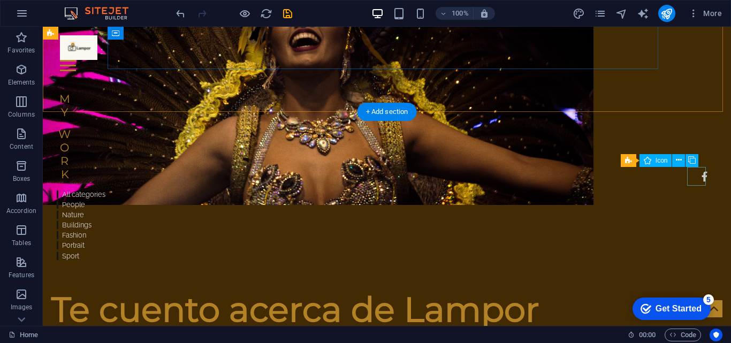
click at [664, 178] on figure at bounding box center [704, 176] width 19 height 19
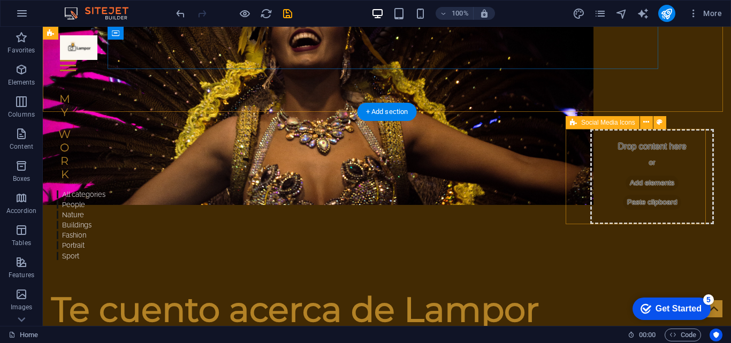
click at [631, 168] on div "Drop content here or Add elements Paste clipboard" at bounding box center [653, 176] width 124 height 95
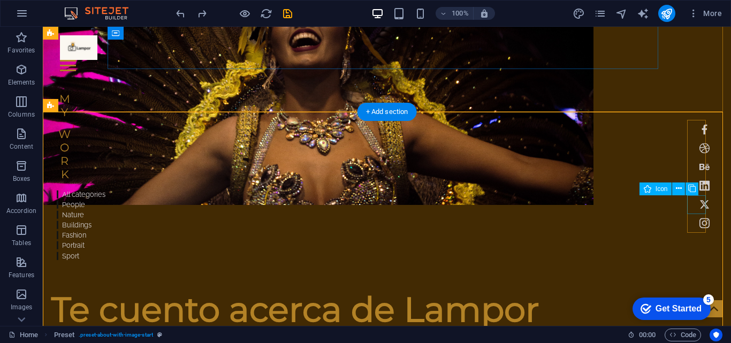
click at [664, 205] on figure at bounding box center [704, 204] width 19 height 19
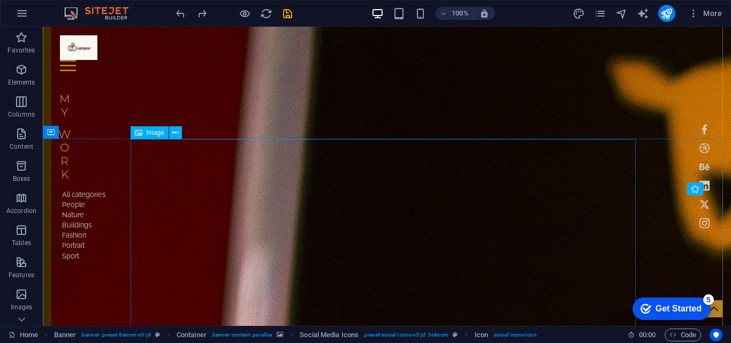
scroll to position [1499, 0]
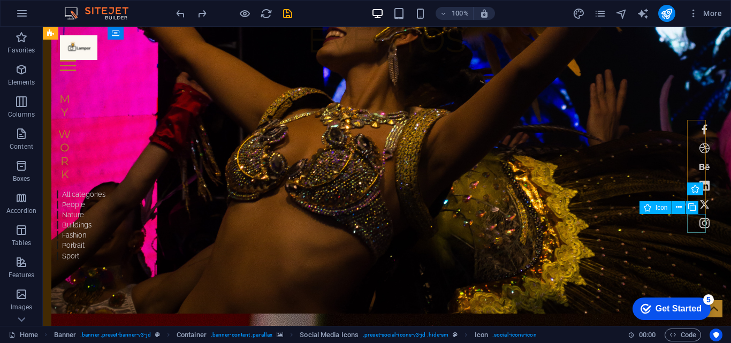
click at [664, 224] on figure at bounding box center [704, 223] width 19 height 19
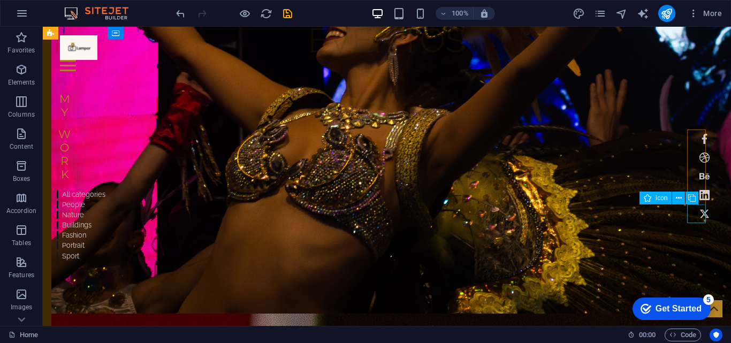
click at [664, 206] on figure at bounding box center [704, 214] width 19 height 19
click at [664, 199] on figure at bounding box center [704, 204] width 19 height 19
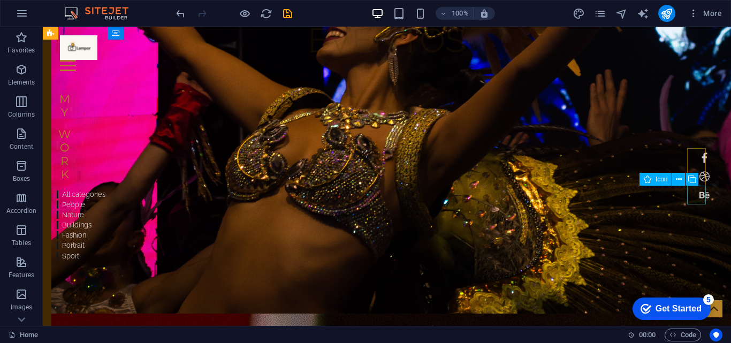
click at [664, 198] on figure at bounding box center [704, 195] width 19 height 19
click at [664, 186] on figure at bounding box center [704, 186] width 19 height 19
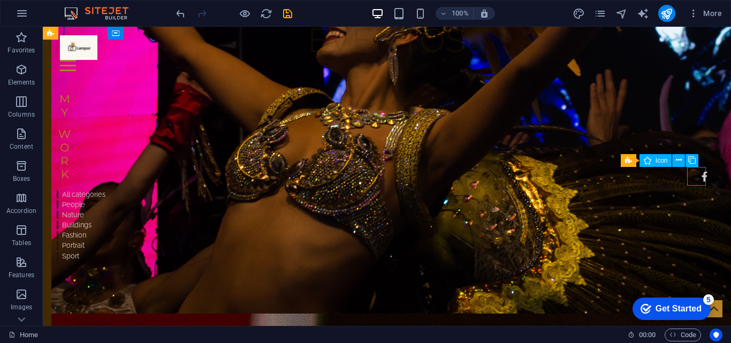
click at [664, 178] on figure at bounding box center [704, 176] width 19 height 19
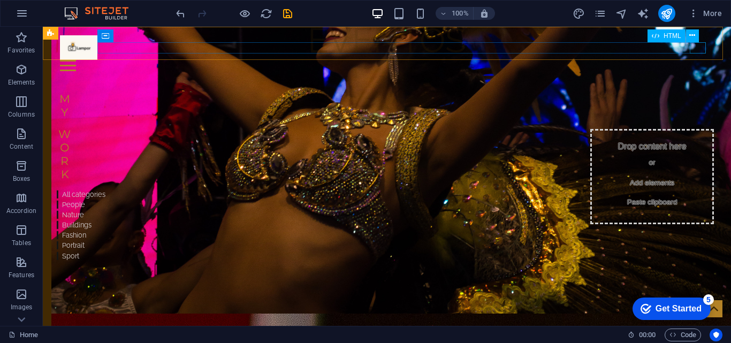
click at [664, 60] on div at bounding box center [387, 65] width 654 height 11
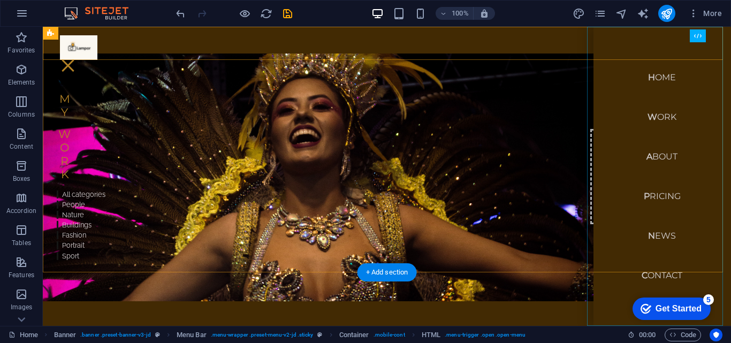
scroll to position [0, 0]
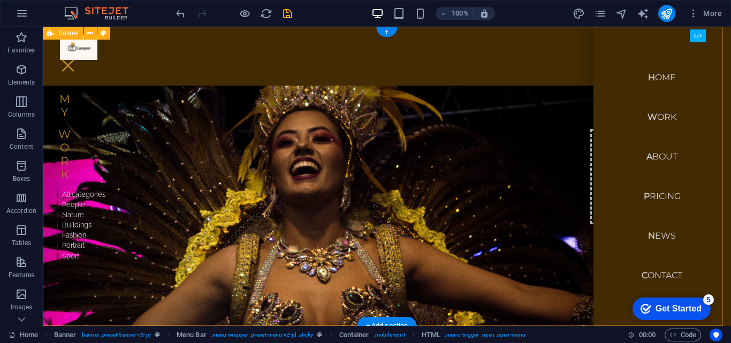
click at [576, 64] on div "Home Work About Pricing News Contact Lampor My Work All categories People Natur…" at bounding box center [387, 266] width 689 height 478
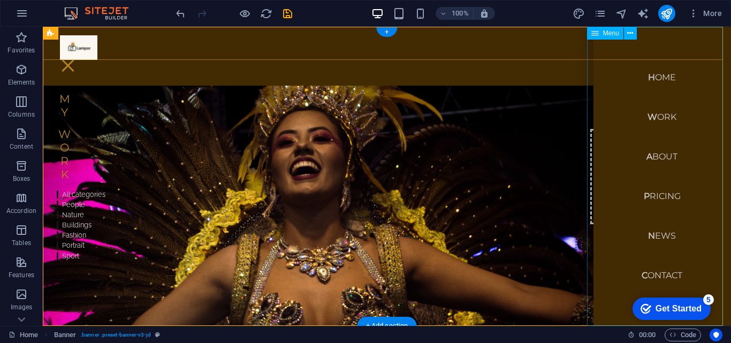
click at [76, 60] on div at bounding box center [68, 65] width 16 height 11
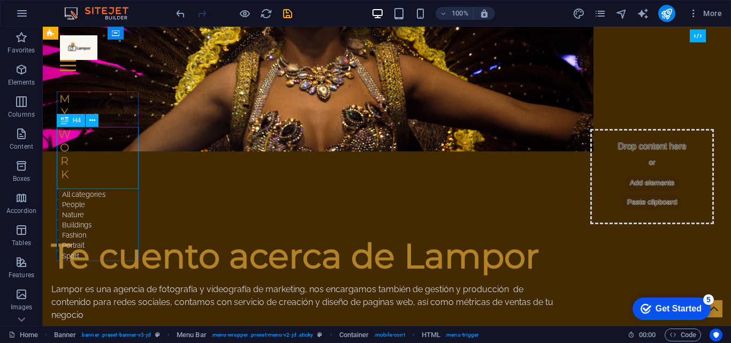
scroll to position [321, 0]
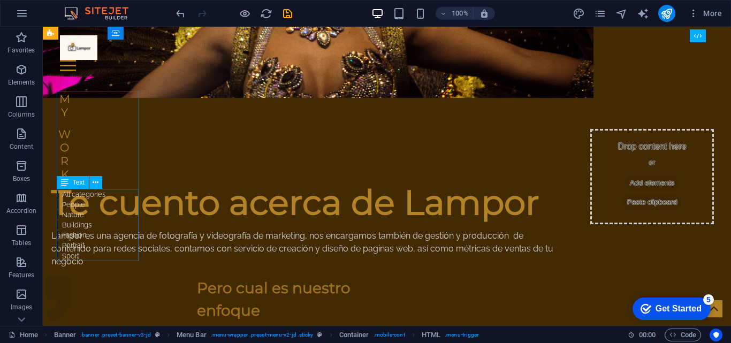
click at [84, 211] on div "All categories People Nature Buildings Fashion Portrait Sport" at bounding box center [81, 225] width 49 height 72
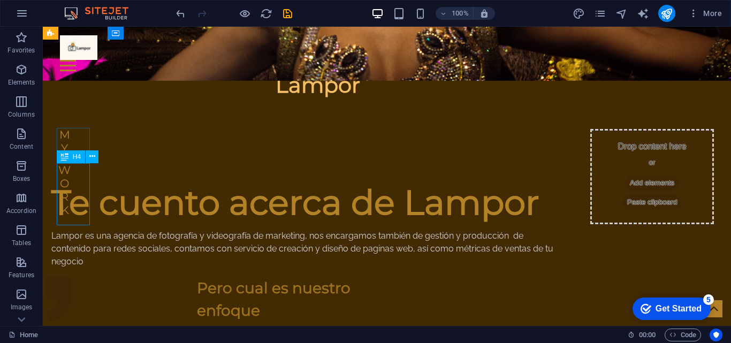
click at [70, 177] on div "Work" at bounding box center [65, 190] width 17 height 54
click at [64, 167] on div "My" at bounding box center [65, 172] width 17 height 27
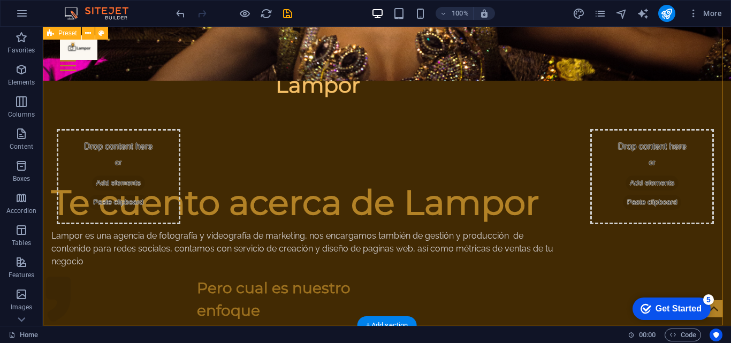
click at [664, 184] on div "Te cuento acerca de Lampor Lampor es una agencia de fotografía y videografía de…" at bounding box center [387, 310] width 689 height 252
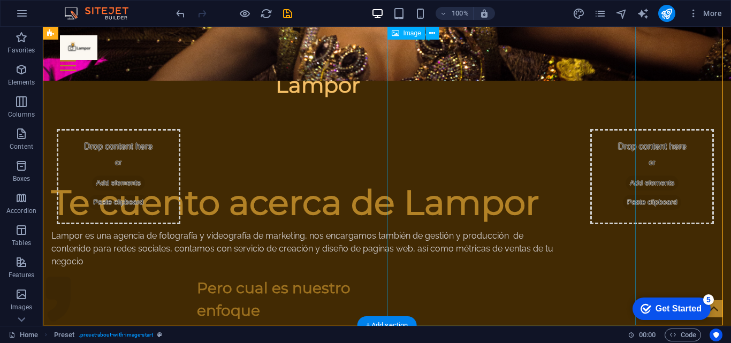
scroll to position [268, 0]
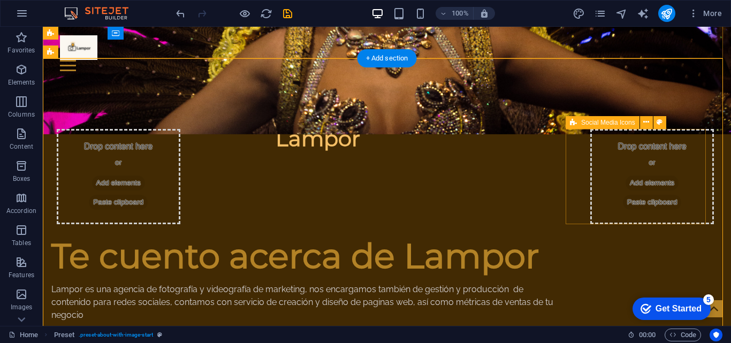
click at [658, 185] on span "Add elements" at bounding box center [652, 183] width 53 height 15
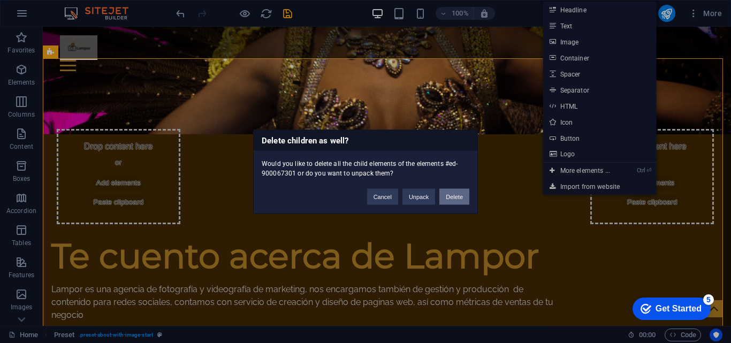
click at [452, 198] on button "Delete" at bounding box center [455, 196] width 30 height 16
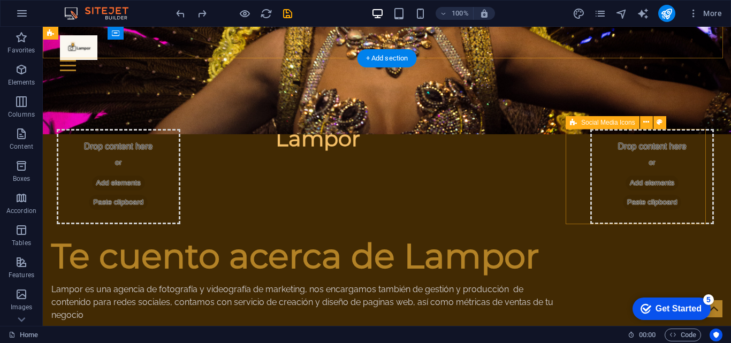
click at [664, 192] on div "Drop content here or Add elements Paste clipboard" at bounding box center [653, 176] width 124 height 95
click at [645, 121] on icon at bounding box center [647, 122] width 6 height 11
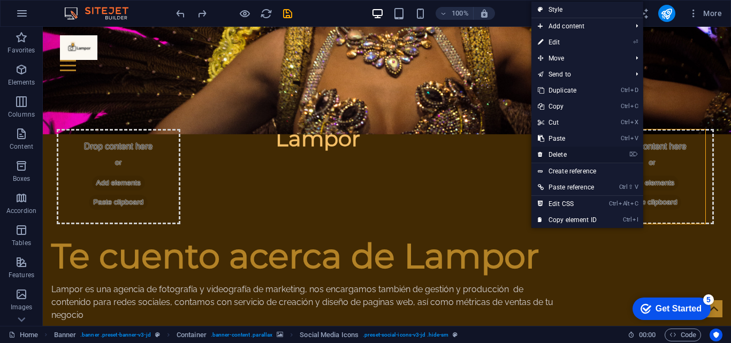
click at [569, 158] on link "⌦ Delete" at bounding box center [568, 155] width 72 height 16
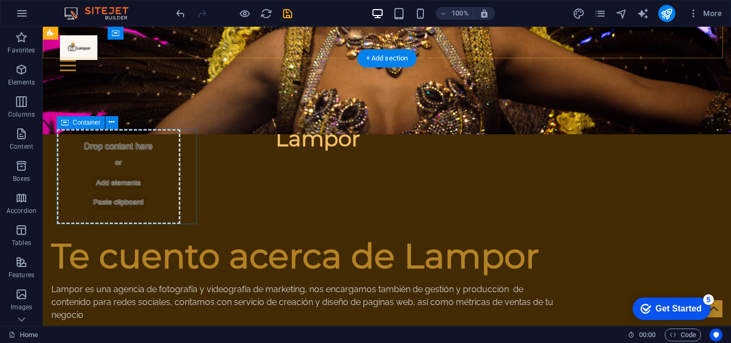
click at [99, 167] on div "Drop content here or Add elements Paste clipboard" at bounding box center [119, 176] width 124 height 95
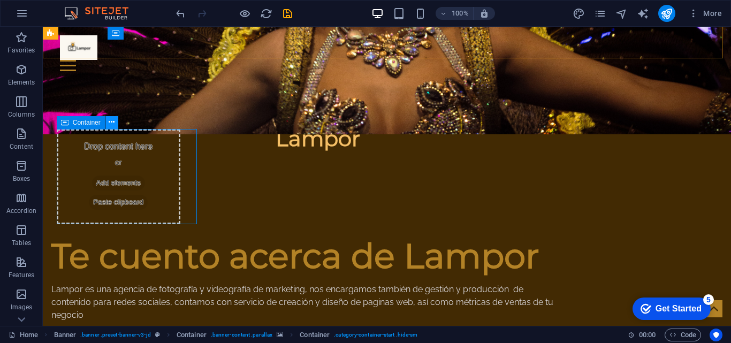
click at [115, 122] on button at bounding box center [111, 122] width 13 height 13
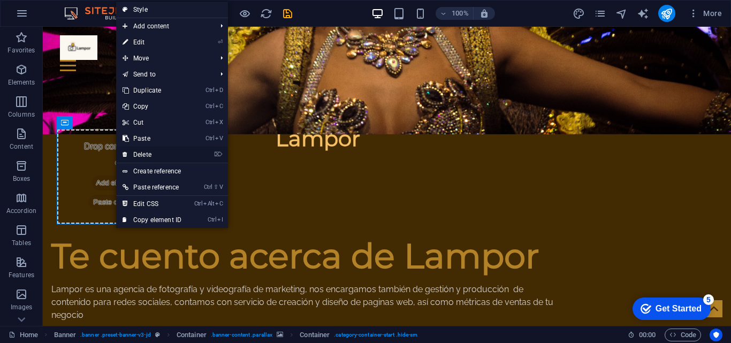
drag, startPoint x: 158, startPoint y: 153, endPoint x: 217, endPoint y: 167, distance: 60.5
click at [158, 153] on link "⌦ Delete" at bounding box center [152, 155] width 72 height 16
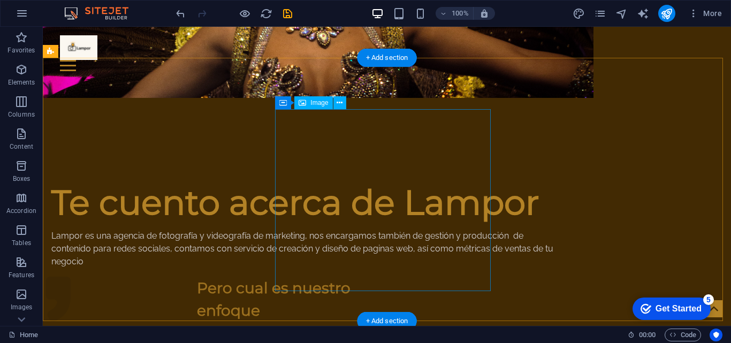
scroll to position [696, 0]
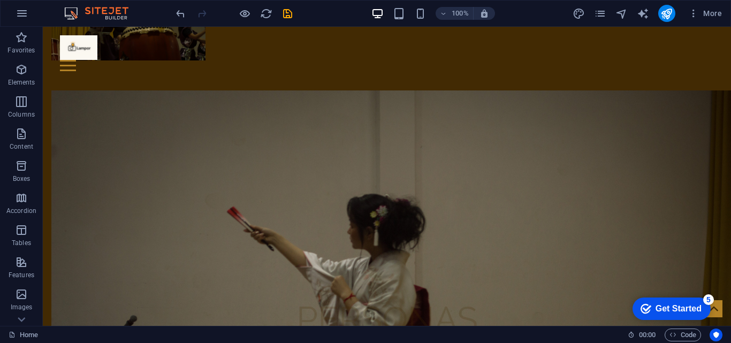
click at [664, 312] on div "checkmark Get Started 5 First Steps in the Editor Let's guide you through the t…" at bounding box center [669, 308] width 91 height 32
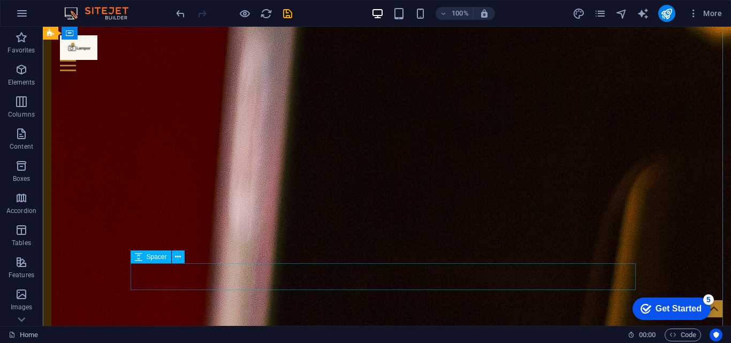
scroll to position [2236, 0]
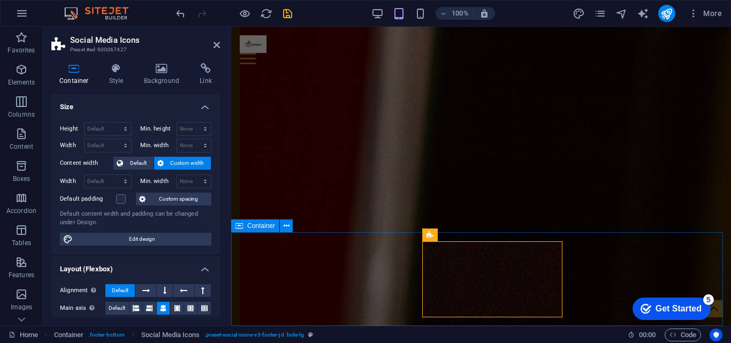
scroll to position [2005, 0]
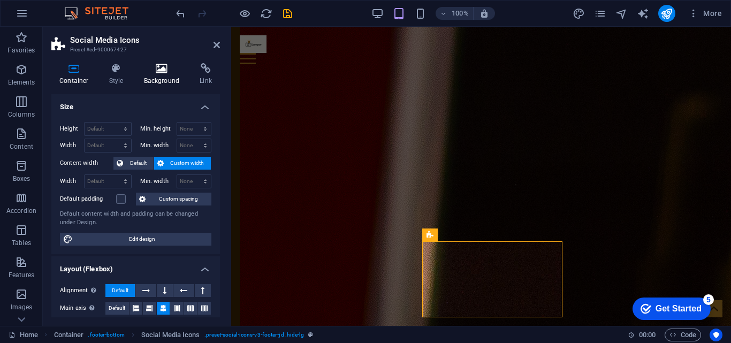
click at [165, 69] on icon at bounding box center [162, 68] width 52 height 11
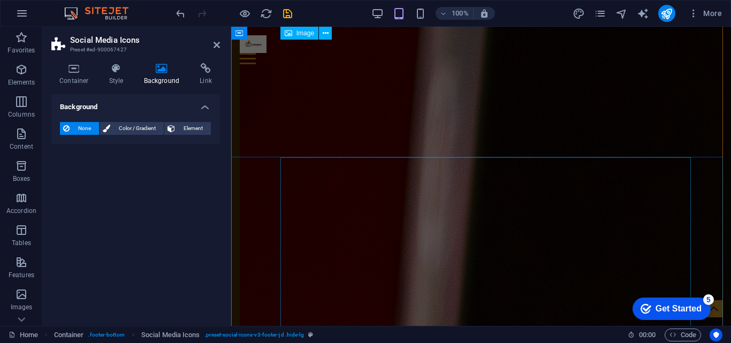
scroll to position [1630, 0]
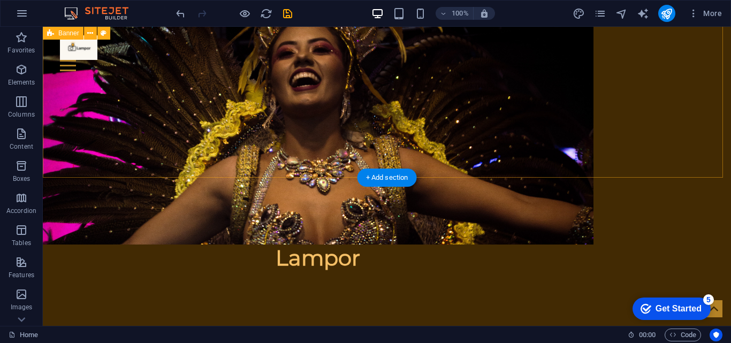
scroll to position [0, 0]
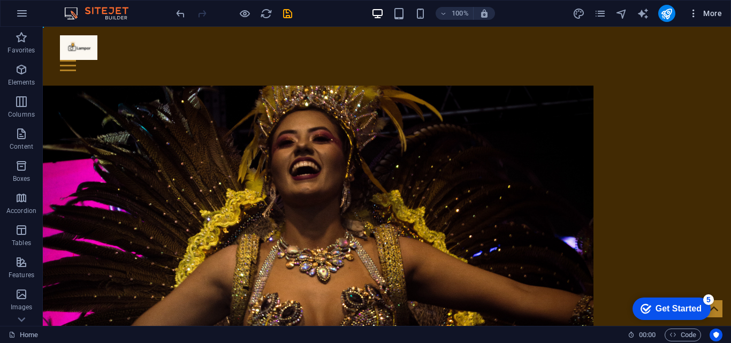
click at [664, 17] on icon "button" at bounding box center [694, 13] width 11 height 11
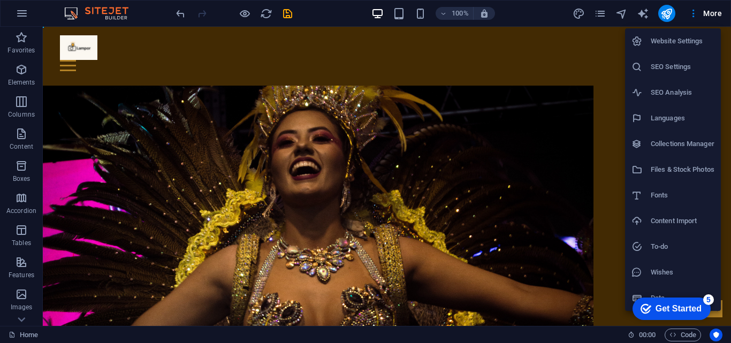
click at [90, 185] on div at bounding box center [365, 171] width 731 height 343
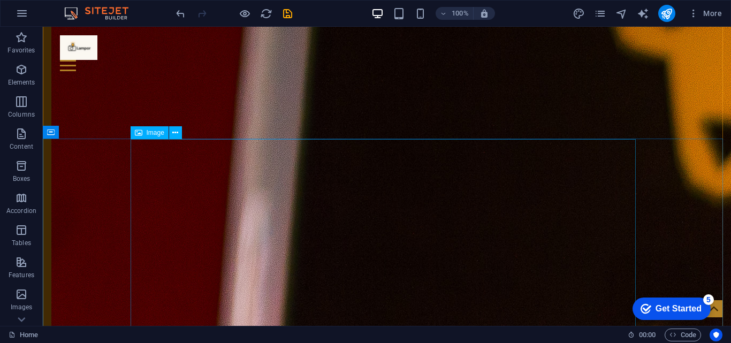
scroll to position [2236, 0]
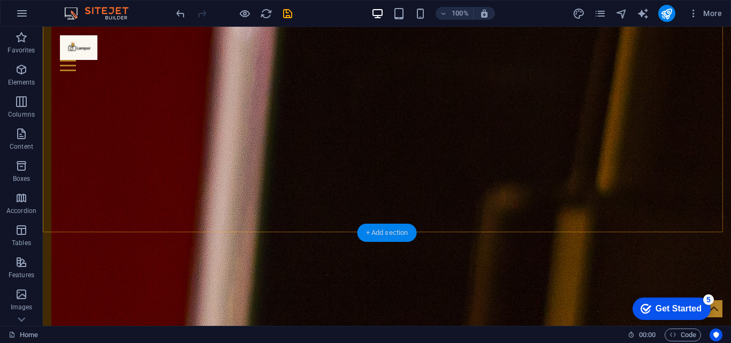
click at [401, 230] on div "+ Add section" at bounding box center [387, 233] width 59 height 18
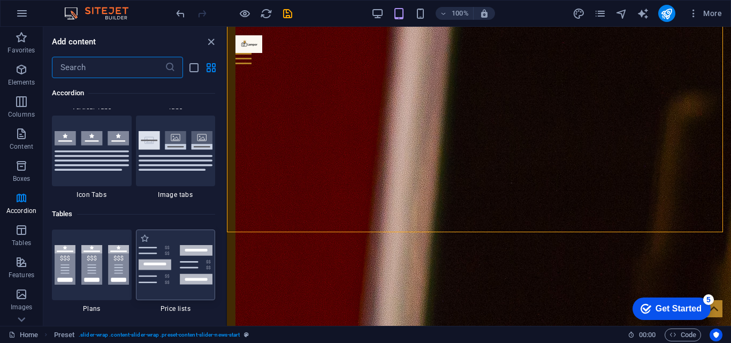
scroll to position [3641, 0]
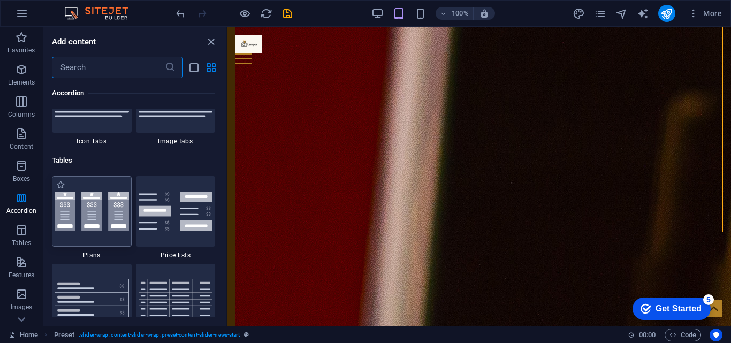
click at [78, 223] on img at bounding box center [92, 212] width 74 height 40
click at [227, 223] on div "H1 Banner Container Menu Bar Container Logo Icon Social Media Icons Icon Spacer…" at bounding box center [479, 176] width 504 height 299
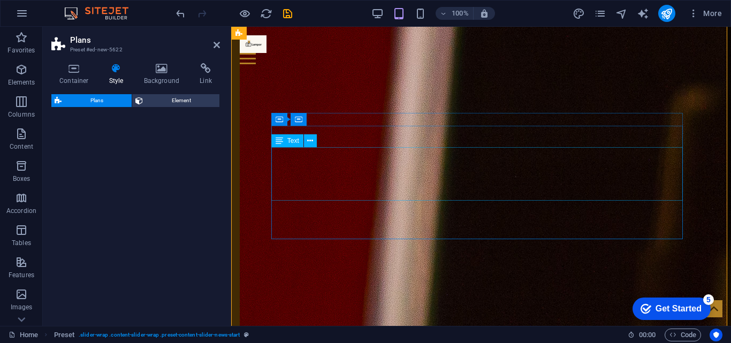
scroll to position [2294, 0]
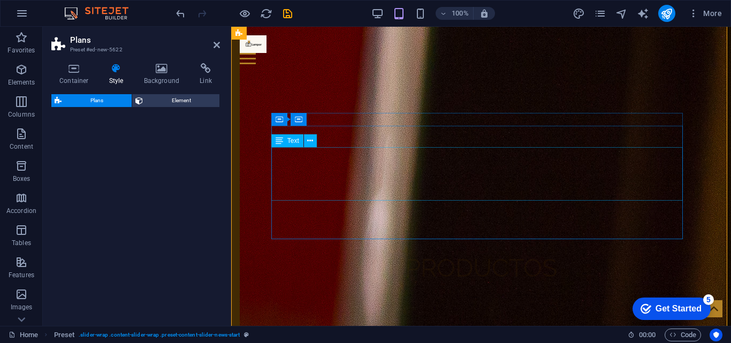
select select "rem"
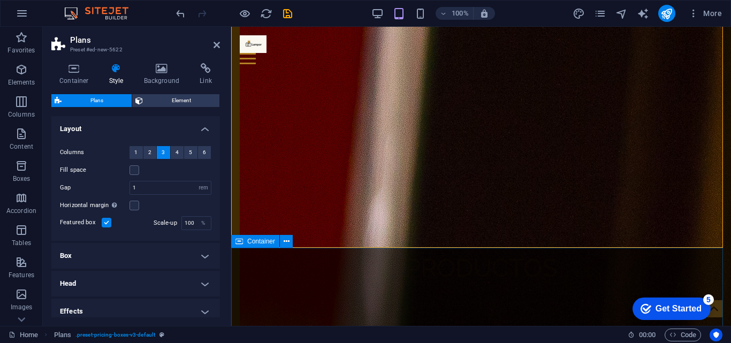
scroll to position [2470, 0]
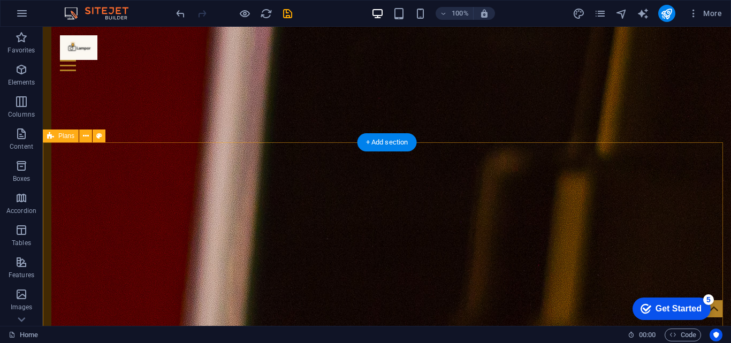
scroll to position [2433, 0]
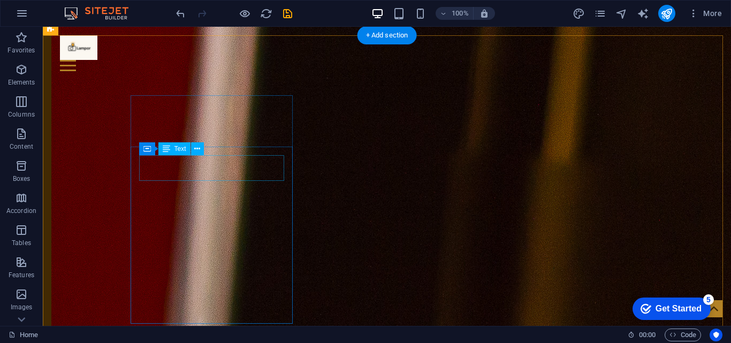
drag, startPoint x: 234, startPoint y: 170, endPoint x: 46, endPoint y: 170, distance: 188.5
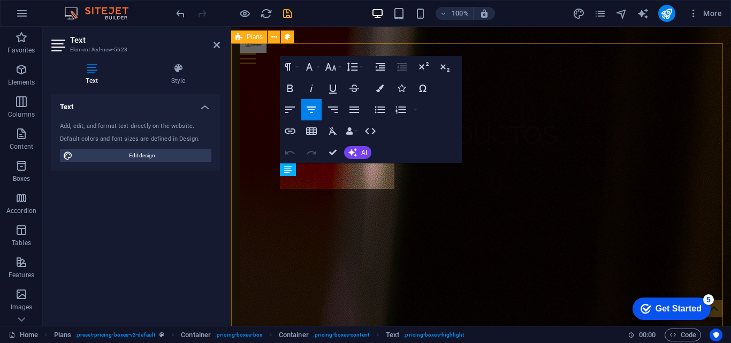
scroll to position [2194, 0]
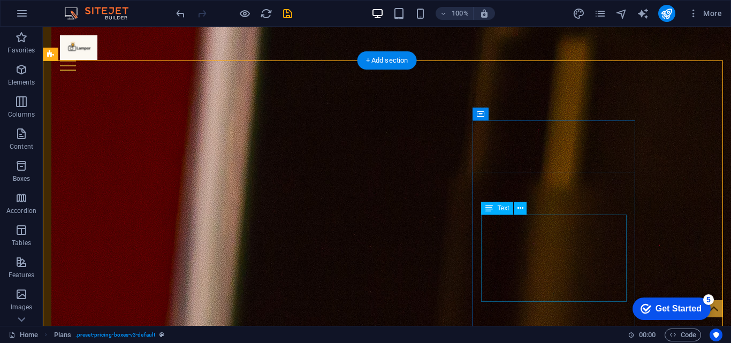
scroll to position [2236, 0]
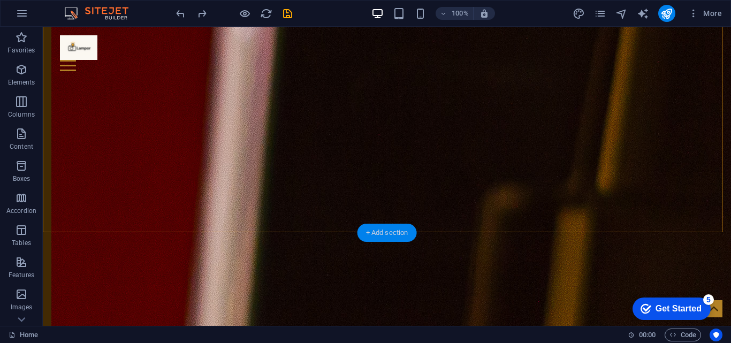
drag, startPoint x: 402, startPoint y: 231, endPoint x: 175, endPoint y: 213, distance: 227.7
click at [402, 231] on div "+ Add section" at bounding box center [387, 233] width 59 height 18
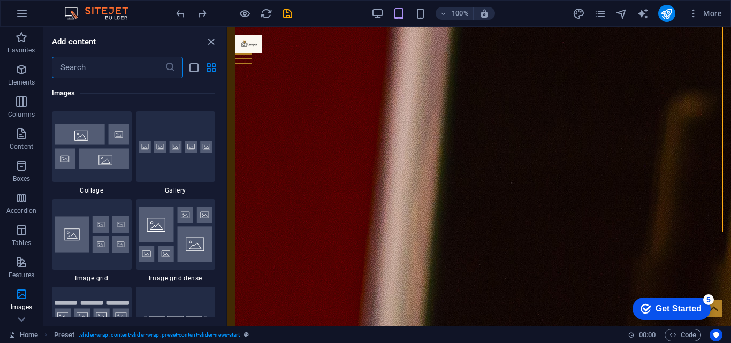
scroll to position [5621, 0]
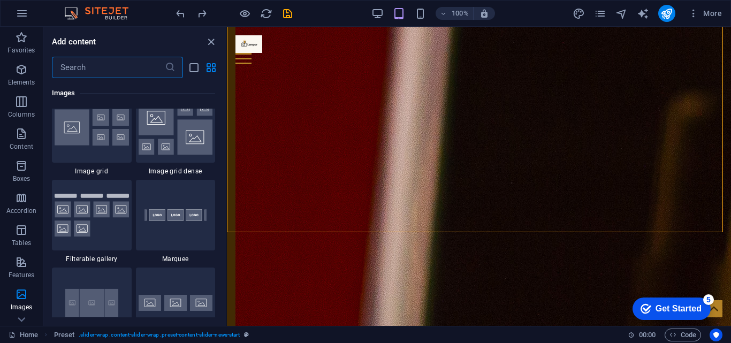
click at [133, 67] on input "text" at bounding box center [108, 67] width 113 height 21
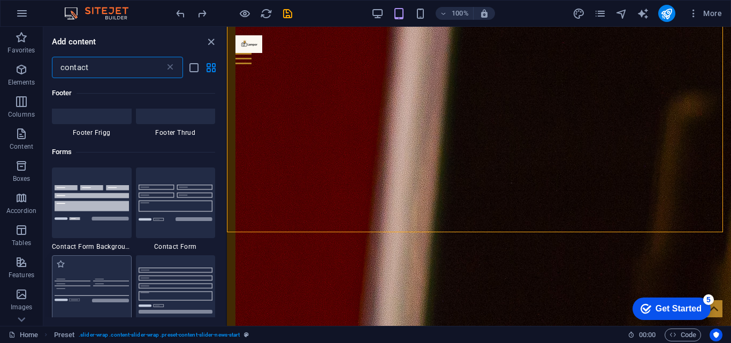
scroll to position [750, 0]
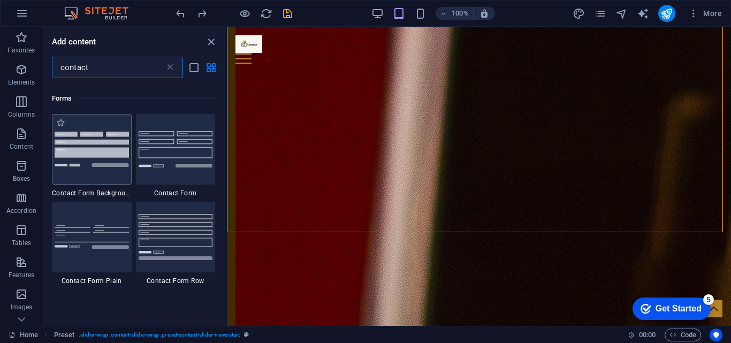
type input "contact"
click at [93, 164] on img at bounding box center [92, 149] width 74 height 35
click at [227, 164] on div "H1 Banner Container Menu Bar Container Logo Icon Social Media Icons Icon Spacer…" at bounding box center [479, 176] width 504 height 299
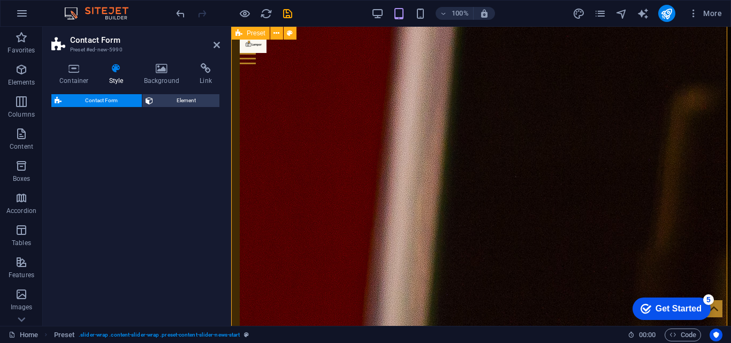
scroll to position [2231, 0]
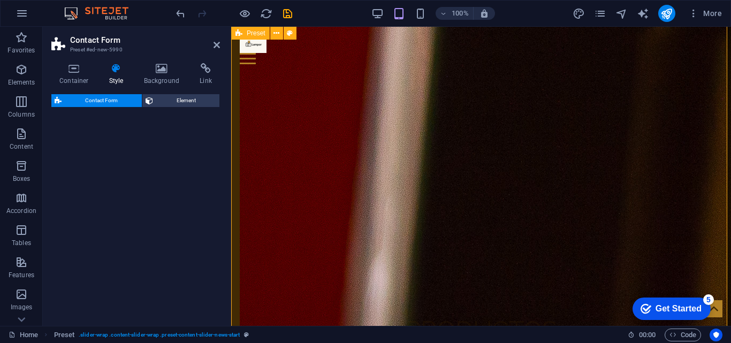
select select "rem"
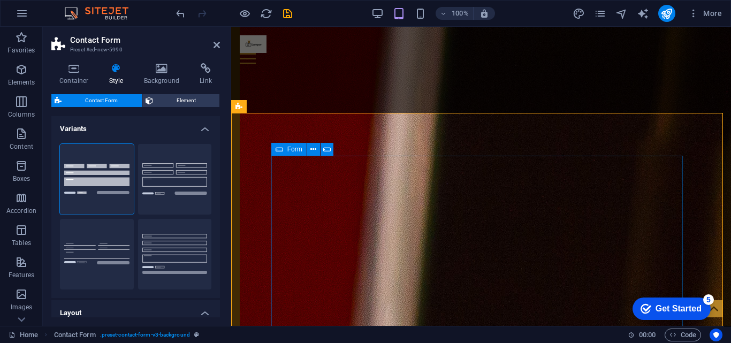
scroll to position [2178, 0]
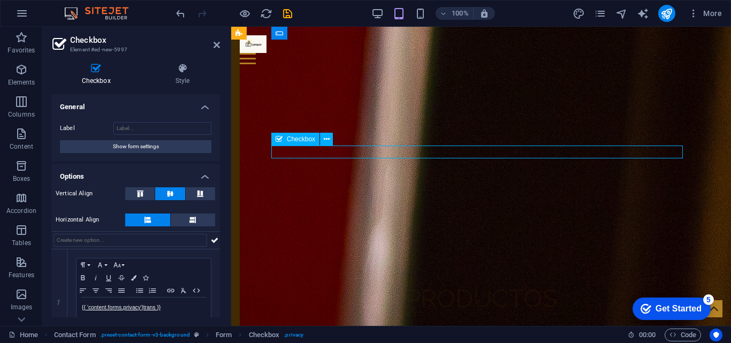
drag, startPoint x: 415, startPoint y: 150, endPoint x: 387, endPoint y: 151, distance: 28.4
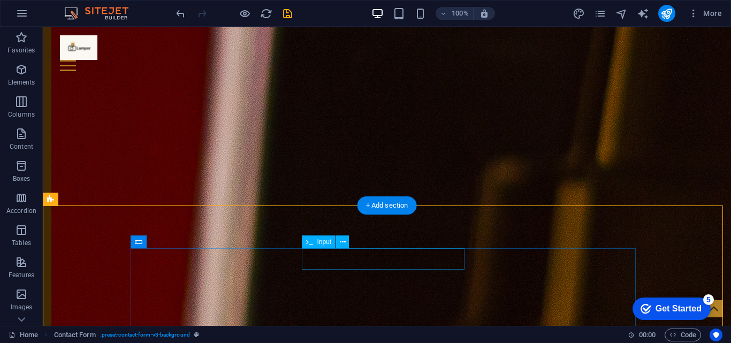
scroll to position [2494, 0]
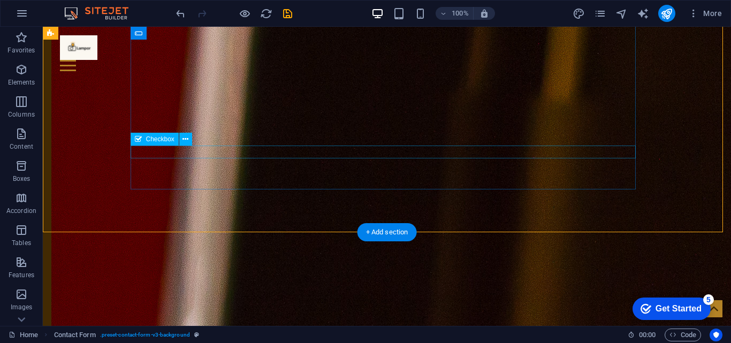
click at [188, 140] on icon at bounding box center [186, 139] width 6 height 11
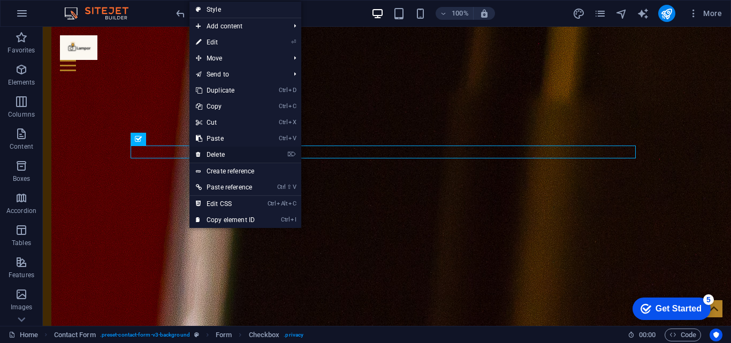
click at [228, 155] on link "⌦ Delete" at bounding box center [226, 155] width 72 height 16
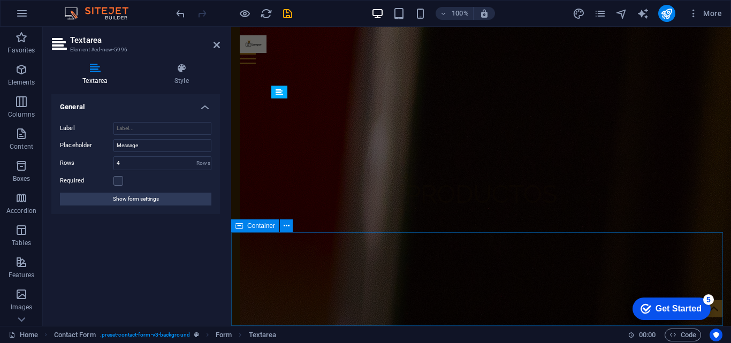
scroll to position [2242, 0]
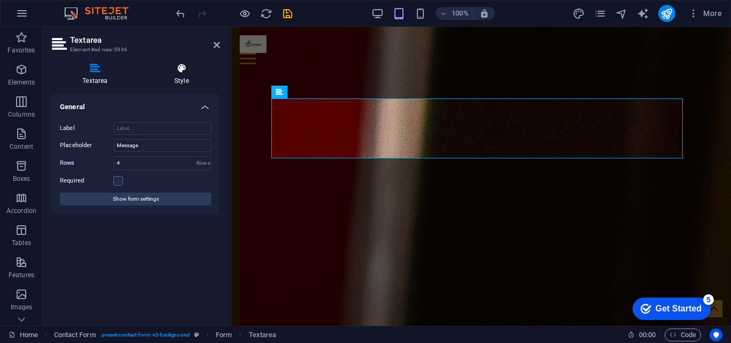
click at [179, 74] on h4 "Style" at bounding box center [181, 74] width 77 height 22
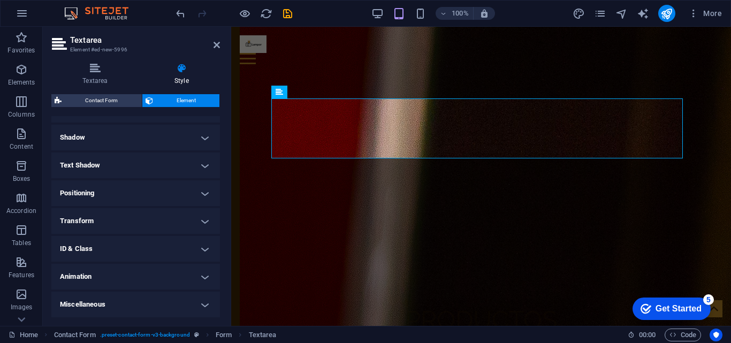
scroll to position [0, 0]
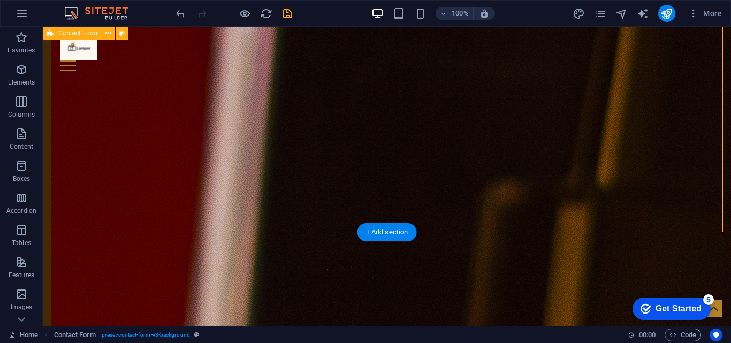
scroll to position [2473, 0]
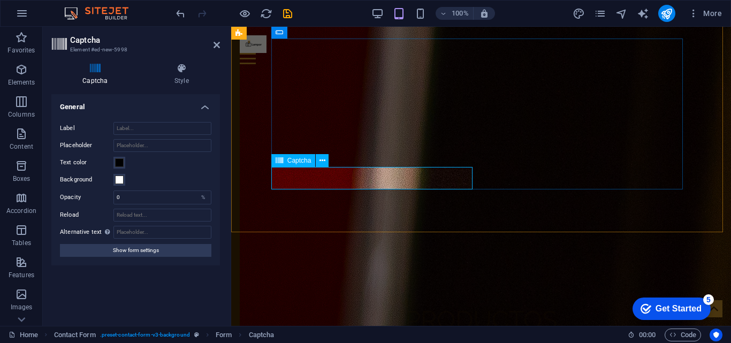
drag, startPoint x: 396, startPoint y: 178, endPoint x: 357, endPoint y: 179, distance: 38.6
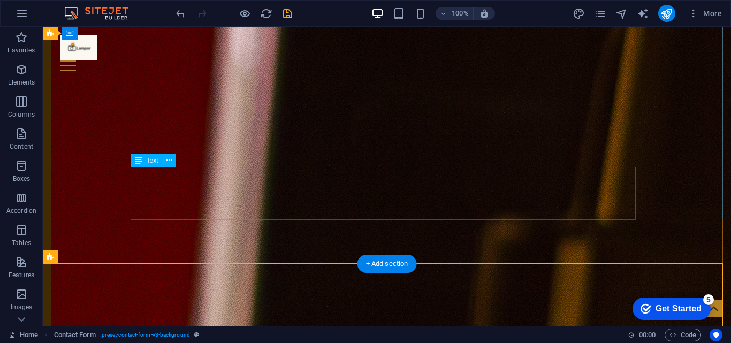
scroll to position [2312, 0]
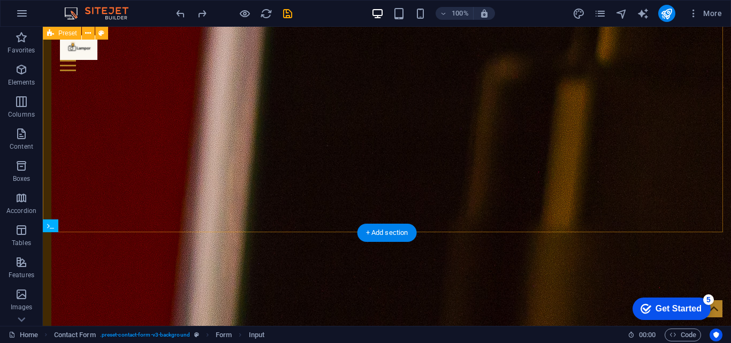
scroll to position [2236, 0]
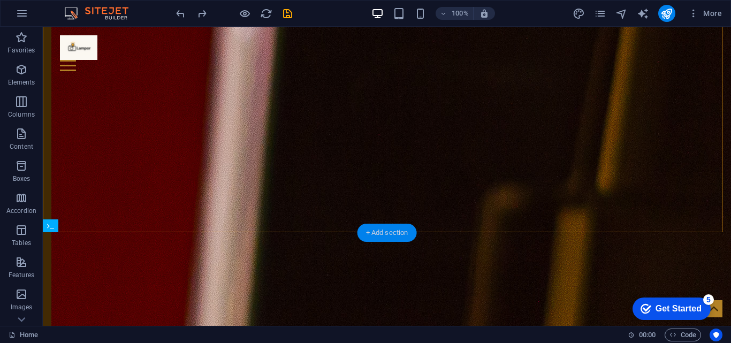
click at [388, 229] on div "+ Add section" at bounding box center [387, 233] width 59 height 18
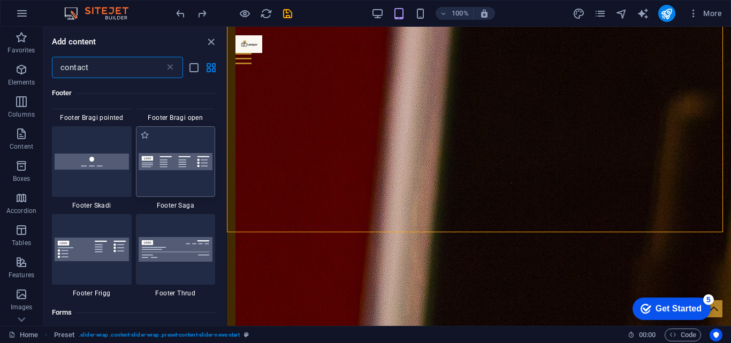
scroll to position [428, 0]
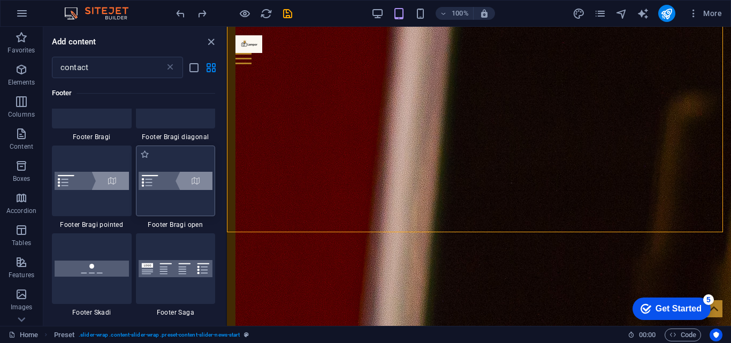
click at [175, 193] on div at bounding box center [176, 181] width 80 height 71
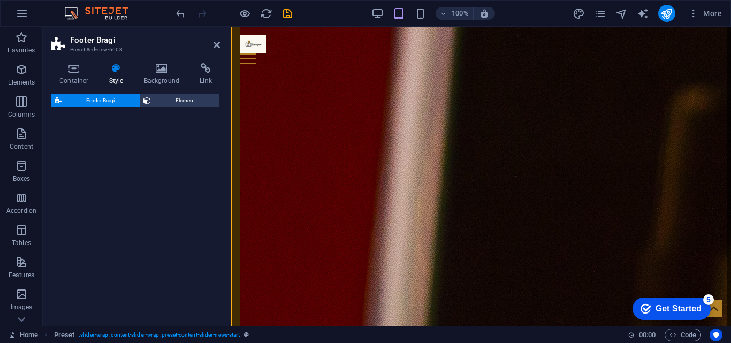
scroll to position [3445, 0]
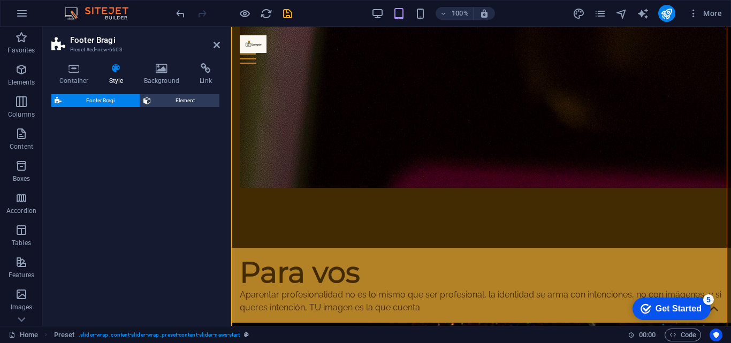
select select "%"
select select "rem"
select select "px"
select select "rem"
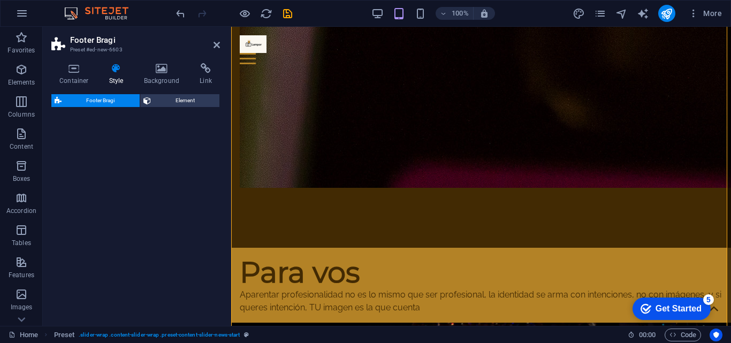
select select "rem"
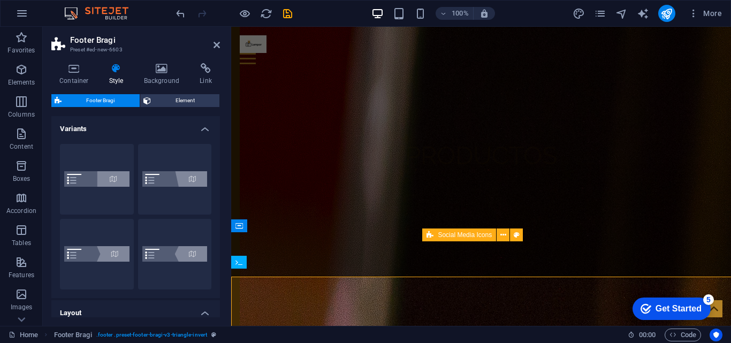
scroll to position [2200, 0]
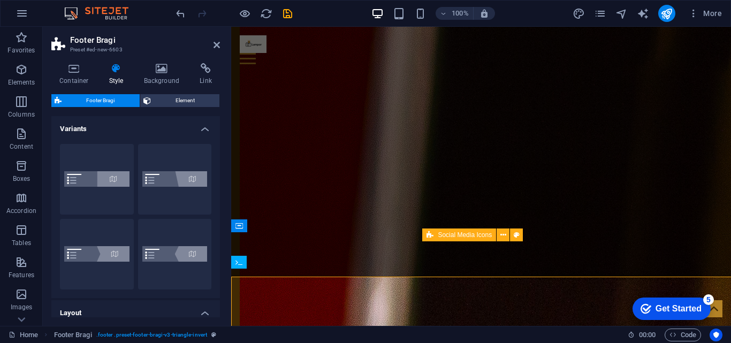
type input "1"
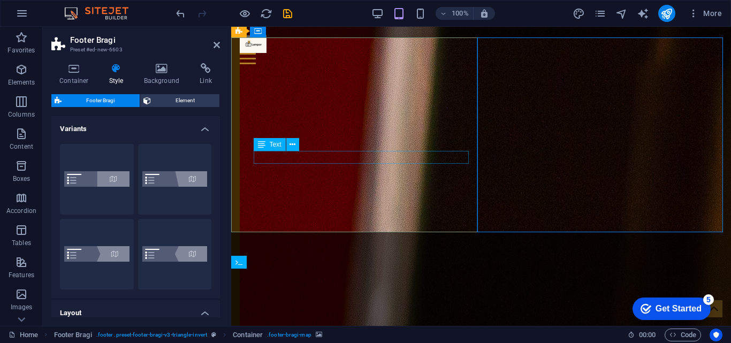
scroll to position [2146, 0]
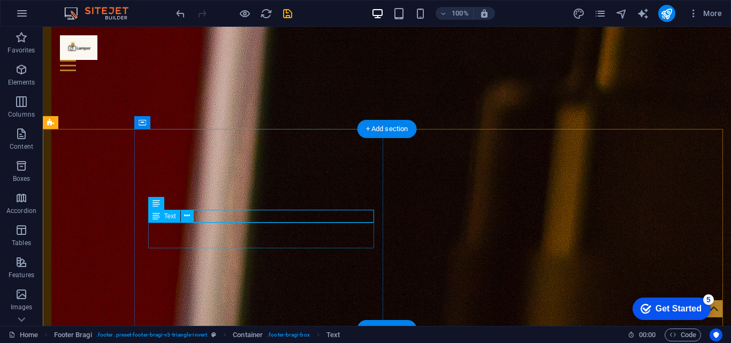
scroll to position [2393, 0]
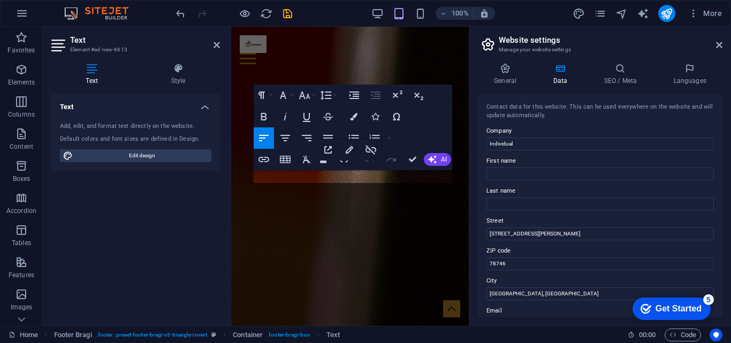
scroll to position [2612, 0]
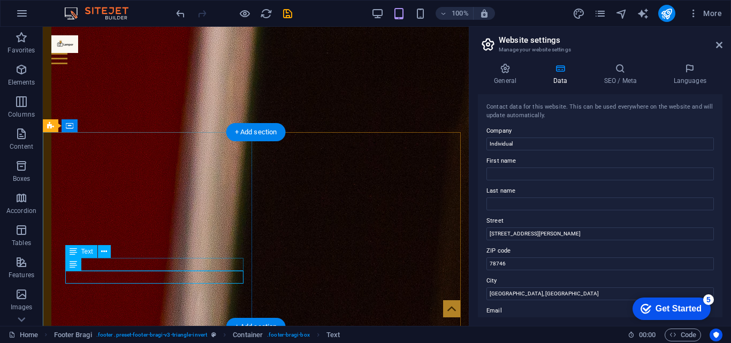
scroll to position [2123, 0]
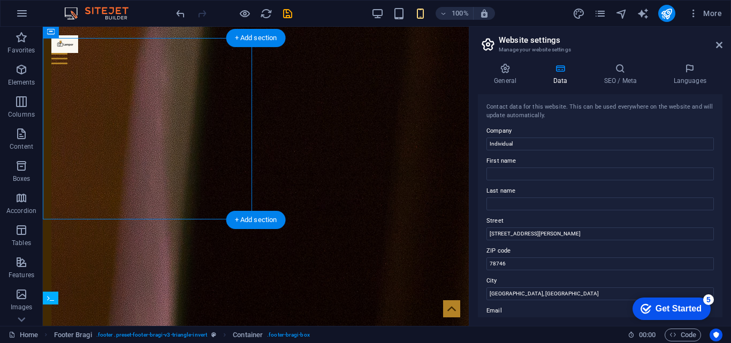
scroll to position [2164, 0]
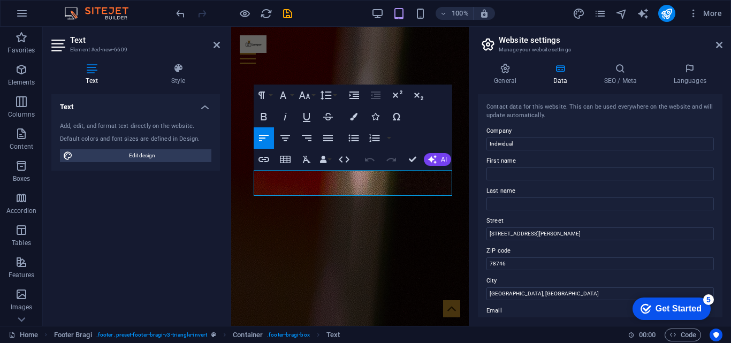
scroll to position [2573, 0]
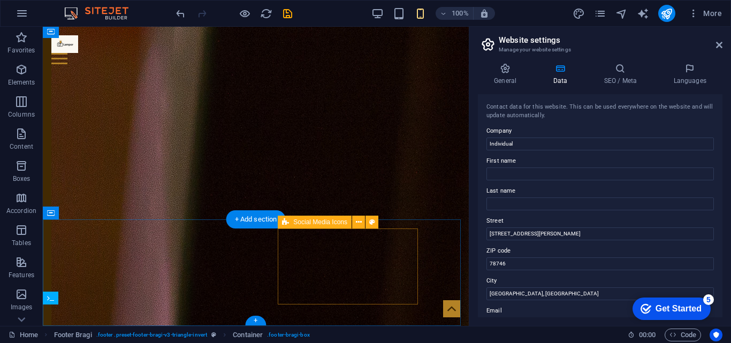
scroll to position [2164, 0]
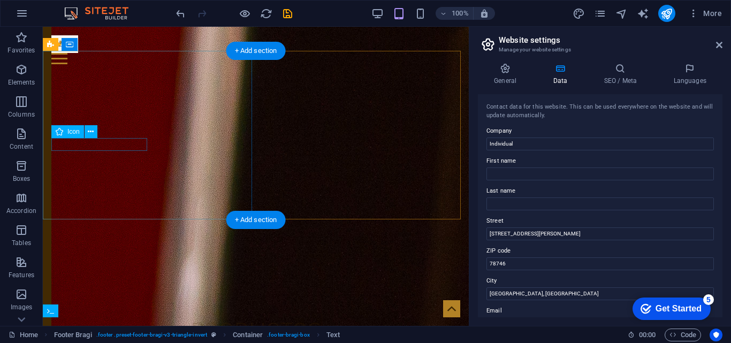
scroll to position [2151, 0]
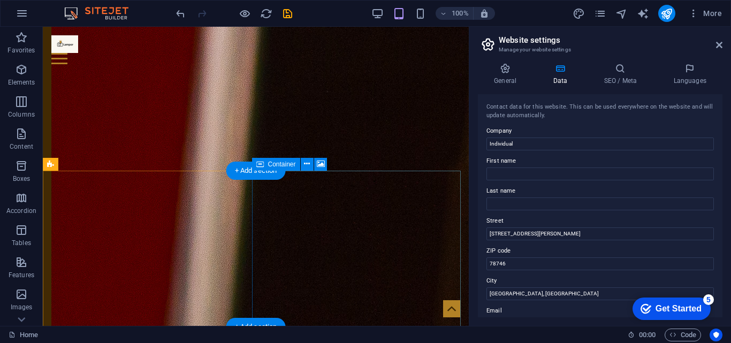
scroll to position [2085, 0]
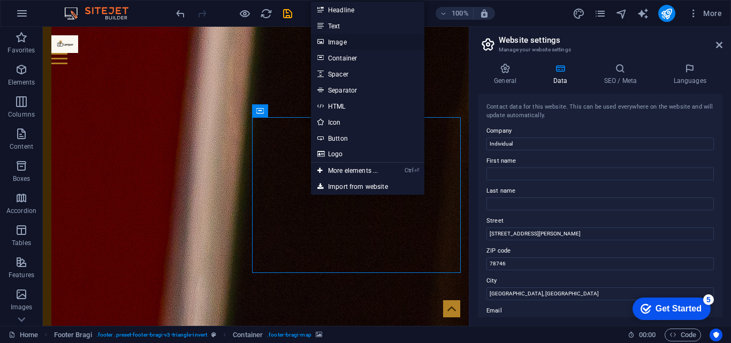
click at [357, 42] on link "Image" at bounding box center [368, 42] width 114 height 16
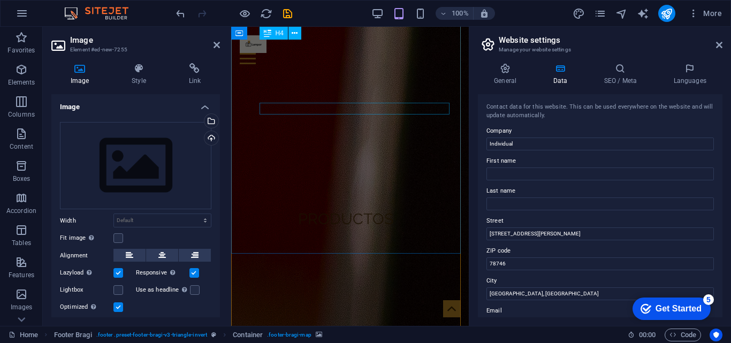
scroll to position [2687, 0]
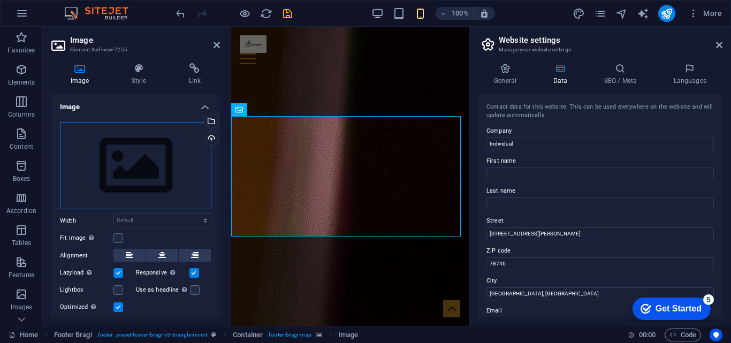
click at [138, 173] on div "Drag files here, click to choose files or select files from Files or our free s…" at bounding box center [136, 166] width 152 height 88
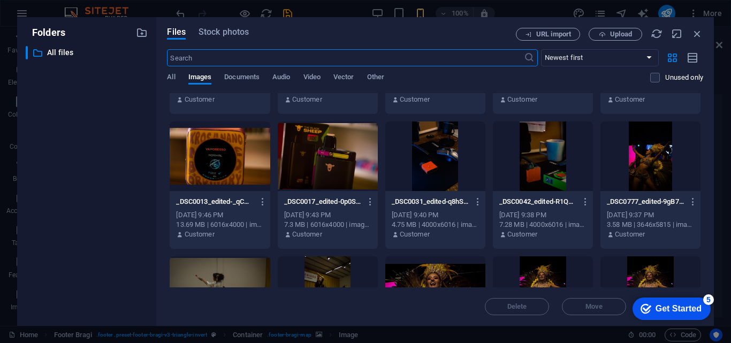
scroll to position [268, 0]
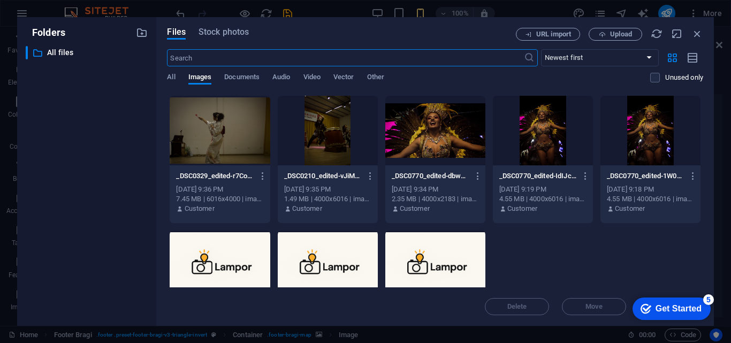
click at [436, 268] on div at bounding box center [435, 266] width 100 height 70
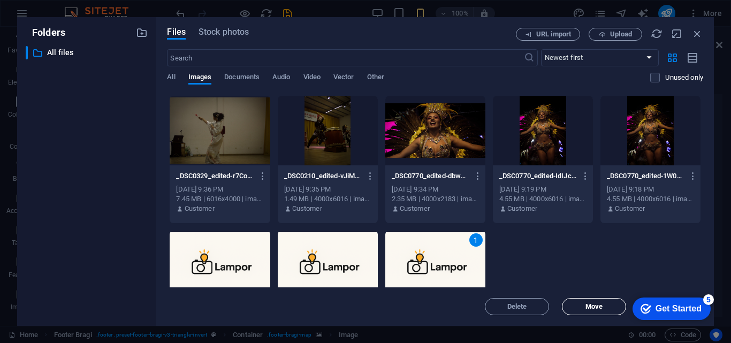
click at [588, 305] on span "Move" at bounding box center [594, 307] width 17 height 6
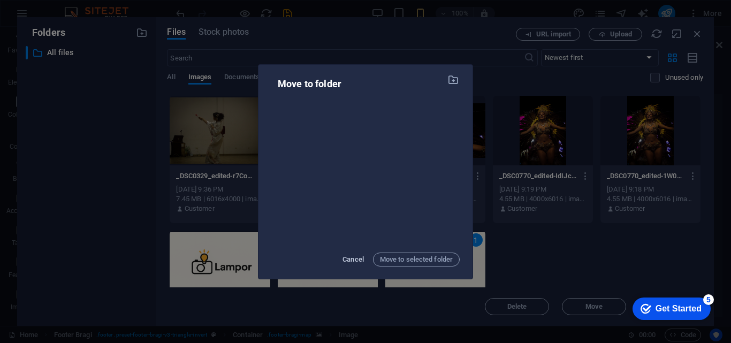
click at [360, 259] on span "Cancel" at bounding box center [353, 259] width 21 height 13
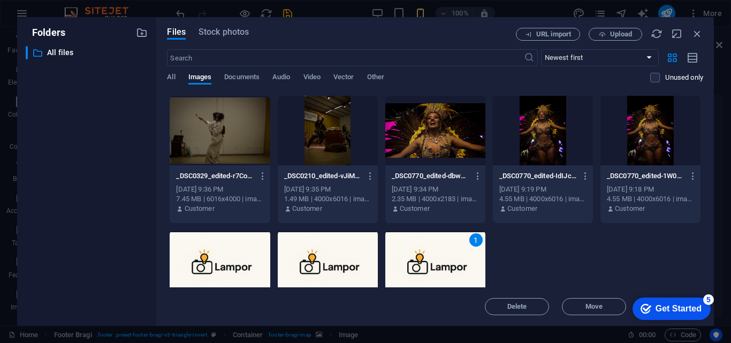
click at [423, 262] on div "1" at bounding box center [435, 266] width 100 height 70
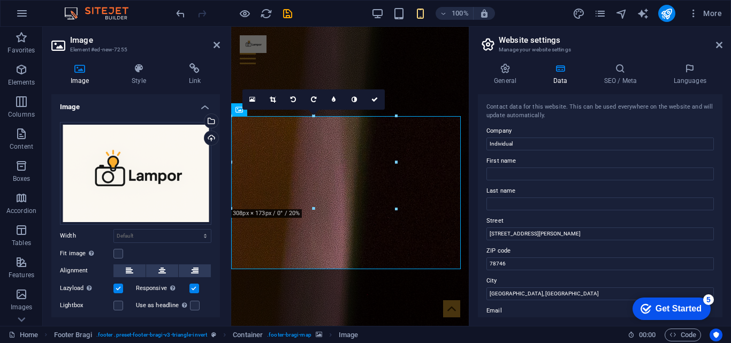
click at [723, 48] on aside "Website settings Manage your website settings General Data SEO / Meta Languages…" at bounding box center [600, 176] width 262 height 299
click at [721, 47] on icon at bounding box center [719, 45] width 6 height 9
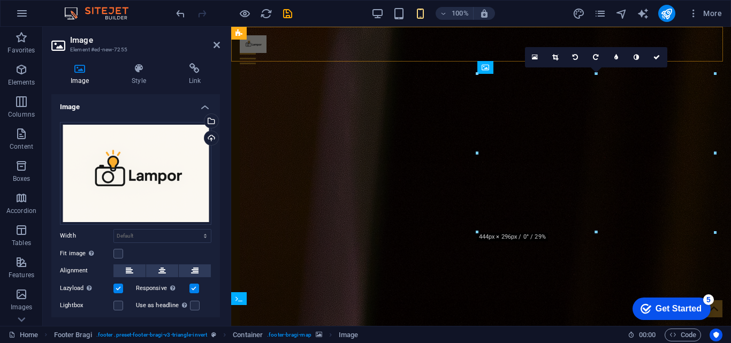
scroll to position [2164, 0]
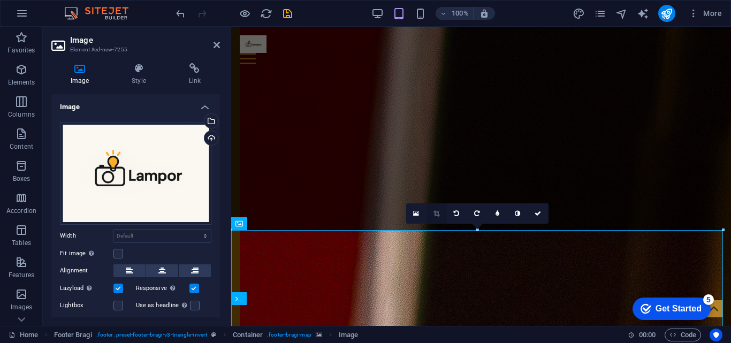
click at [434, 214] on icon at bounding box center [437, 213] width 6 height 6
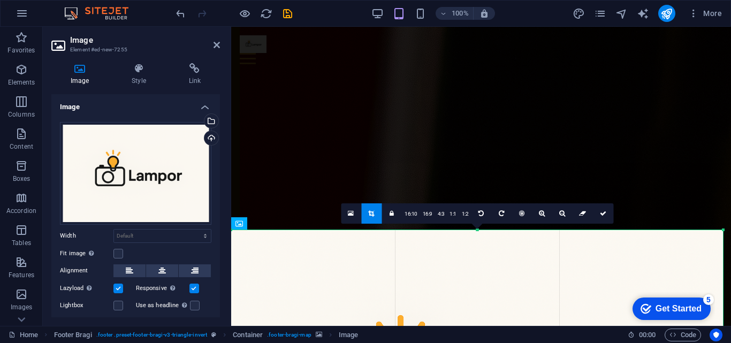
scroll to position [2324, 0]
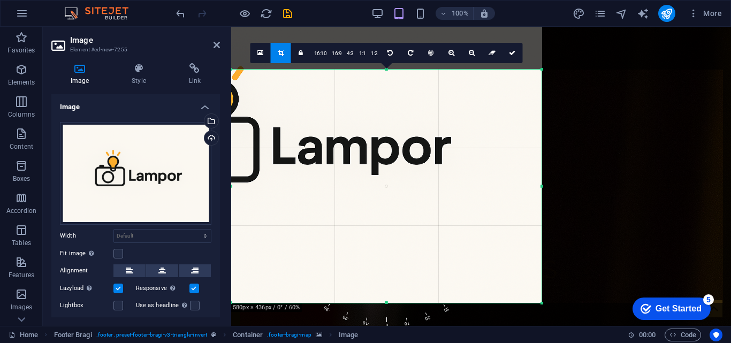
drag, startPoint x: 233, startPoint y: 71, endPoint x: 414, endPoint y: 166, distance: 204.7
click at [414, 166] on div "180 170 160 150 140 130 120 110 100 90 80 70 60 50 40 30 20 10 0 -10 -20 -30 -4…" at bounding box center [386, 186] width 311 height 233
drag, startPoint x: 547, startPoint y: 307, endPoint x: 526, endPoint y: 293, distance: 24.4
click at [526, 293] on div "180 170 160 150 140 130 120 110 100 90 80 70 60 50 40 30 20 10 0 -10 -20 -30 -4…" at bounding box center [386, 186] width 311 height 233
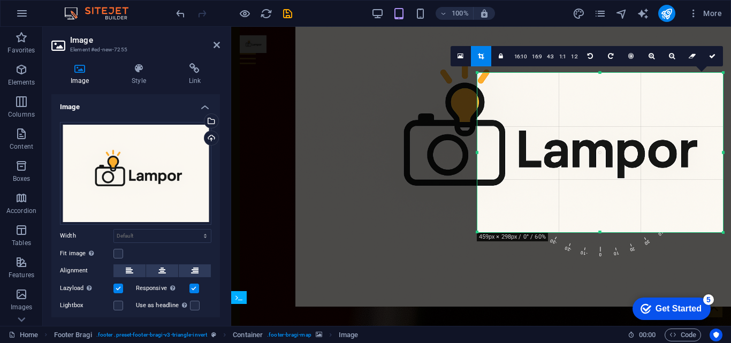
drag, startPoint x: 540, startPoint y: 301, endPoint x: 475, endPoint y: 228, distance: 97.8
click at [478, 228] on div "180 170 160 150 140 130 120 110 100 90 80 70 60 50 40 30 20 10 0 -10 -20 -30 -4…" at bounding box center [601, 153] width 246 height 160
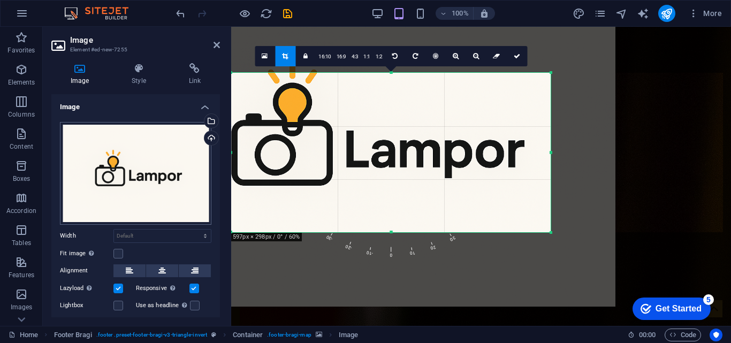
drag, startPoint x: 231, startPoint y: 153, endPoint x: 158, endPoint y: 163, distance: 74.0
click at [158, 163] on div "Image Element #ed-new-7255 Image Style Link Image Drag files here, click to cho…" at bounding box center [387, 176] width 689 height 299
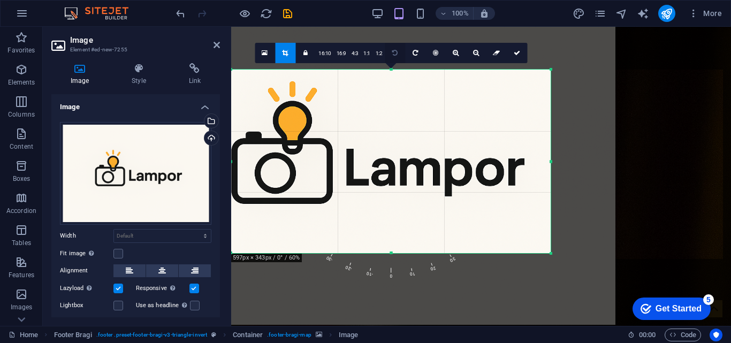
drag, startPoint x: 392, startPoint y: 73, endPoint x: 392, endPoint y: 51, distance: 21.4
click at [392, 70] on div "180 170 160 150 140 130 120 110 100 90 80 70 60 50 40 30 20 10 0 -10 -20 -30 -4…" at bounding box center [391, 162] width 320 height 184
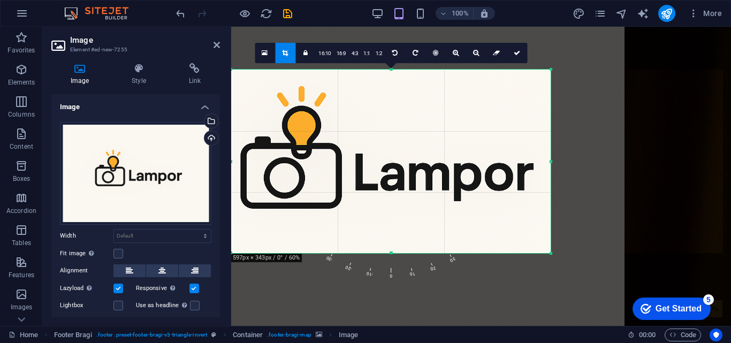
drag, startPoint x: 392, startPoint y: 258, endPoint x: 402, endPoint y: 255, distance: 9.7
click at [402, 253] on div "180 170 160 150 140 130 120 110 100 90 80 70 60 50 40 30 20 10 0 -10 -20 -30 -4…" at bounding box center [391, 162] width 320 height 184
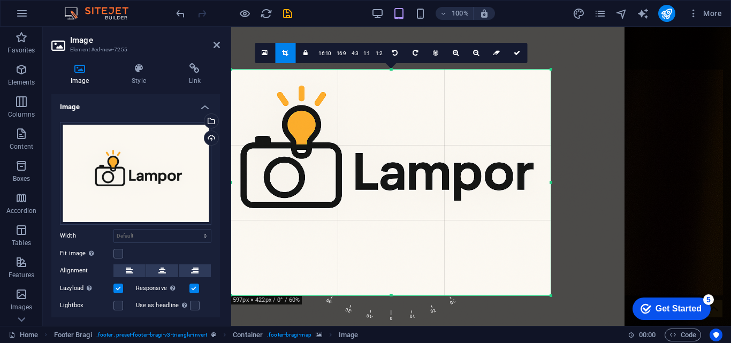
drag, startPoint x: 392, startPoint y: 258, endPoint x: 399, endPoint y: 294, distance: 37.2
click at [399, 294] on div at bounding box center [391, 296] width 320 height 4
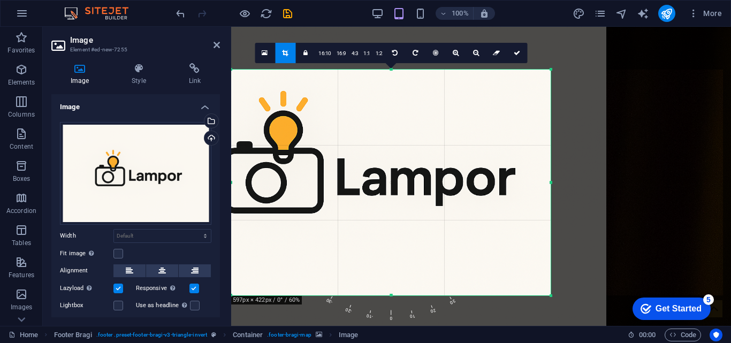
drag, startPoint x: 397, startPoint y: 233, endPoint x: 379, endPoint y: 238, distance: 19.0
click at [379, 238] on div at bounding box center [360, 170] width 493 height 329
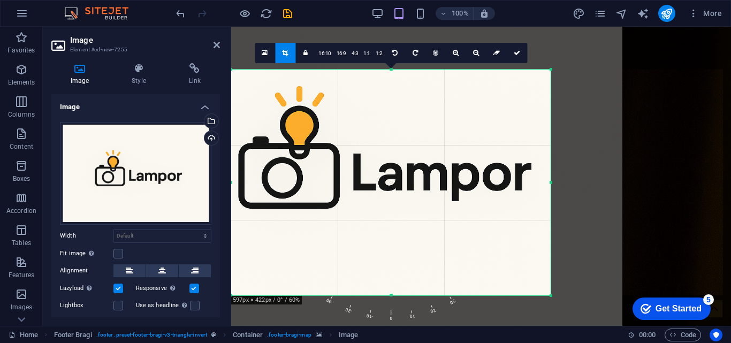
drag, startPoint x: 385, startPoint y: 229, endPoint x: 402, endPoint y: 224, distance: 16.8
click at [402, 224] on div at bounding box center [376, 165] width 493 height 329
click at [516, 55] on icon at bounding box center [517, 53] width 6 height 6
type input "597"
select select "px"
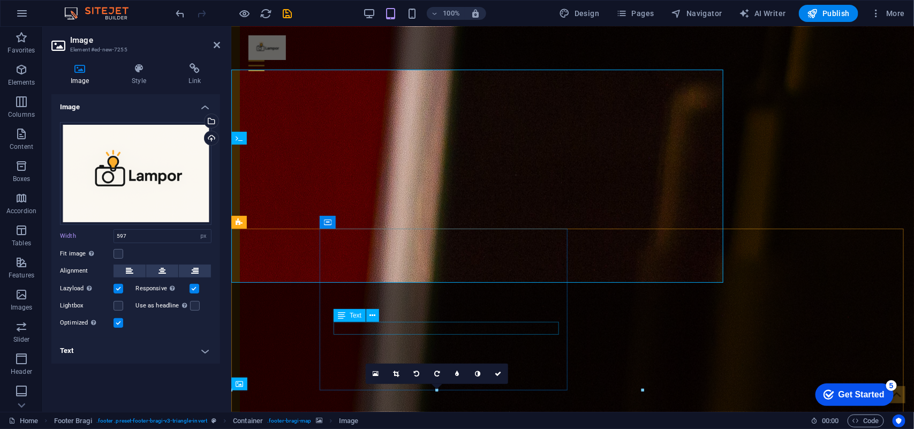
select select "DISABLED_OPTION_VALUE"
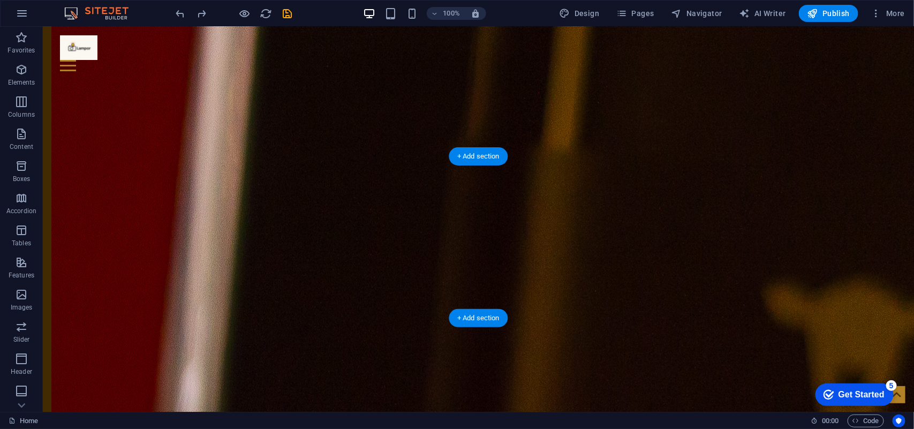
scroll to position [2449, 0]
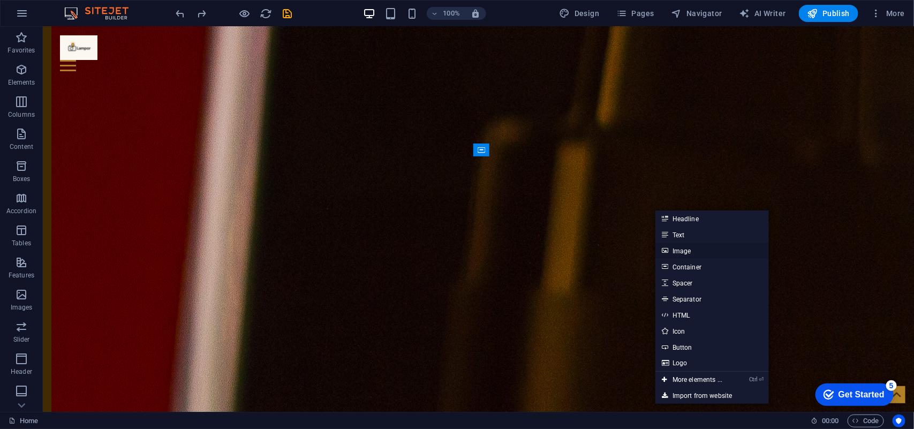
drag, startPoint x: 700, startPoint y: 243, endPoint x: 302, endPoint y: 216, distance: 398.2
click at [700, 243] on link "Image" at bounding box center [712, 251] width 114 height 16
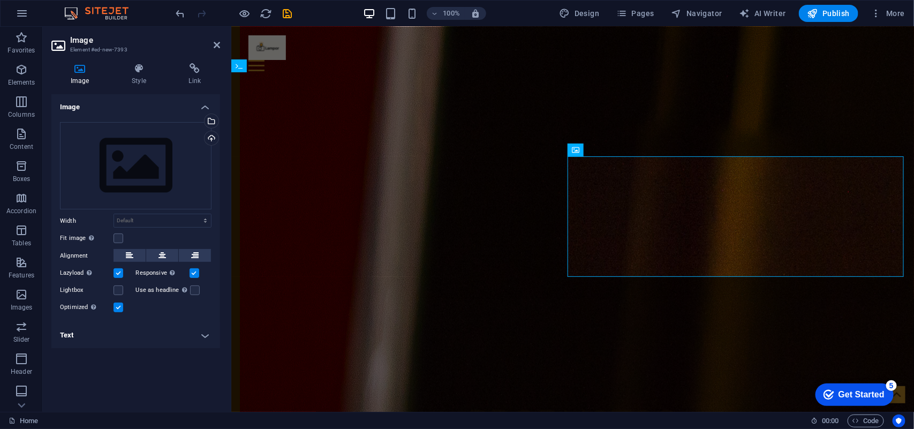
scroll to position [2396, 0]
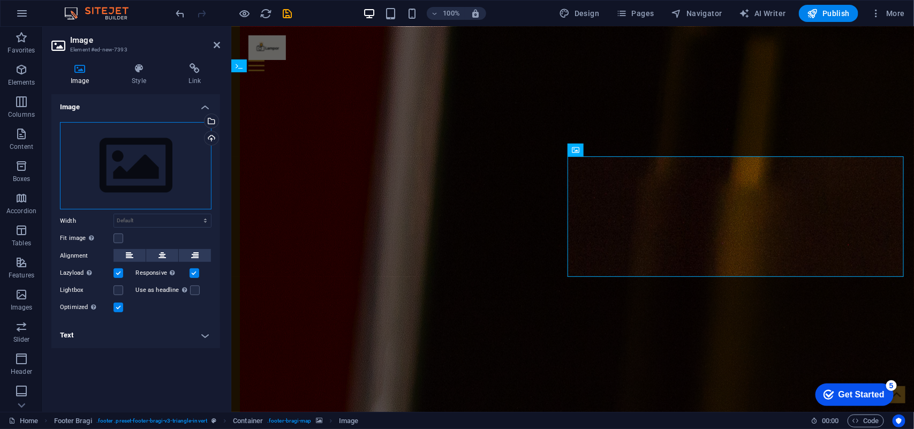
click at [124, 171] on div "Drag files here, click to choose files or select files from Files or our free s…" at bounding box center [136, 166] width 152 height 88
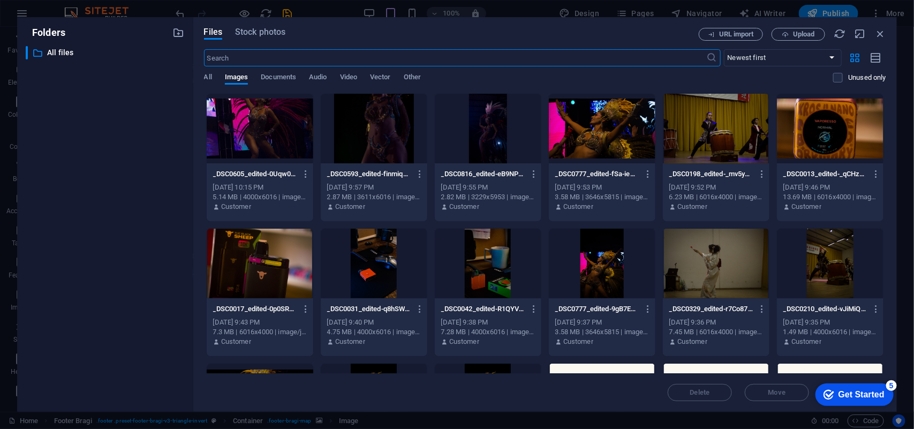
scroll to position [118, 0]
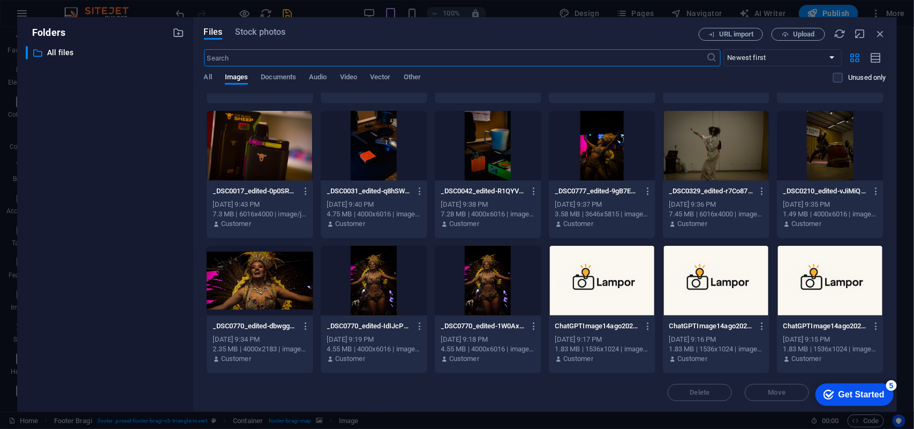
click at [632, 305] on div at bounding box center [602, 281] width 107 height 70
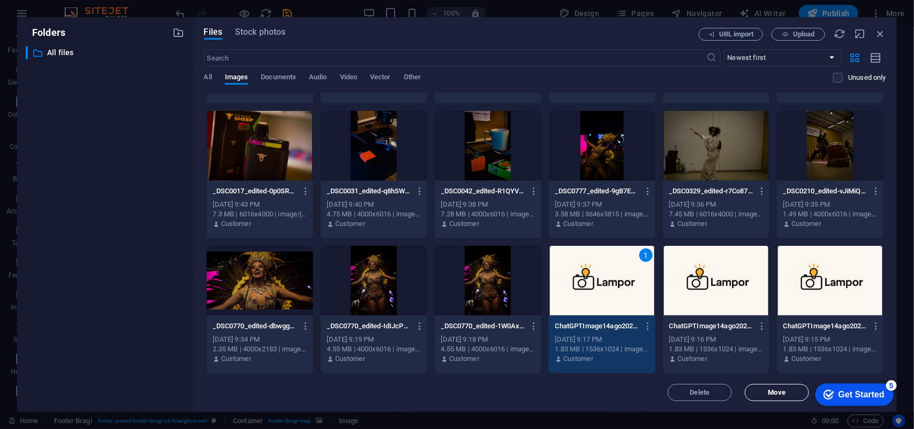
click at [731, 343] on span "Move" at bounding box center [776, 392] width 17 height 6
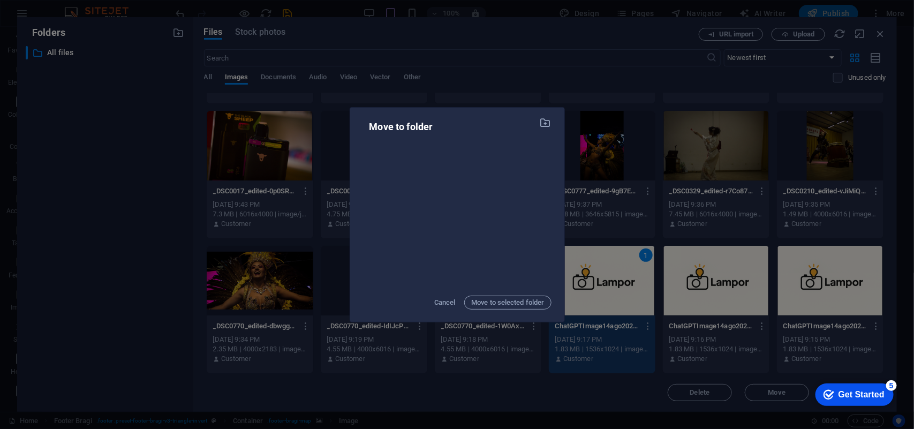
click at [716, 332] on div "Move to folder Cancel Move to selected folder" at bounding box center [457, 214] width 914 height 429
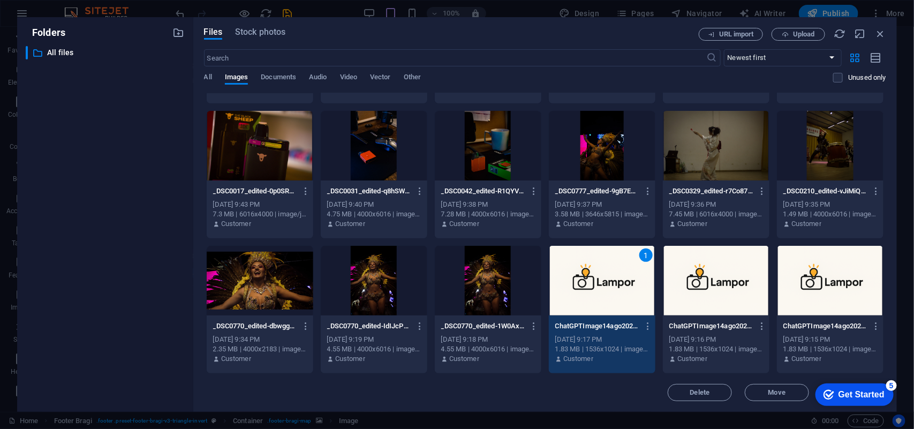
click at [613, 293] on div "1" at bounding box center [602, 281] width 107 height 70
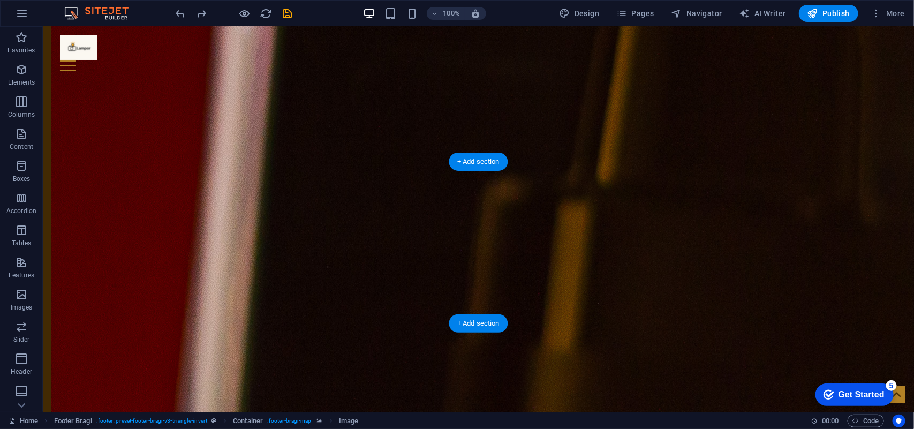
scroll to position [2444, 0]
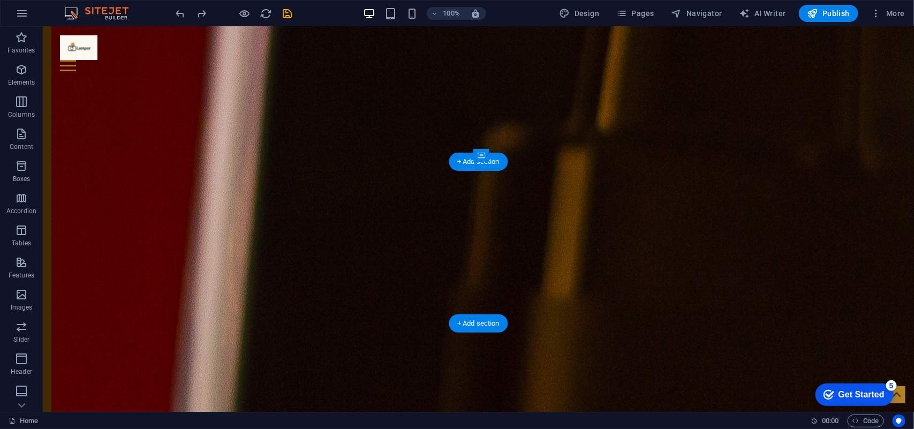
drag, startPoint x: 573, startPoint y: 239, endPoint x: 577, endPoint y: 230, distance: 9.4
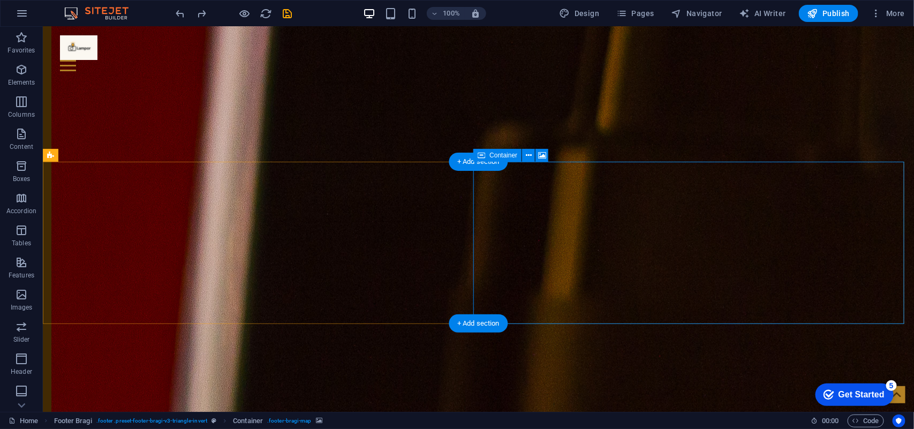
drag, startPoint x: 699, startPoint y: 179, endPoint x: 655, endPoint y: 191, distance: 45.3
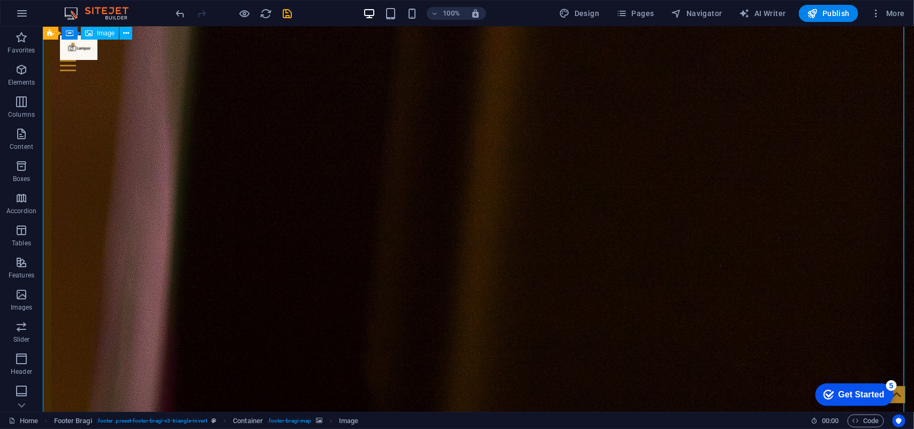
scroll to position [2449, 0]
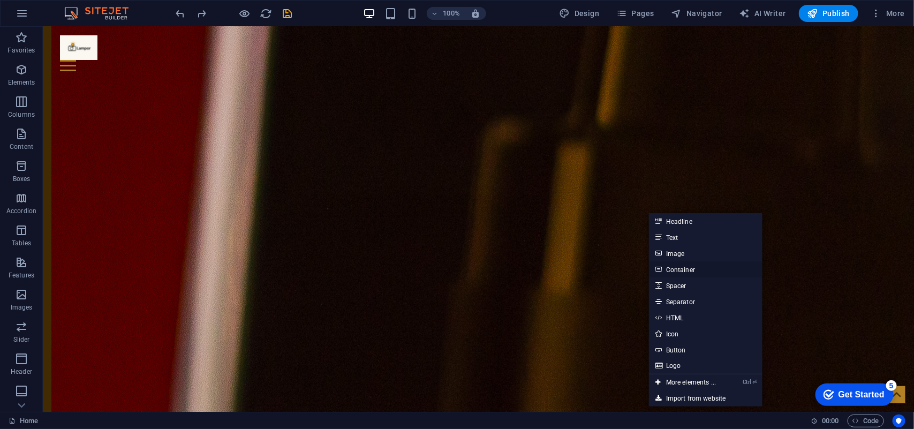
click at [702, 271] on link "Container" at bounding box center [706, 269] width 114 height 16
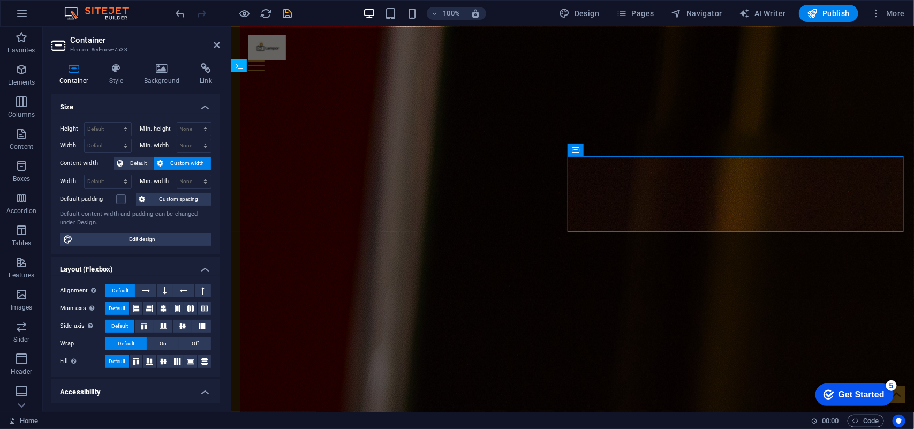
scroll to position [2396, 0]
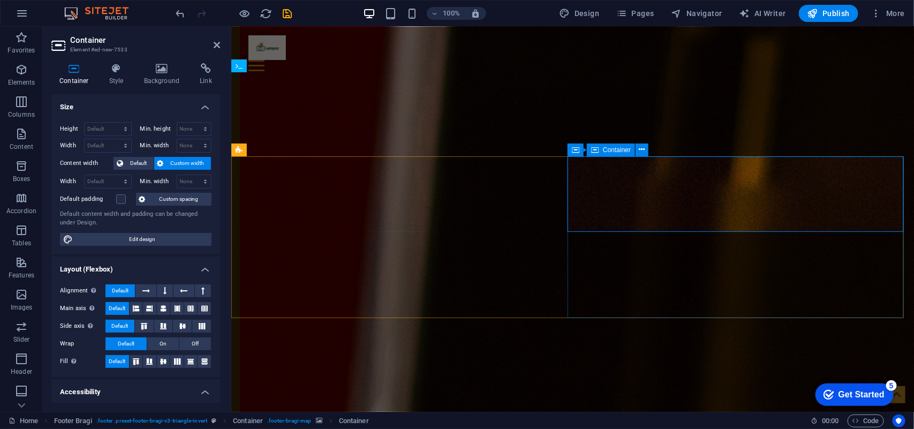
click at [648, 153] on div "Container Container" at bounding box center [612, 149] width 88 height 13
click at [641, 148] on icon at bounding box center [642, 149] width 6 height 11
click at [576, 150] on icon at bounding box center [575, 149] width 7 height 13
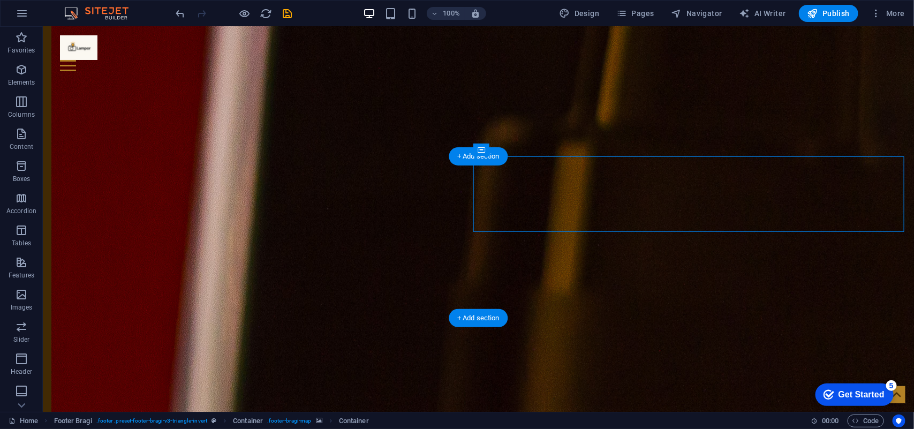
drag, startPoint x: 504, startPoint y: 228, endPoint x: 522, endPoint y: 210, distance: 25.4
drag, startPoint x: 531, startPoint y: 187, endPoint x: 519, endPoint y: 255, distance: 69.1
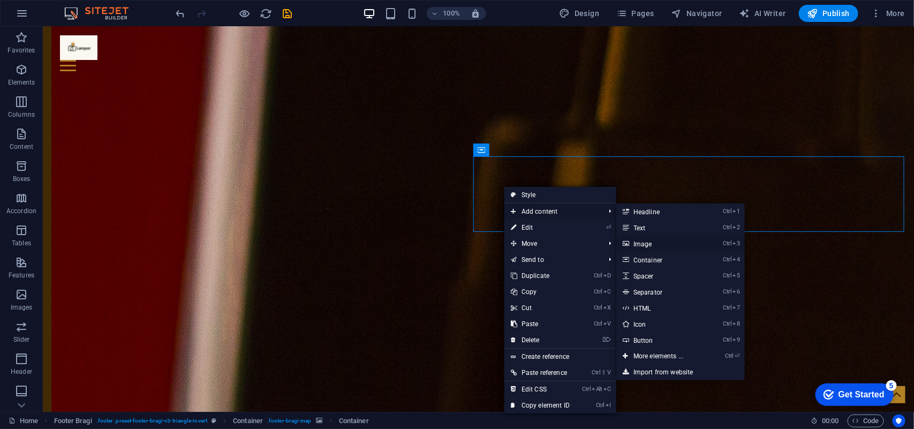
click at [667, 240] on link "Ctrl 3 Image" at bounding box center [660, 244] width 88 height 16
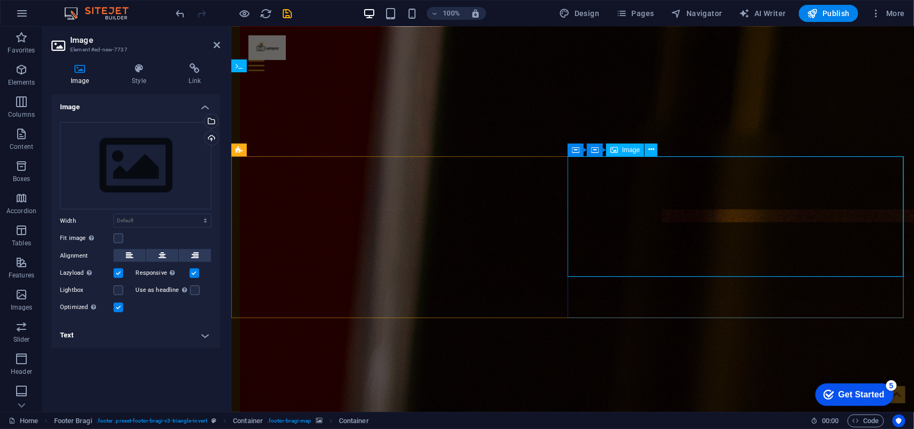
scroll to position [2396, 0]
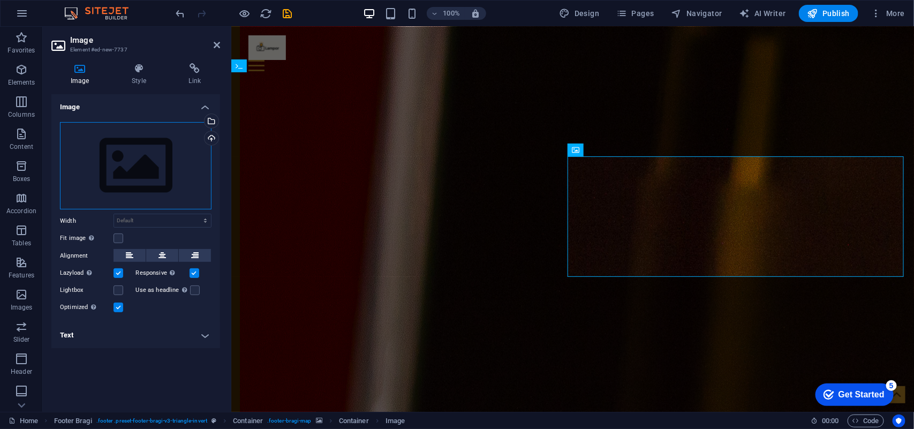
click at [151, 186] on div "Drag files here, click to choose files or select files from Files or our free s…" at bounding box center [136, 166] width 152 height 88
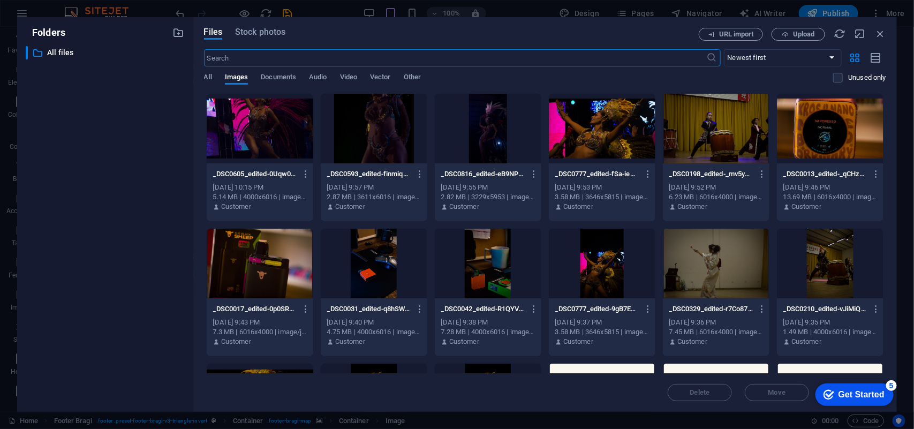
scroll to position [118, 0]
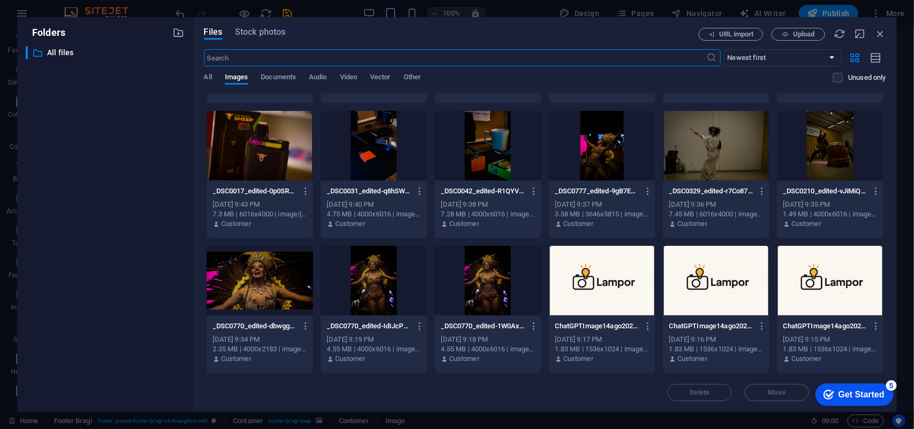
click at [610, 285] on div at bounding box center [602, 281] width 107 height 70
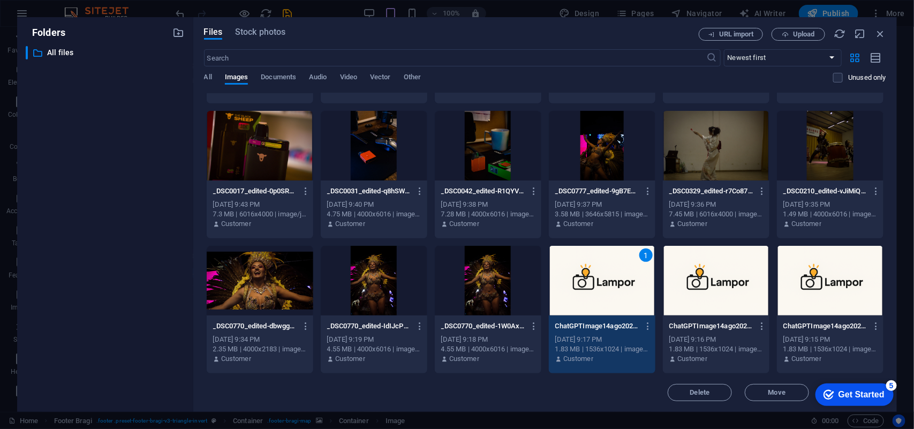
click at [606, 290] on div "1" at bounding box center [602, 281] width 107 height 70
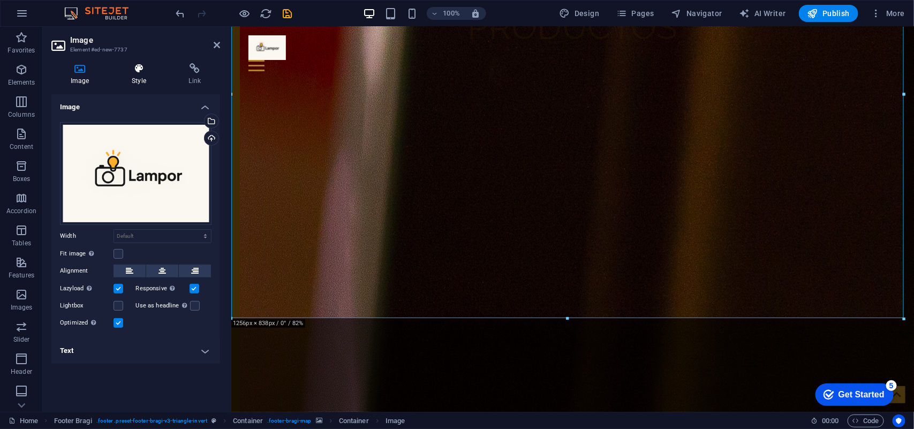
click at [145, 73] on icon at bounding box center [138, 68] width 52 height 11
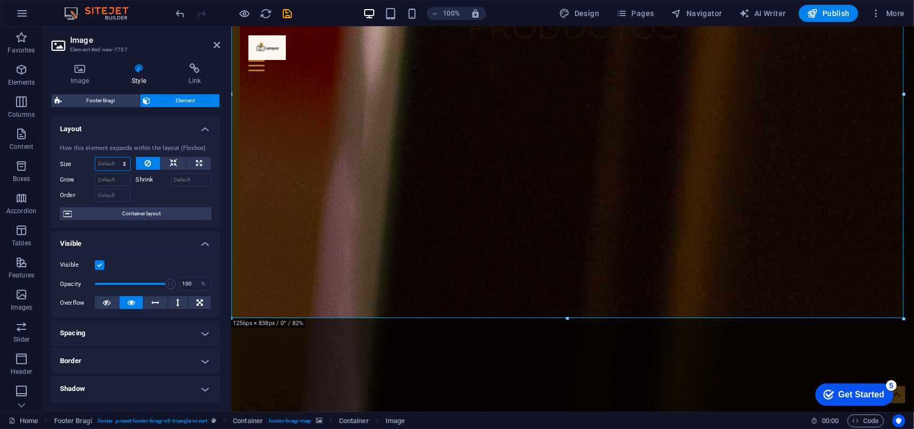
click at [111, 158] on select "Default auto px % 1/1 1/2 1/3 1/4 1/5 1/6 1/7 1/8 1/9 1/10" at bounding box center [112, 163] width 35 height 13
select select "1/2"
click at [114, 157] on select "Default auto px % 1/1 1/2 1/3 1/4 1/5 1/6 1/7 1/8 1/9 1/10" at bounding box center [112, 163] width 35 height 13
type input "50"
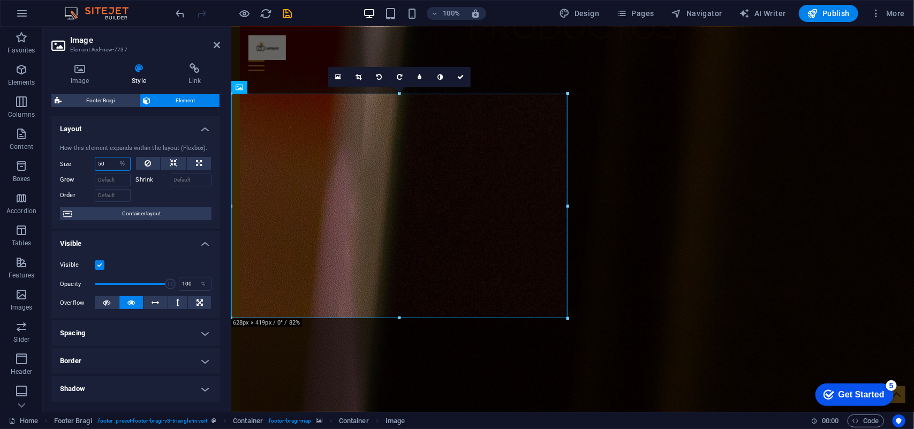
scroll to position [2621, 0]
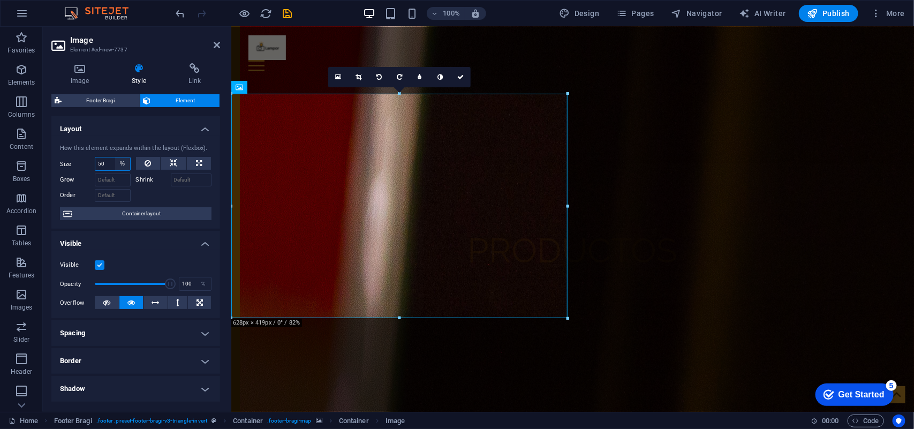
click at [121, 166] on select "Default auto px % 1/1 1/2 1/3 1/4 1/5 1/6 1/7 1/8 1/9 1/10" at bounding box center [122, 163] width 15 height 13
select select "1/1"
click at [115, 157] on select "Default auto px % 1/1 1/2 1/3 1/4 1/5 1/6 1/7 1/8 1/9 1/10" at bounding box center [122, 163] width 15 height 13
type input "100"
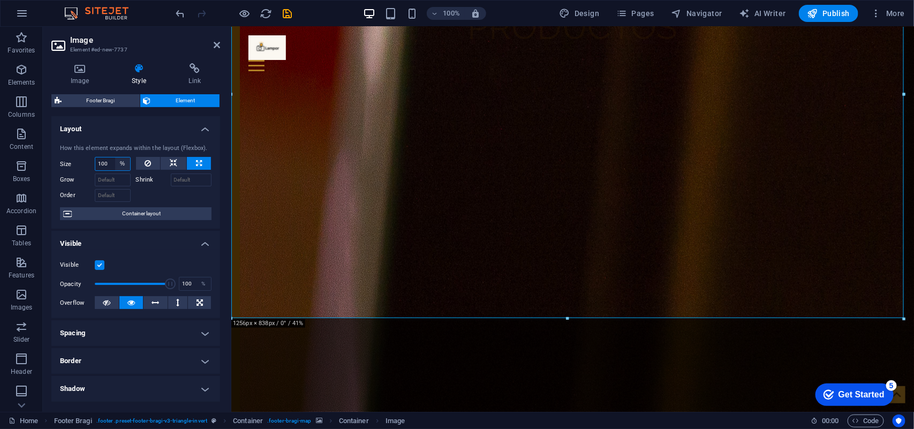
click at [116, 162] on select "Default auto px % 1/1 1/2 1/3 1/4 1/5 1/6 1/7 1/8 1/9 1/10" at bounding box center [122, 163] width 15 height 13
select select "1/8"
click at [115, 157] on select "Default auto px % 1/1 1/2 1/3 1/4 1/5 1/6 1/7 1/8 1/9 1/10" at bounding box center [122, 163] width 15 height 13
type input "12.5"
select select "%"
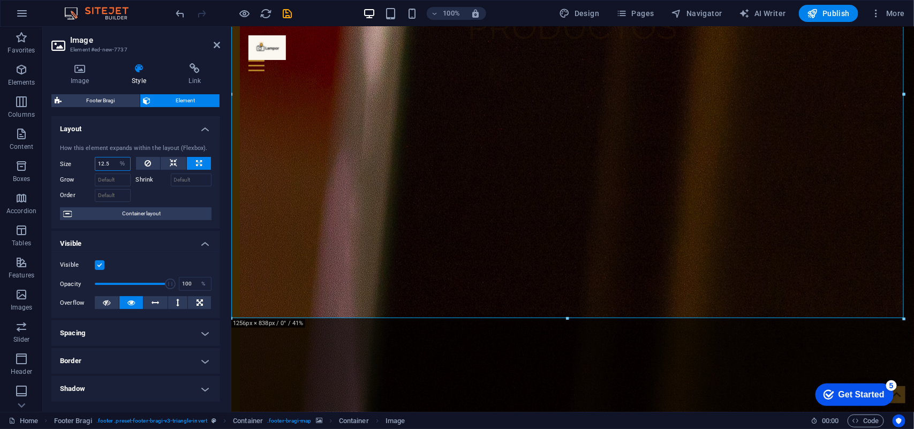
scroll to position [2530, 0]
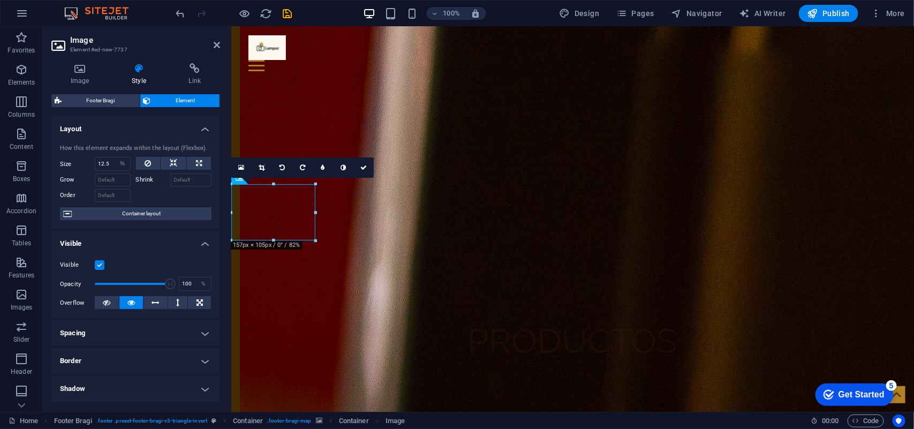
drag, startPoint x: 283, startPoint y: 214, endPoint x: 414, endPoint y: 220, distance: 131.3
drag, startPoint x: 264, startPoint y: 213, endPoint x: 354, endPoint y: 216, distance: 90.0
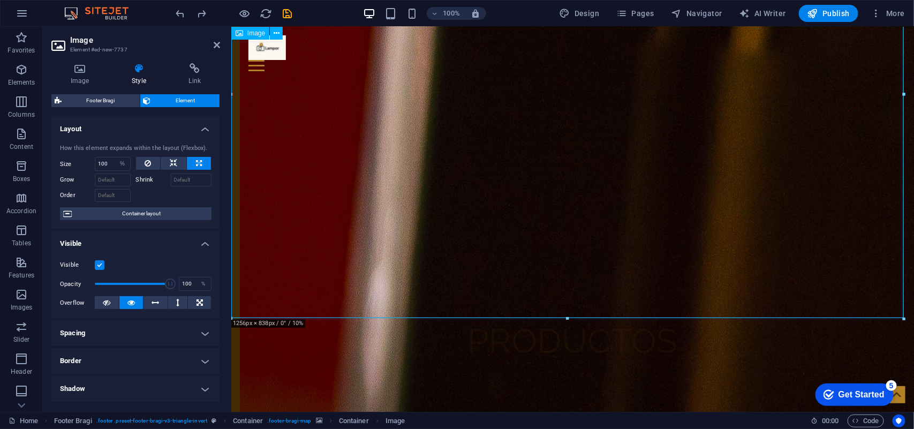
scroll to position [2845, 0]
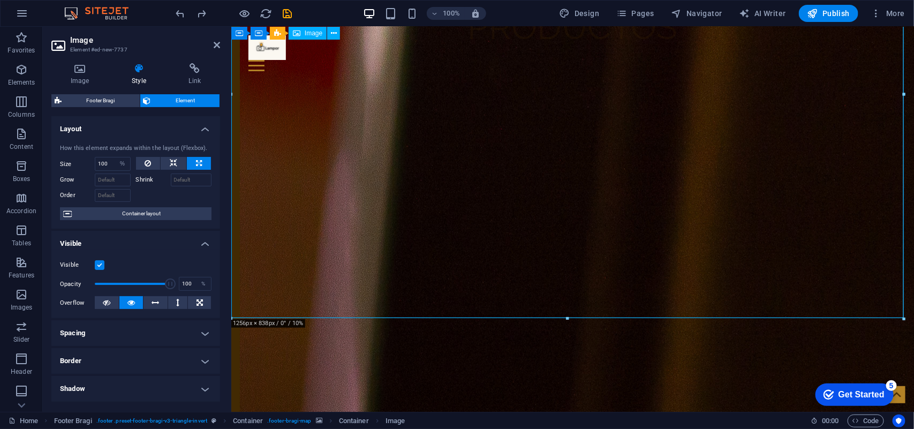
type input "50"
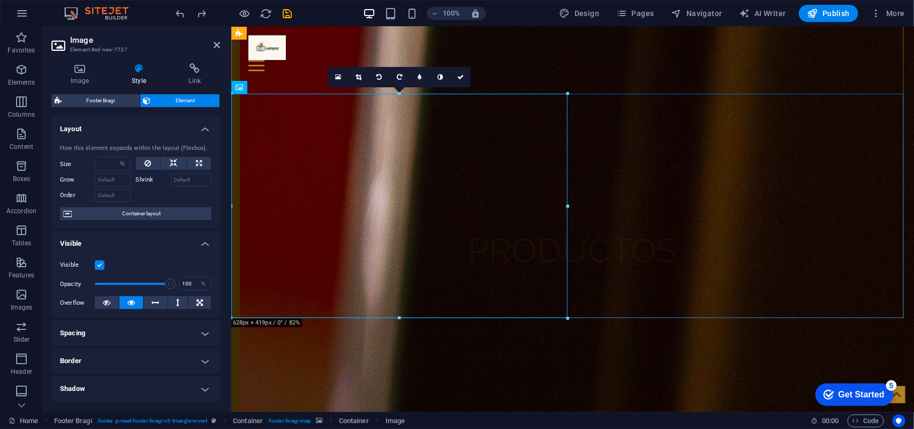
select select "DISABLED_OPTION_VALUE"
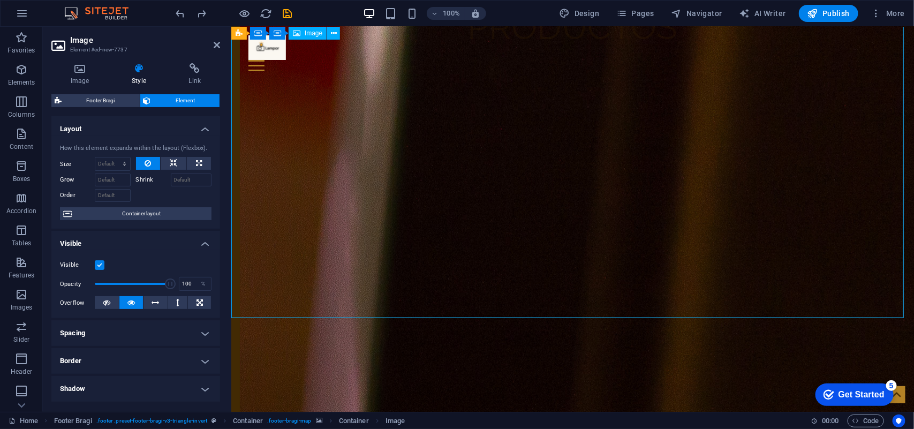
scroll to position [2443, 0]
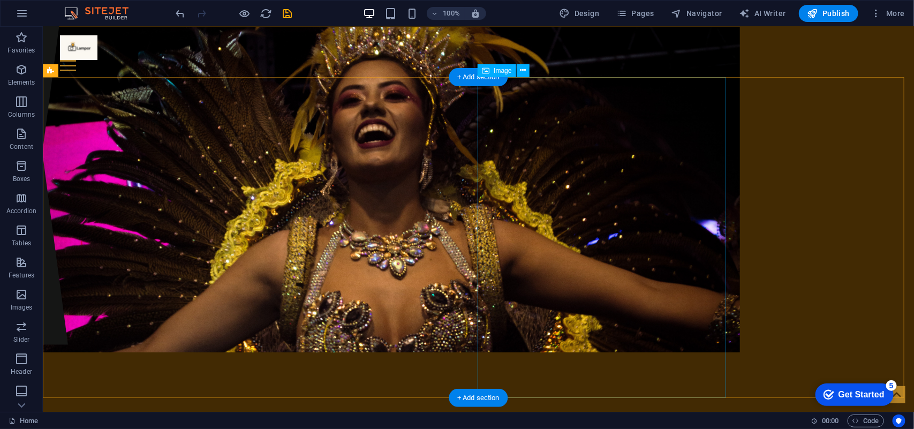
scroll to position [0, 0]
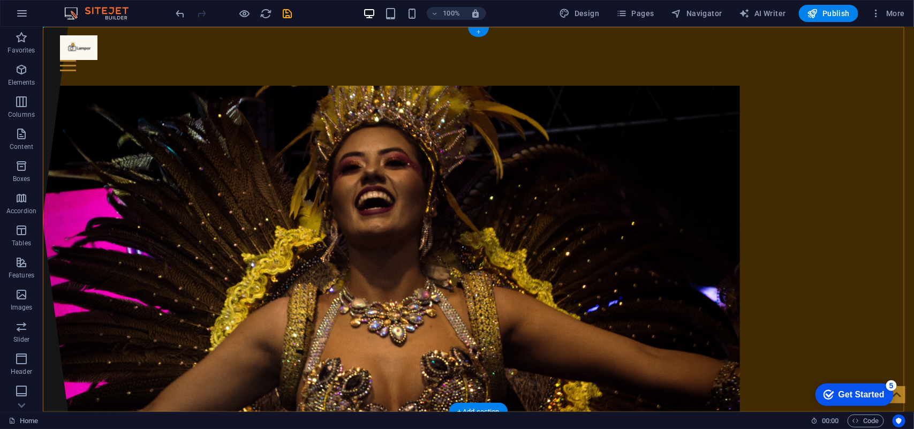
click at [483, 29] on div "+" at bounding box center [478, 32] width 21 height 10
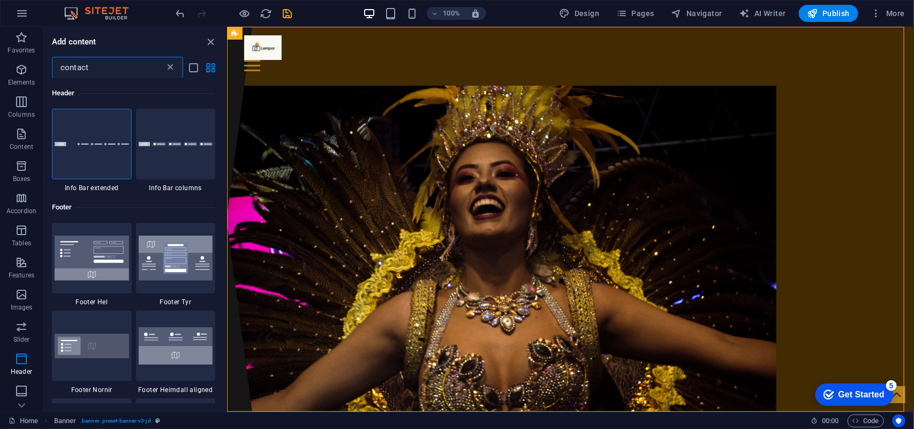
click at [169, 62] on icon at bounding box center [170, 67] width 11 height 11
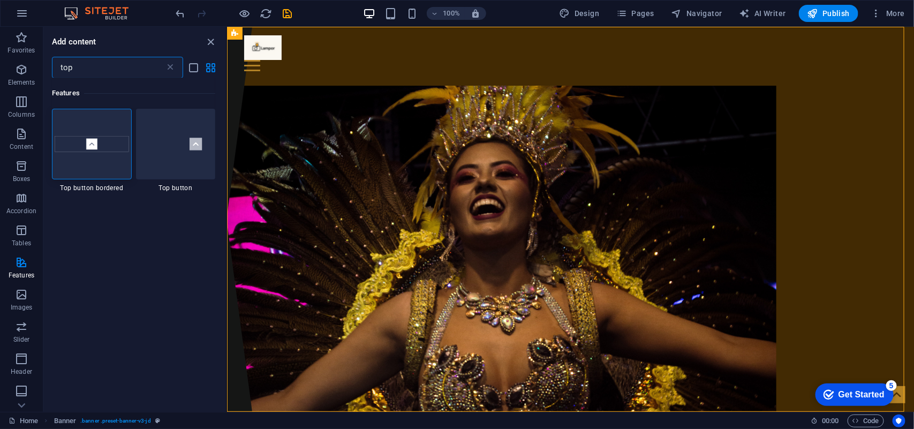
scroll to position [57, 0]
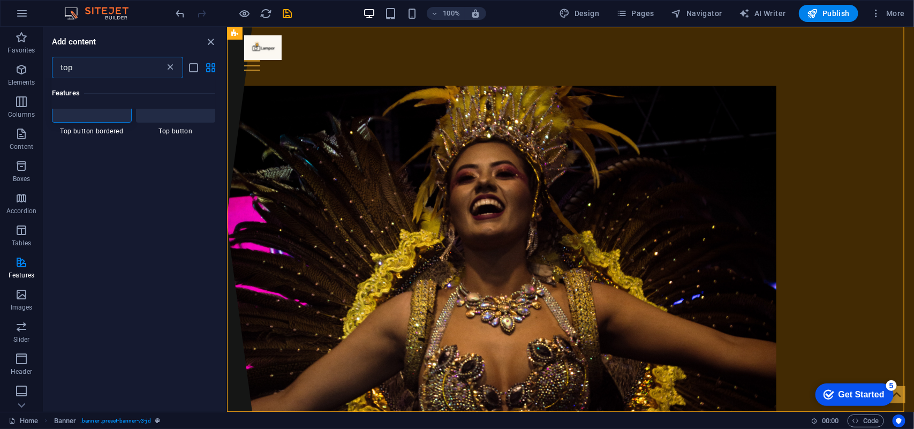
type input "top"
click at [170, 68] on icon at bounding box center [170, 67] width 11 height 11
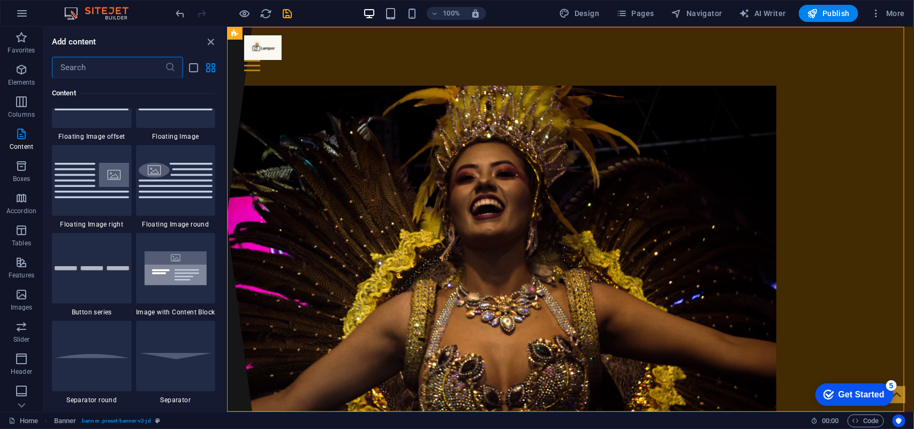
scroll to position [2230, 0]
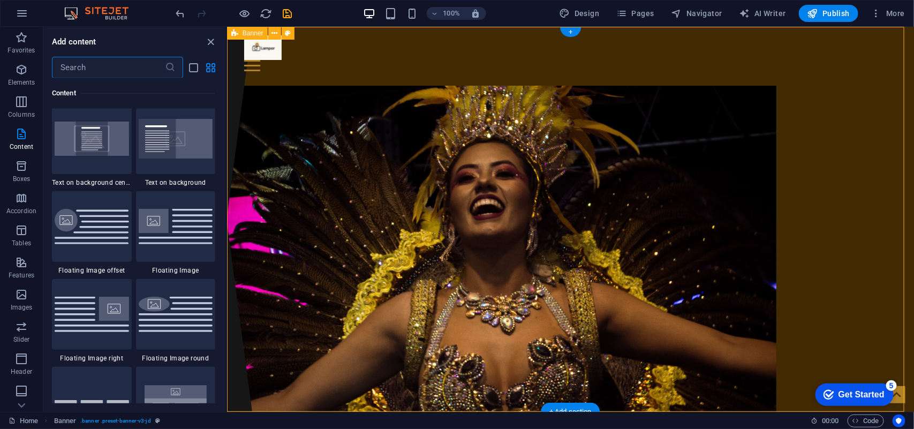
click at [731, 244] on div "Home Work About Pricing News Contact Lampor" at bounding box center [569, 308] width 687 height 564
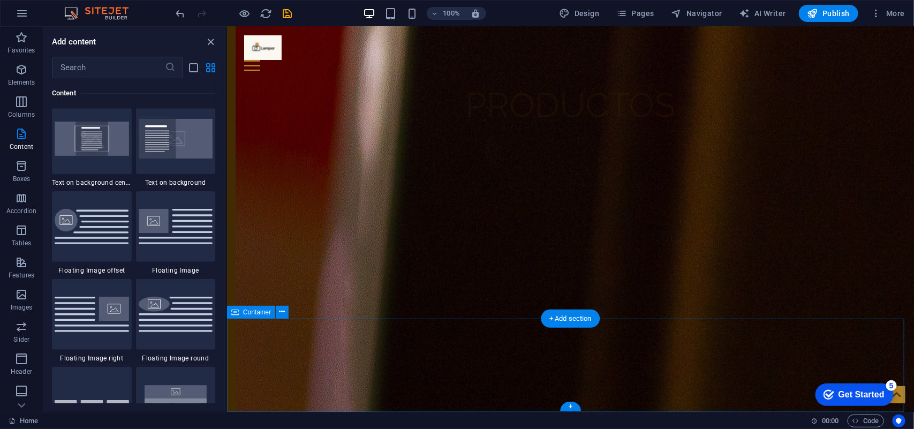
scroll to position [2836, 0]
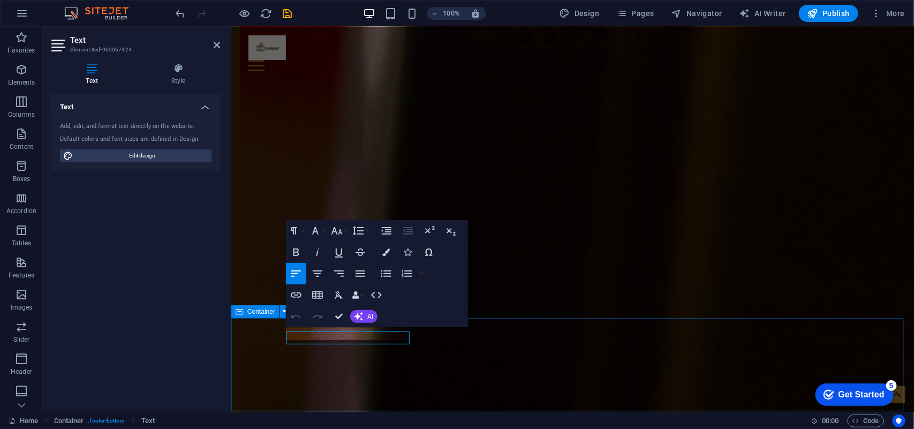
scroll to position [2832, 0]
drag, startPoint x: 364, startPoint y: 335, endPoint x: 327, endPoint y: 338, distance: 37.1
click at [296, 252] on icon "button" at bounding box center [296, 252] width 13 height 13
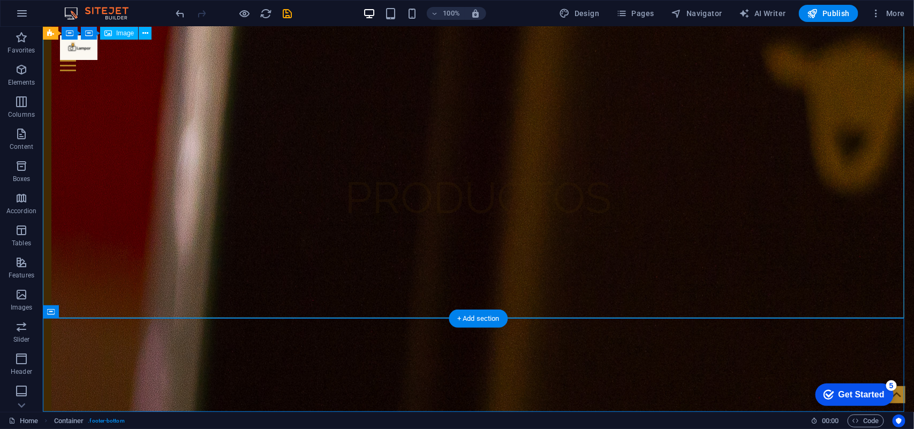
scroll to position [3010, 0]
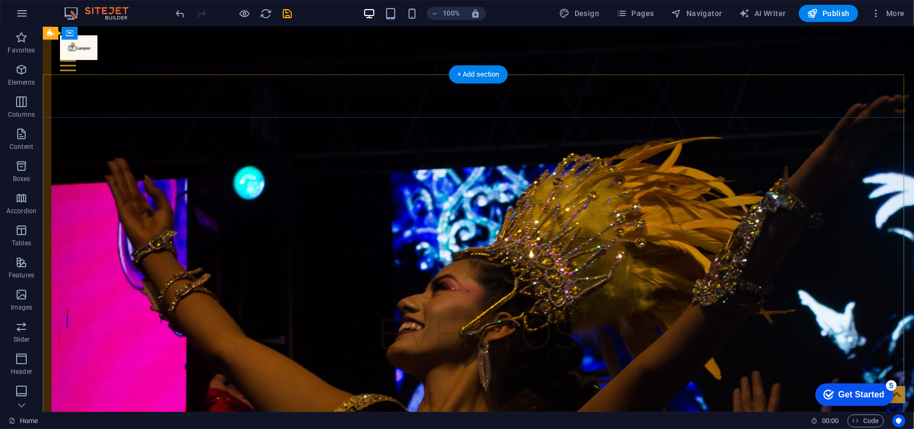
scroll to position [806, 0]
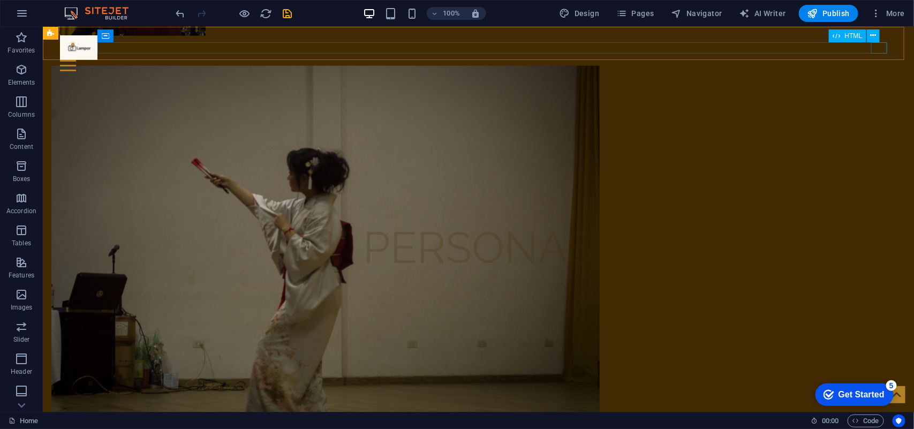
click at [731, 59] on div at bounding box center [477, 64] width 837 height 11
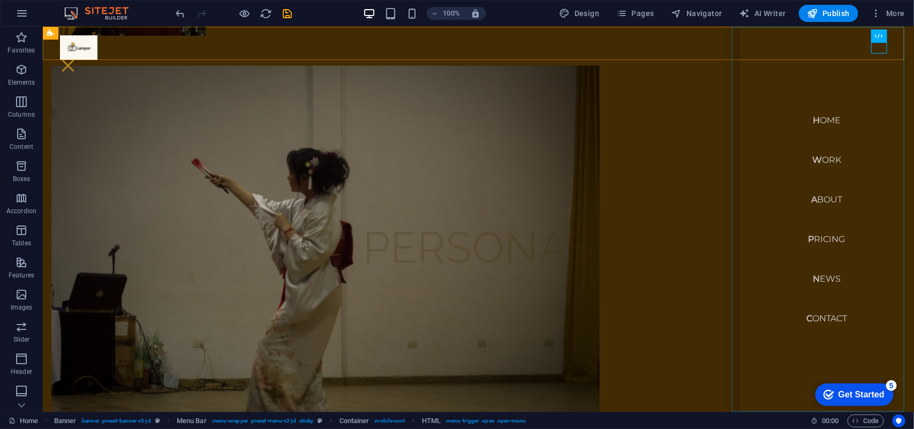
click at [731, 115] on nav "Home Work About Pricing News Contact" at bounding box center [826, 218] width 174 height 385
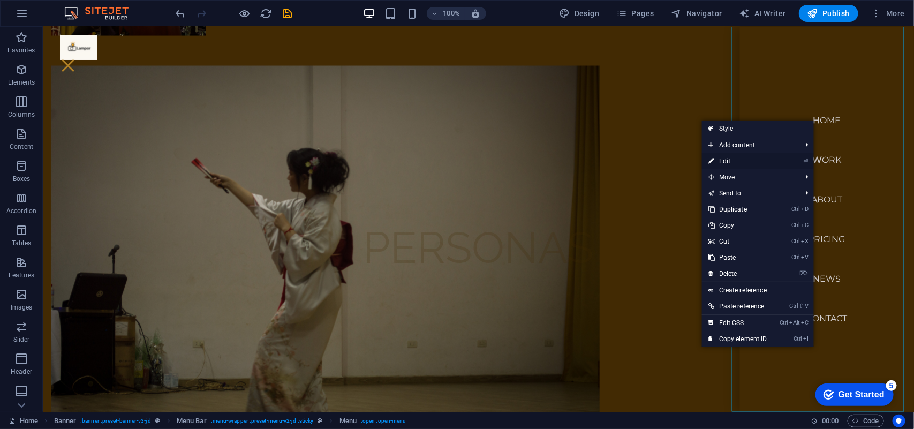
click at [731, 157] on link "⏎ Edit" at bounding box center [738, 161] width 72 height 16
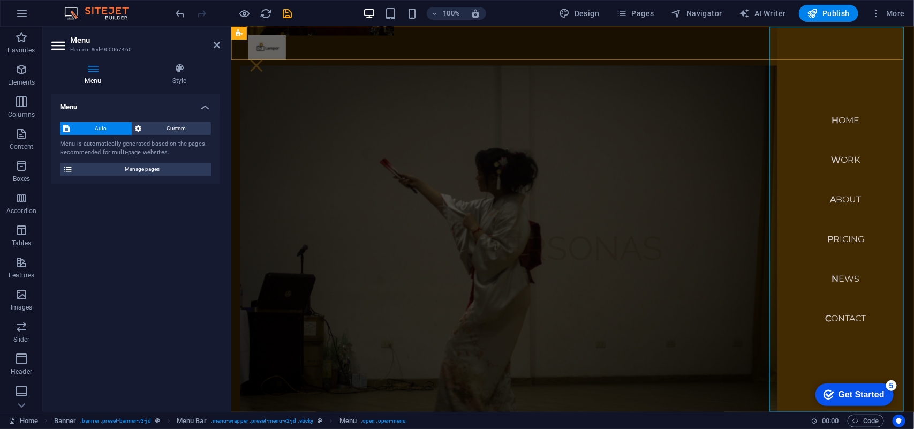
click at [731, 118] on nav "Home Work About Pricing News Contact" at bounding box center [845, 218] width 137 height 385
click at [731, 113] on nav "Home Work About Pricing News Contact" at bounding box center [845, 218] width 137 height 385
click at [731, 115] on nav "Home Work About Pricing News Contact" at bounding box center [845, 218] width 137 height 385
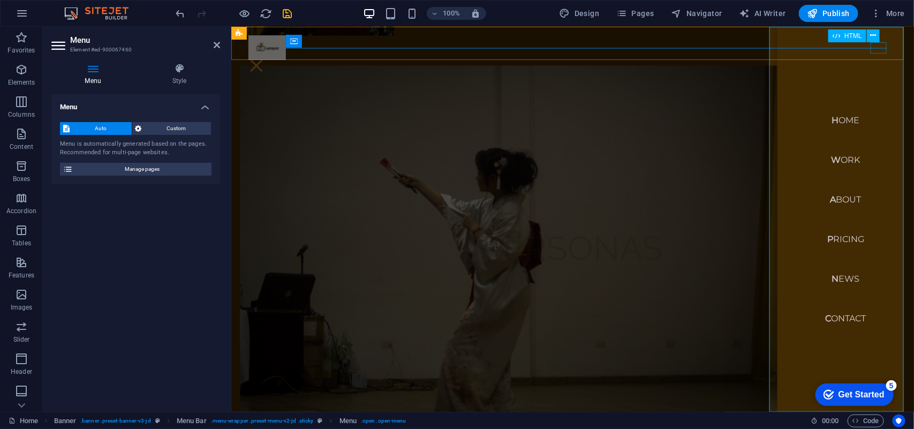
click at [264, 59] on div at bounding box center [256, 64] width 16 height 11
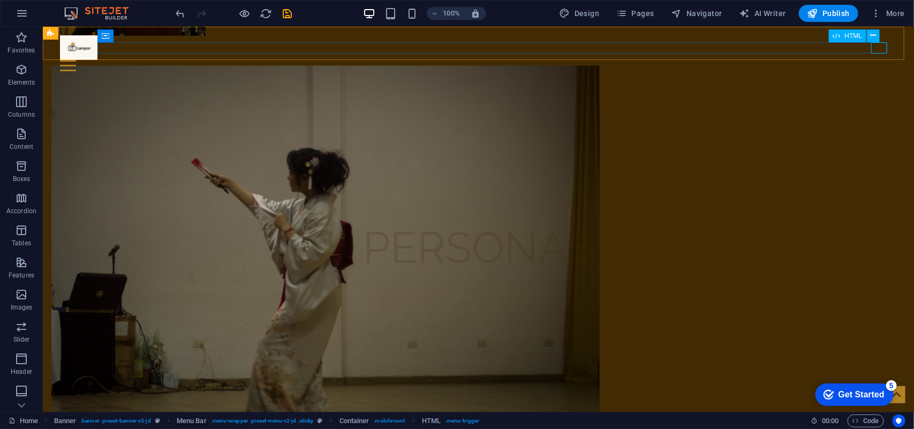
click at [731, 59] on div at bounding box center [477, 64] width 837 height 11
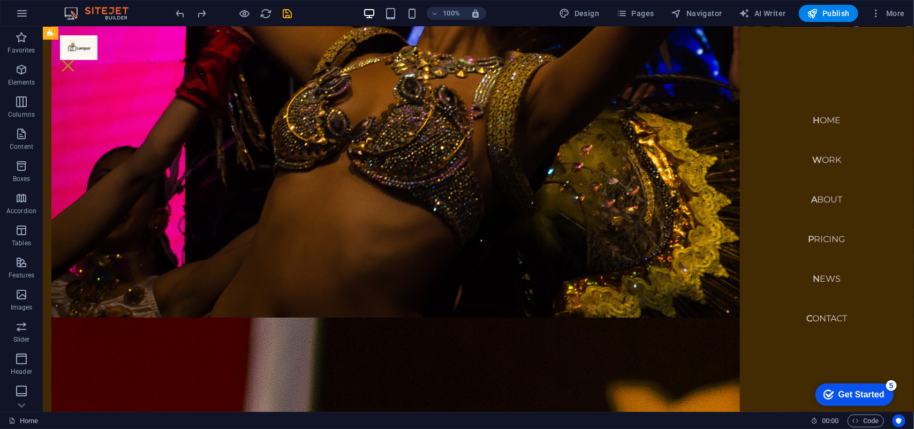
scroll to position [3010, 0]
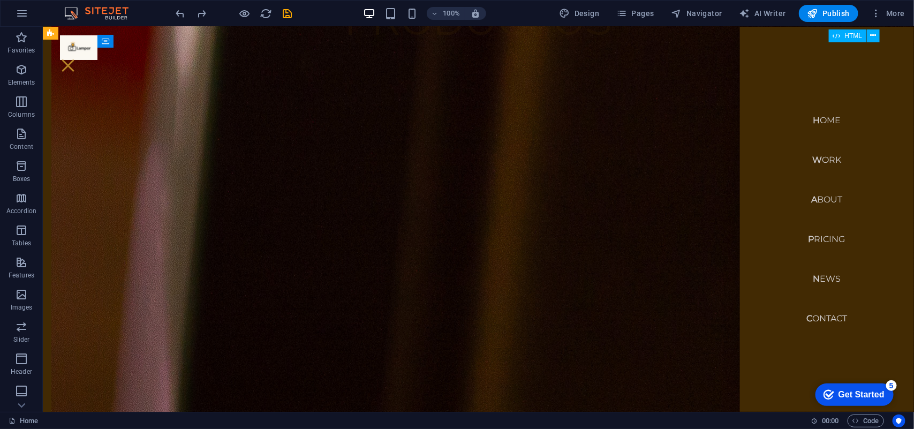
click at [75, 59] on div at bounding box center [67, 64] width 16 height 11
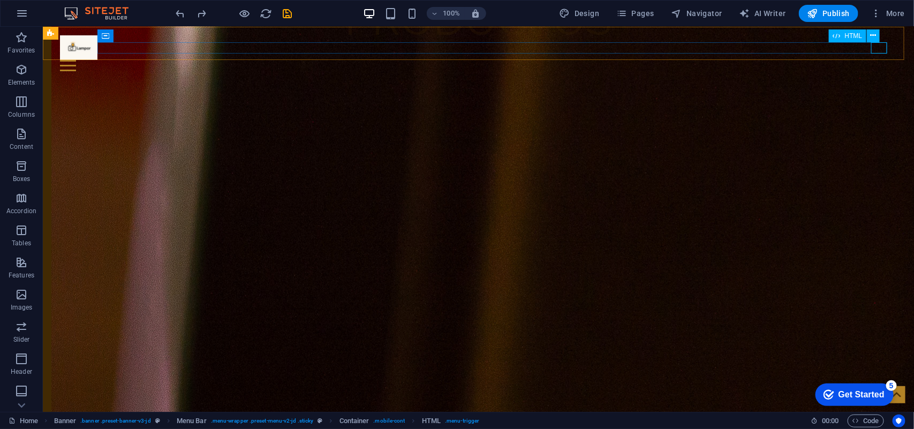
click at [731, 59] on div at bounding box center [477, 64] width 837 height 11
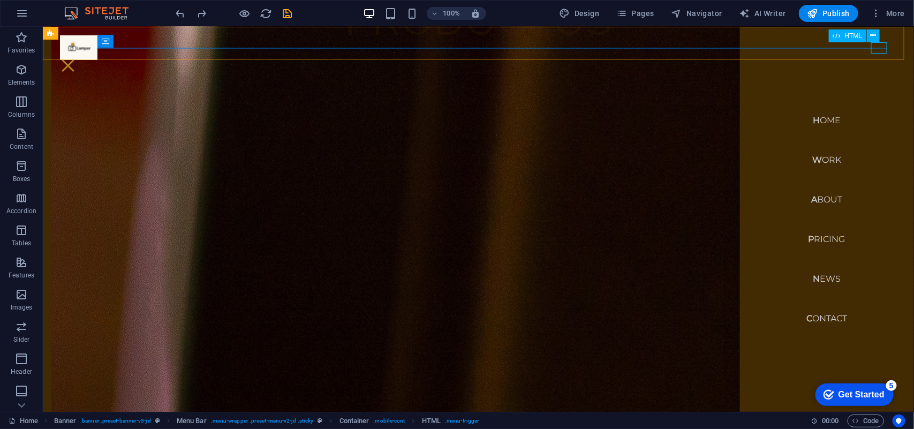
click at [75, 59] on div at bounding box center [67, 64] width 16 height 11
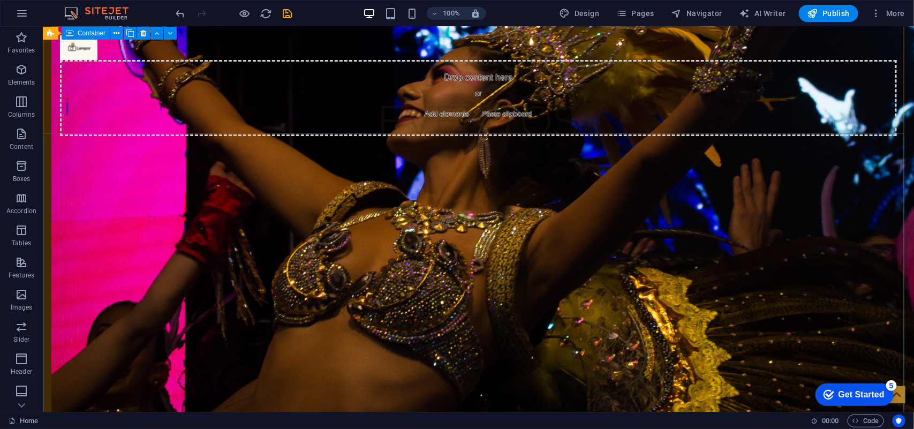
scroll to position [1471, 0]
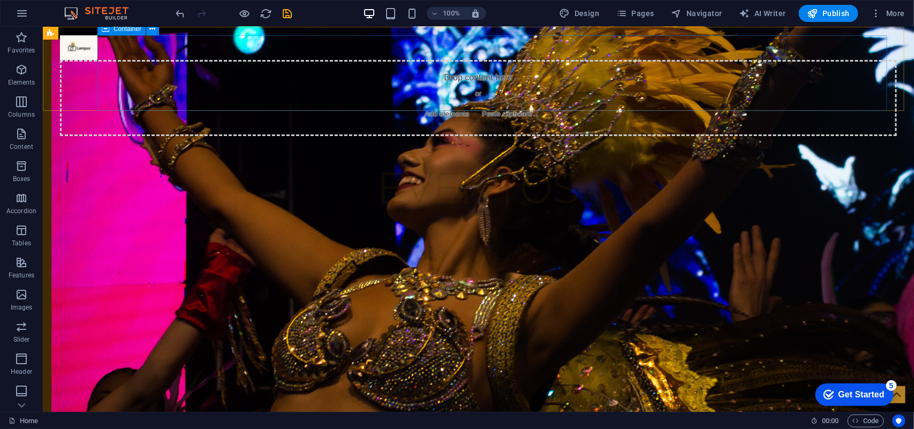
click at [731, 59] on div "Drop content here or Add elements Paste clipboard" at bounding box center [477, 97] width 837 height 76
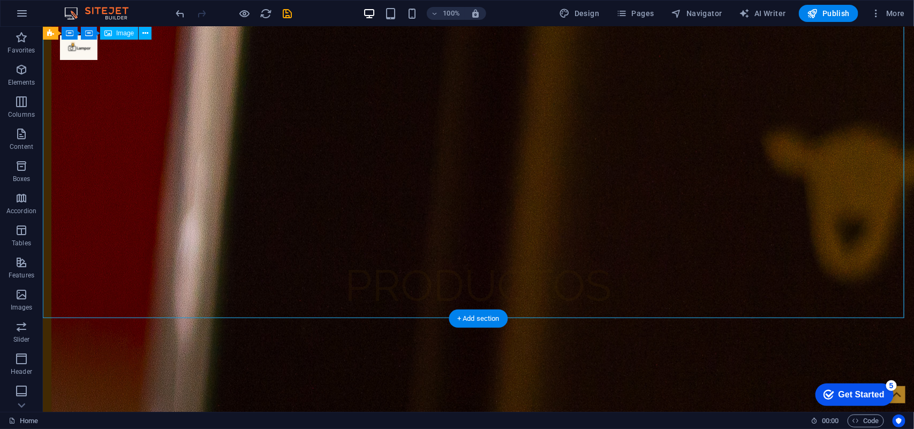
scroll to position [3010, 0]
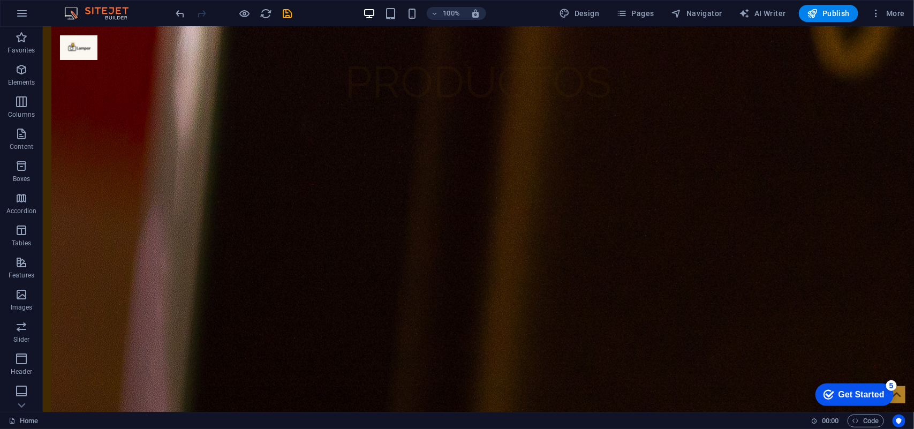
click at [731, 343] on div "checkmark Get Started 5" at bounding box center [854, 394] width 78 height 22
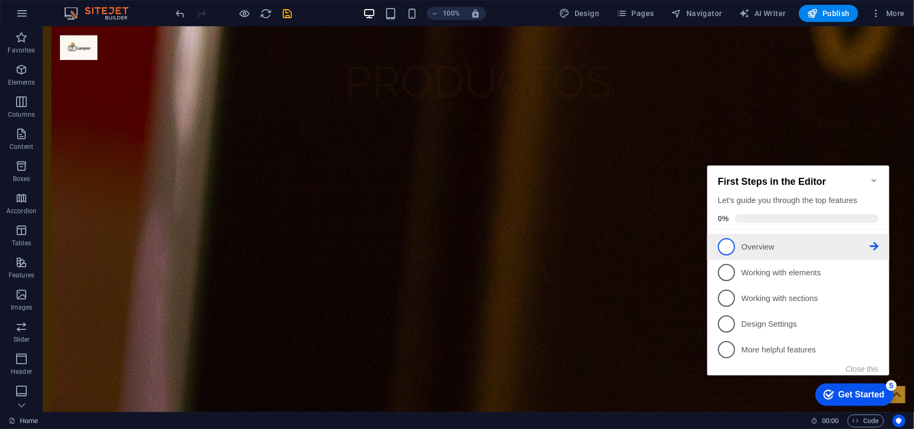
click at [731, 243] on link "1 Overview - incomplete" at bounding box center [797, 246] width 161 height 17
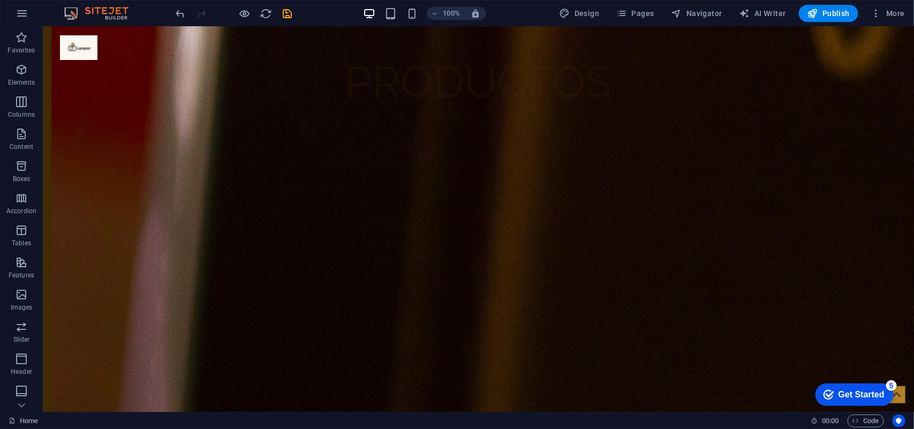
scroll to position [0, 0]
click at [731, 343] on div "Get Started" at bounding box center [861, 394] width 46 height 10
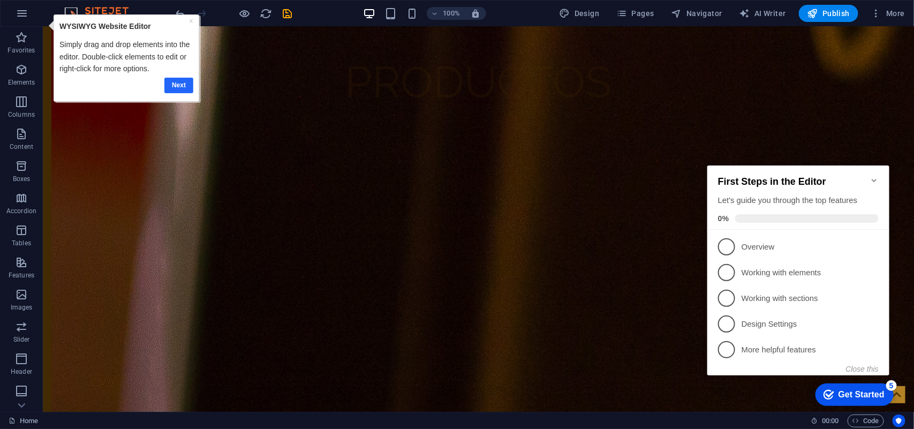
click at [173, 88] on link "Next" at bounding box center [178, 86] width 29 height 16
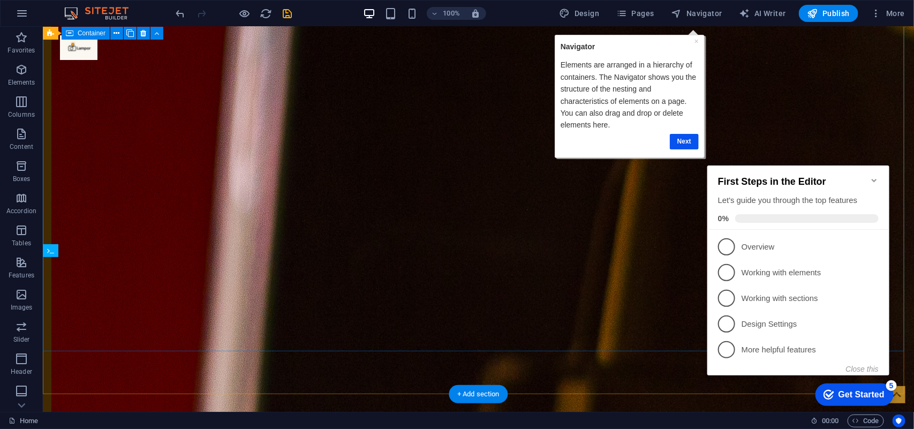
scroll to position [2145, 0]
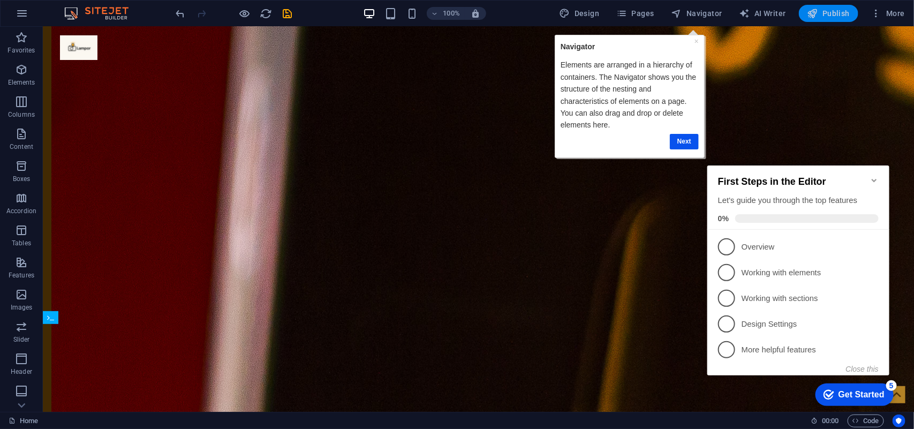
click at [731, 17] on span "Publish" at bounding box center [828, 13] width 42 height 11
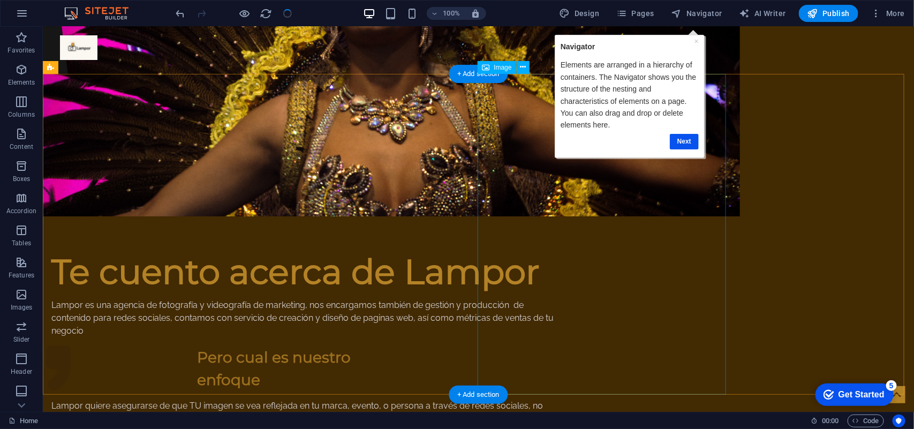
scroll to position [0, 0]
